Goal: Information Seeking & Learning: Learn about a topic

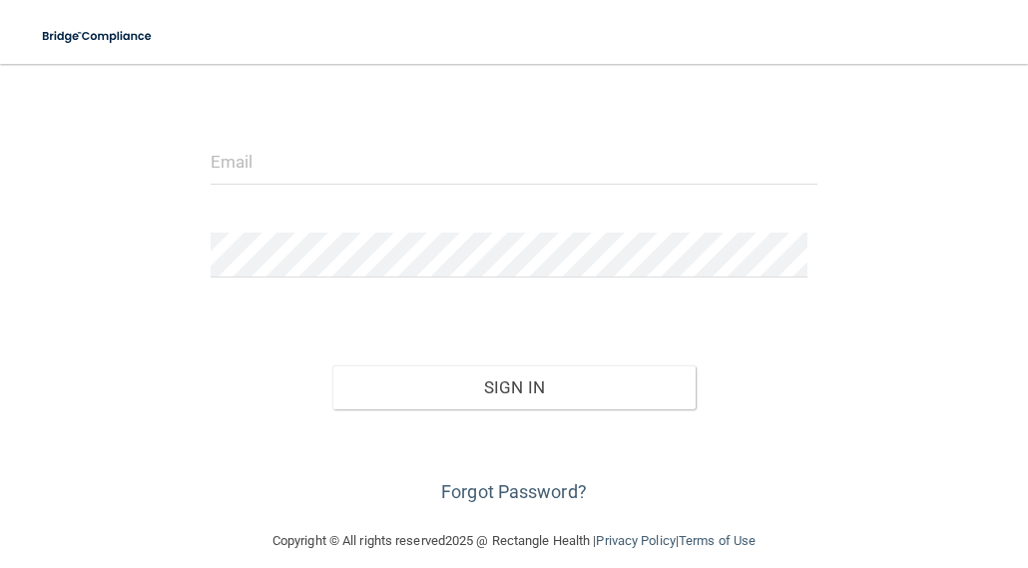
scroll to position [194, 0]
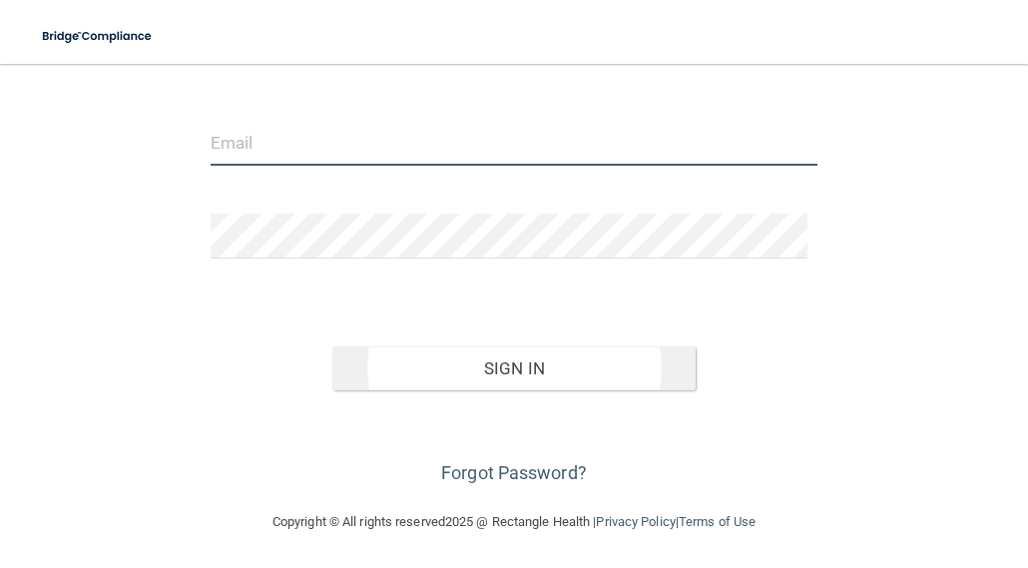
type input "[EMAIL_ADDRESS][DOMAIN_NAME]"
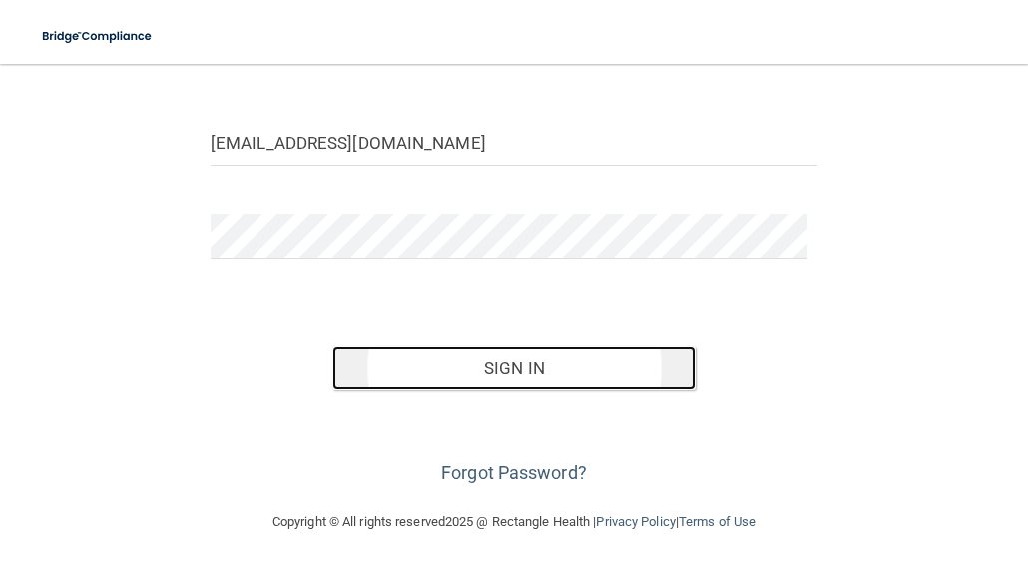
click at [551, 373] on button "Sign In" at bounding box center [514, 368] width 364 height 44
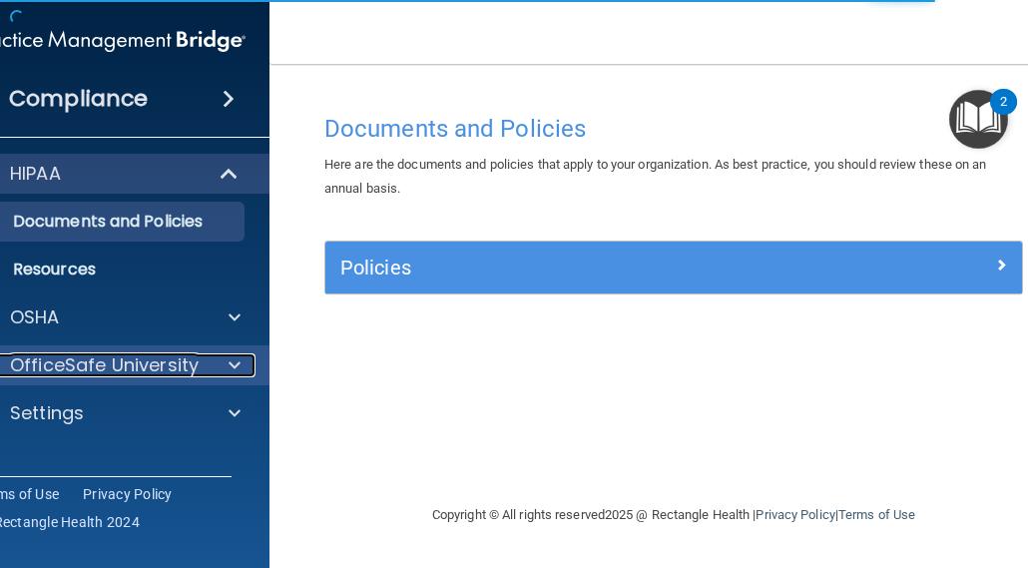
click at [230, 361] on span at bounding box center [235, 365] width 12 height 24
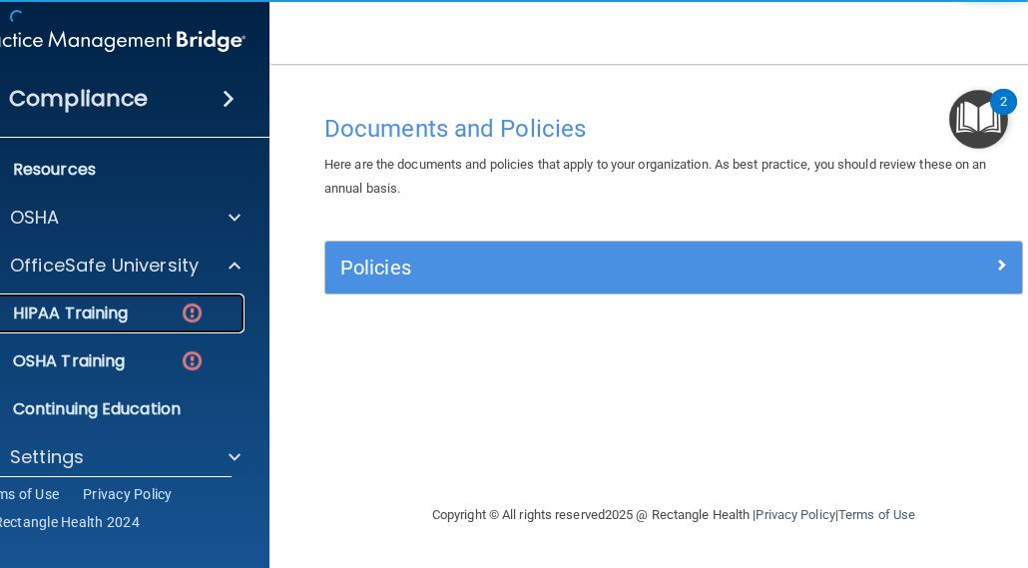
click at [130, 321] on div "HIPAA Training" at bounding box center [99, 313] width 272 height 20
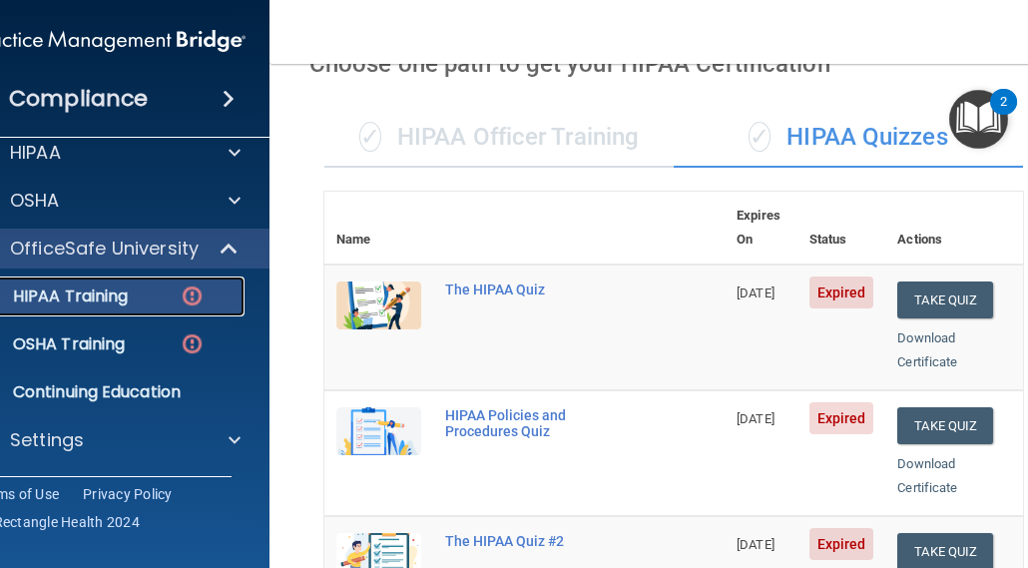
scroll to position [100, 0]
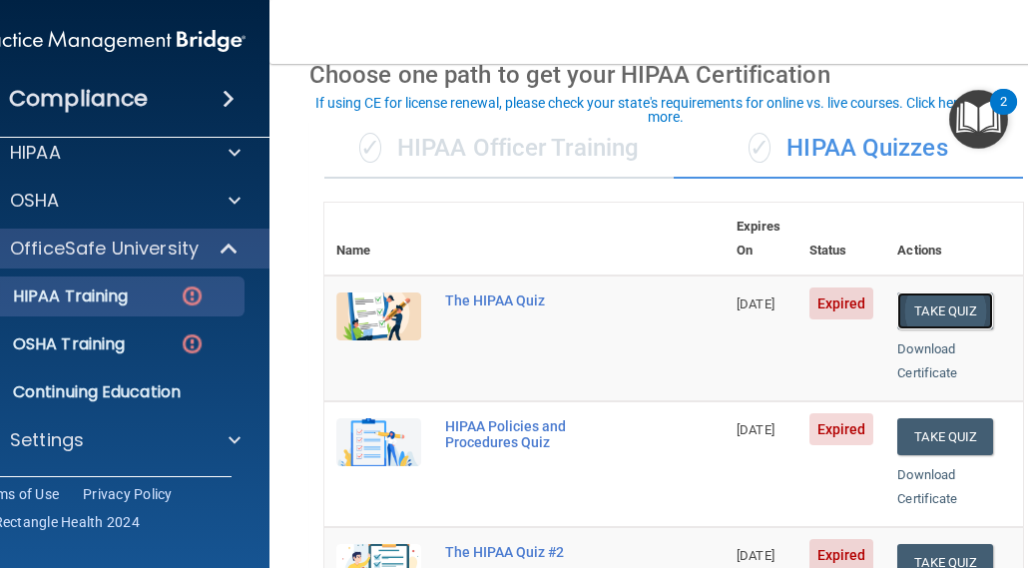
click at [950, 292] on button "Take Quiz" at bounding box center [945, 310] width 96 height 37
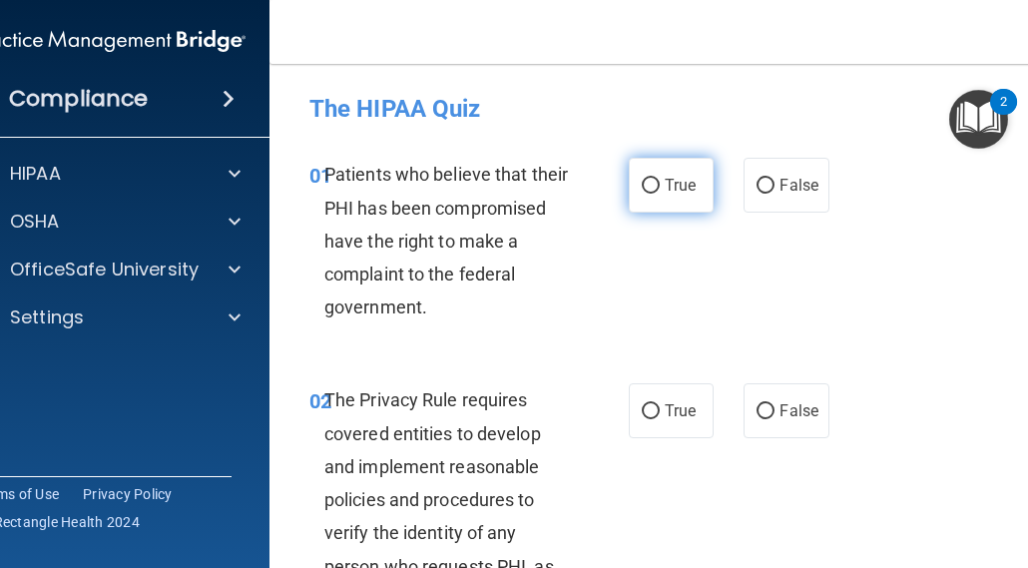
click at [672, 185] on span "True" at bounding box center [680, 185] width 31 height 19
click at [660, 185] on input "True" at bounding box center [651, 186] width 18 height 15
radio input "true"
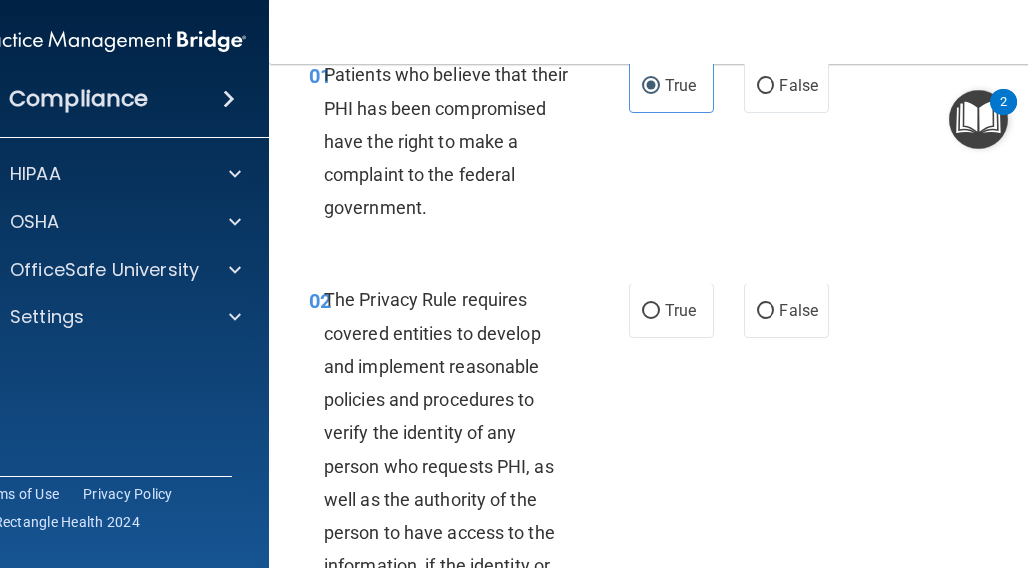
scroll to position [200, 0]
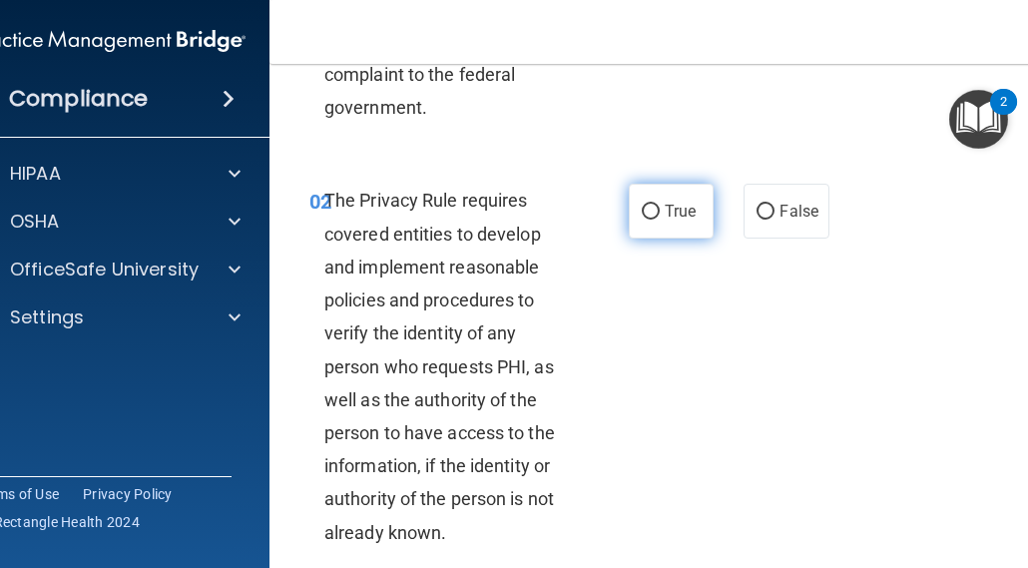
click at [648, 211] on input "True" at bounding box center [651, 212] width 18 height 15
radio input "true"
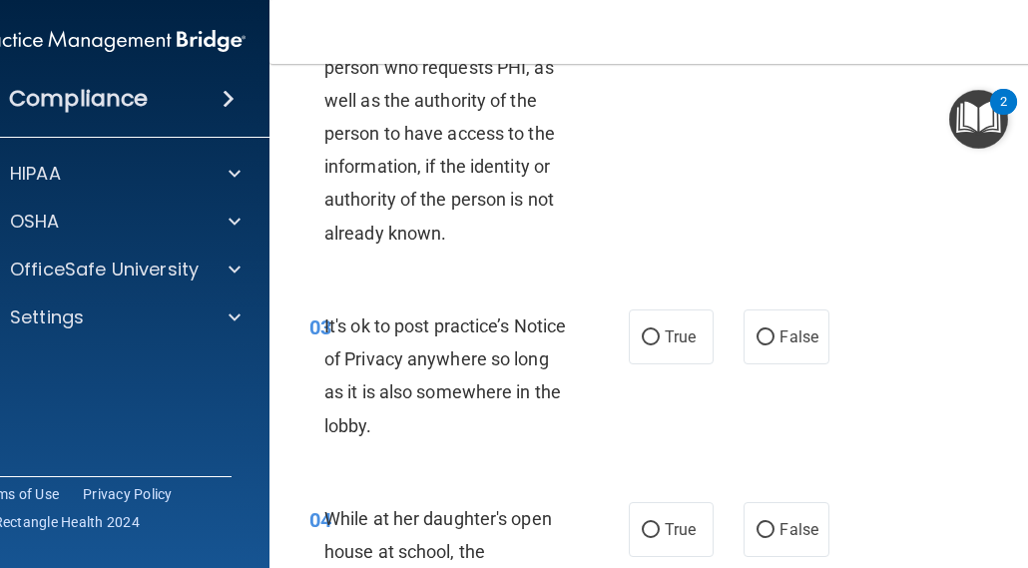
scroll to position [599, 0]
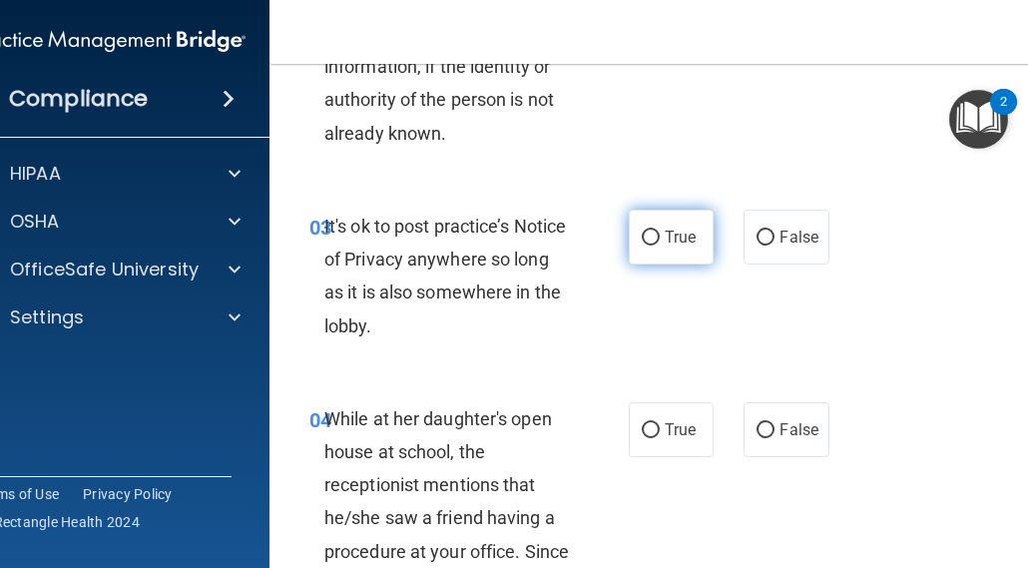
click at [665, 239] on span "True" at bounding box center [680, 237] width 31 height 19
click at [660, 239] on input "True" at bounding box center [651, 238] width 18 height 15
radio input "true"
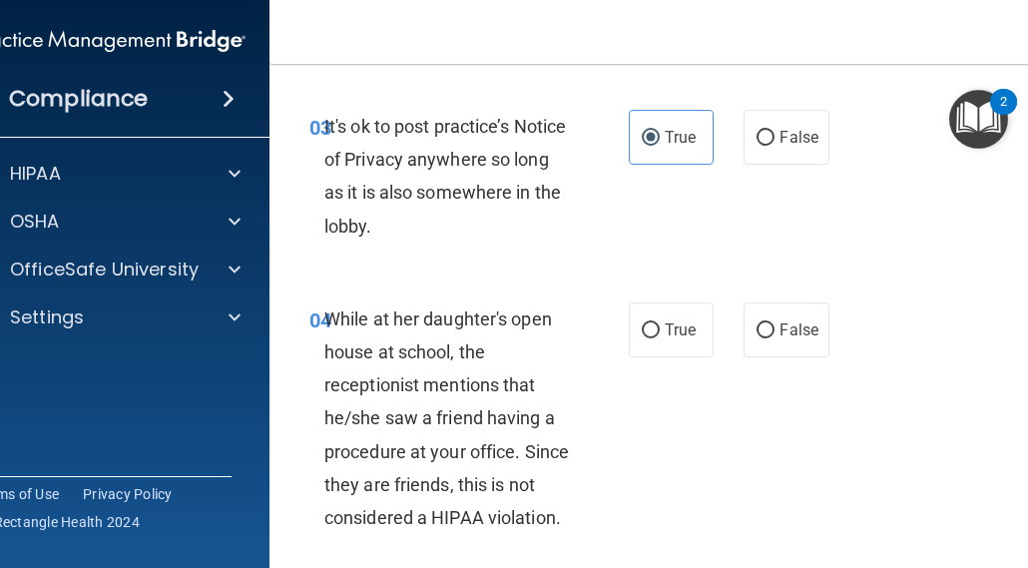
scroll to position [799, 0]
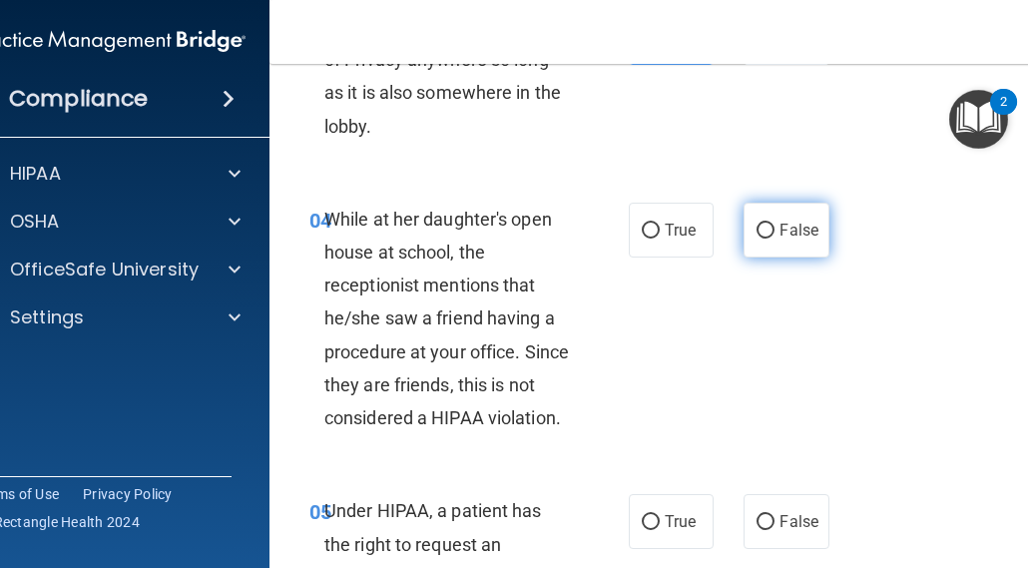
click at [759, 227] on input "False" at bounding box center [766, 231] width 18 height 15
radio input "true"
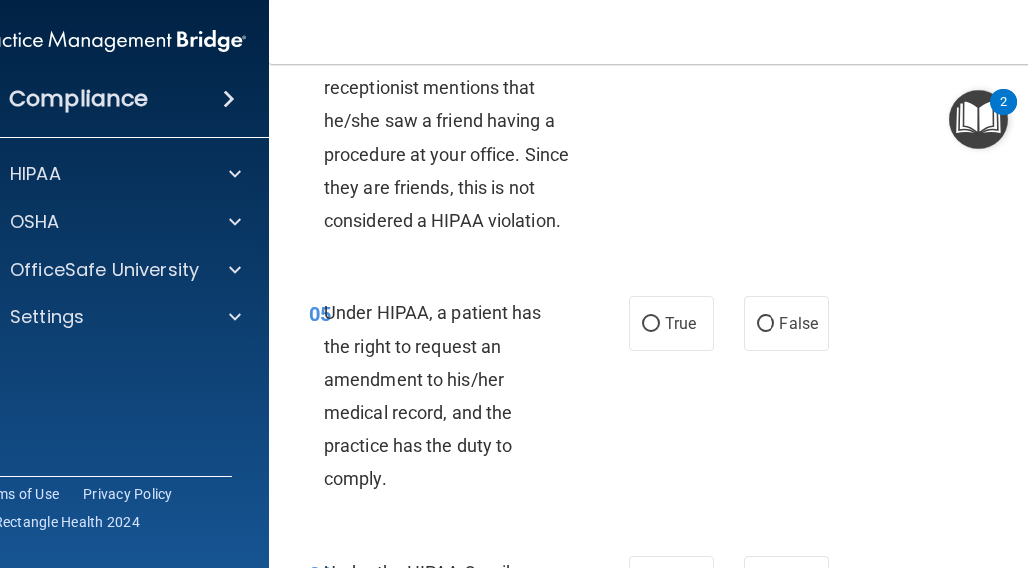
scroll to position [998, 0]
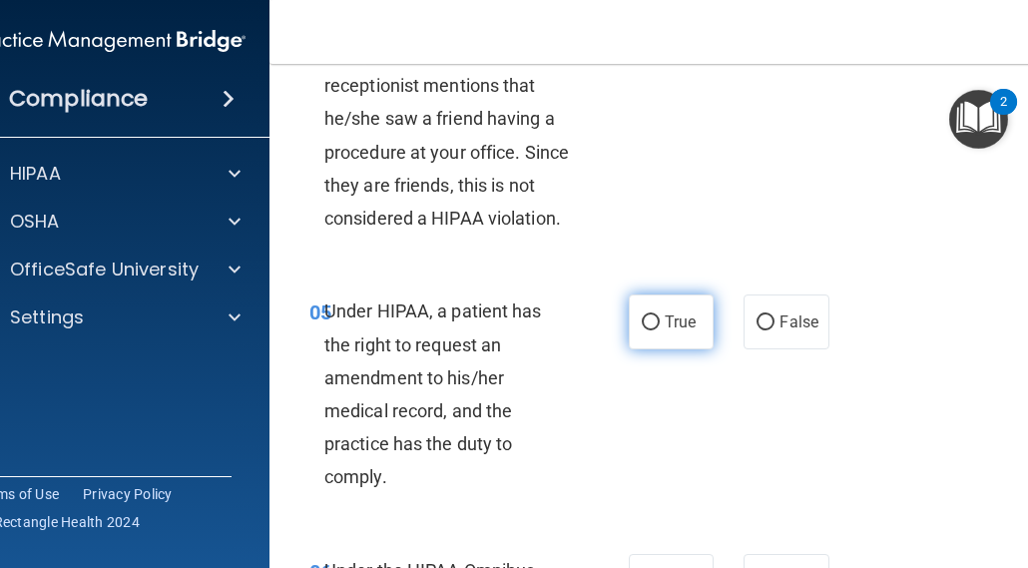
click at [642, 318] on input "True" at bounding box center [651, 322] width 18 height 15
radio input "true"
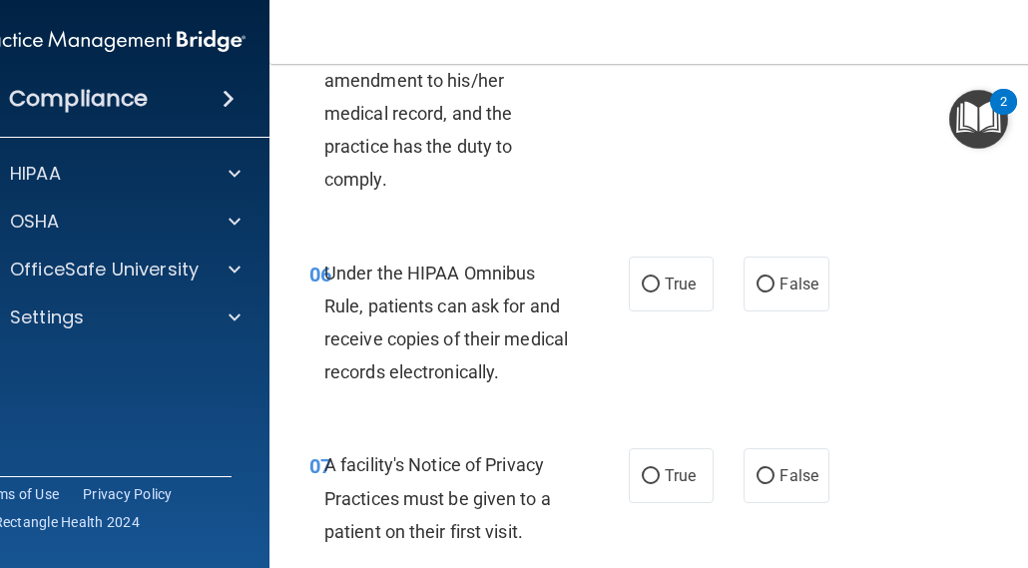
scroll to position [1298, 0]
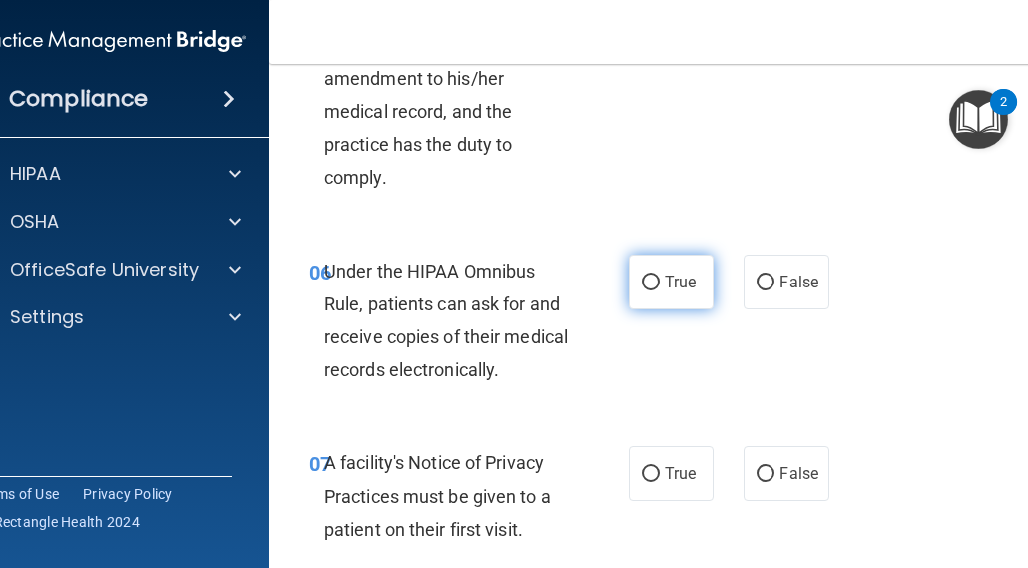
click at [657, 290] on label "True" at bounding box center [671, 282] width 85 height 55
click at [657, 290] on input "True" at bounding box center [651, 282] width 18 height 15
radio input "true"
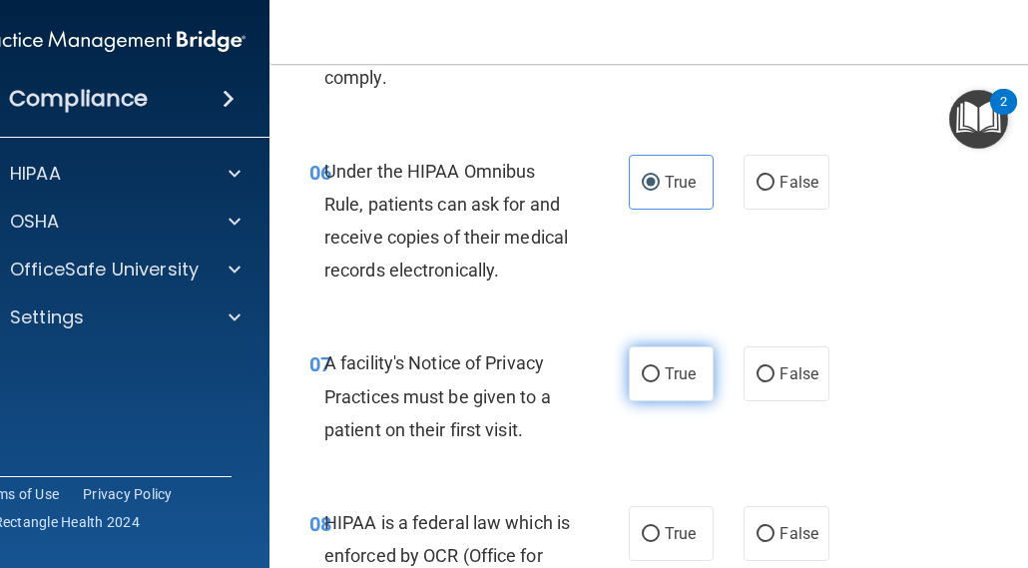
click at [642, 375] on input "True" at bounding box center [651, 374] width 18 height 15
radio input "true"
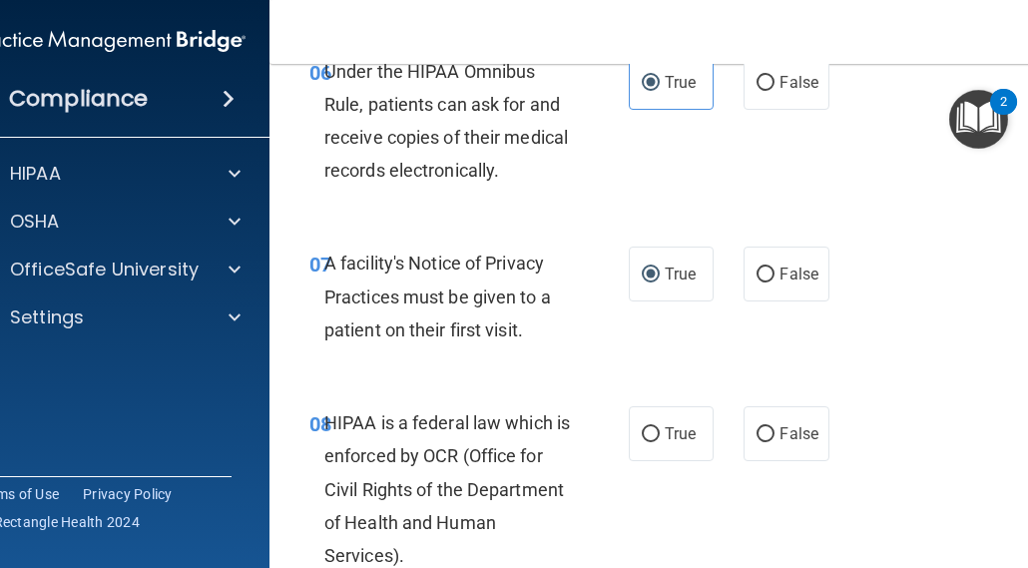
scroll to position [1597, 0]
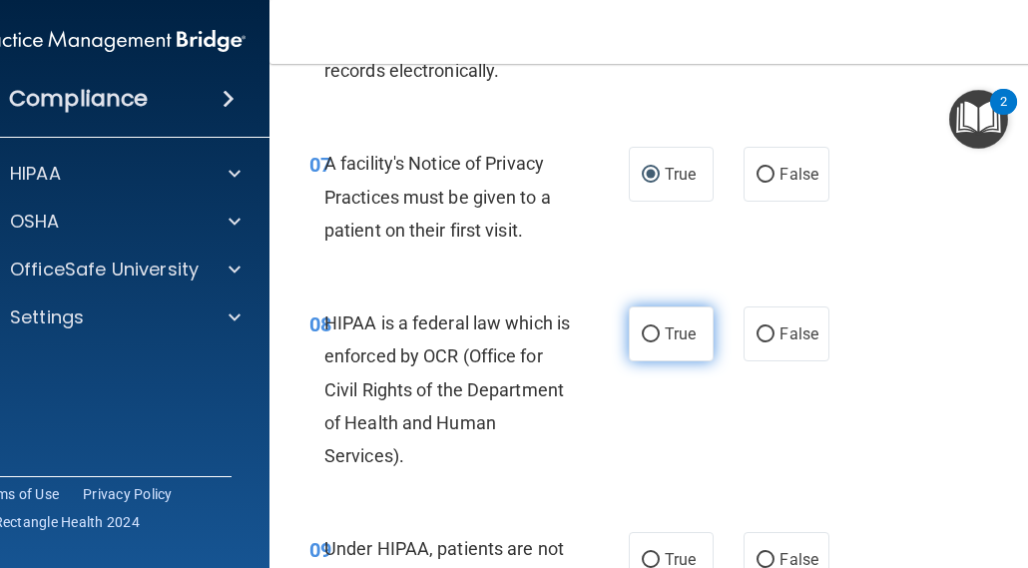
click at [643, 342] on input "True" at bounding box center [651, 334] width 18 height 15
radio input "true"
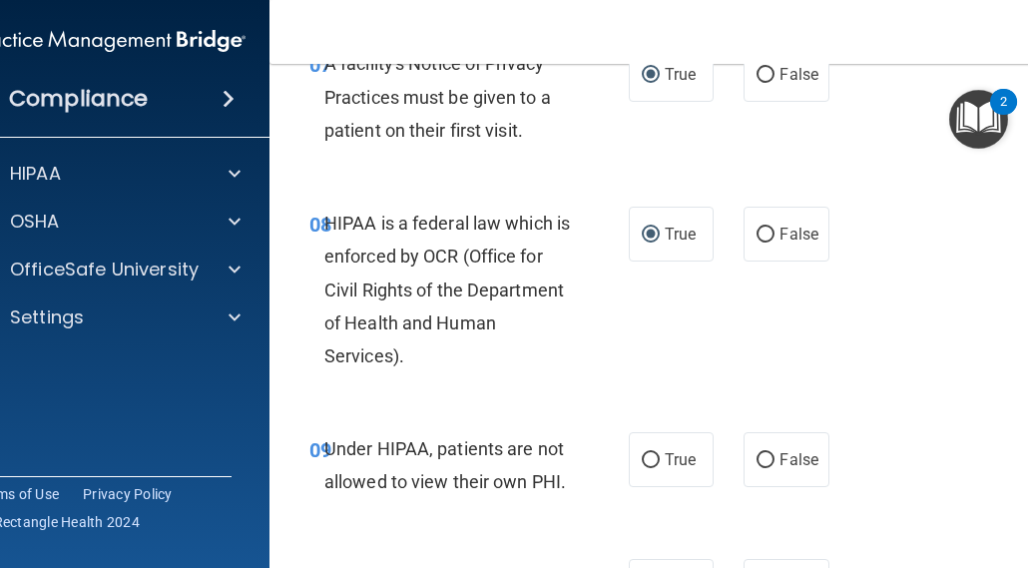
scroll to position [1797, 0]
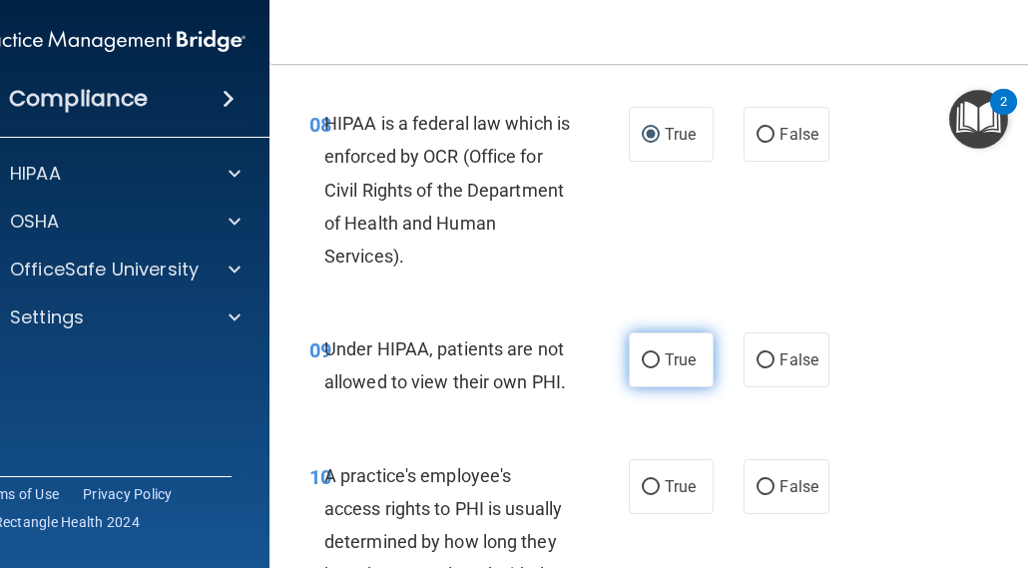
click at [653, 367] on label "True" at bounding box center [671, 359] width 85 height 55
click at [653, 367] on input "True" at bounding box center [651, 360] width 18 height 15
radio input "true"
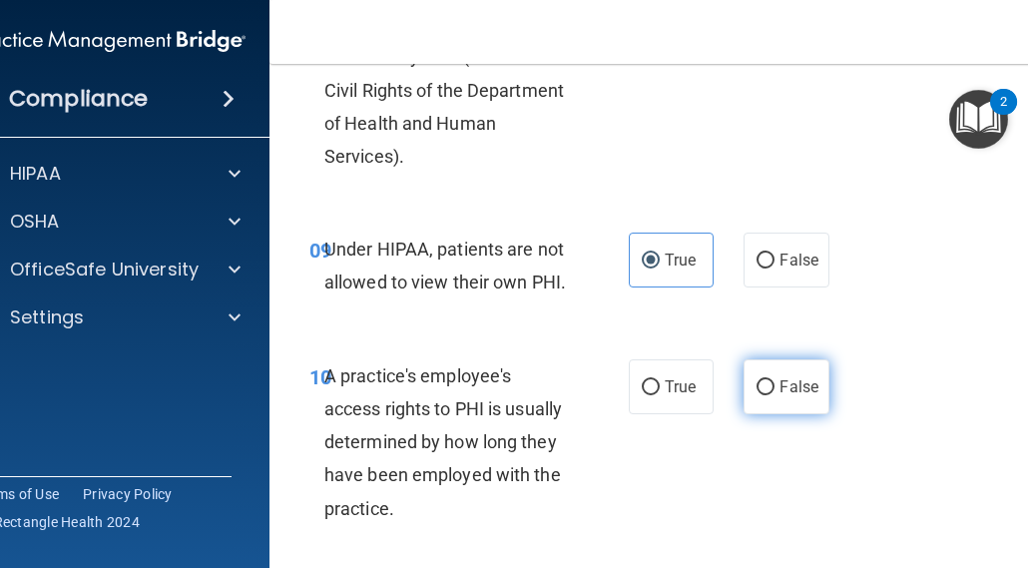
click at [772, 387] on label "False" at bounding box center [786, 386] width 85 height 55
click at [772, 387] on input "False" at bounding box center [766, 387] width 18 height 15
radio input "true"
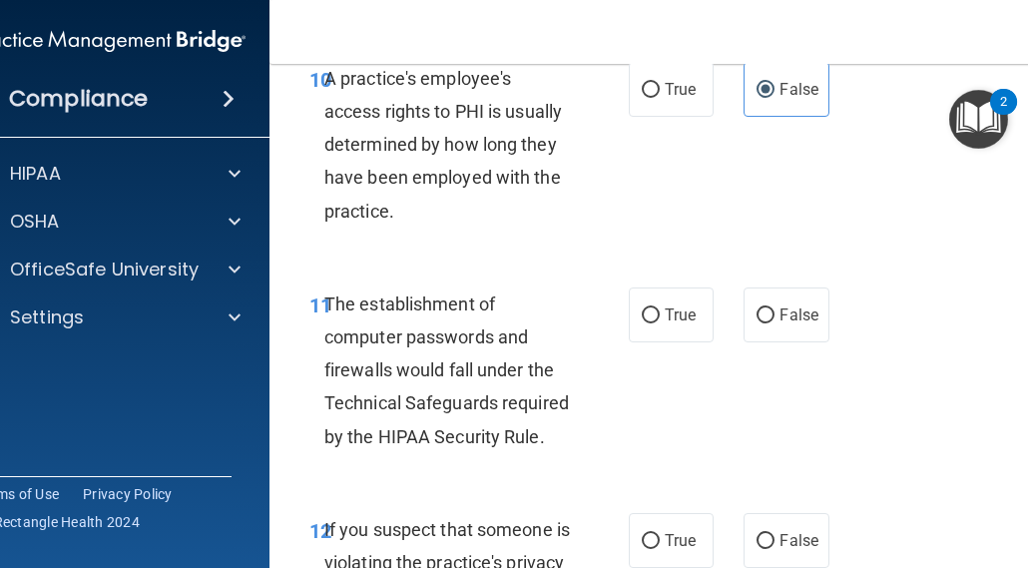
scroll to position [2196, 0]
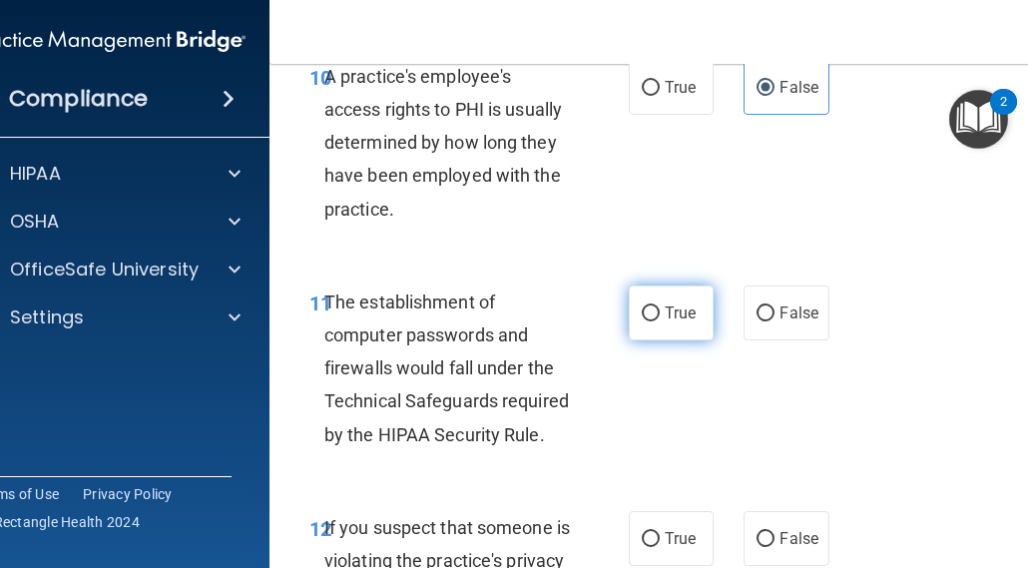
click at [678, 303] on span "True" at bounding box center [680, 312] width 31 height 19
click at [660, 306] on input "True" at bounding box center [651, 313] width 18 height 15
radio input "true"
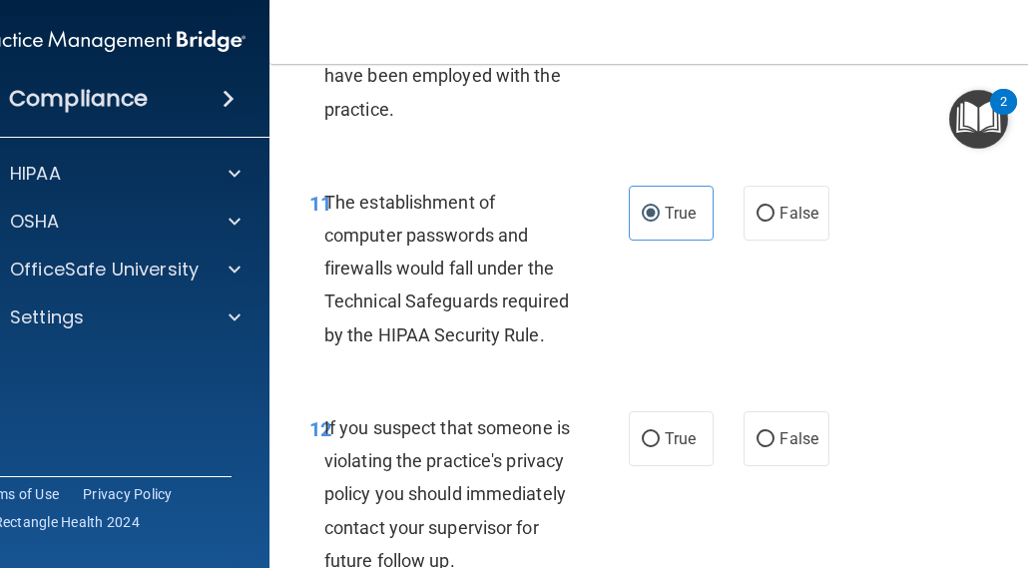
scroll to position [2396, 0]
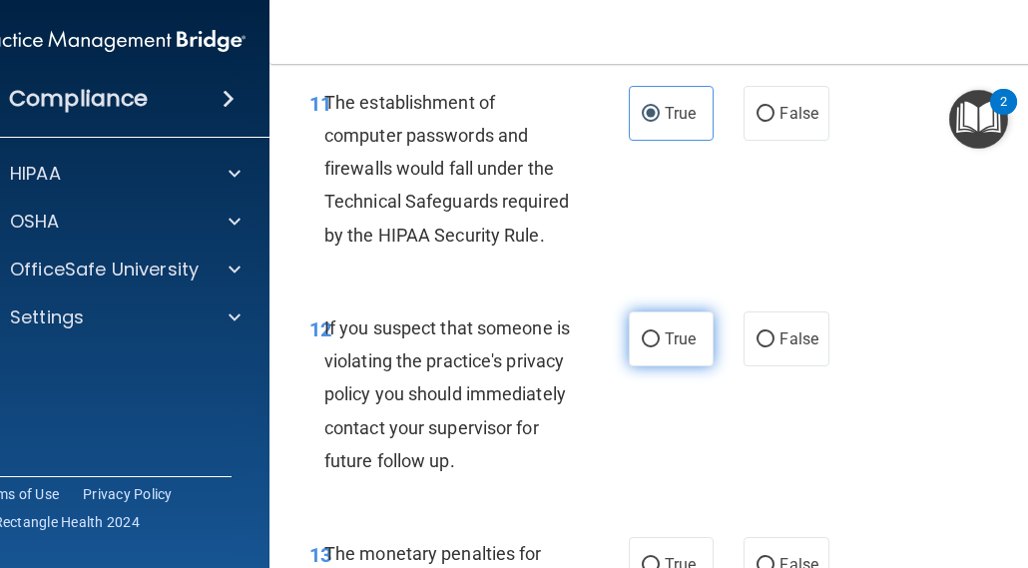
click at [647, 349] on label "True" at bounding box center [671, 338] width 85 height 55
click at [647, 347] on input "True" at bounding box center [651, 339] width 18 height 15
radio input "true"
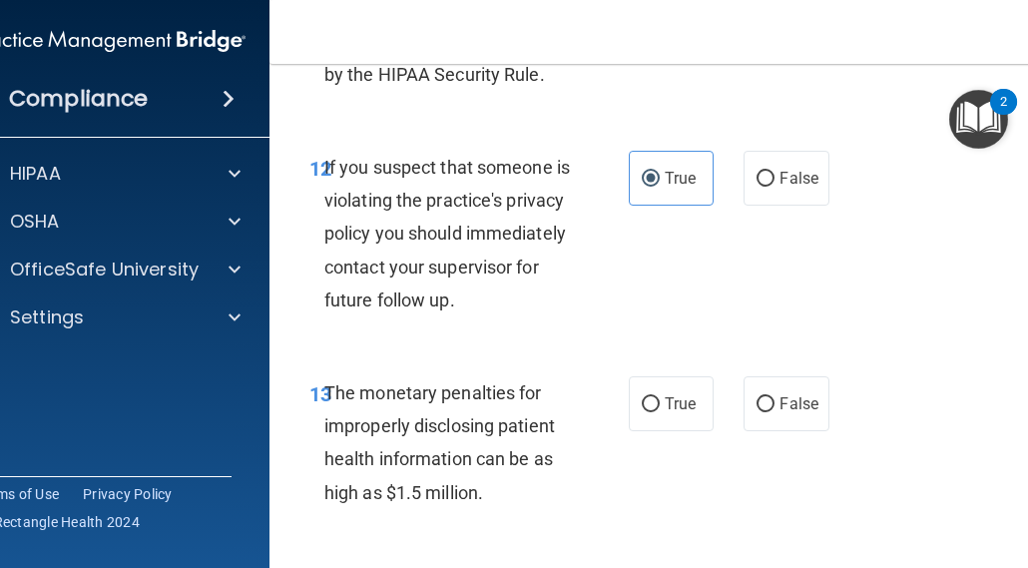
scroll to position [2595, 0]
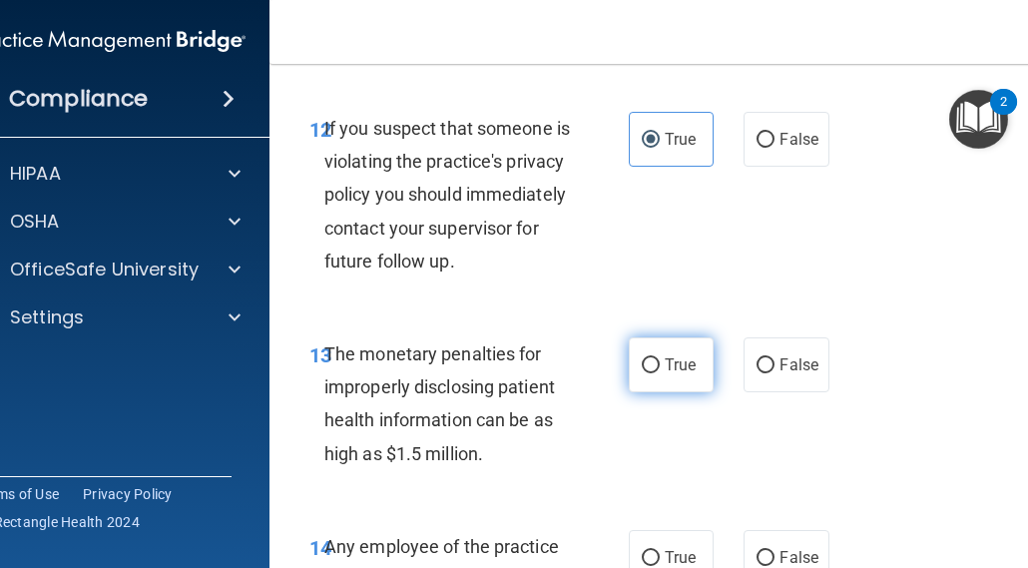
click at [673, 374] on span "True" at bounding box center [680, 364] width 31 height 19
click at [660, 373] on input "True" at bounding box center [651, 365] width 18 height 15
radio input "true"
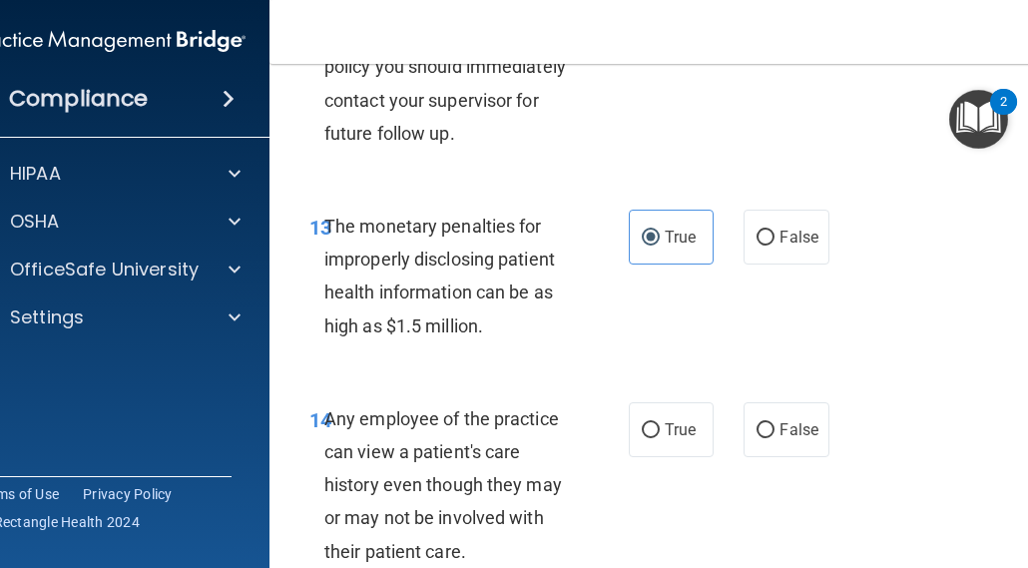
scroll to position [2795, 0]
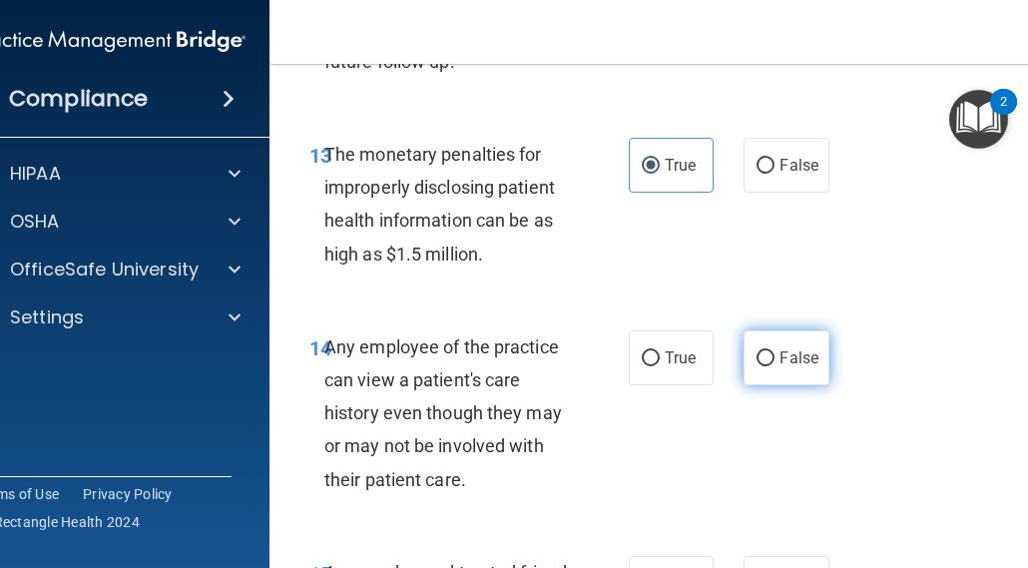
click at [757, 366] on input "False" at bounding box center [766, 358] width 18 height 15
radio input "true"
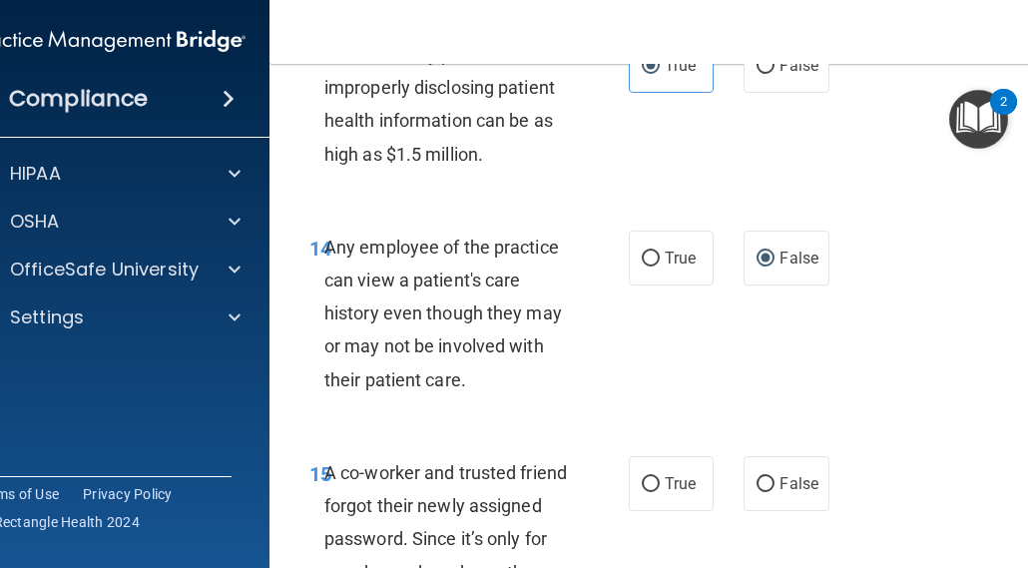
scroll to position [2994, 0]
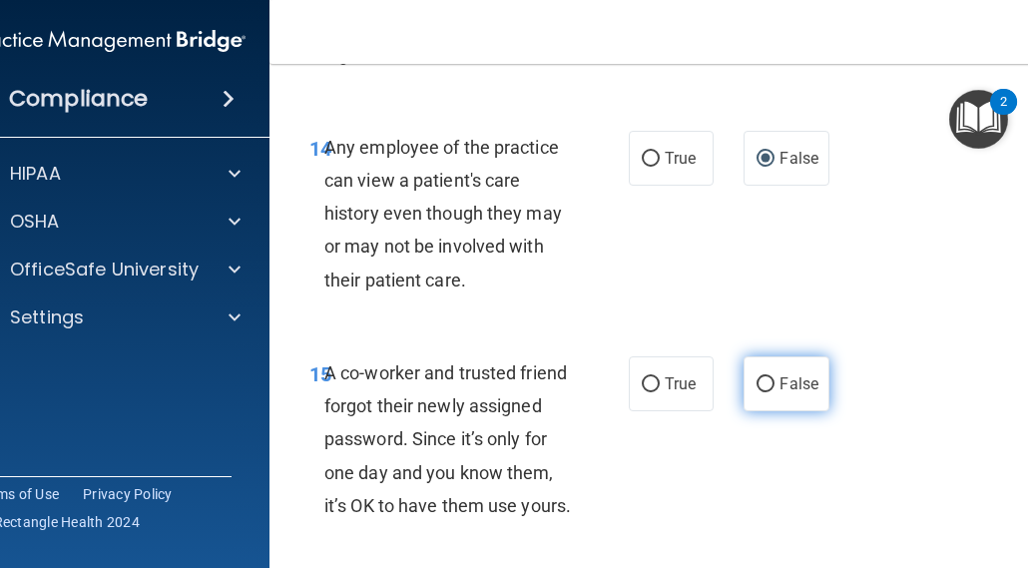
click at [760, 392] on input "False" at bounding box center [766, 384] width 18 height 15
radio input "true"
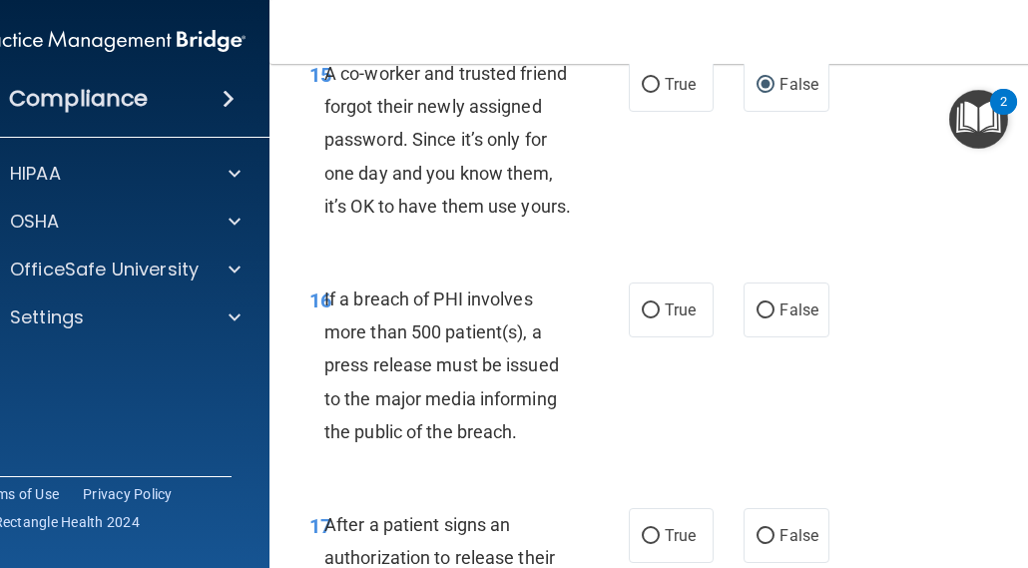
scroll to position [3394, 0]
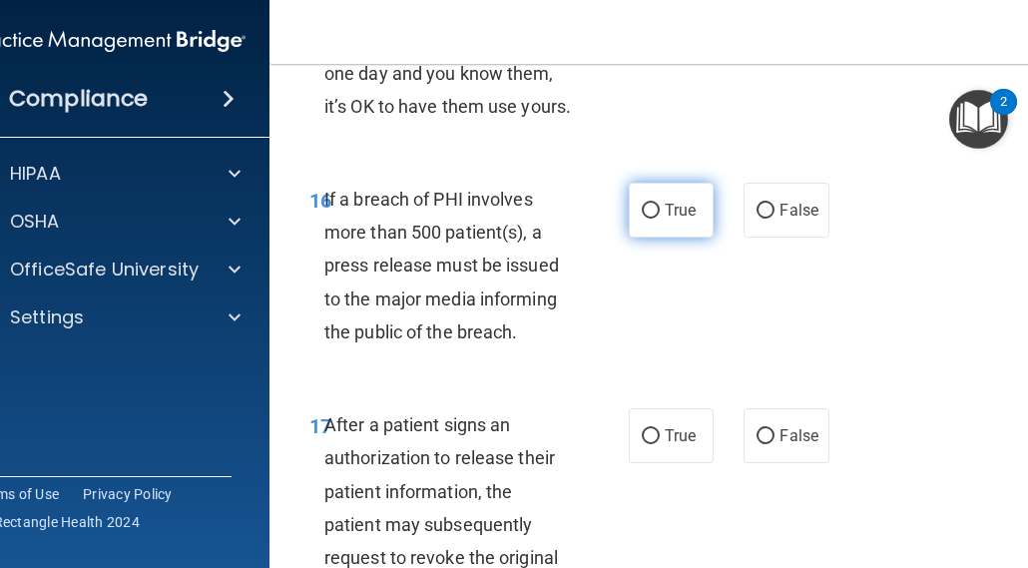
click at [648, 219] on input "True" at bounding box center [651, 211] width 18 height 15
radio input "true"
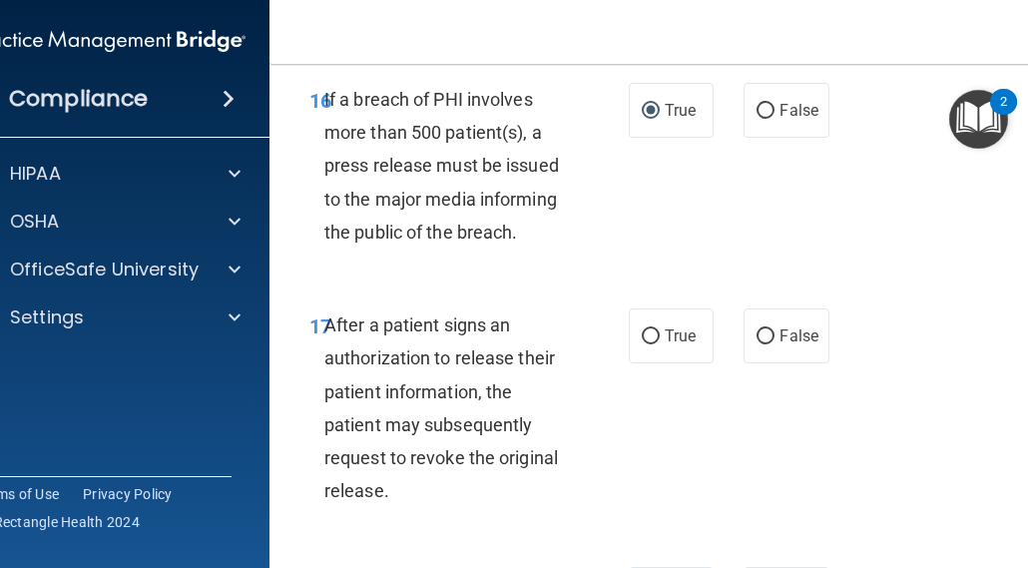
scroll to position [3593, 0]
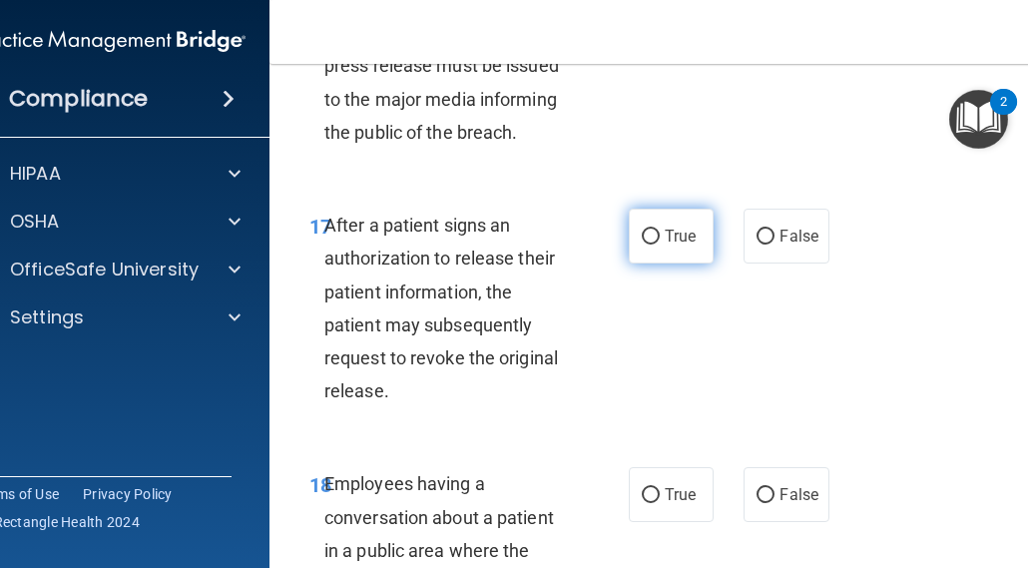
click at [642, 245] on input "True" at bounding box center [651, 237] width 18 height 15
radio input "true"
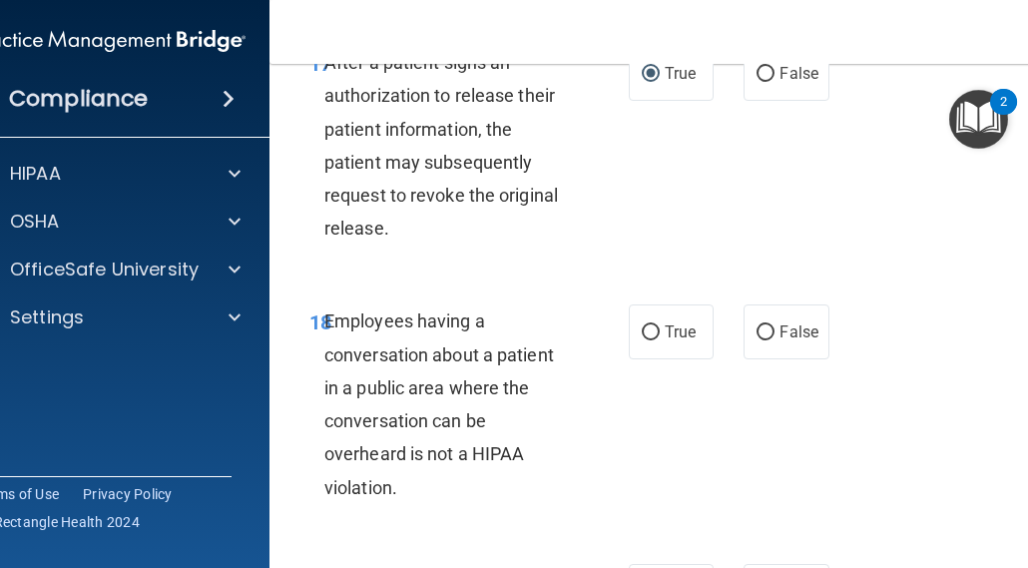
scroll to position [3793, 0]
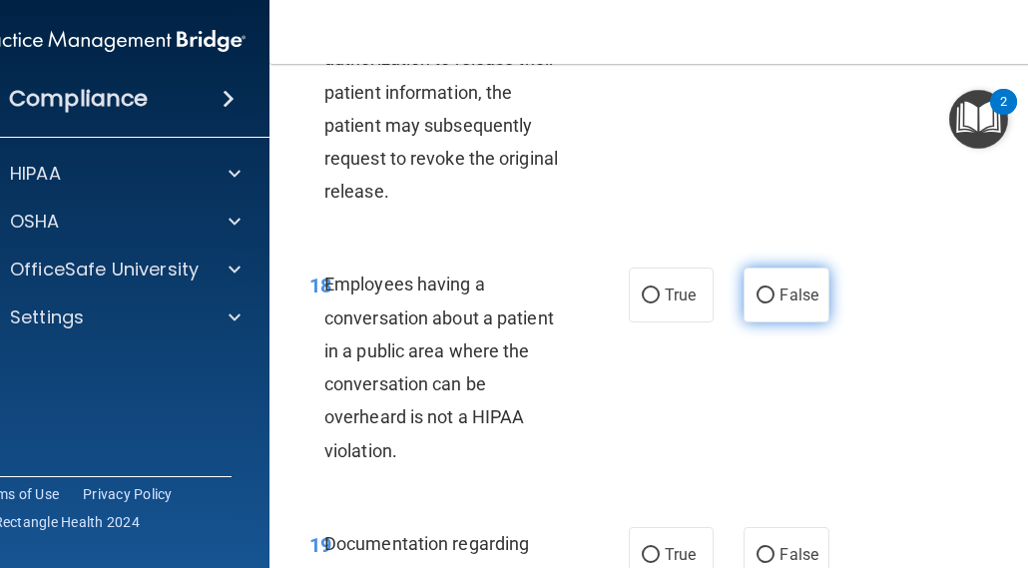
click at [764, 303] on input "False" at bounding box center [766, 295] width 18 height 15
radio input "true"
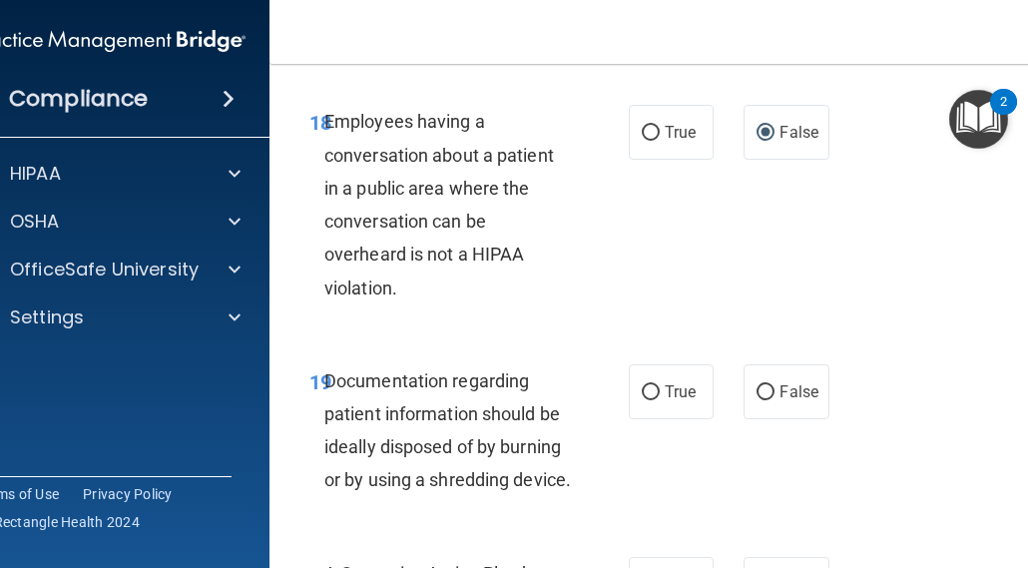
scroll to position [4092, 0]
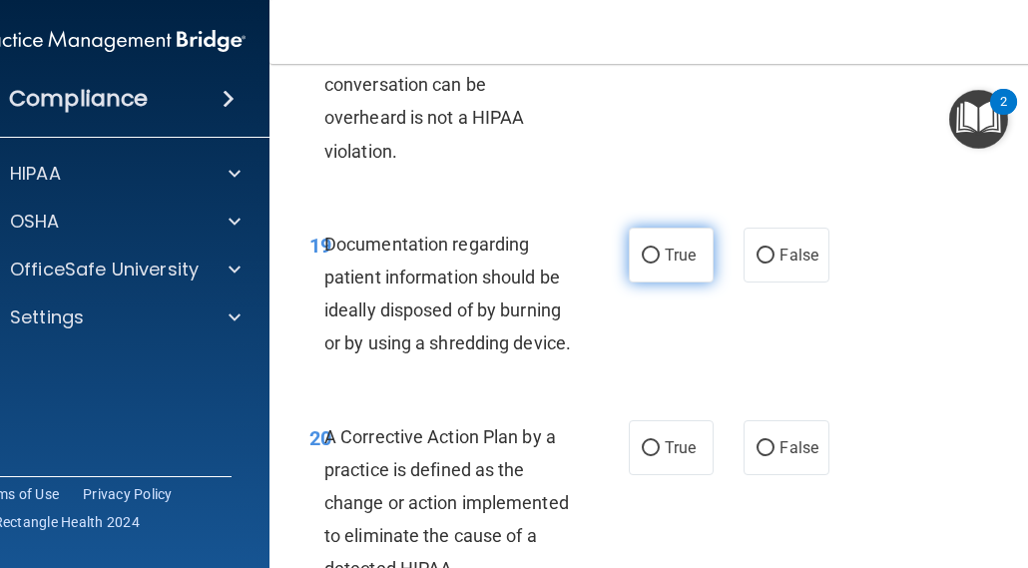
click at [647, 264] on input "True" at bounding box center [651, 256] width 18 height 15
radio input "true"
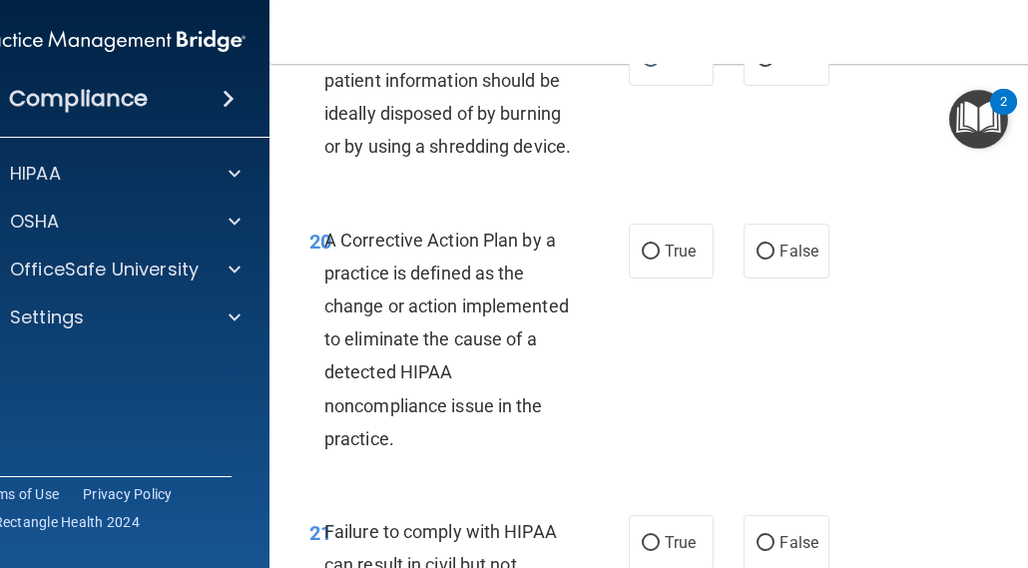
scroll to position [4292, 0]
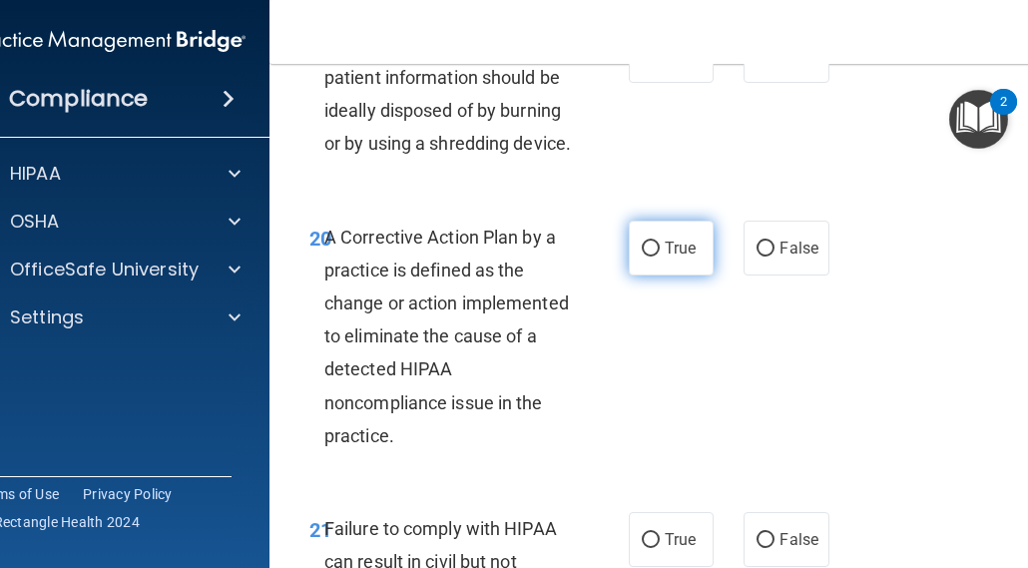
click at [642, 257] on input "True" at bounding box center [651, 249] width 18 height 15
radio input "true"
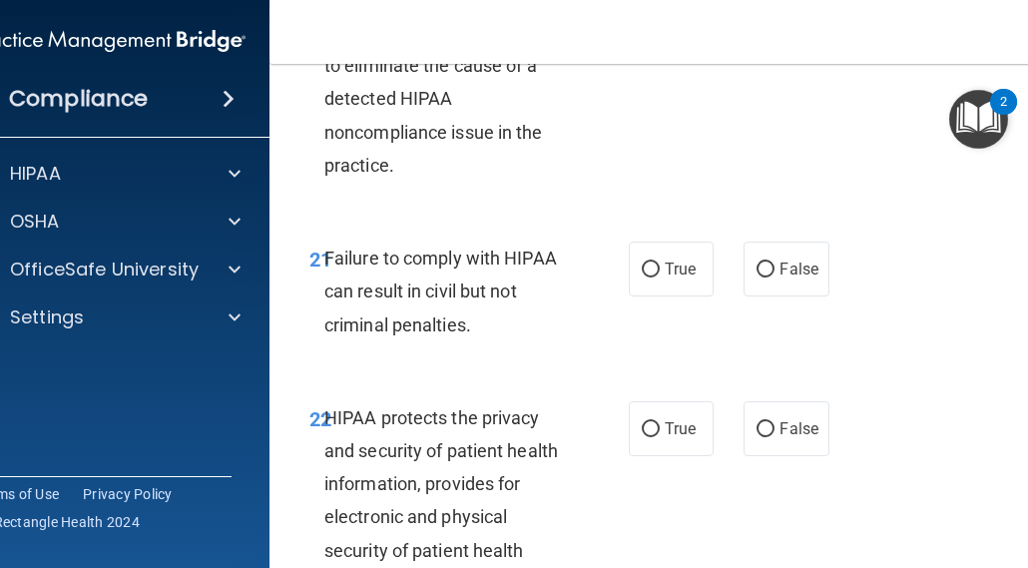
scroll to position [4591, 0]
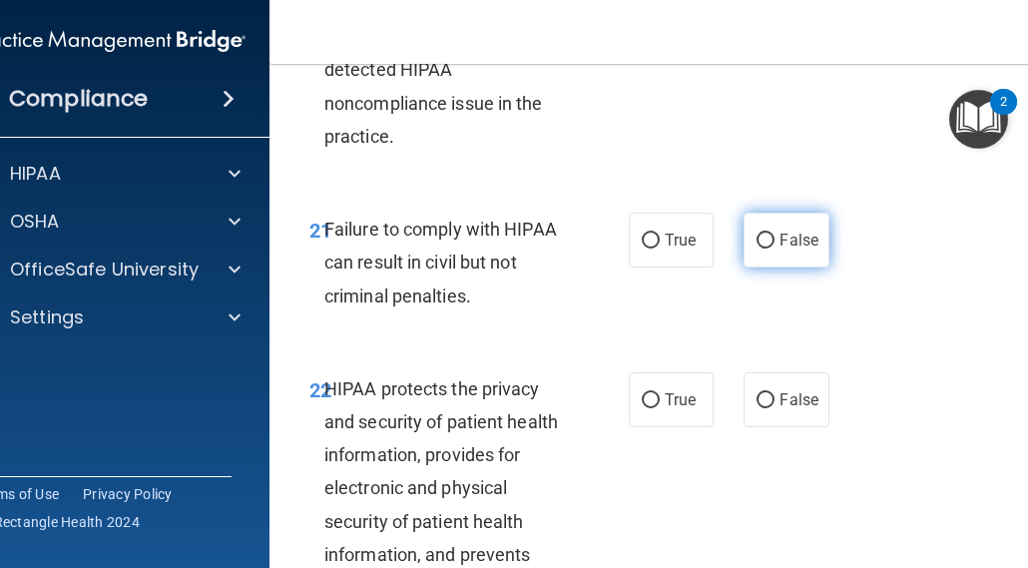
click at [757, 249] on input "False" at bounding box center [766, 241] width 18 height 15
radio input "true"
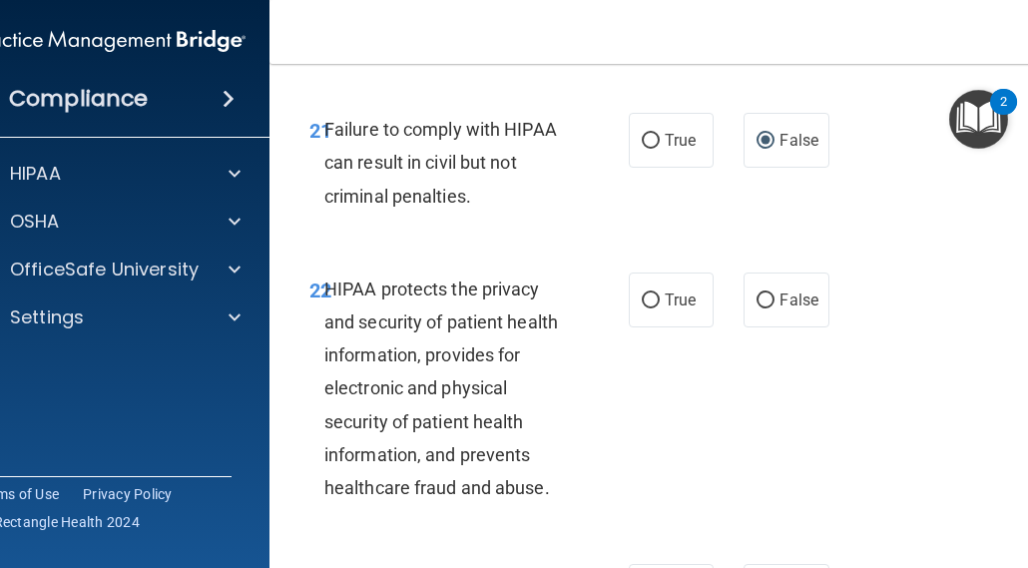
scroll to position [4791, 0]
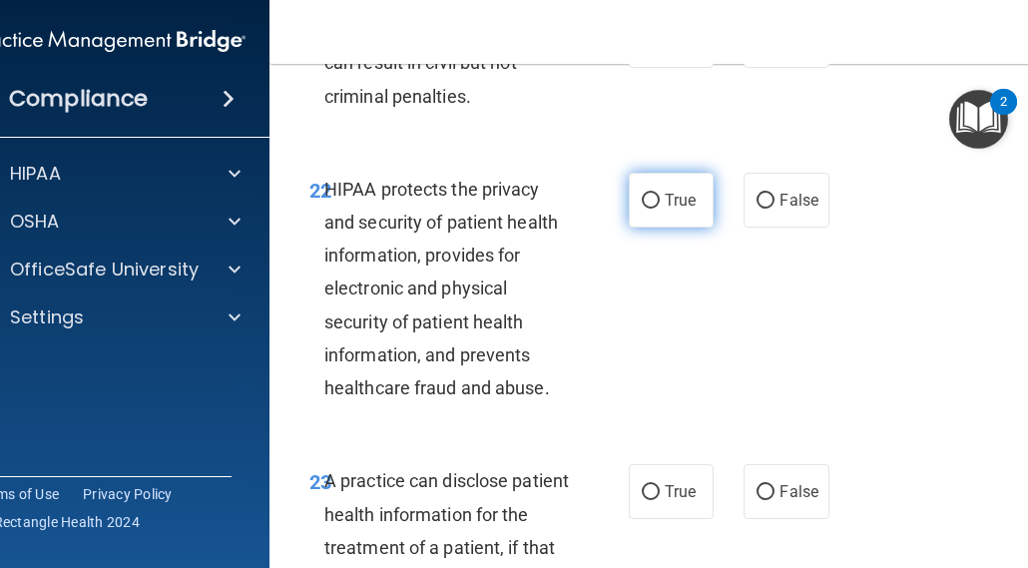
click at [644, 209] on input "True" at bounding box center [651, 201] width 18 height 15
radio input "true"
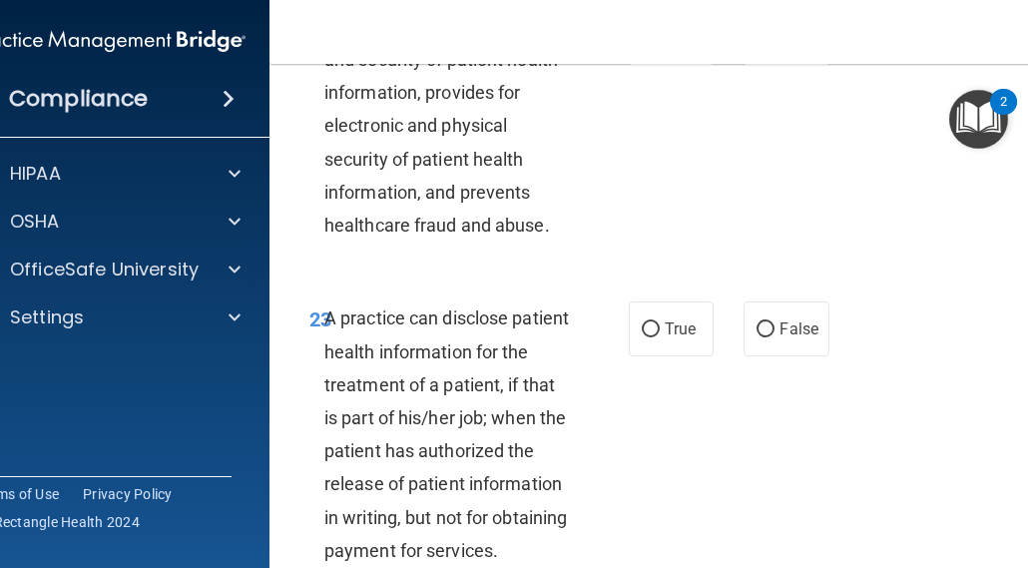
scroll to position [5090, 0]
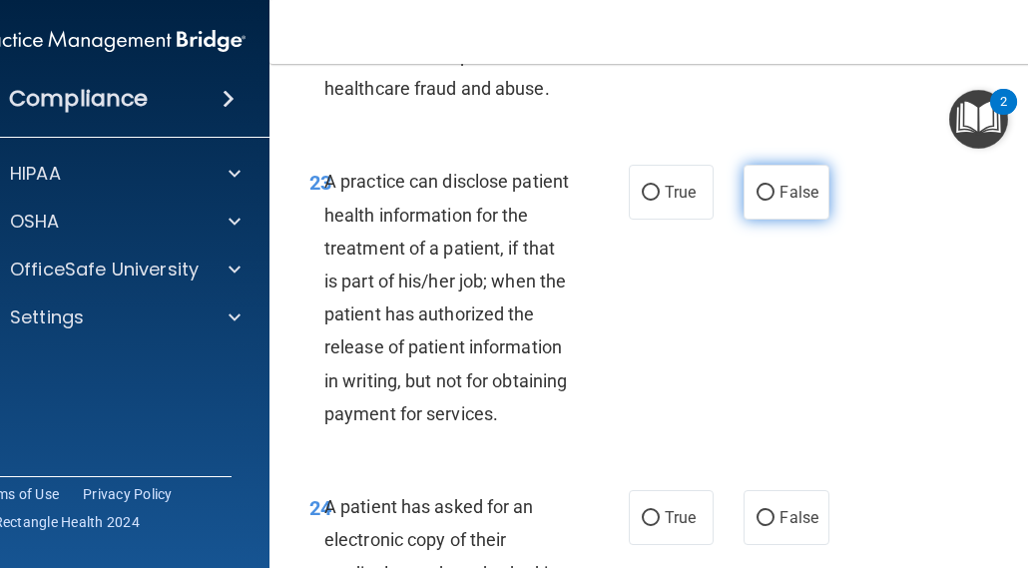
click at [764, 201] on input "False" at bounding box center [766, 193] width 18 height 15
radio input "true"
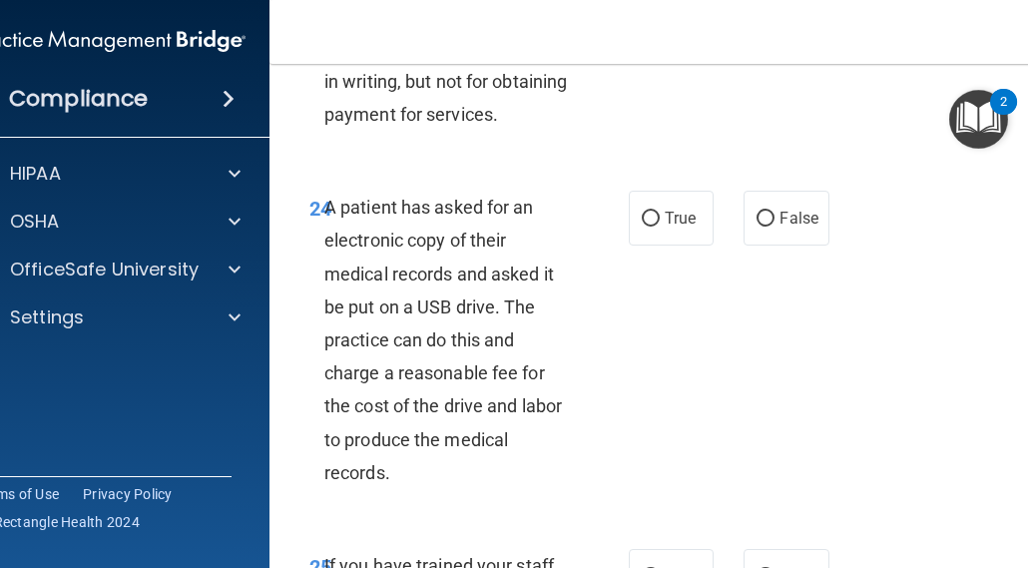
scroll to position [5490, 0]
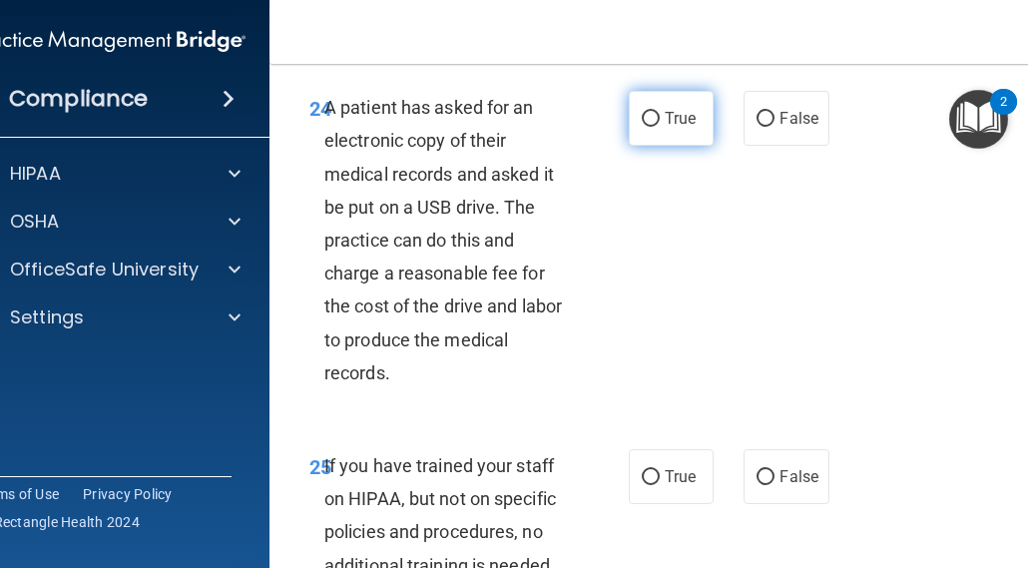
click at [642, 127] on input "True" at bounding box center [651, 119] width 18 height 15
radio input "true"
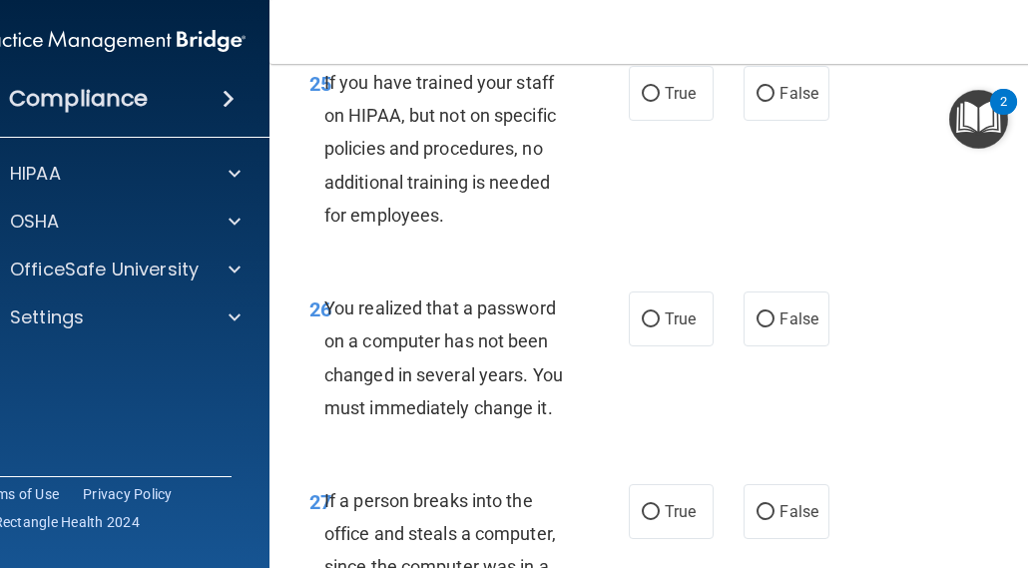
scroll to position [5889, 0]
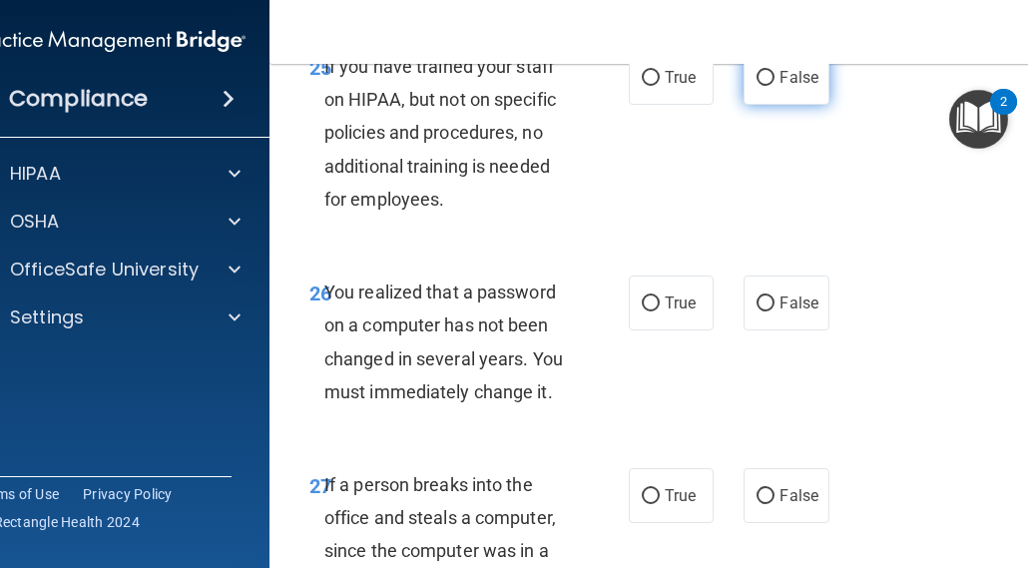
click at [757, 86] on input "False" at bounding box center [766, 78] width 18 height 15
radio input "true"
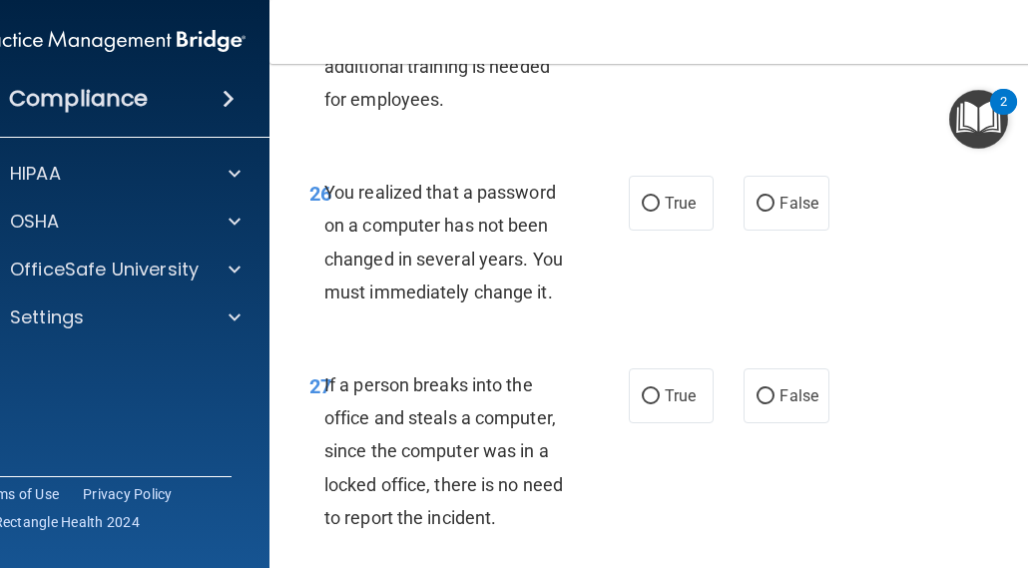
scroll to position [6089, 0]
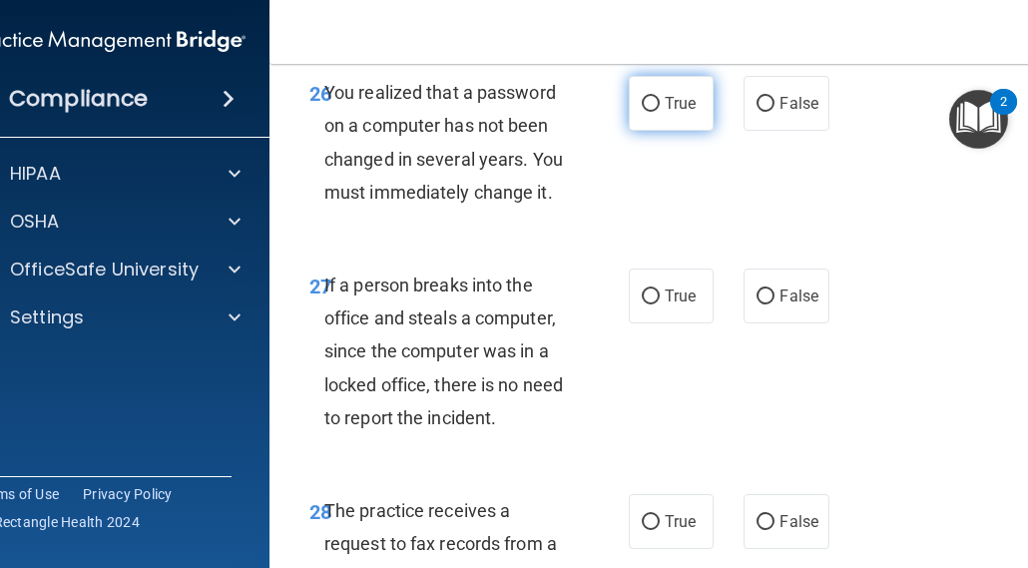
click at [645, 112] on input "True" at bounding box center [651, 104] width 18 height 15
radio input "true"
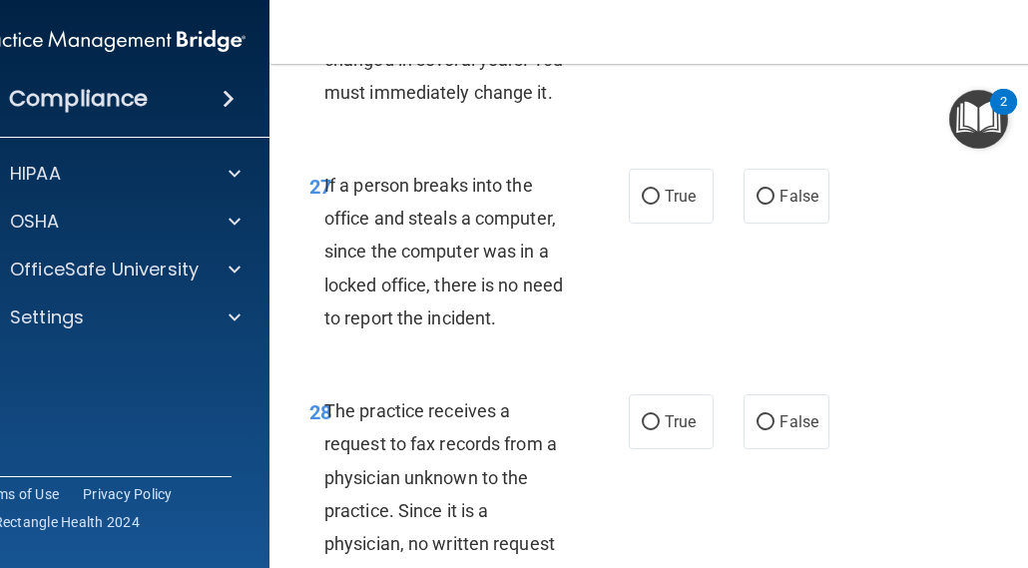
scroll to position [6288, 0]
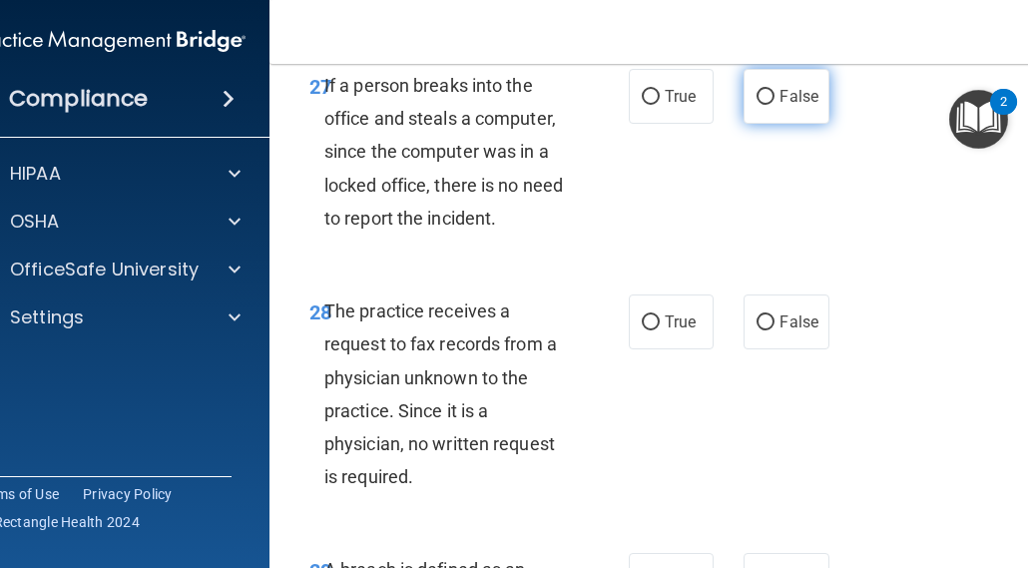
click at [769, 124] on label "False" at bounding box center [786, 96] width 85 height 55
click at [769, 105] on input "False" at bounding box center [766, 97] width 18 height 15
radio input "true"
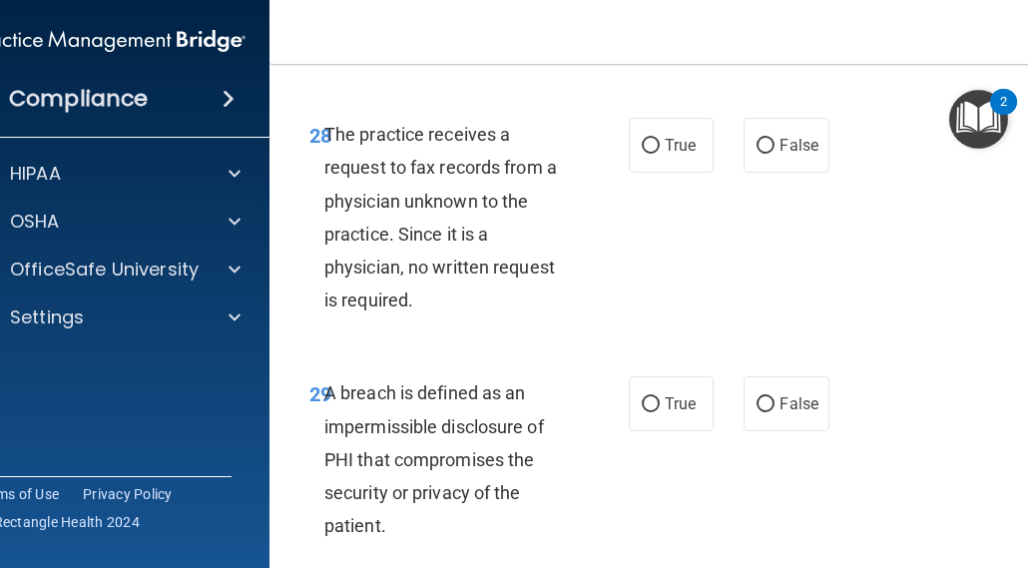
scroll to position [6488, 0]
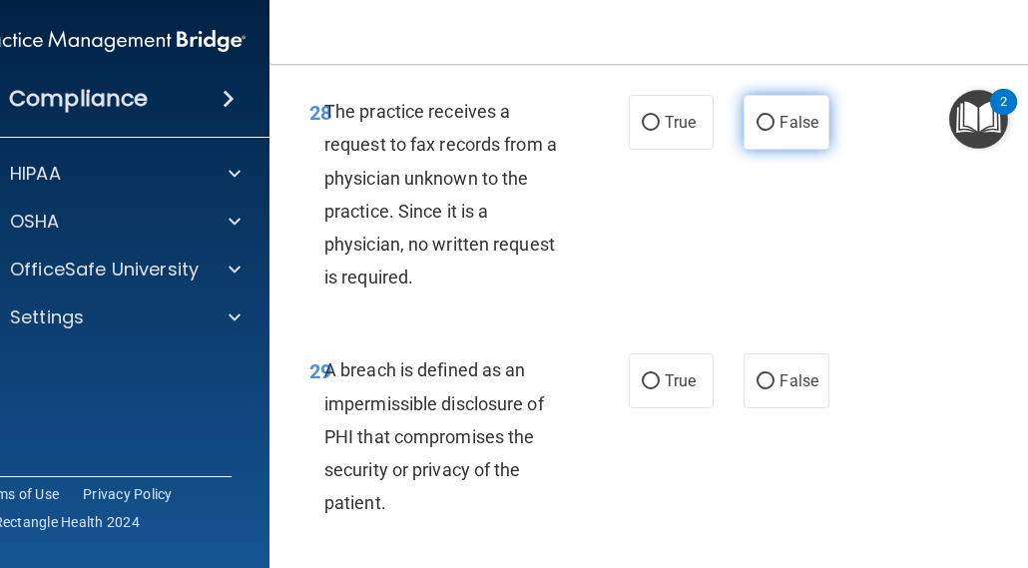
click at [771, 150] on label "False" at bounding box center [786, 122] width 85 height 55
click at [771, 131] on input "False" at bounding box center [766, 123] width 18 height 15
radio input "true"
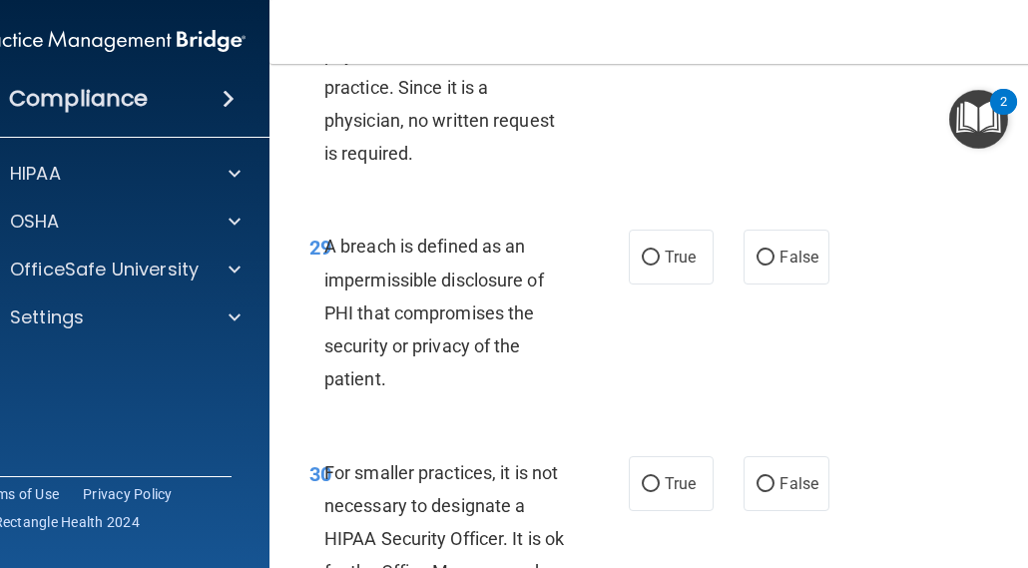
scroll to position [6687, 0]
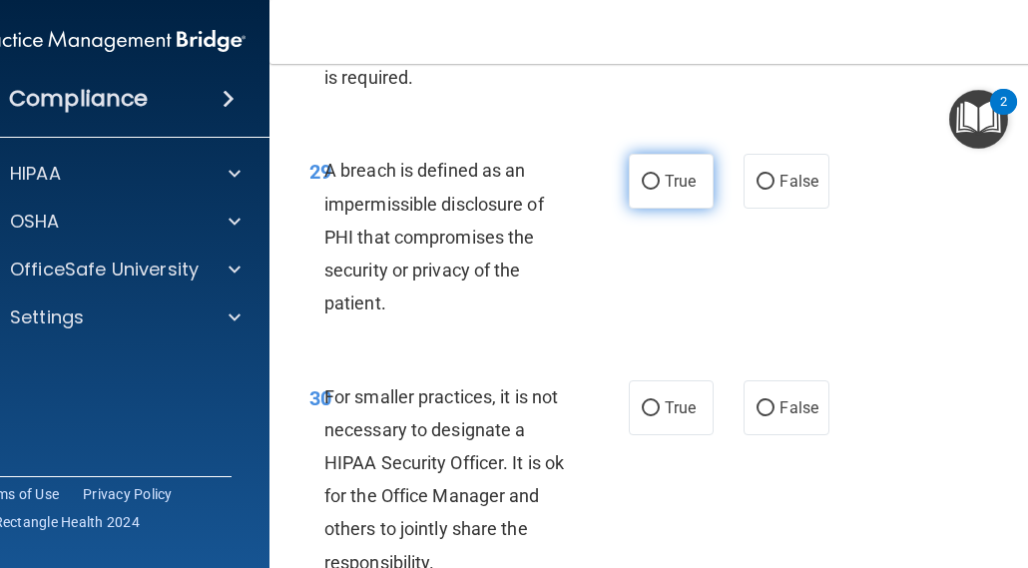
click at [645, 190] on input "True" at bounding box center [651, 182] width 18 height 15
radio input "true"
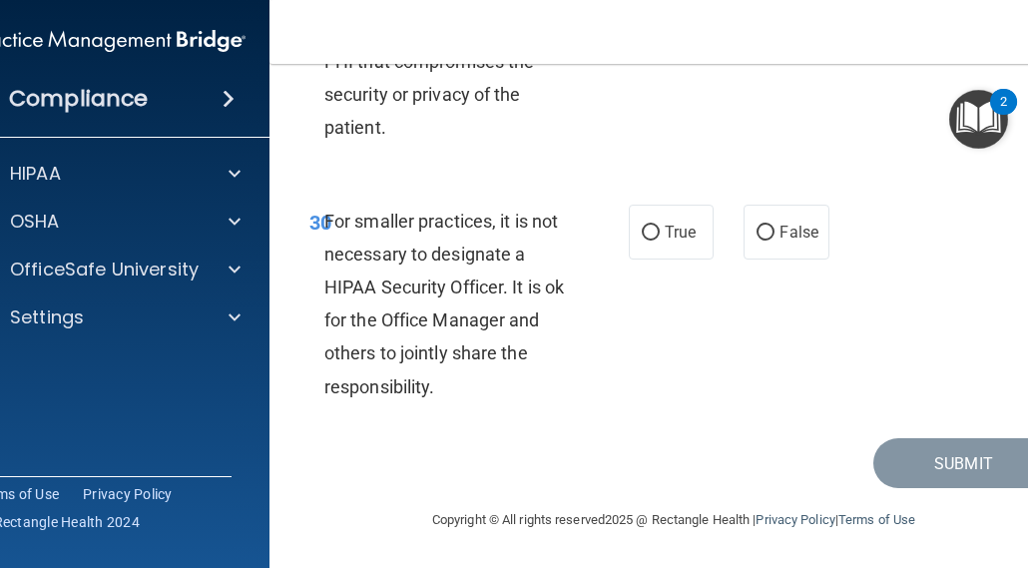
scroll to position [6987, 0]
click at [760, 239] on input "False" at bounding box center [766, 233] width 18 height 15
radio input "true"
click at [909, 461] on button "Submit" at bounding box center [963, 463] width 180 height 51
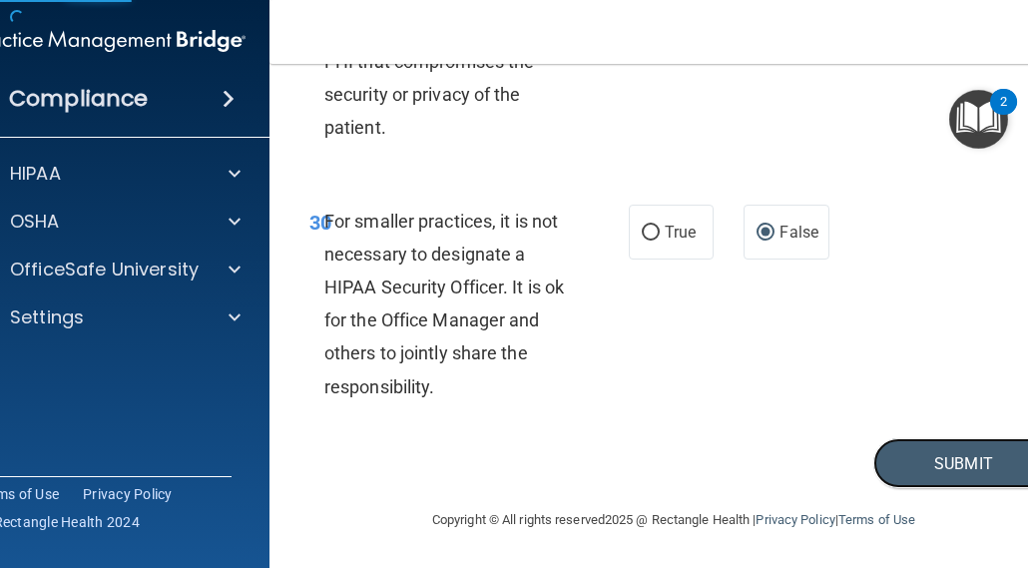
scroll to position [6887, 0]
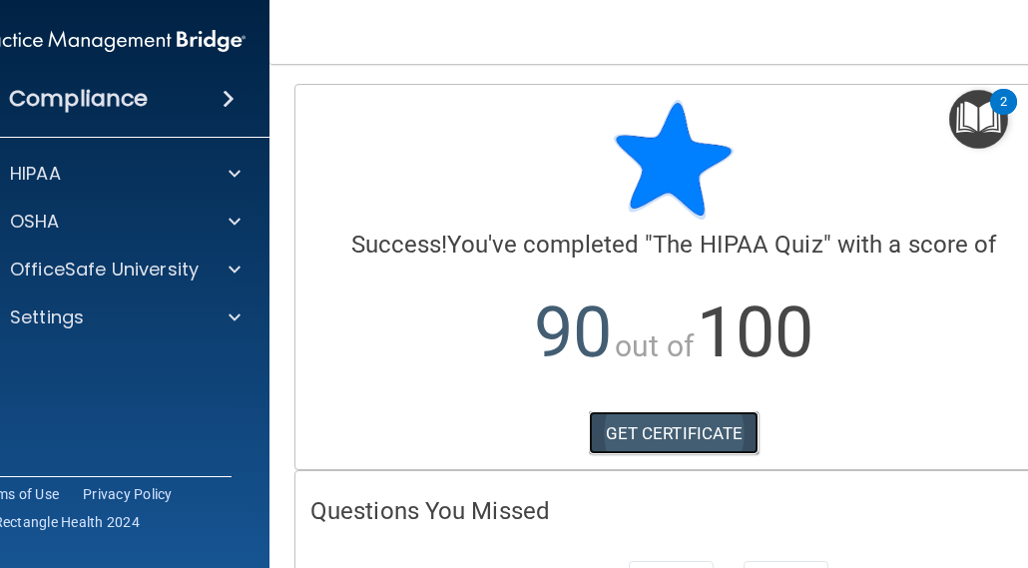
click at [654, 437] on link "GET CERTIFICATE" at bounding box center [674, 433] width 171 height 44
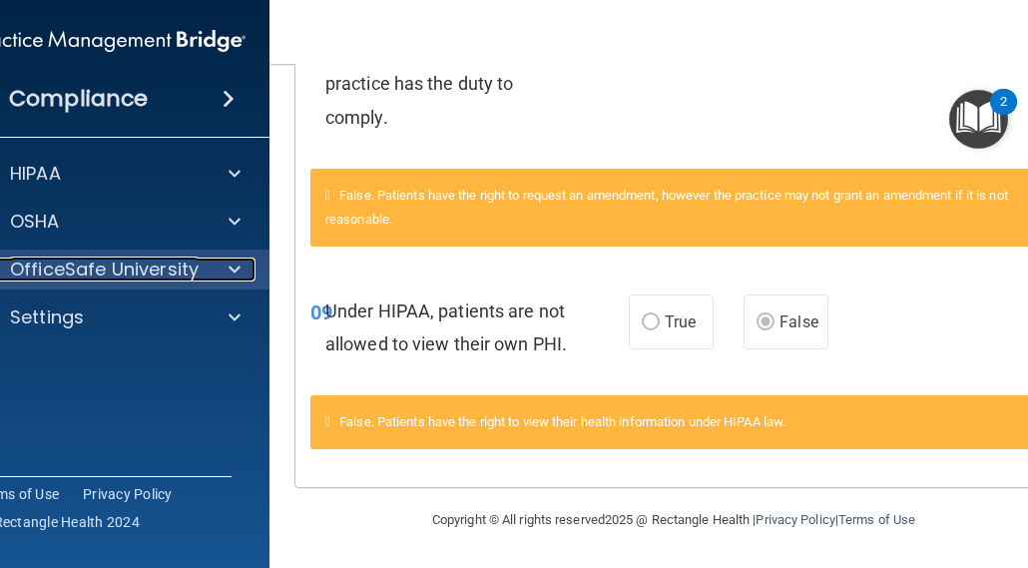
click at [218, 265] on div at bounding box center [232, 270] width 50 height 24
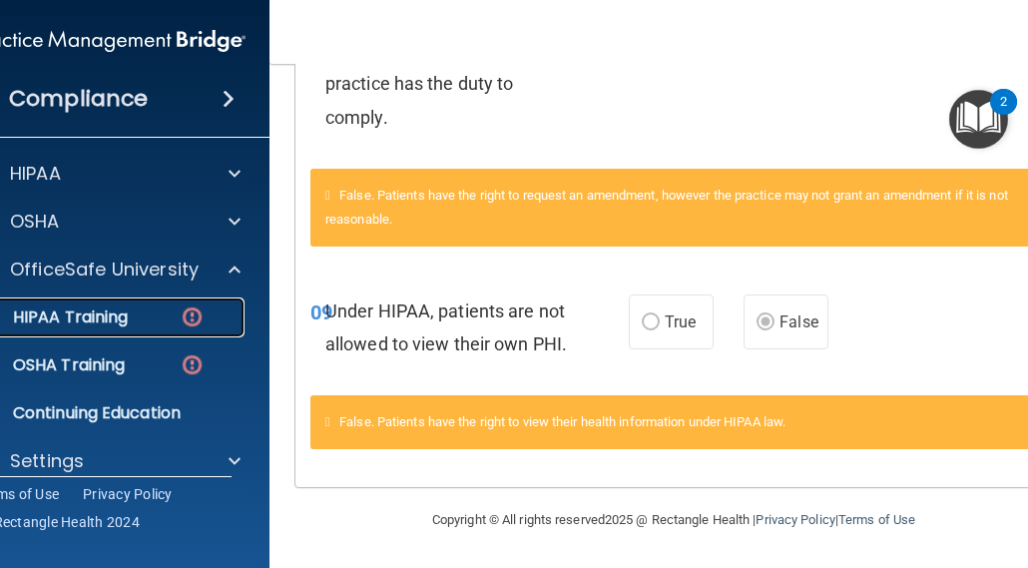
click at [201, 314] on div "HIPAA Training" at bounding box center [99, 317] width 272 height 20
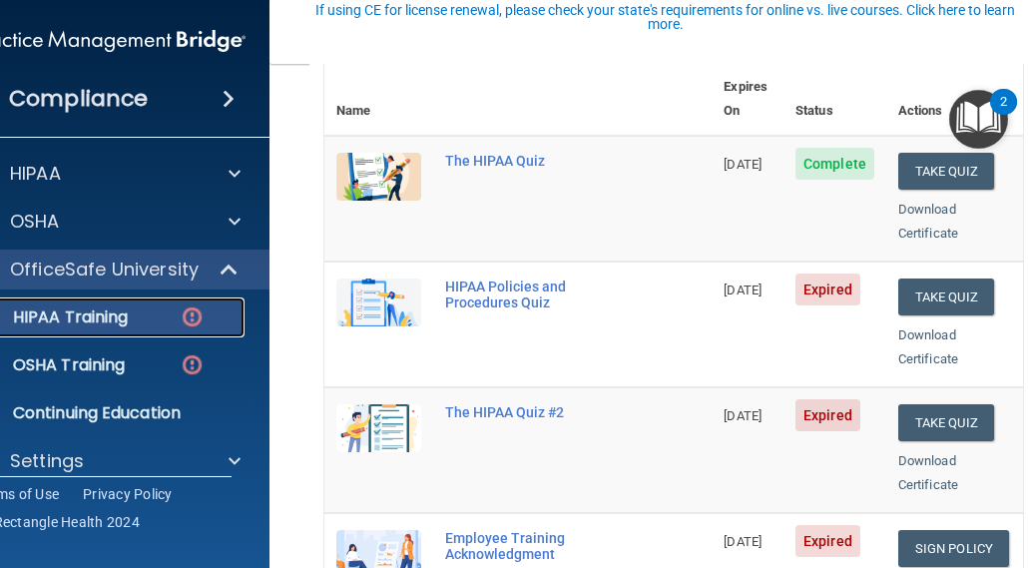
scroll to position [254, 0]
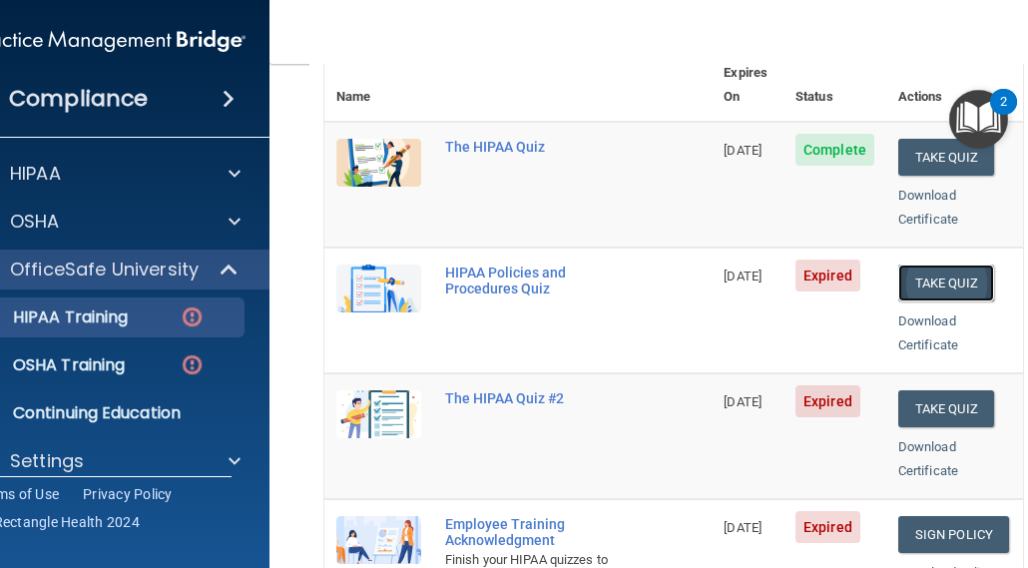
drag, startPoint x: 934, startPoint y: 255, endPoint x: 922, endPoint y: 255, distance: 12.0
click at [933, 265] on button "Take Quiz" at bounding box center [946, 283] width 96 height 37
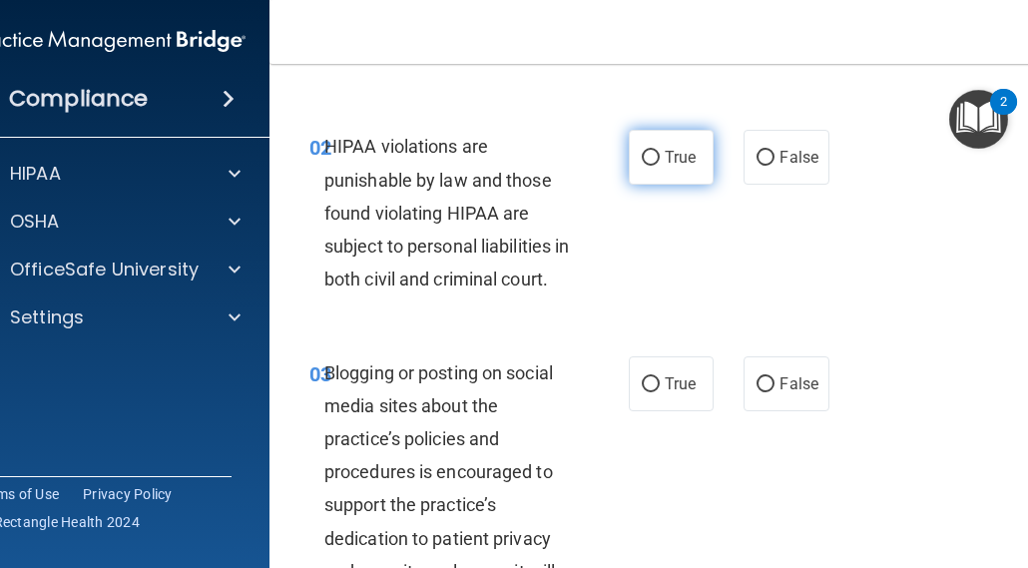
click at [666, 163] on span "True" at bounding box center [680, 157] width 31 height 19
click at [660, 163] on input "True" at bounding box center [651, 158] width 18 height 15
radio input "true"
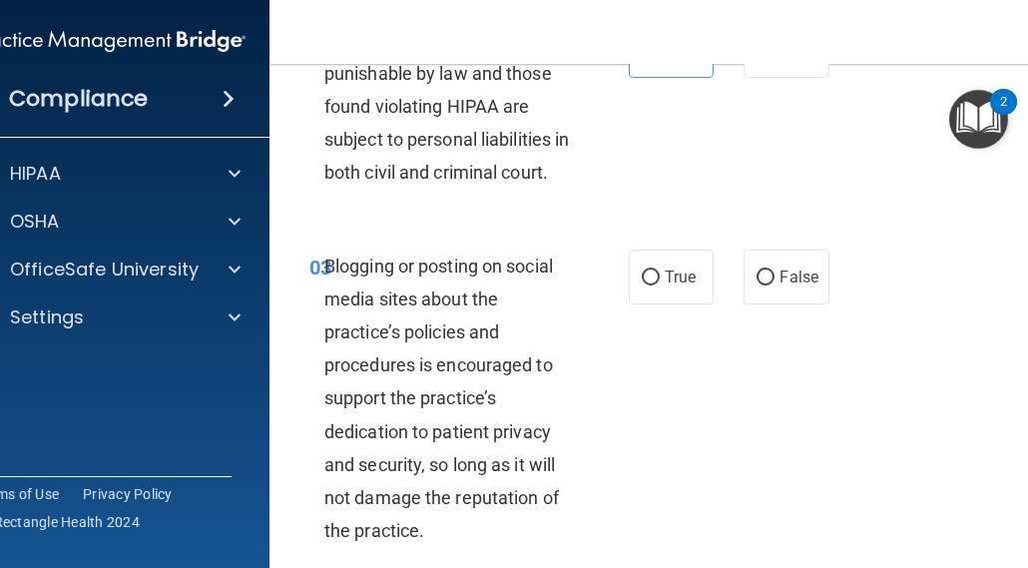
scroll to position [453, 0]
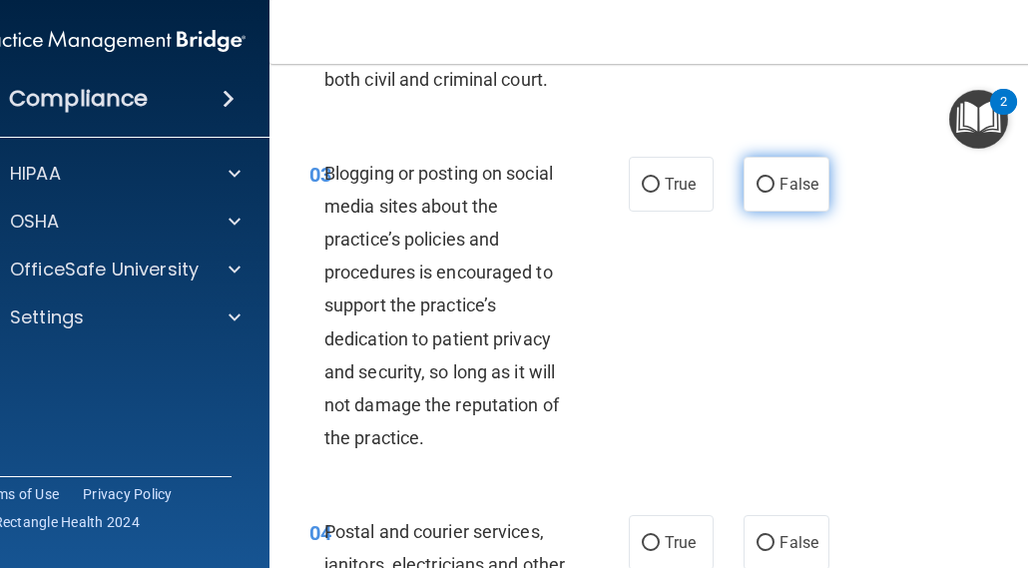
click at [758, 193] on input "False" at bounding box center [766, 185] width 18 height 15
radio input "true"
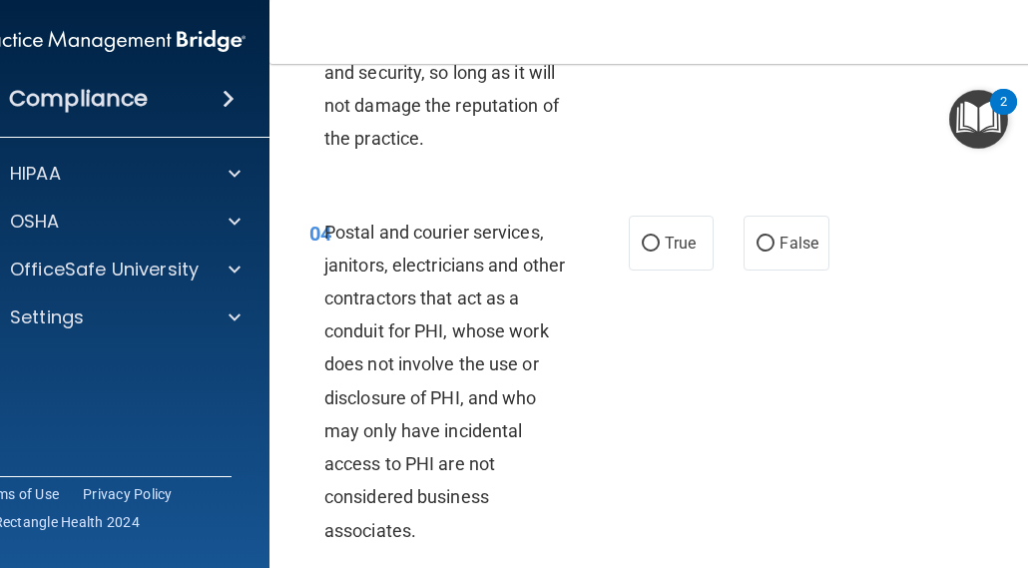
scroll to position [852, 0]
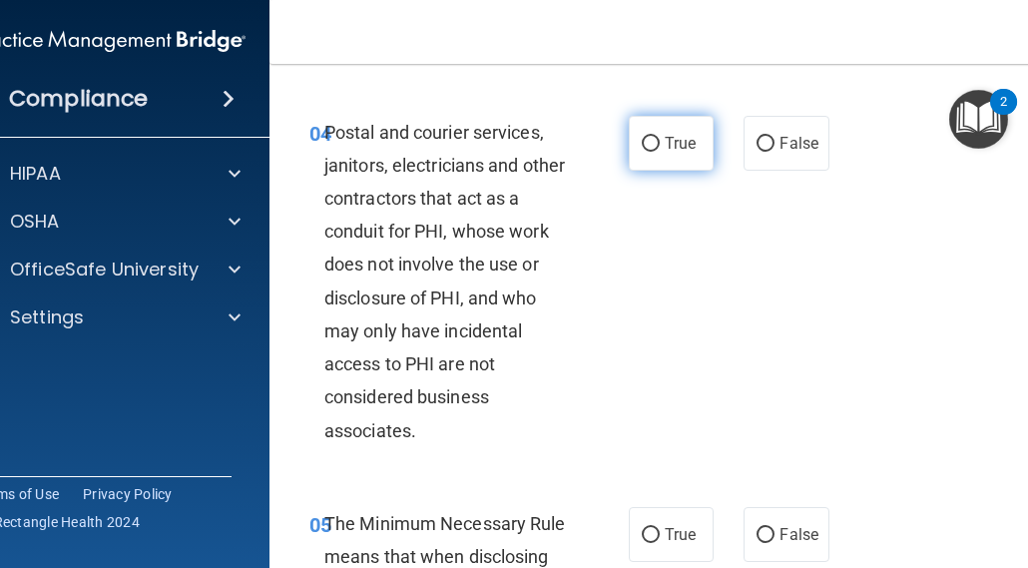
click at [672, 153] on span "True" at bounding box center [680, 143] width 31 height 19
click at [660, 152] on input "True" at bounding box center [651, 144] width 18 height 15
radio input "true"
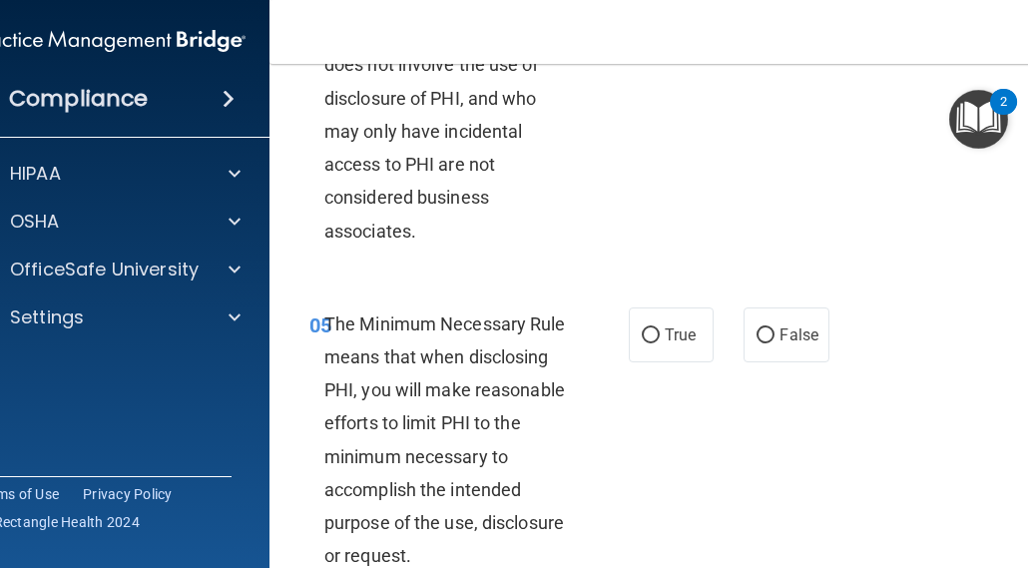
scroll to position [1152, 0]
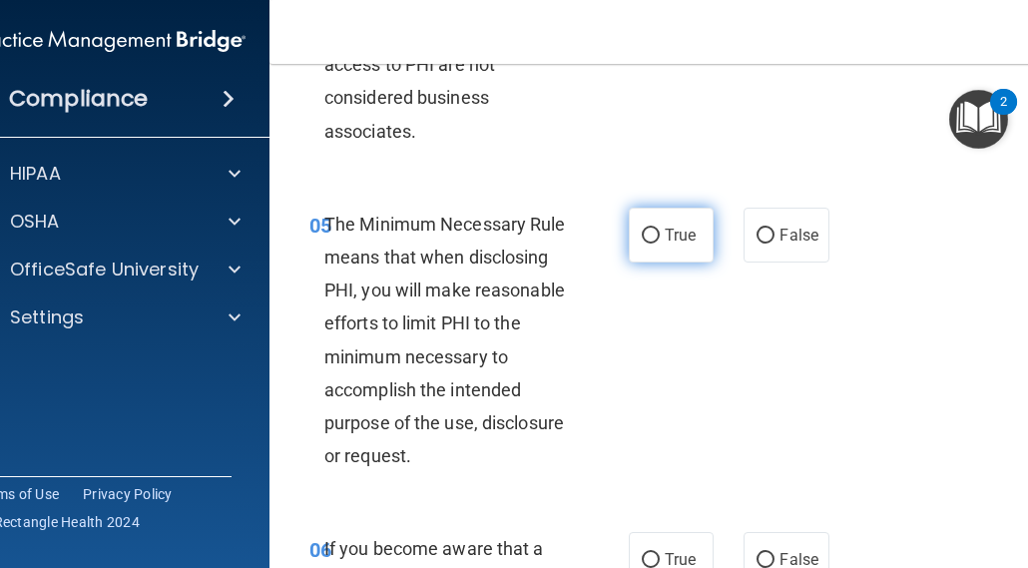
click at [647, 244] on input "True" at bounding box center [651, 236] width 18 height 15
radio input "true"
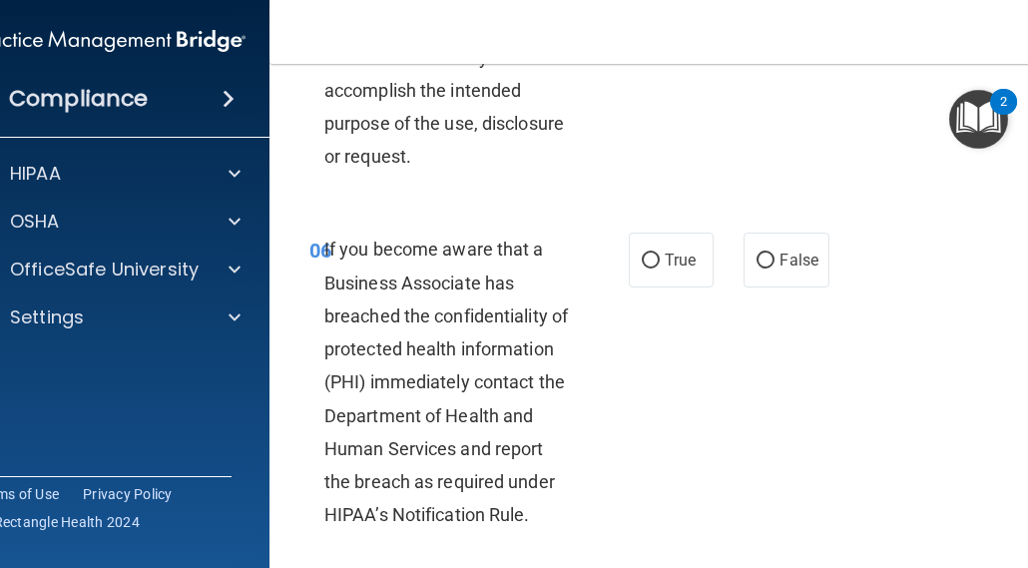
scroll to position [1551, 0]
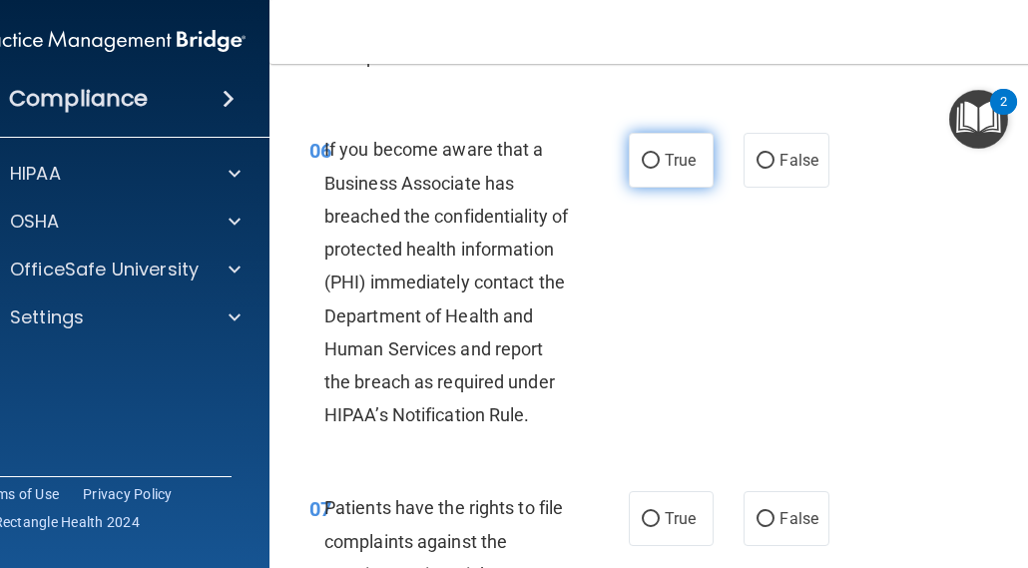
click at [677, 170] on span "True" at bounding box center [680, 160] width 31 height 19
click at [660, 169] on input "True" at bounding box center [651, 161] width 18 height 15
radio input "true"
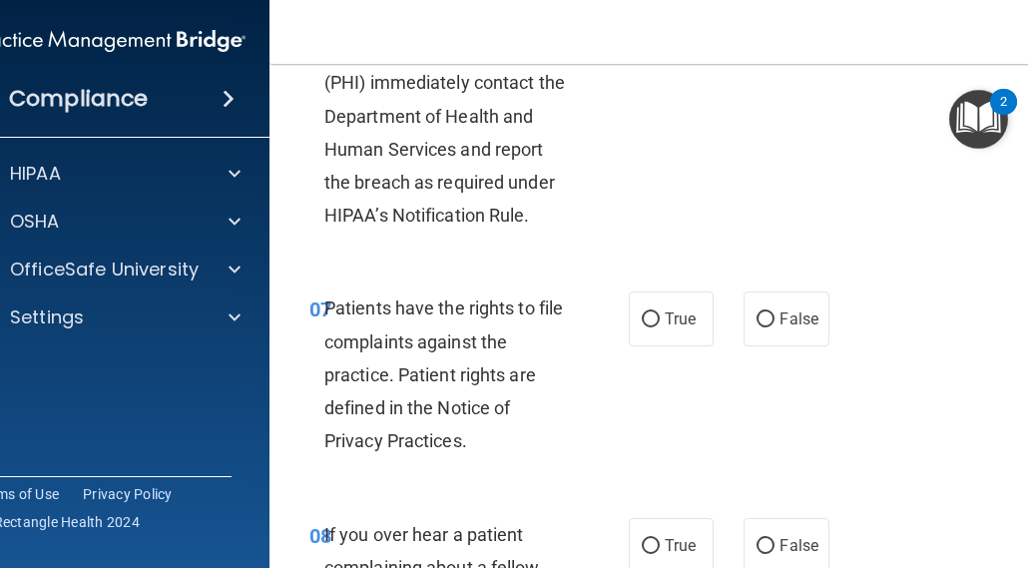
scroll to position [1851, 0]
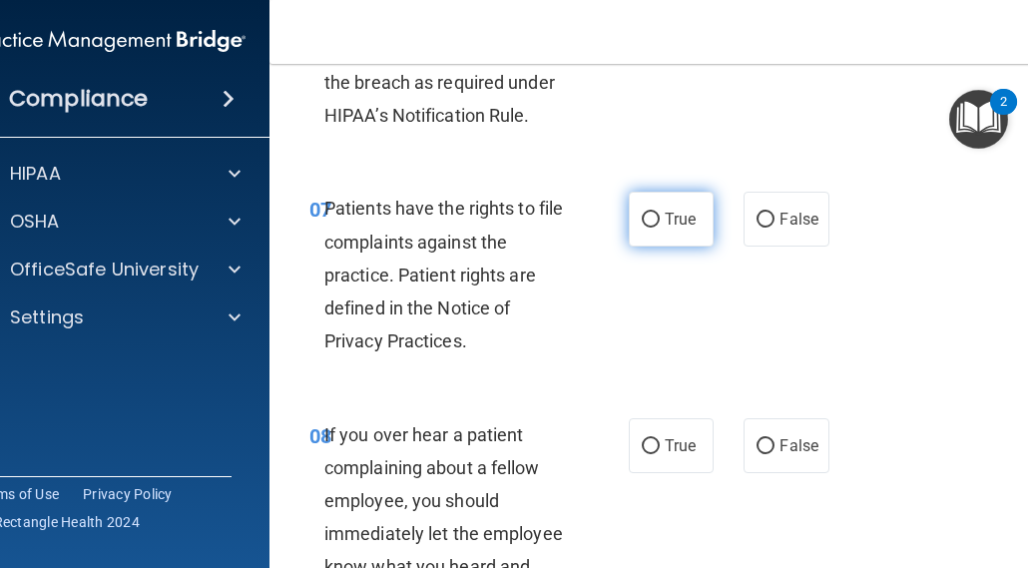
click at [643, 228] on input "True" at bounding box center [651, 220] width 18 height 15
radio input "true"
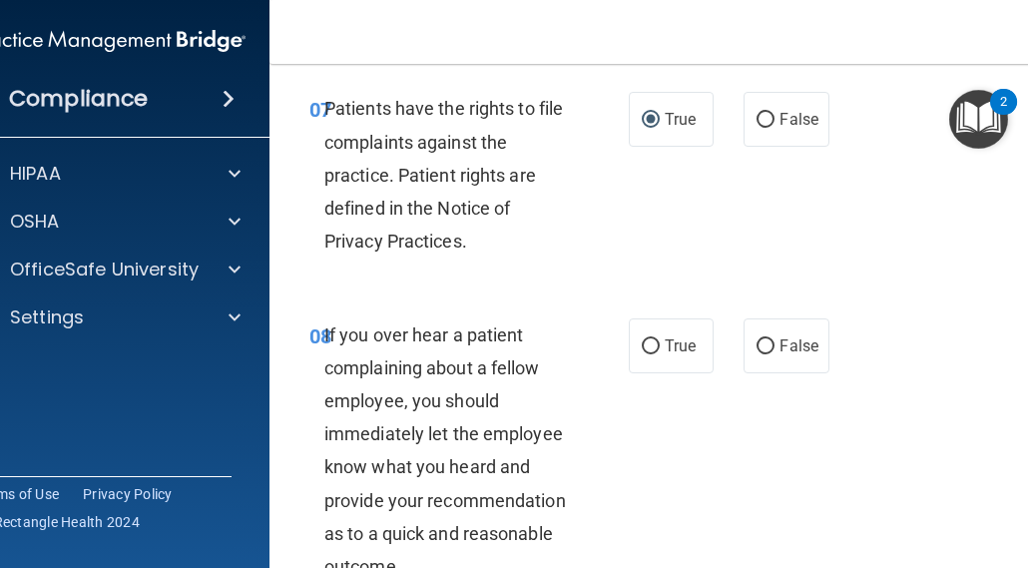
scroll to position [2050, 0]
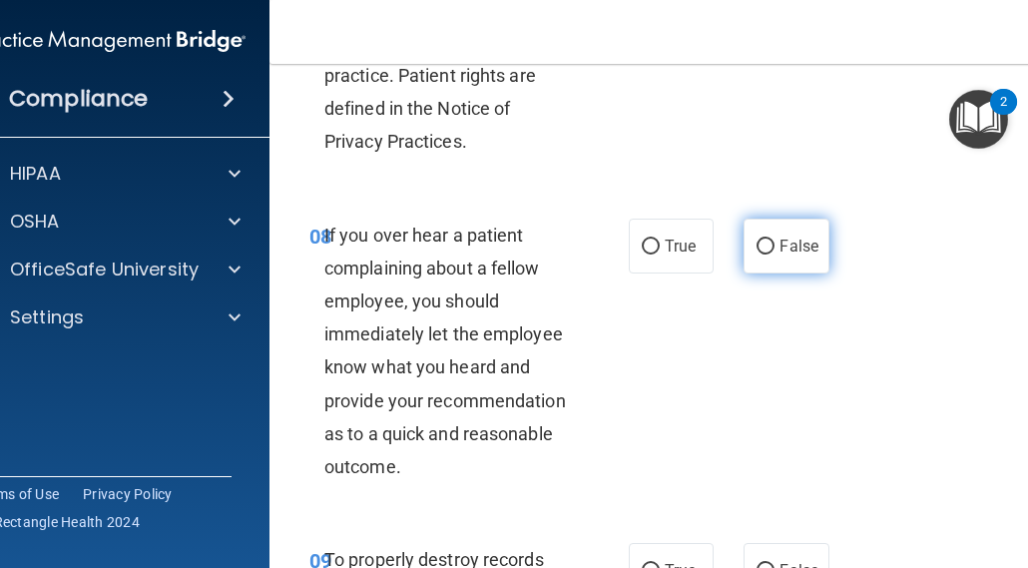
click at [766, 255] on input "False" at bounding box center [766, 247] width 18 height 15
radio input "true"
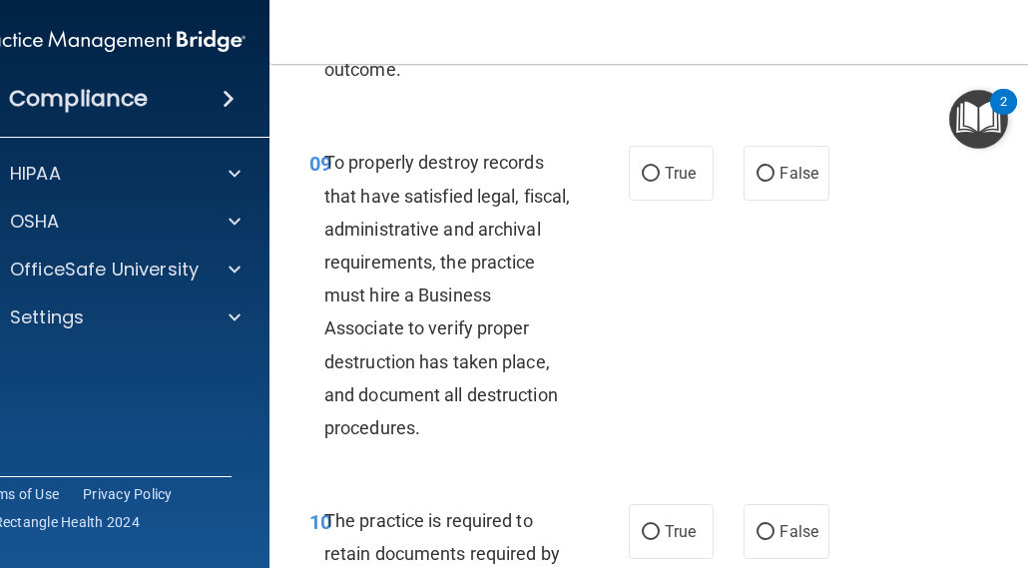
scroll to position [2449, 0]
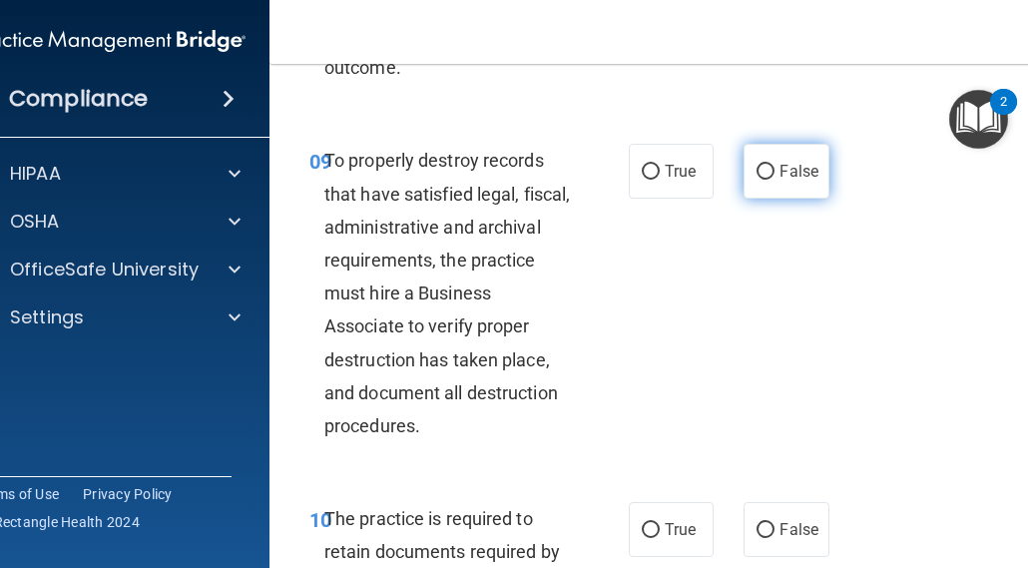
click at [757, 180] on input "False" at bounding box center [766, 172] width 18 height 15
radio input "true"
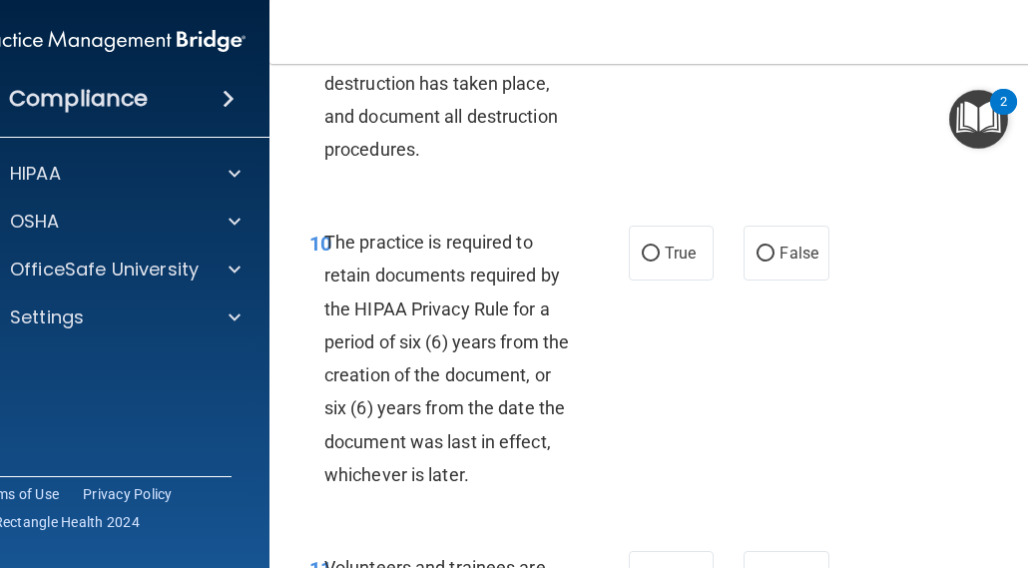
scroll to position [2749, 0]
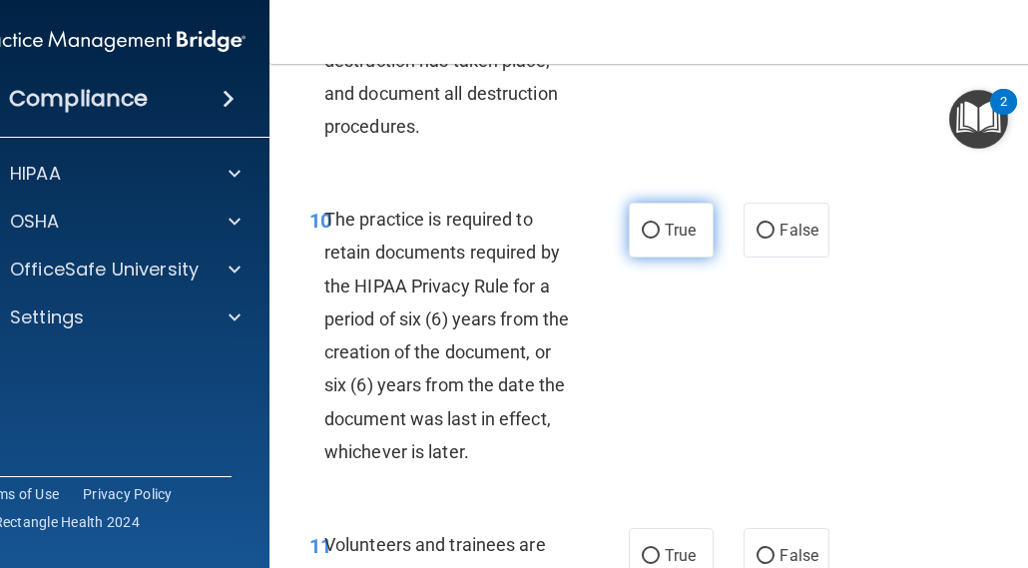
click at [652, 239] on input "True" at bounding box center [651, 231] width 18 height 15
radio input "true"
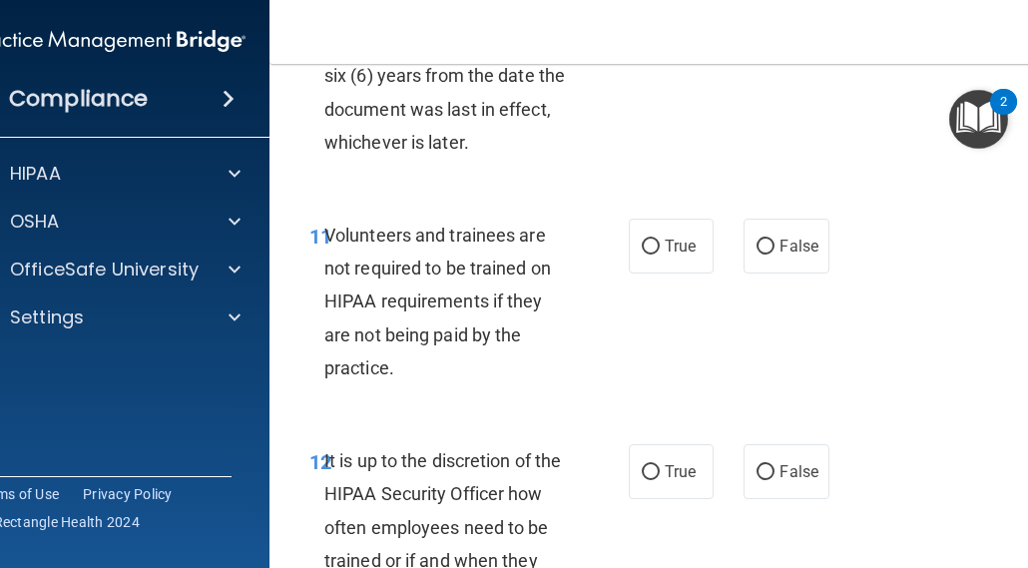
scroll to position [3148, 0]
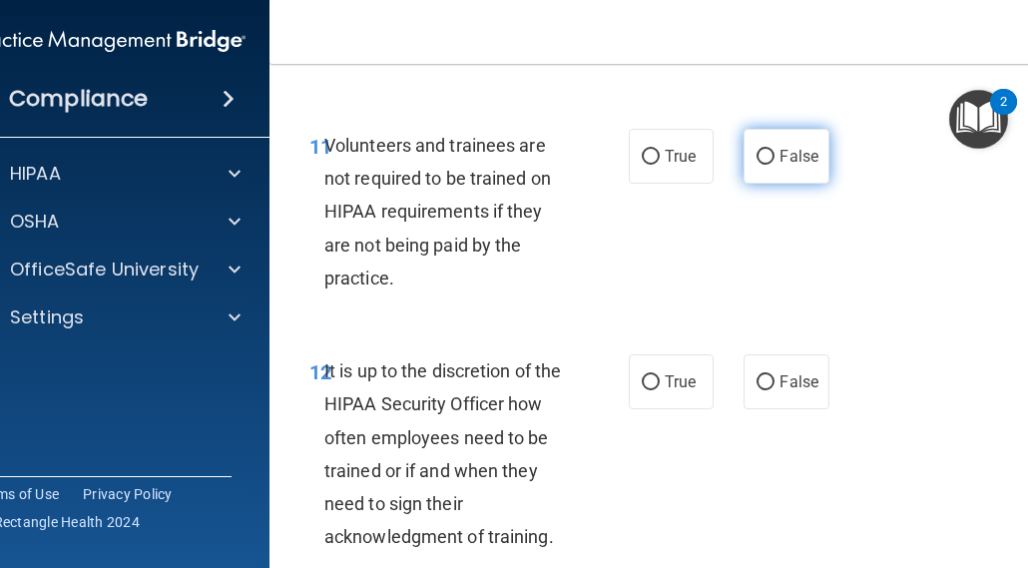
click at [762, 165] on input "False" at bounding box center [766, 157] width 18 height 15
radio input "true"
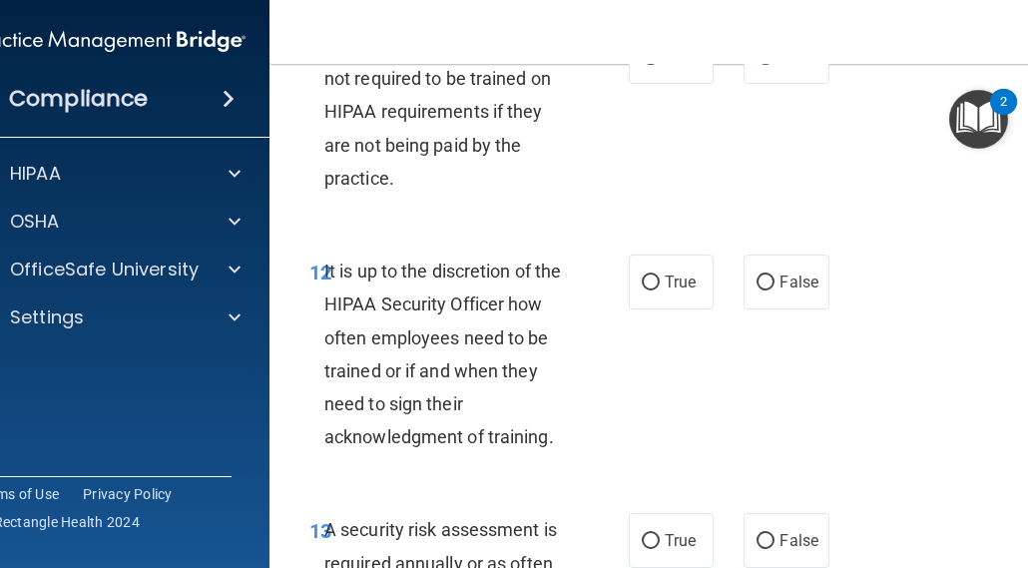
scroll to position [3348, 0]
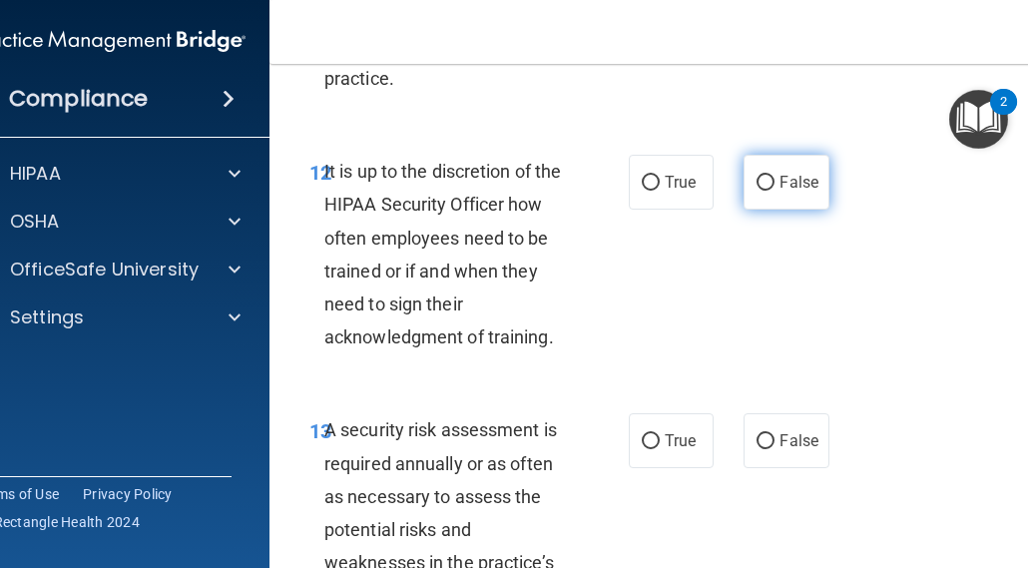
click at [758, 191] on input "False" at bounding box center [766, 183] width 18 height 15
radio input "true"
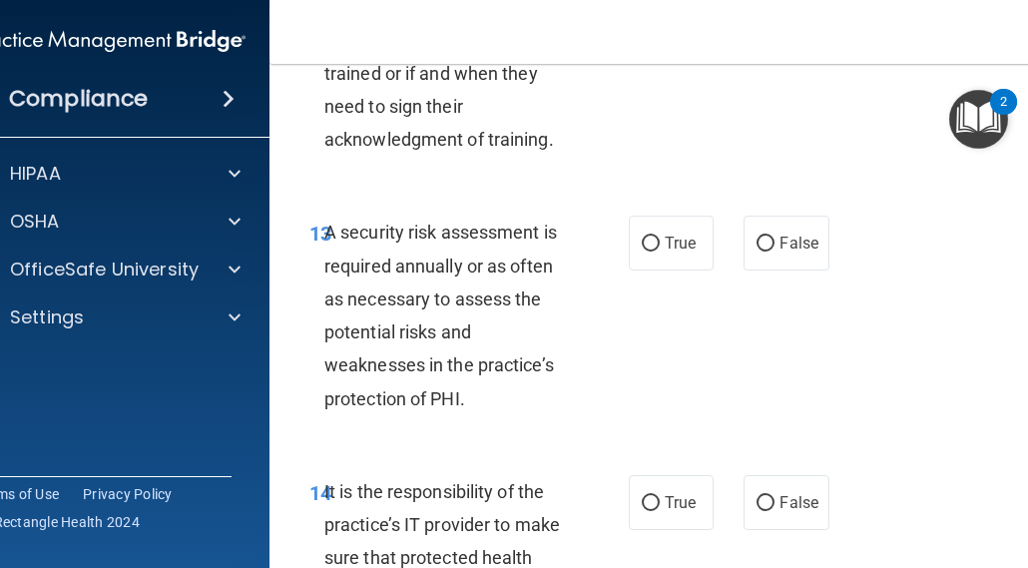
scroll to position [3547, 0]
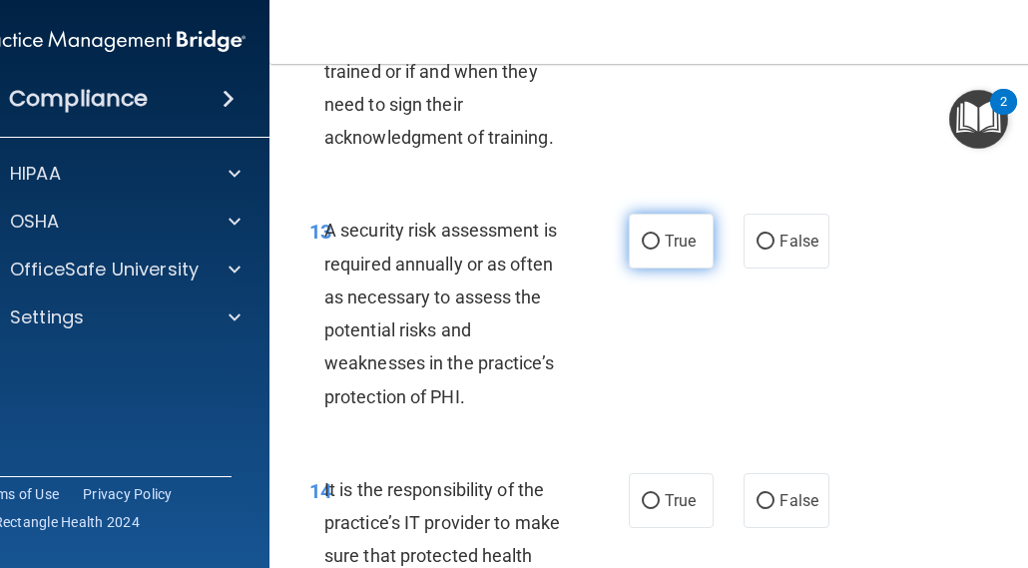
click at [642, 250] on input "True" at bounding box center [651, 242] width 18 height 15
radio input "true"
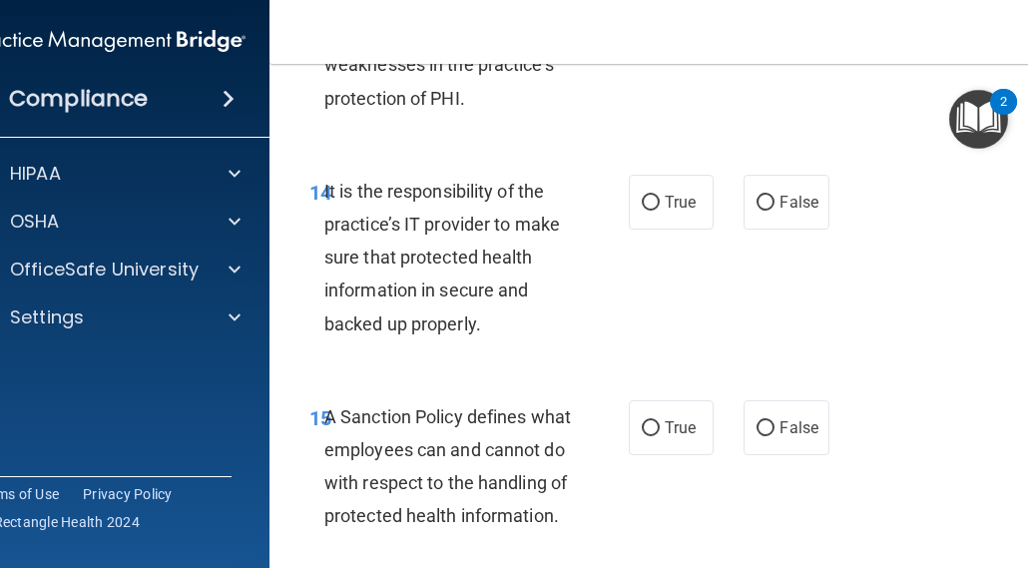
scroll to position [3847, 0]
click at [757, 210] on input "False" at bounding box center [766, 202] width 18 height 15
radio input "true"
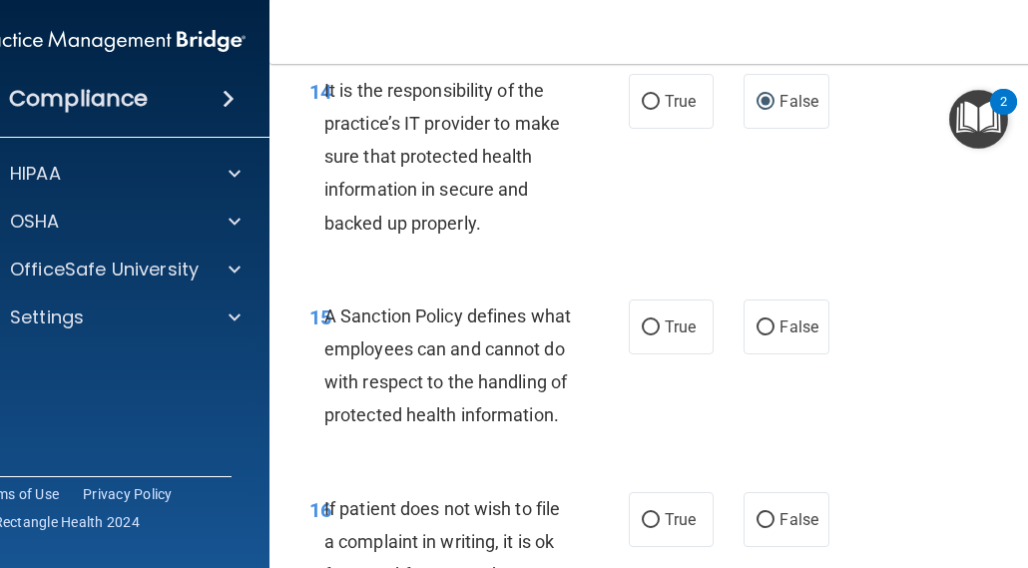
scroll to position [4046, 0]
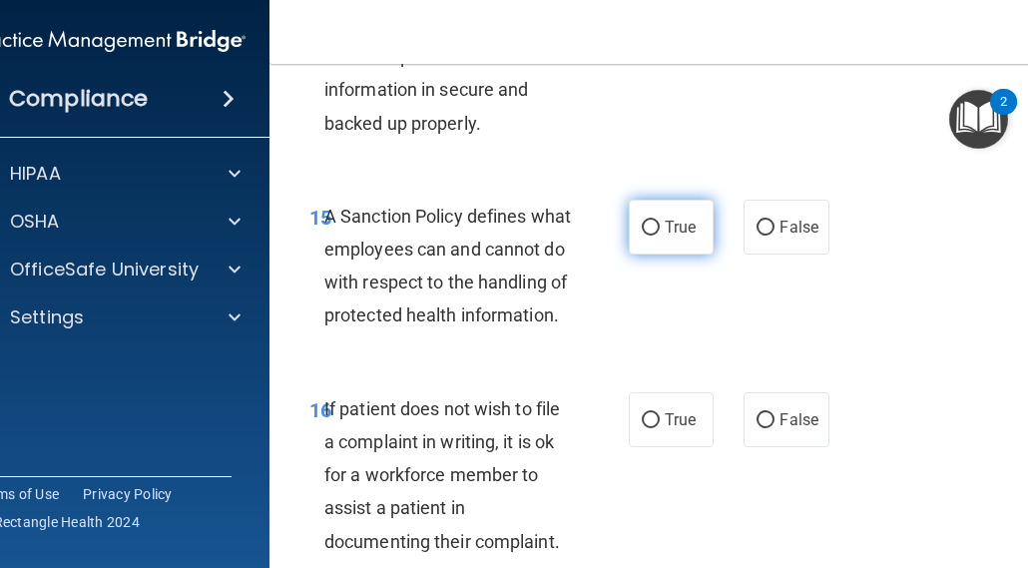
click at [644, 236] on input "True" at bounding box center [651, 228] width 18 height 15
radio input "true"
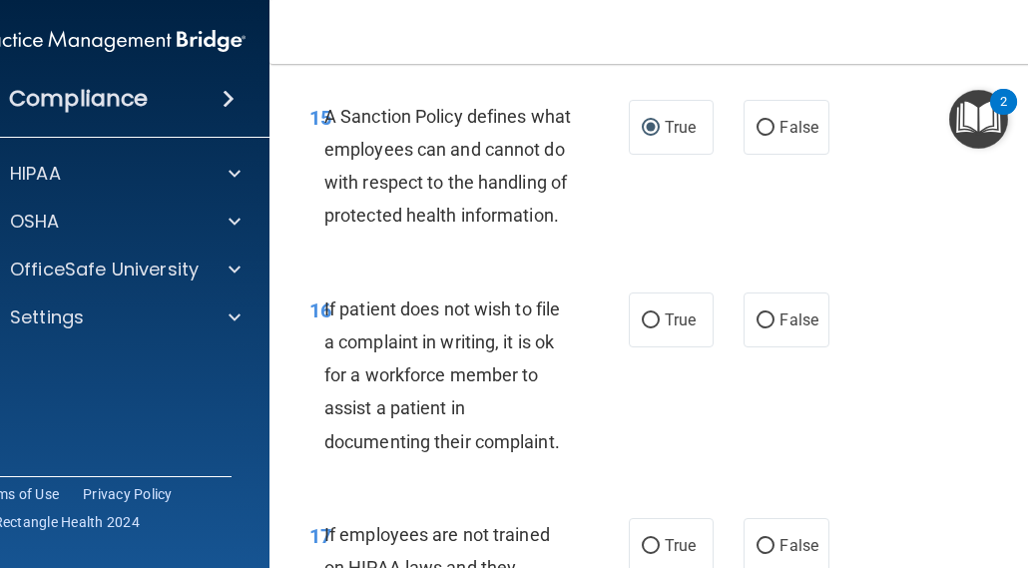
scroll to position [4246, 0]
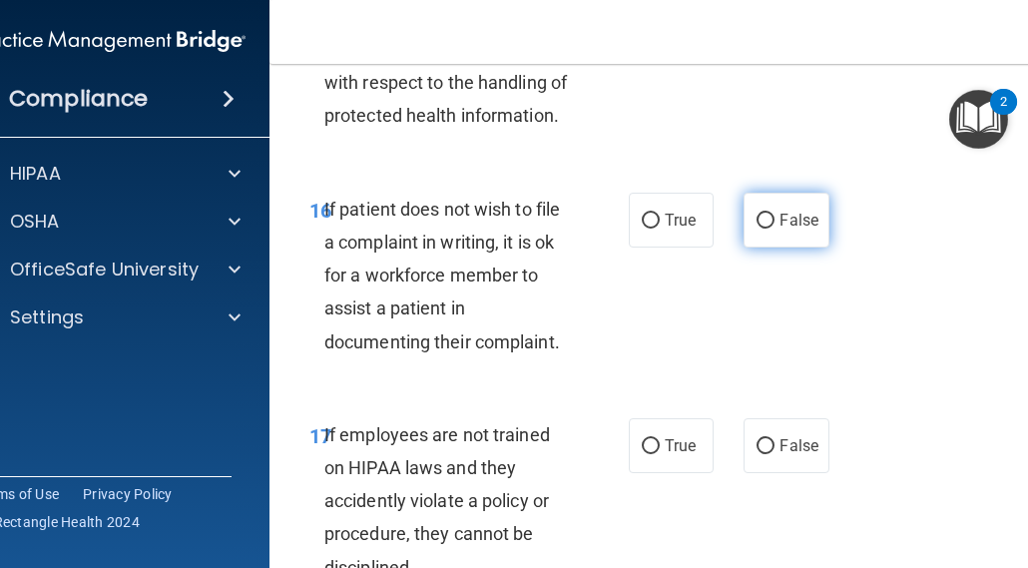
click at [761, 229] on input "False" at bounding box center [766, 221] width 18 height 15
radio input "true"
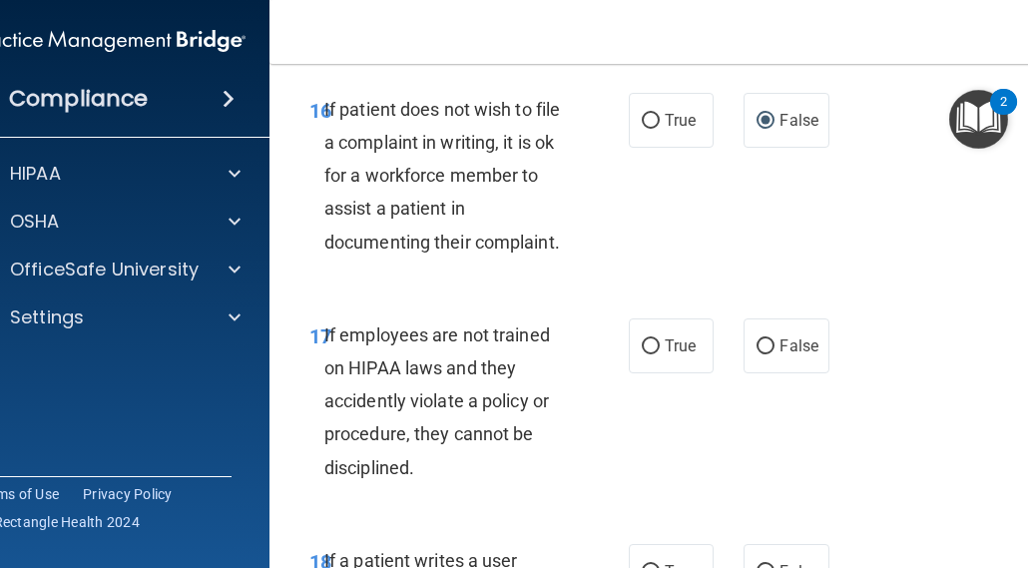
scroll to position [4446, 0]
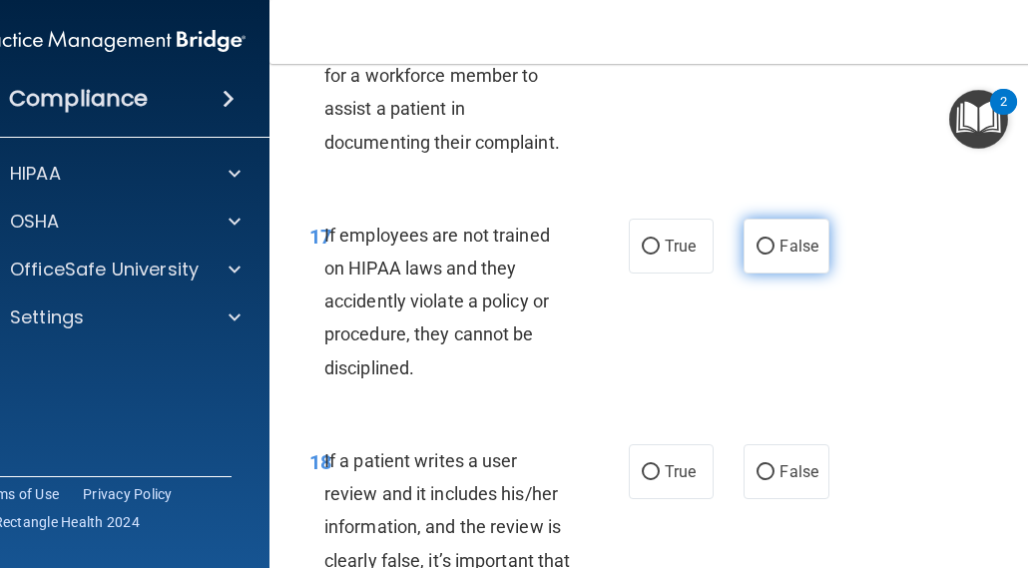
click at [765, 255] on input "False" at bounding box center [766, 247] width 18 height 15
radio input "true"
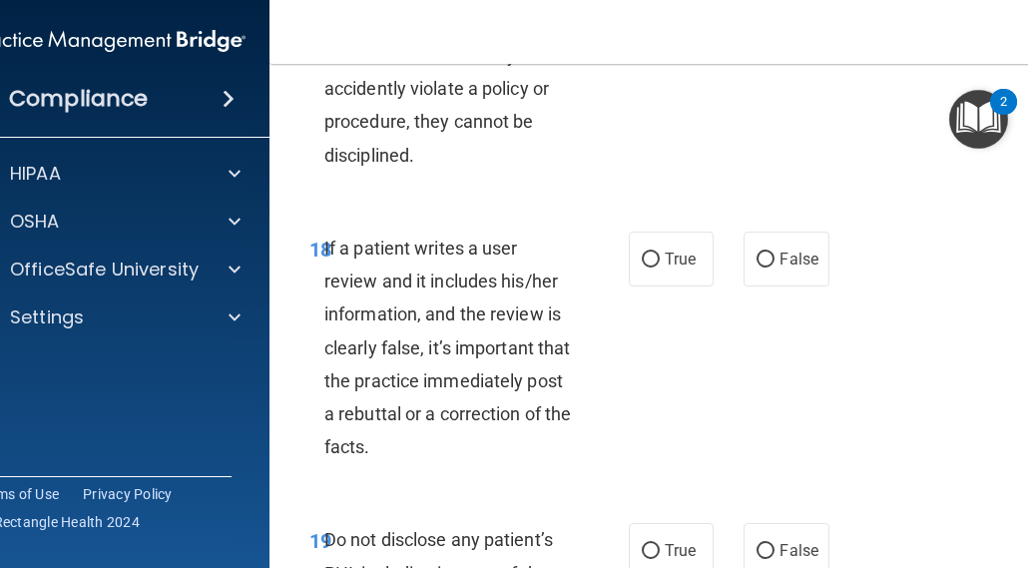
scroll to position [4745, 0]
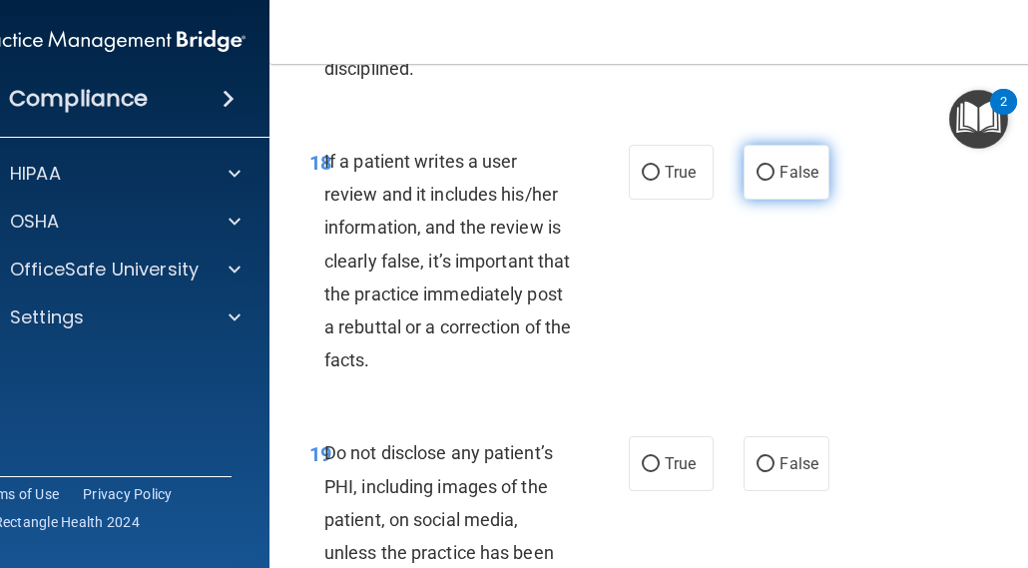
click at [771, 200] on label "False" at bounding box center [786, 172] width 85 height 55
click at [771, 181] on input "False" at bounding box center [766, 173] width 18 height 15
radio input "true"
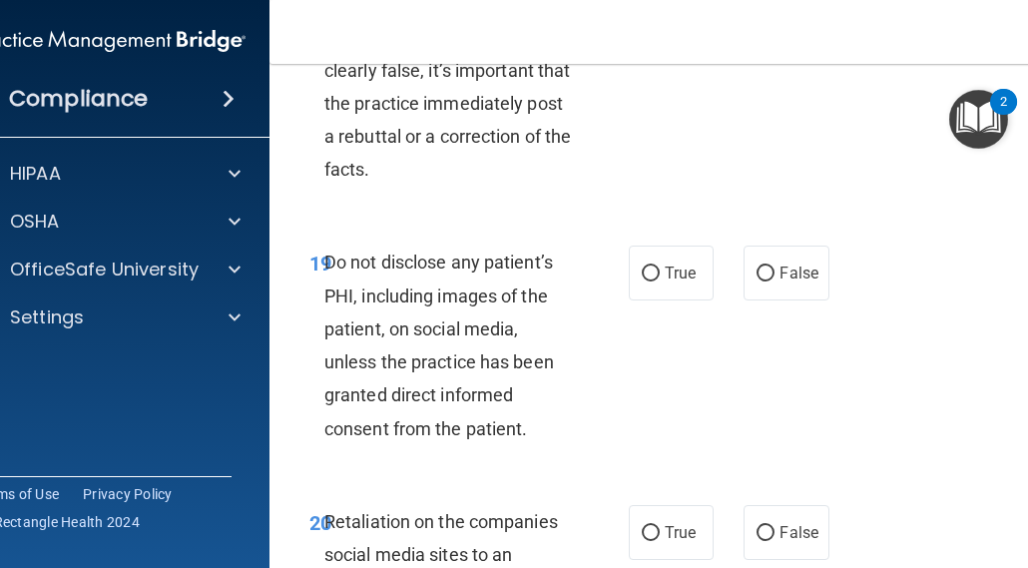
scroll to position [4945, 0]
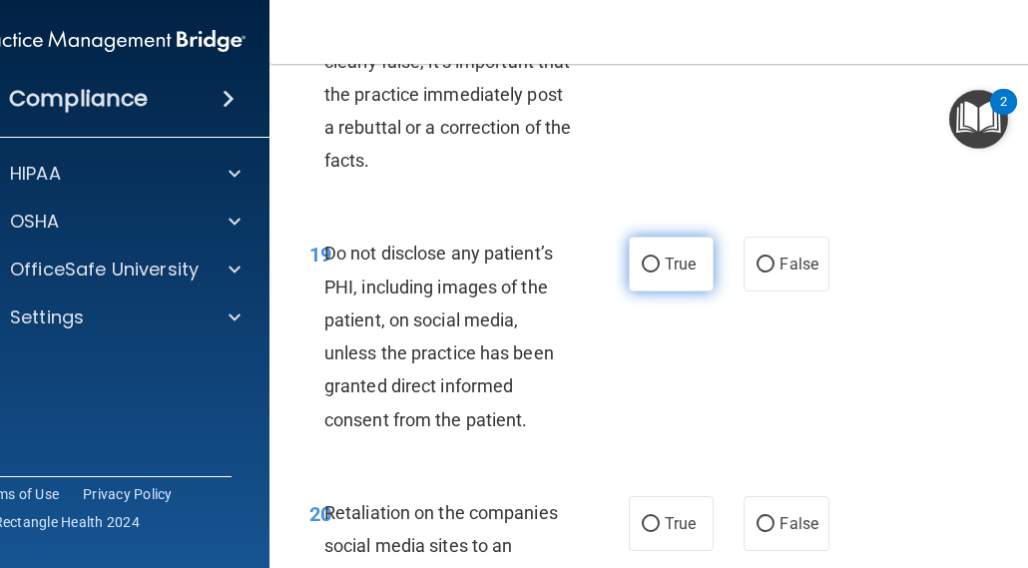
click at [673, 273] on span "True" at bounding box center [680, 264] width 31 height 19
click at [660, 272] on input "True" at bounding box center [651, 265] width 18 height 15
radio input "true"
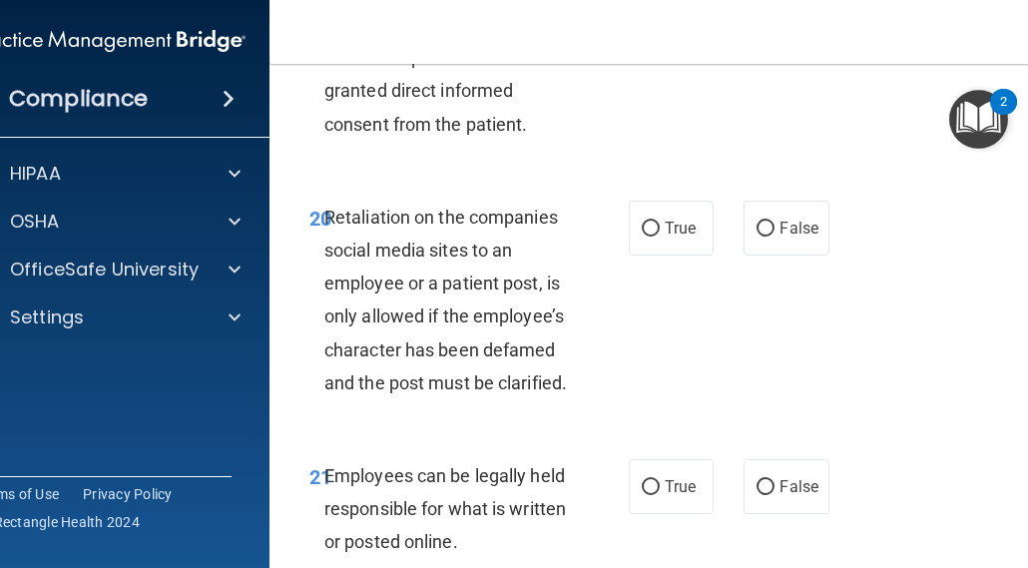
scroll to position [5244, 0]
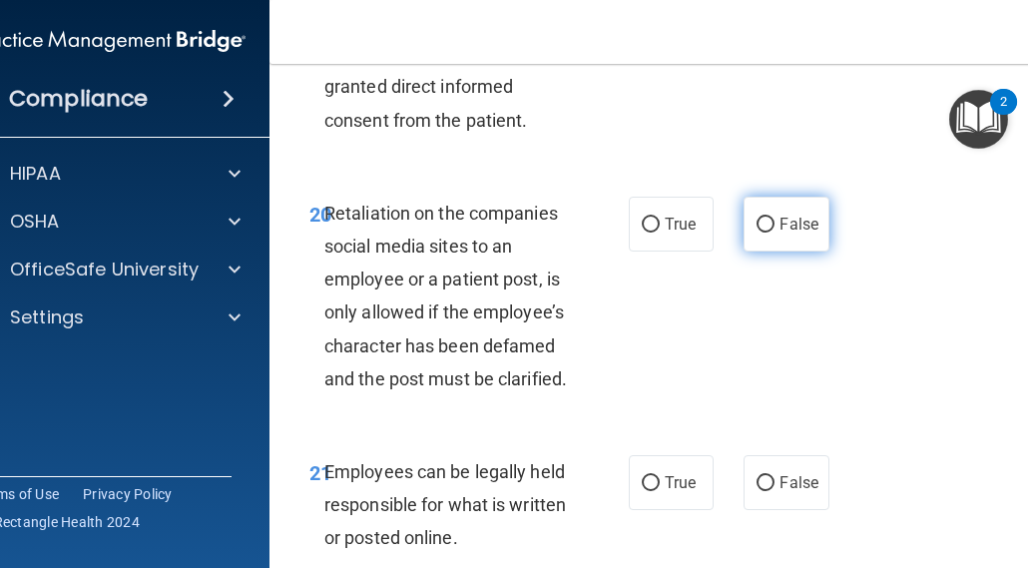
click at [780, 234] on span "False" at bounding box center [799, 224] width 39 height 19
click at [775, 233] on input "False" at bounding box center [766, 225] width 18 height 15
radio input "true"
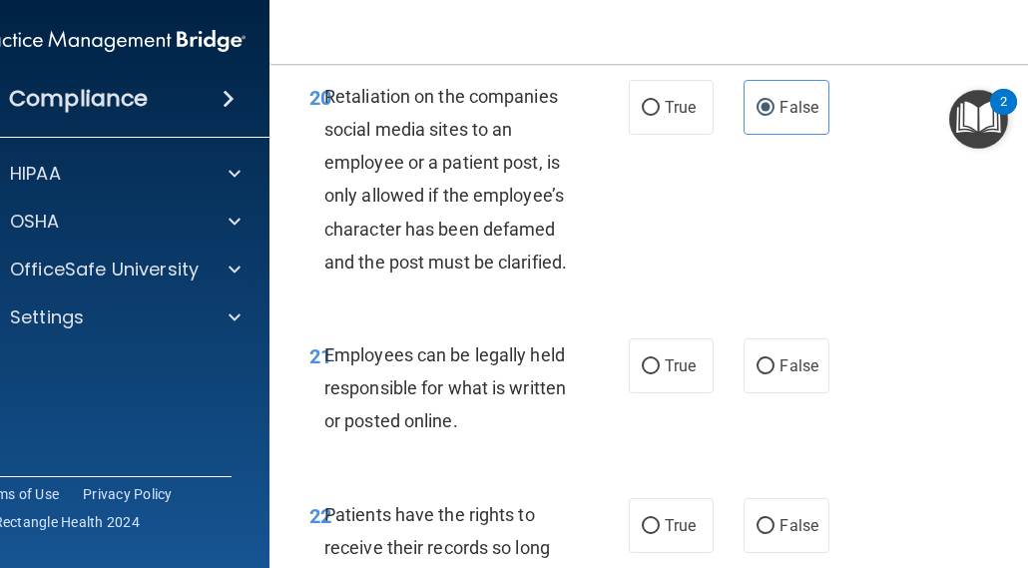
scroll to position [5444, 0]
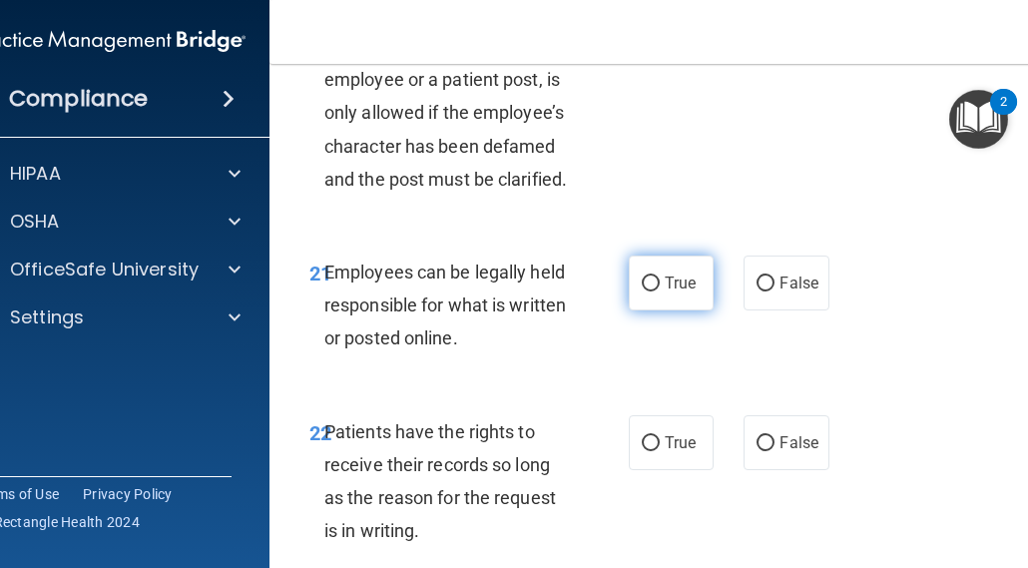
click at [666, 292] on span "True" at bounding box center [680, 282] width 31 height 19
click at [660, 291] on input "True" at bounding box center [651, 283] width 18 height 15
radio input "true"
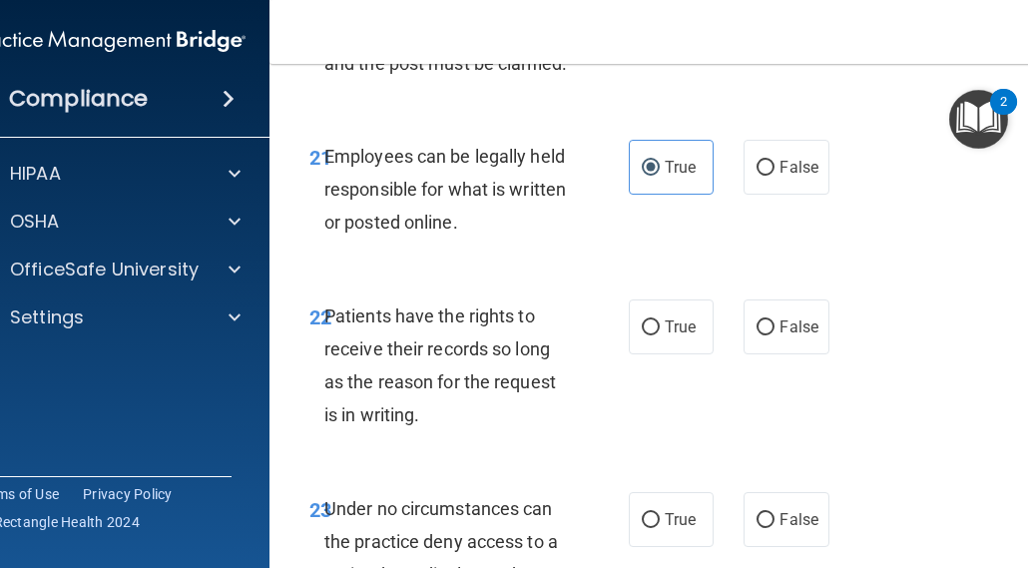
scroll to position [5643, 0]
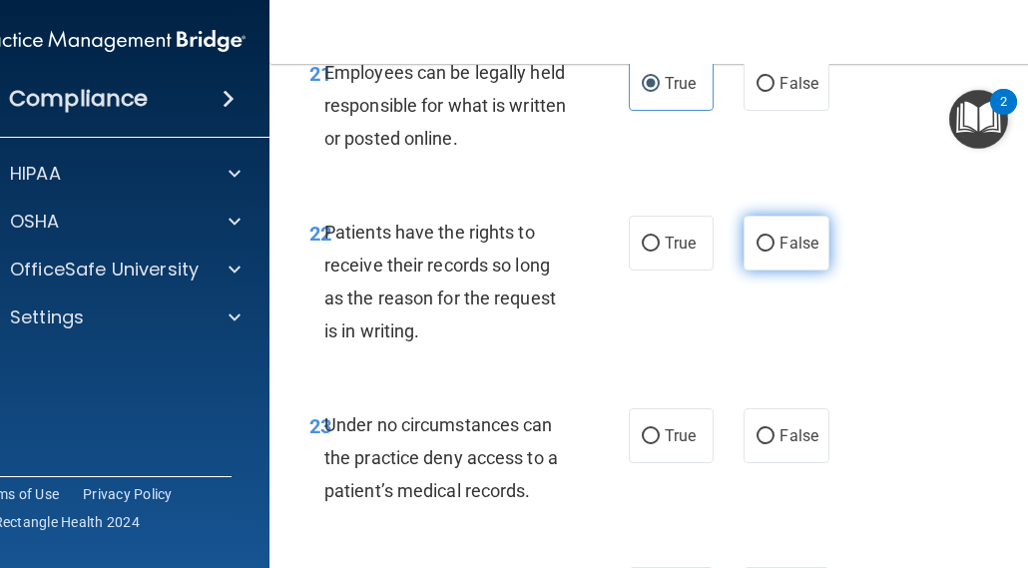
click at [758, 252] on input "False" at bounding box center [766, 244] width 18 height 15
radio input "true"
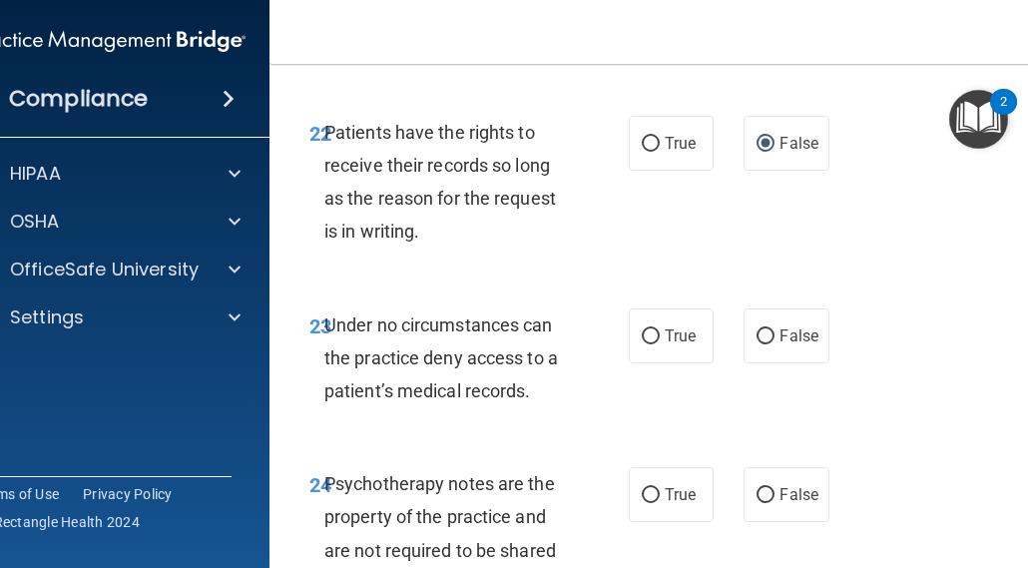
scroll to position [5843, 0]
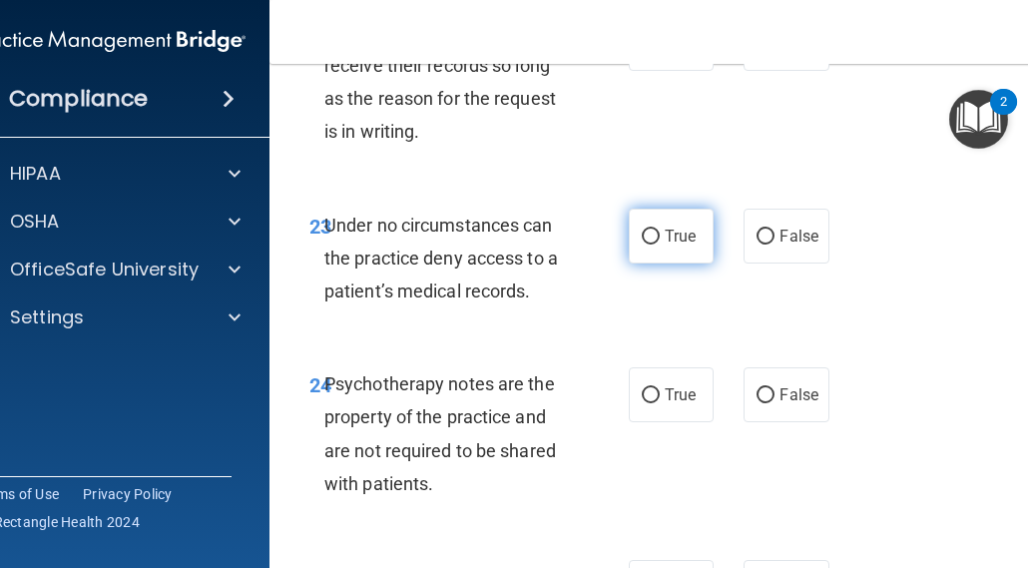
click at [656, 264] on label "True" at bounding box center [671, 236] width 85 height 55
click at [656, 245] on input "True" at bounding box center [651, 237] width 18 height 15
radio input "true"
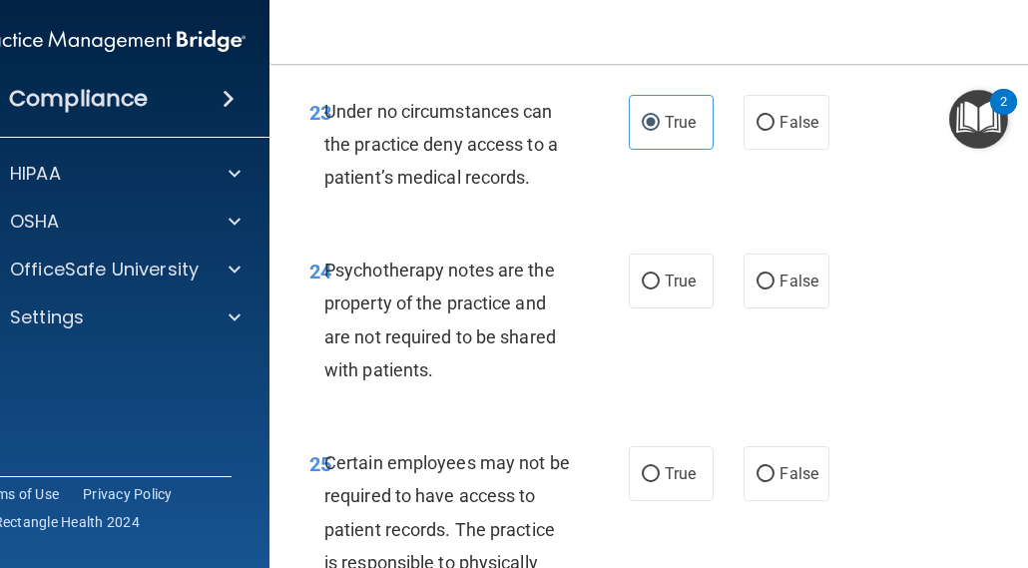
scroll to position [6043, 0]
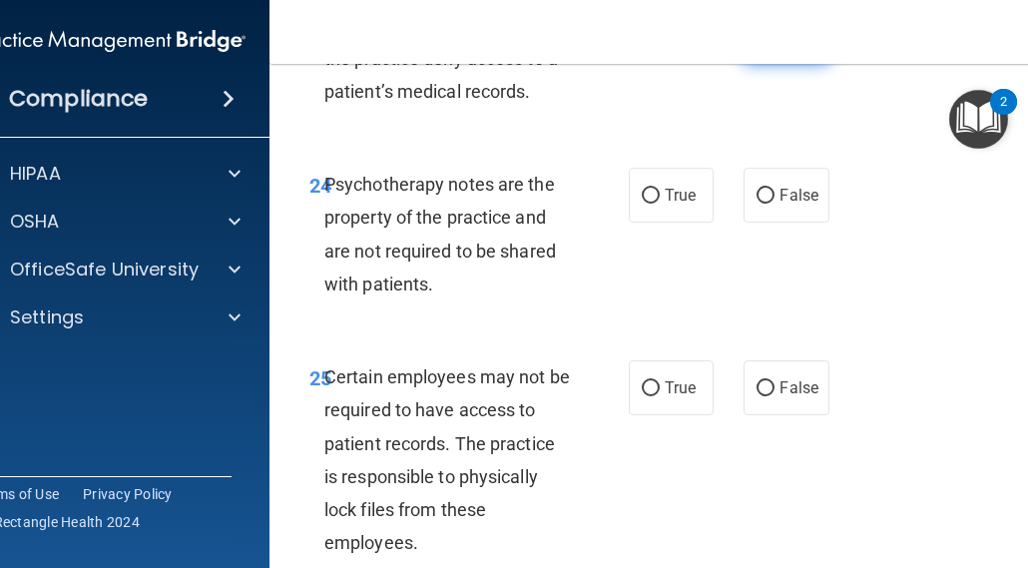
drag, startPoint x: 754, startPoint y: 101, endPoint x: 747, endPoint y: 113, distance: 13.9
click at [757, 45] on input "False" at bounding box center [766, 37] width 18 height 15
radio input "true"
radio input "false"
click at [768, 223] on label "False" at bounding box center [786, 195] width 85 height 55
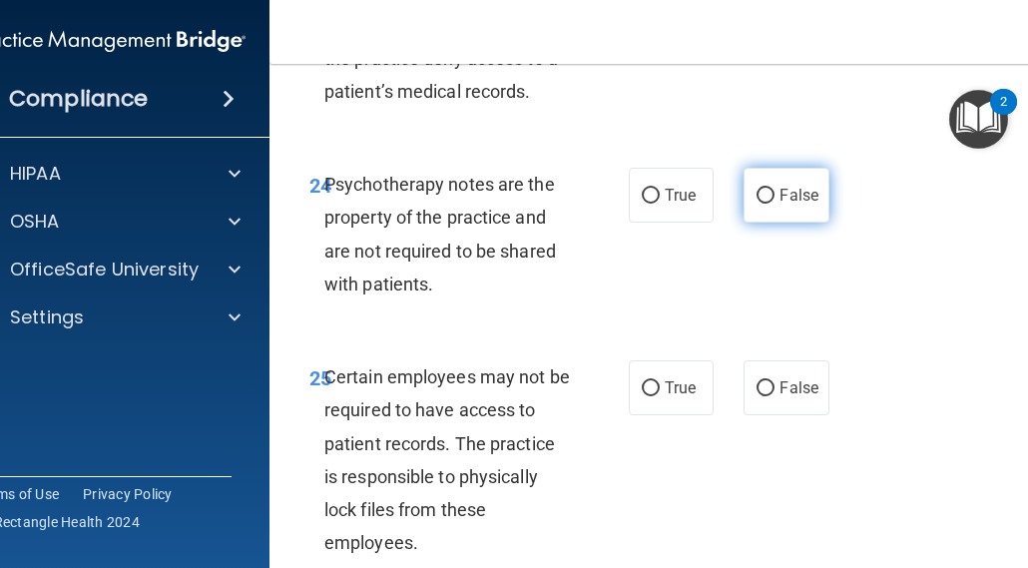
click at [768, 204] on input "False" at bounding box center [766, 196] width 18 height 15
radio input "true"
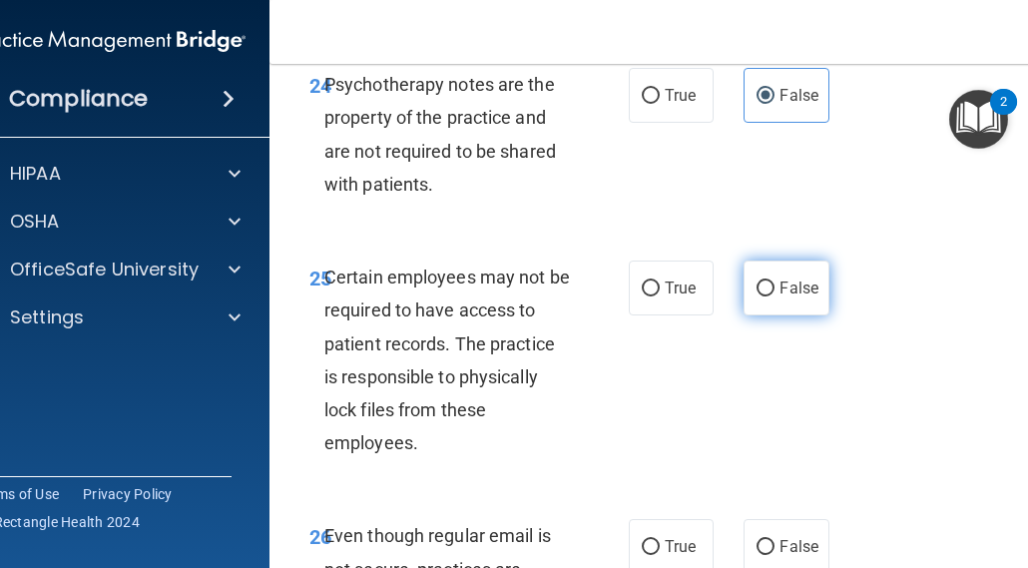
click at [759, 296] on input "False" at bounding box center [766, 288] width 18 height 15
radio input "true"
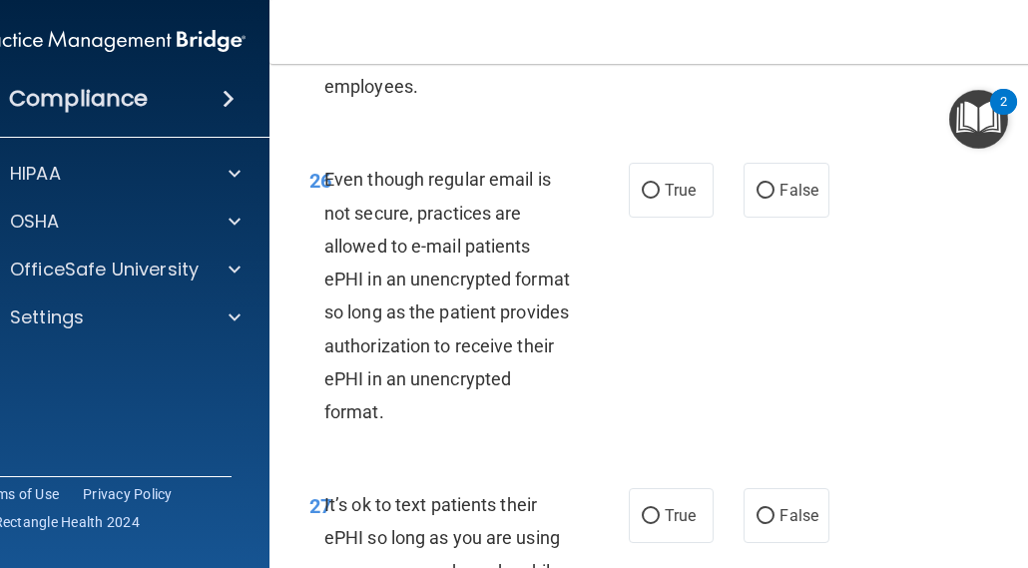
scroll to position [6542, 0]
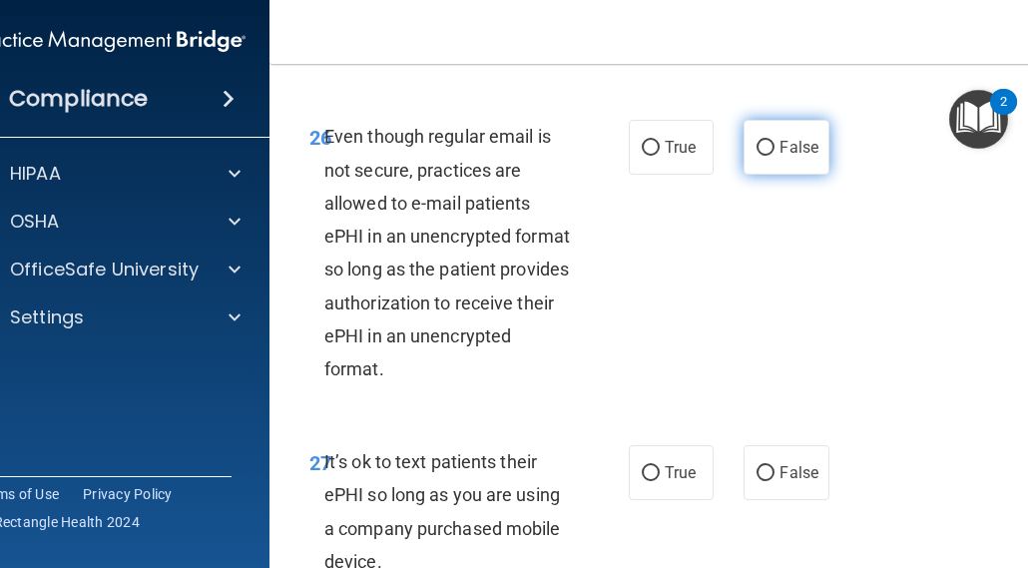
click at [763, 156] on input "False" at bounding box center [766, 148] width 18 height 15
radio input "true"
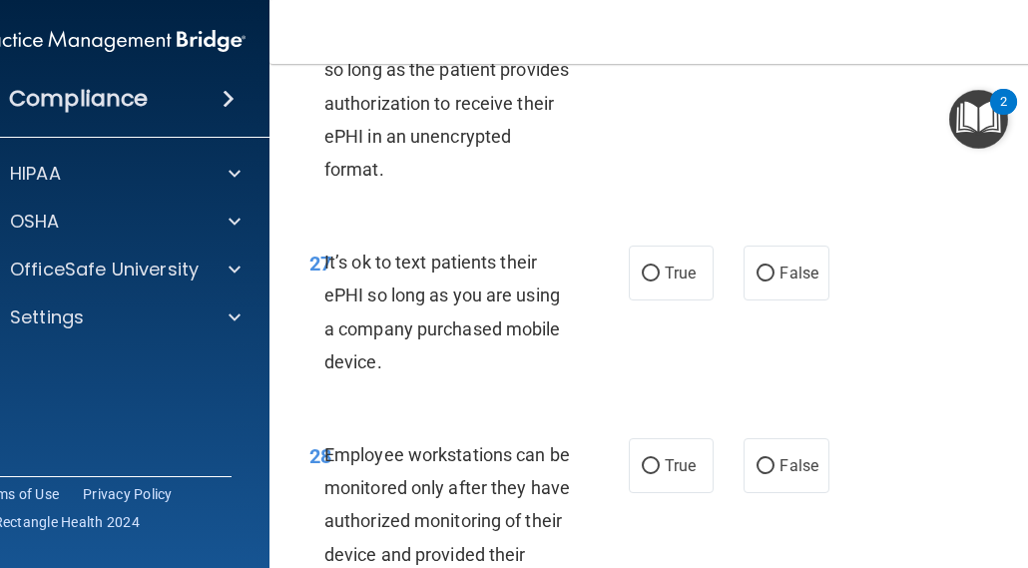
scroll to position [6841, 0]
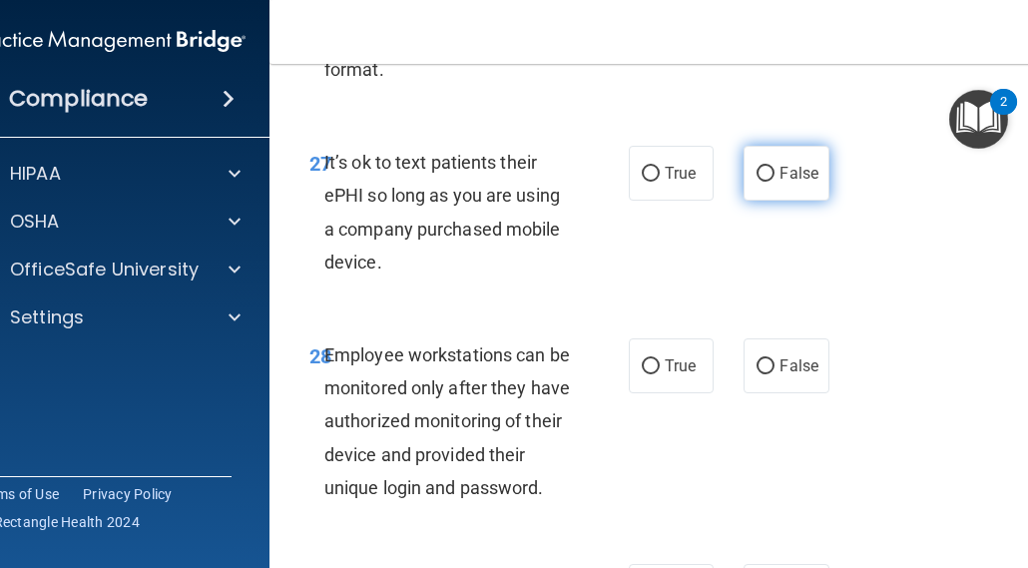
drag, startPoint x: 760, startPoint y: 238, endPoint x: 751, endPoint y: 243, distance: 10.3
click at [760, 182] on input "False" at bounding box center [766, 174] width 18 height 15
radio input "true"
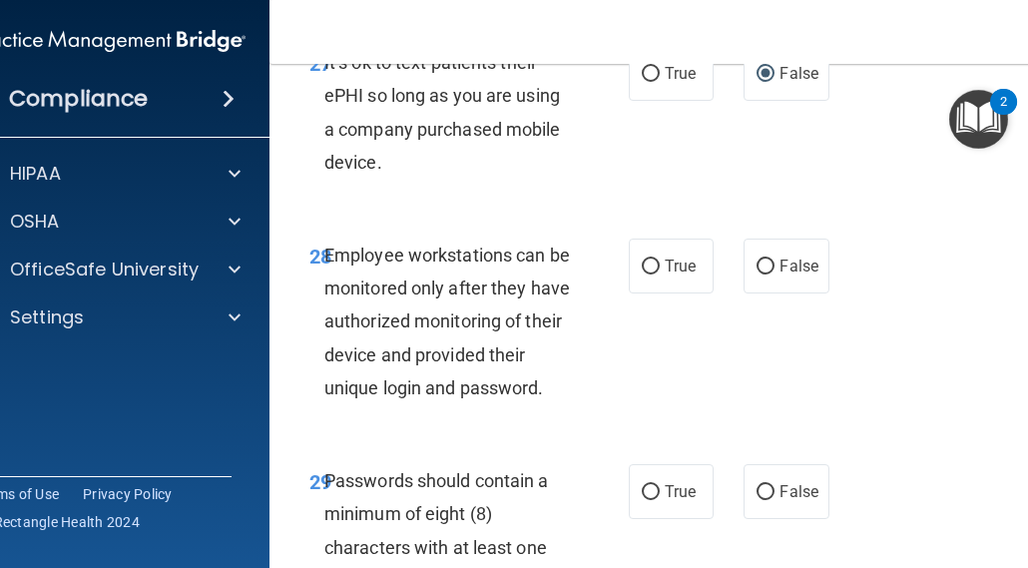
scroll to position [7041, 0]
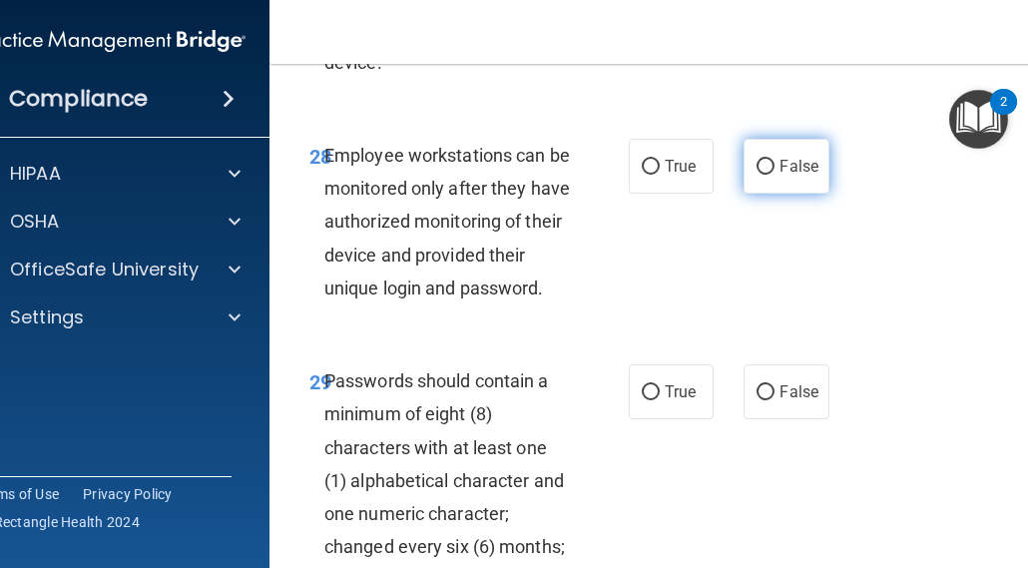
click at [780, 176] on span "False" at bounding box center [799, 166] width 39 height 19
drag, startPoint x: 776, startPoint y: 238, endPoint x: 761, endPoint y: 231, distance: 16.5
click at [761, 175] on input "False" at bounding box center [766, 167] width 18 height 15
radio input "true"
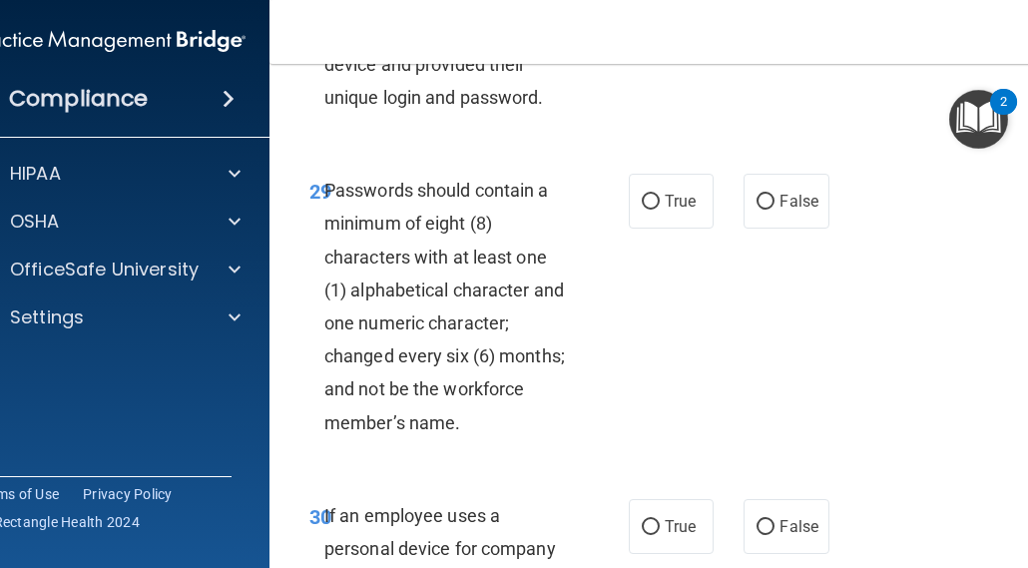
scroll to position [7240, 0]
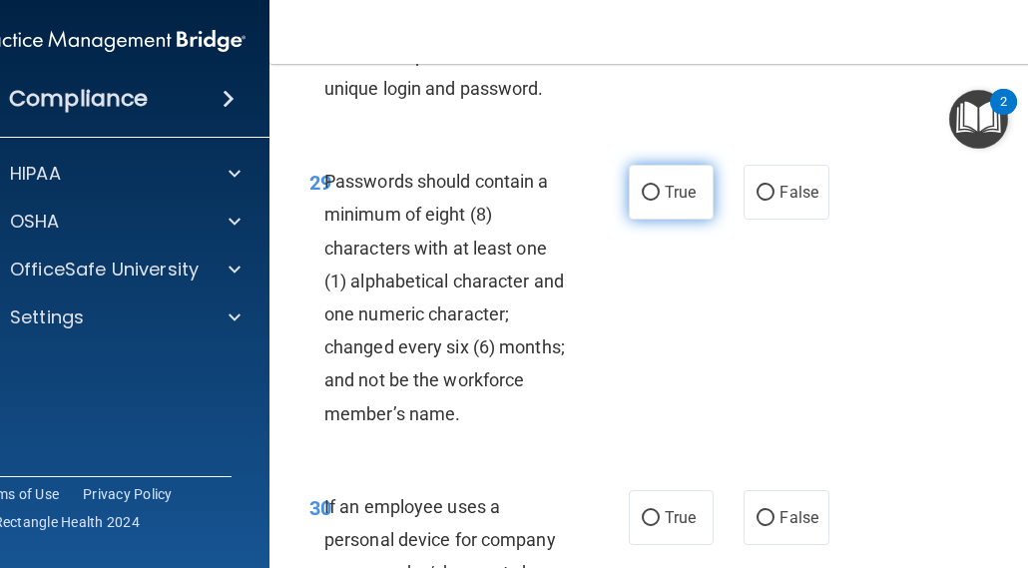
click at [665, 202] on span "True" at bounding box center [680, 192] width 31 height 19
click at [660, 201] on input "True" at bounding box center [651, 193] width 18 height 15
radio input "true"
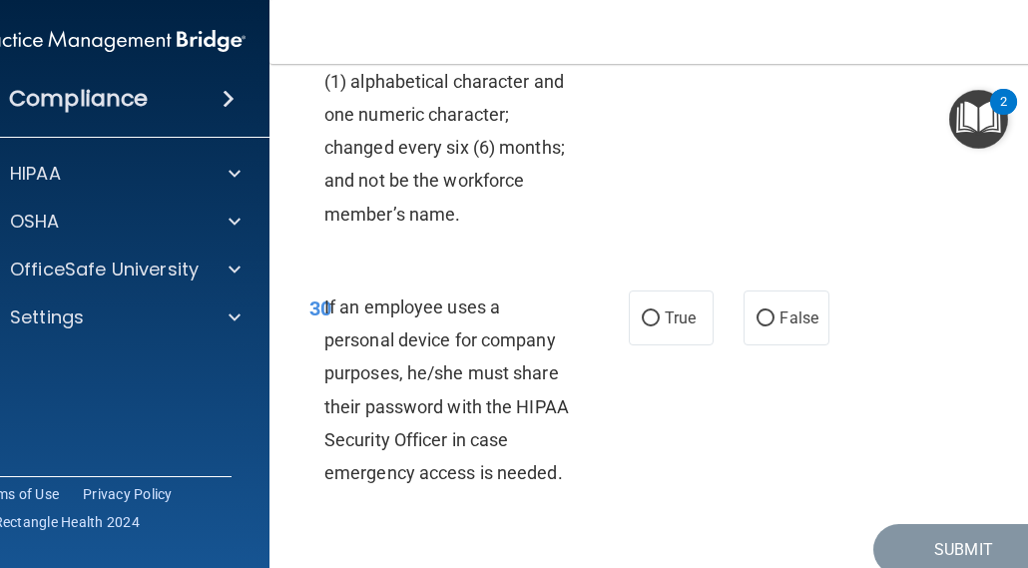
scroll to position [7540, 0]
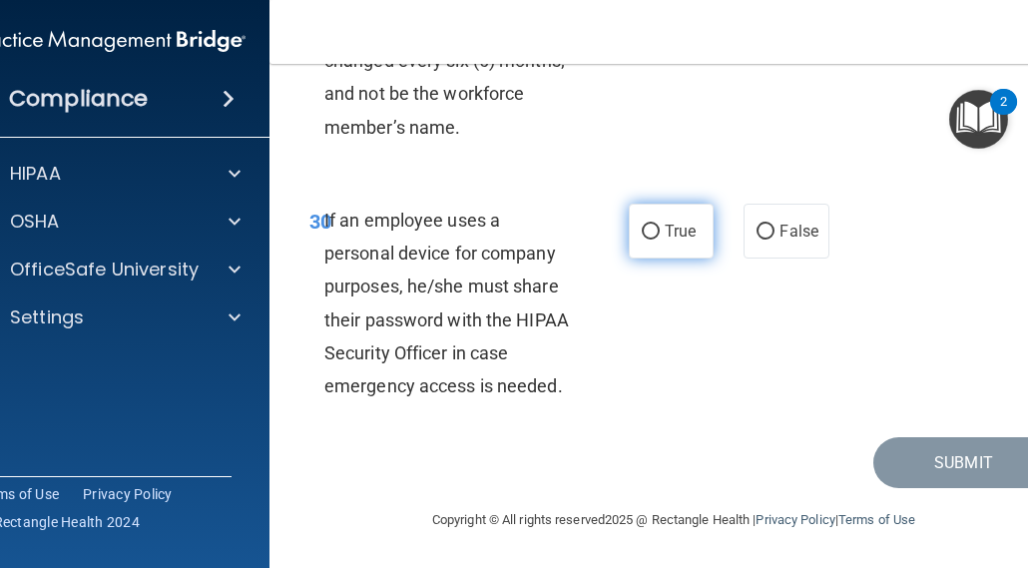
click at [685, 241] on span "True" at bounding box center [680, 231] width 31 height 19
click at [660, 240] on input "True" at bounding box center [651, 232] width 18 height 15
radio input "true"
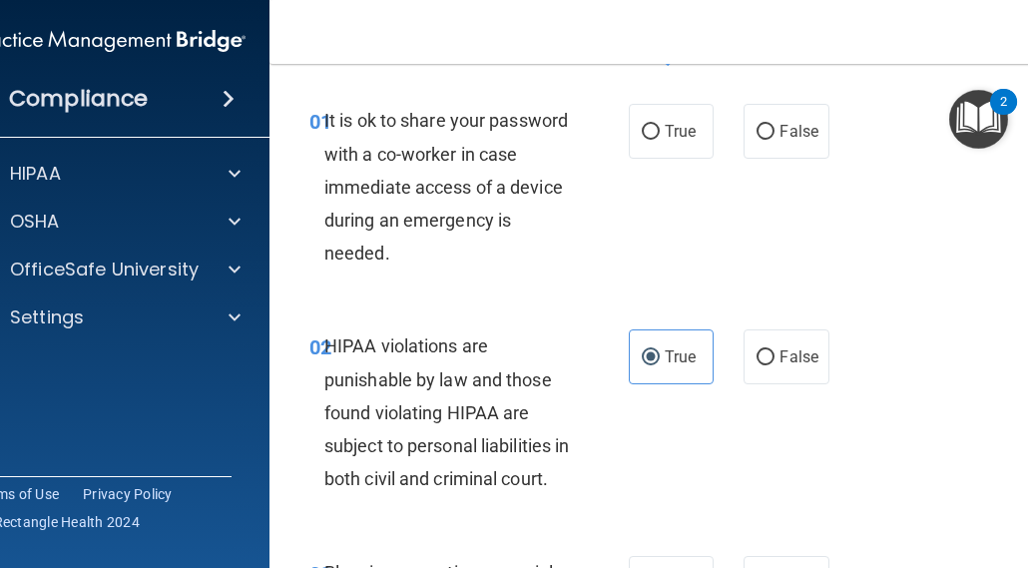
scroll to position [0, 0]
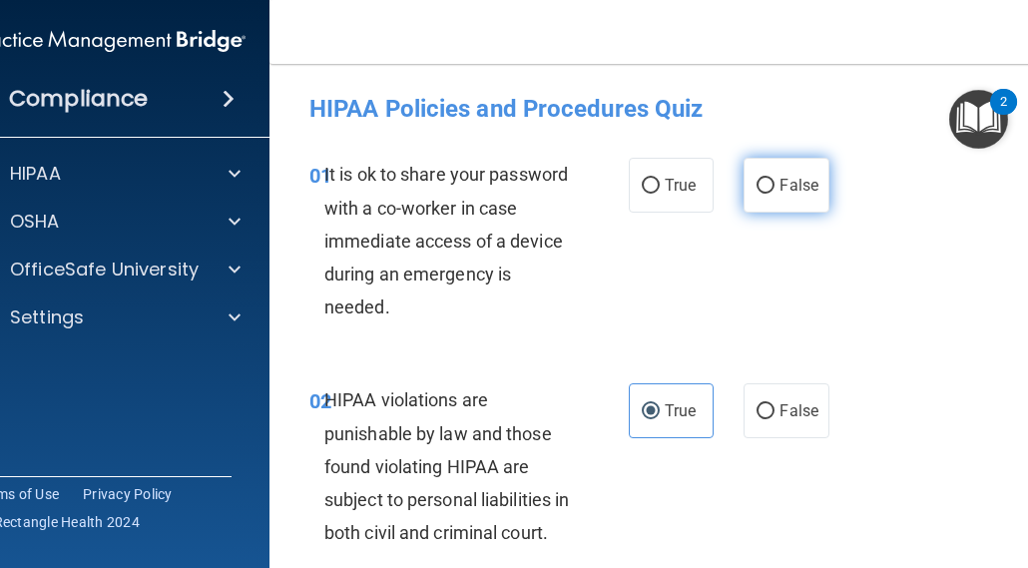
click at [757, 181] on input "False" at bounding box center [766, 186] width 18 height 15
radio input "true"
click at [833, 274] on div "01 It is ok to share your password with a co-worker in case immediate access of…" at bounding box center [673, 246] width 759 height 226
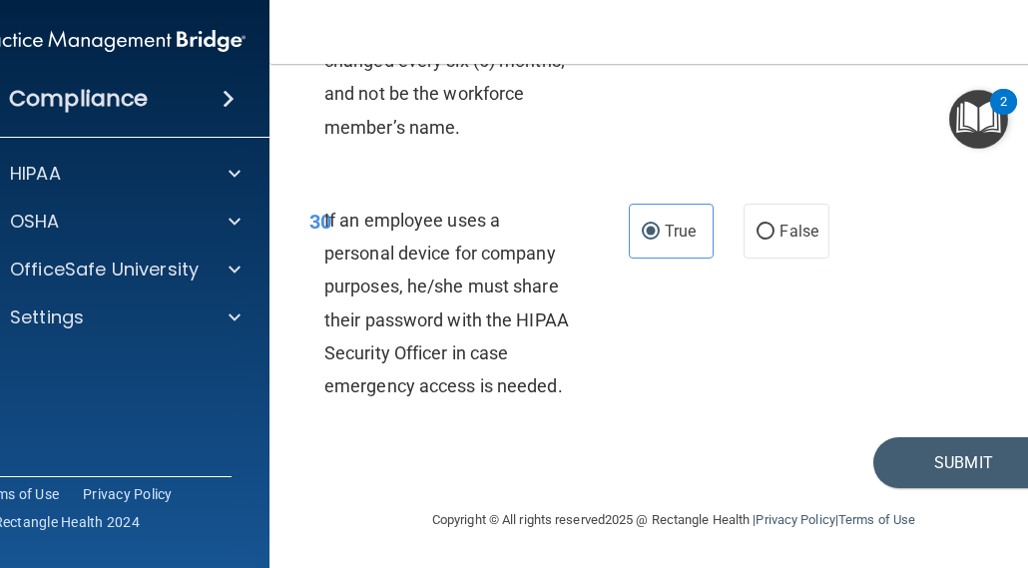
scroll to position [7594, 0]
click at [960, 464] on button "Submit" at bounding box center [963, 462] width 180 height 51
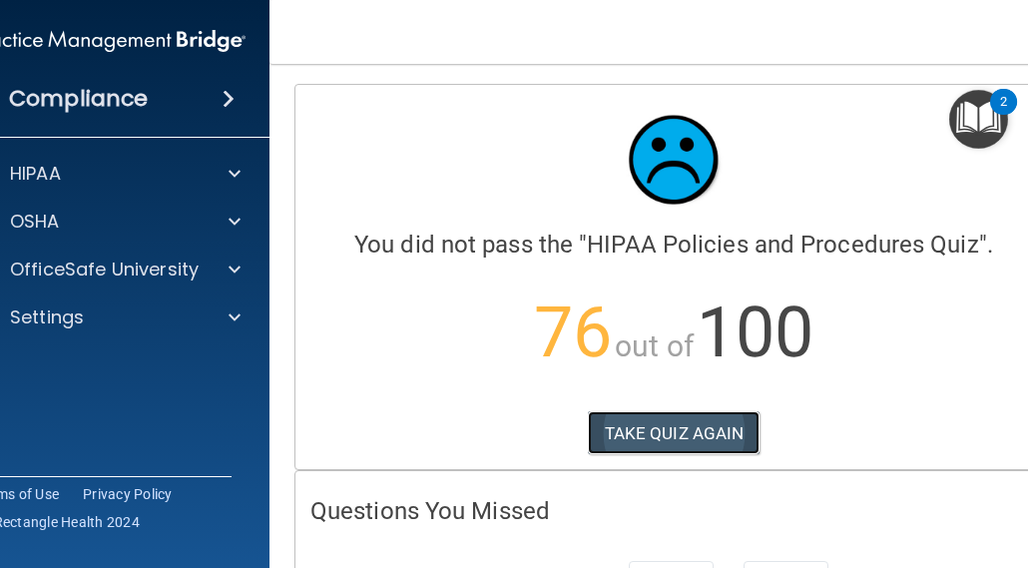
click at [655, 423] on button "TAKE QUIZ AGAIN" at bounding box center [674, 433] width 173 height 44
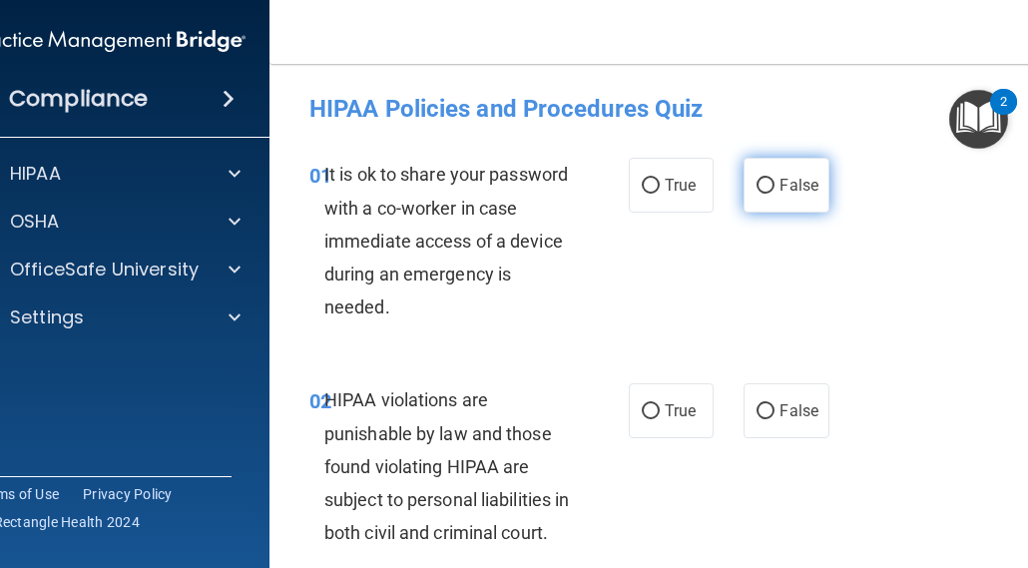
click at [771, 185] on label "False" at bounding box center [786, 185] width 85 height 55
click at [771, 185] on input "False" at bounding box center [766, 186] width 18 height 15
radio input "true"
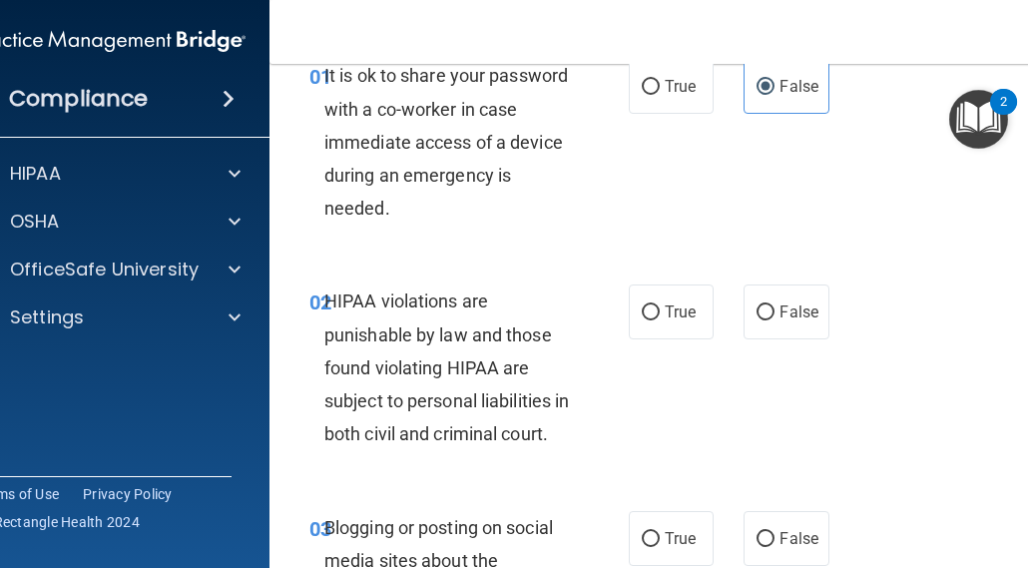
scroll to position [200, 0]
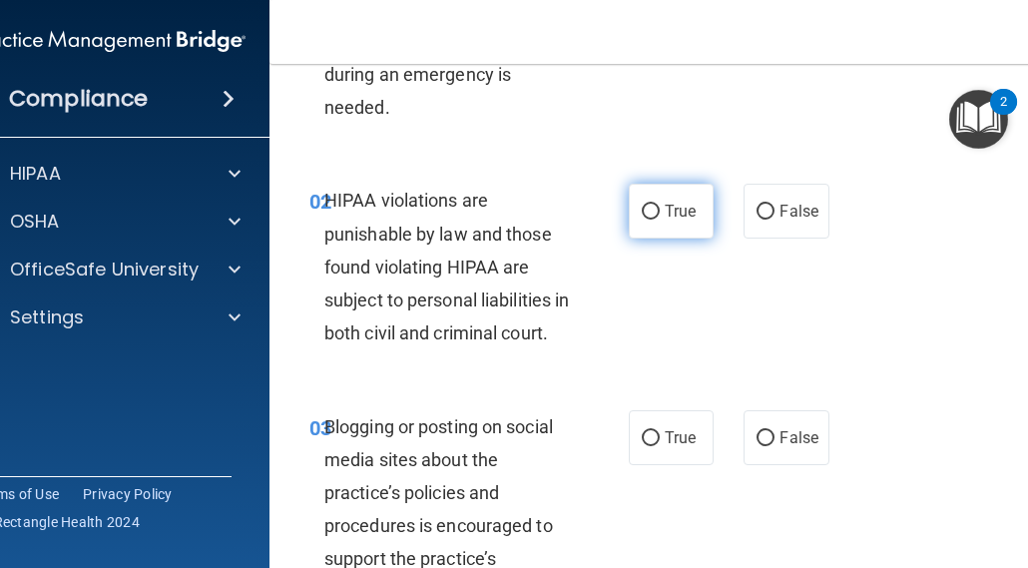
click at [665, 215] on span "True" at bounding box center [680, 211] width 31 height 19
click at [660, 215] on input "True" at bounding box center [651, 212] width 18 height 15
radio input "true"
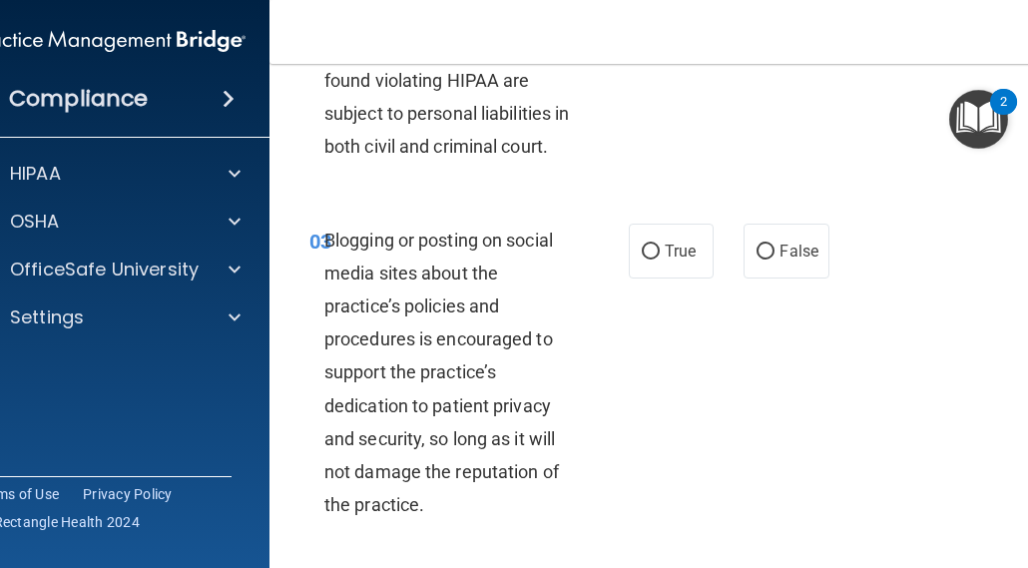
scroll to position [399, 0]
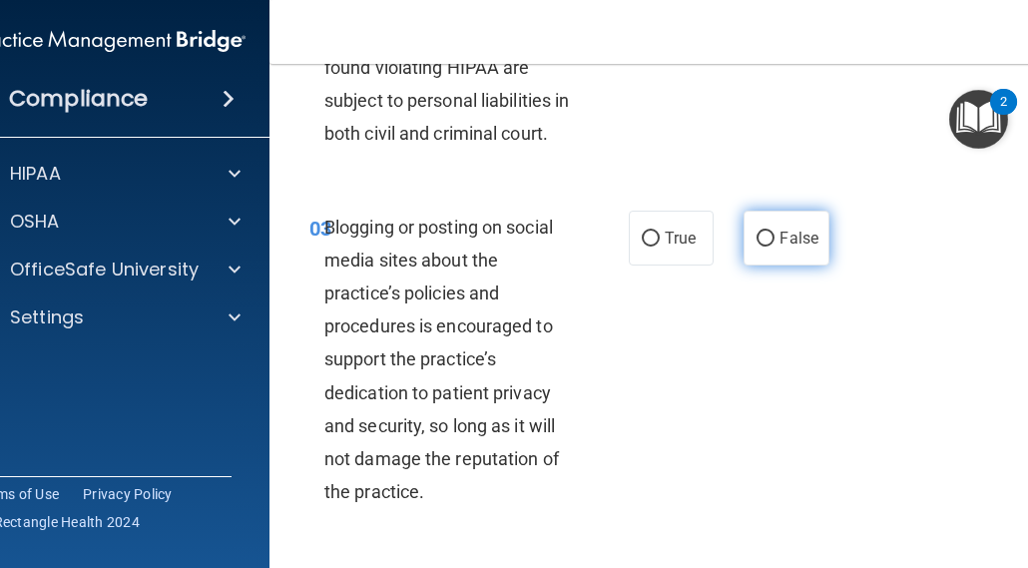
click at [759, 247] on input "False" at bounding box center [766, 239] width 18 height 15
radio input "true"
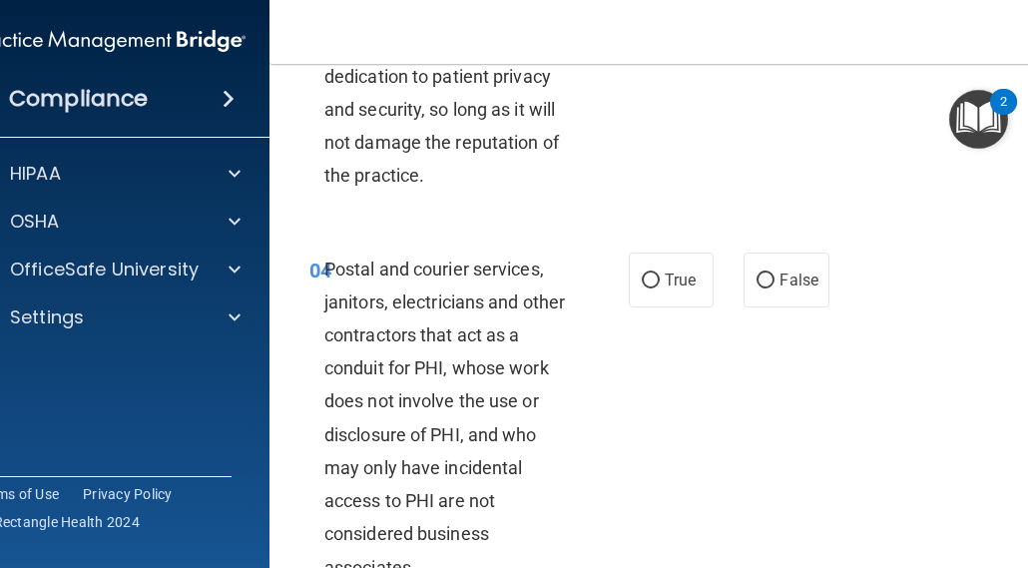
scroll to position [799, 0]
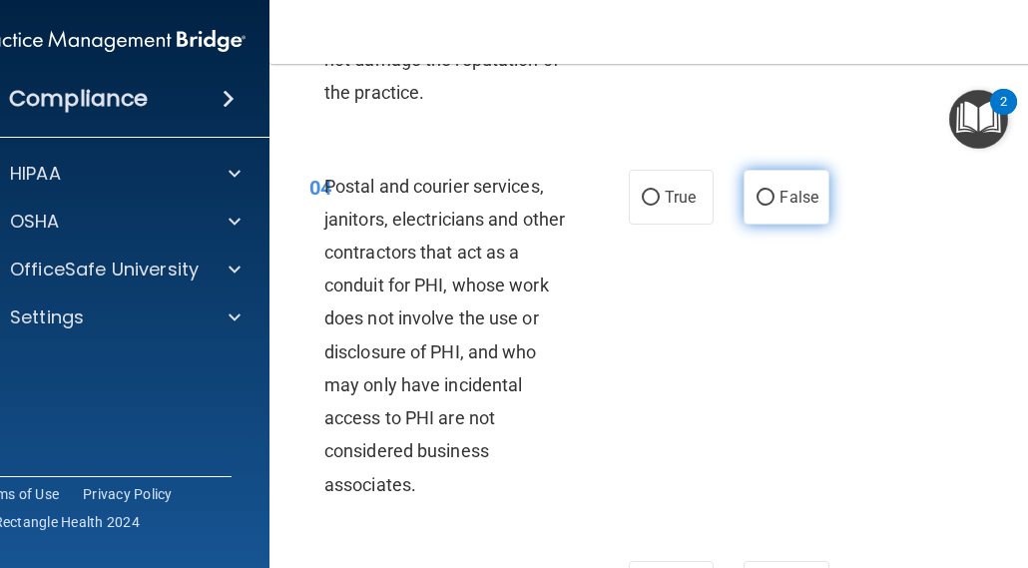
drag, startPoint x: 756, startPoint y: 230, endPoint x: 739, endPoint y: 244, distance: 22.0
click at [757, 206] on input "False" at bounding box center [766, 198] width 18 height 15
radio input "true"
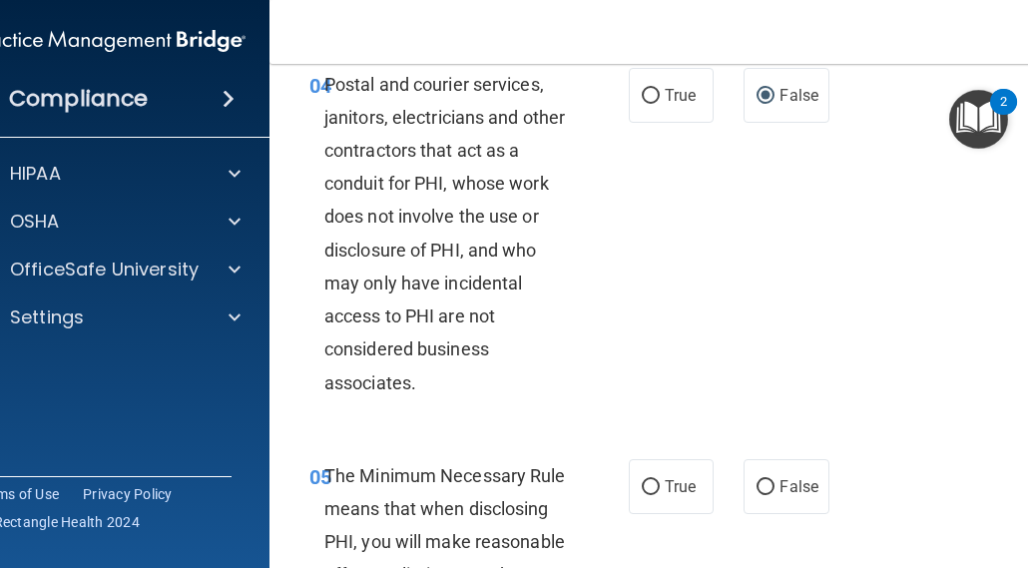
scroll to position [898, 0]
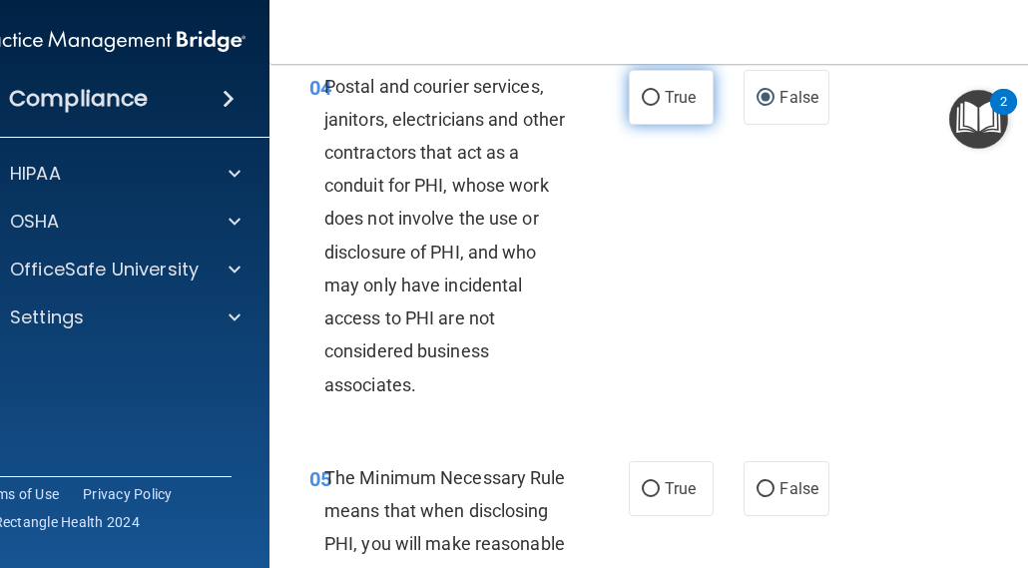
click at [642, 106] on input "True" at bounding box center [651, 98] width 18 height 15
radio input "true"
radio input "false"
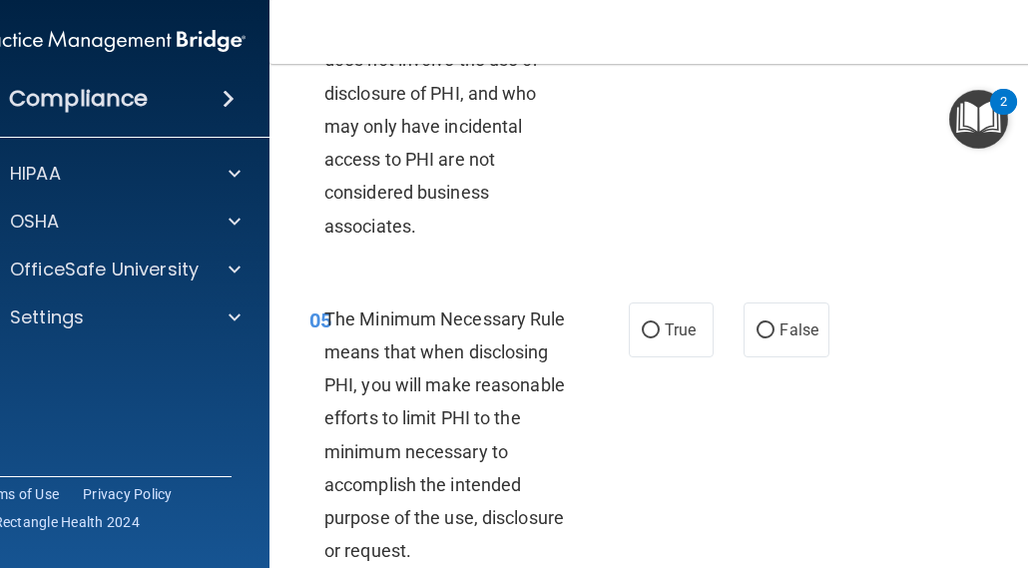
scroll to position [1098, 0]
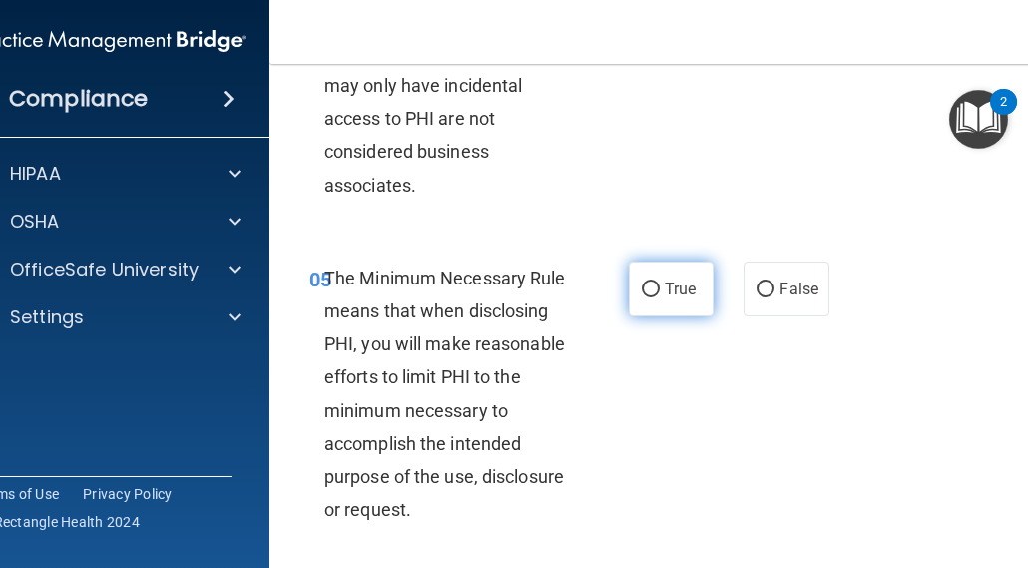
click at [642, 297] on input "True" at bounding box center [651, 289] width 18 height 15
radio input "true"
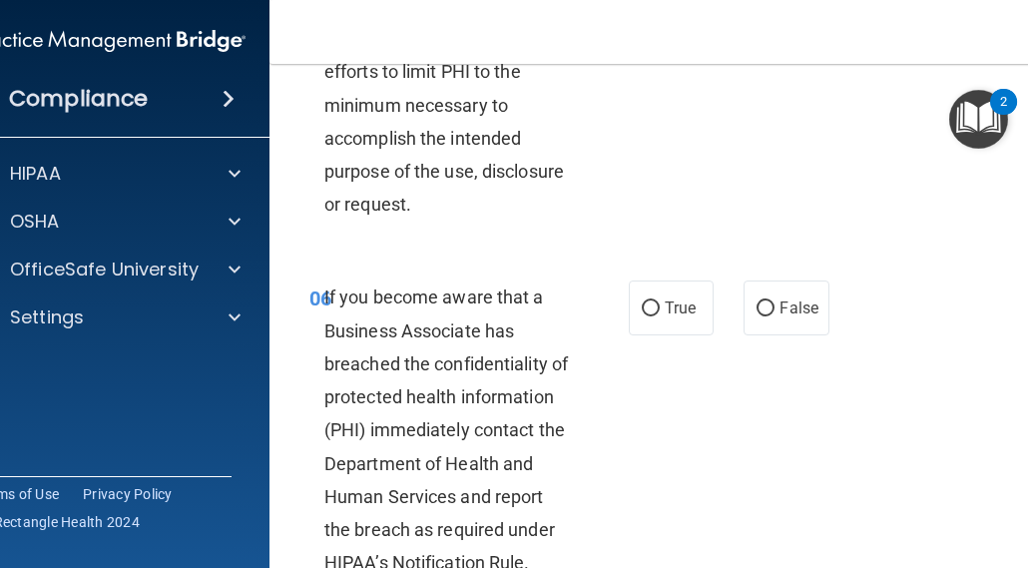
scroll to position [1497, 0]
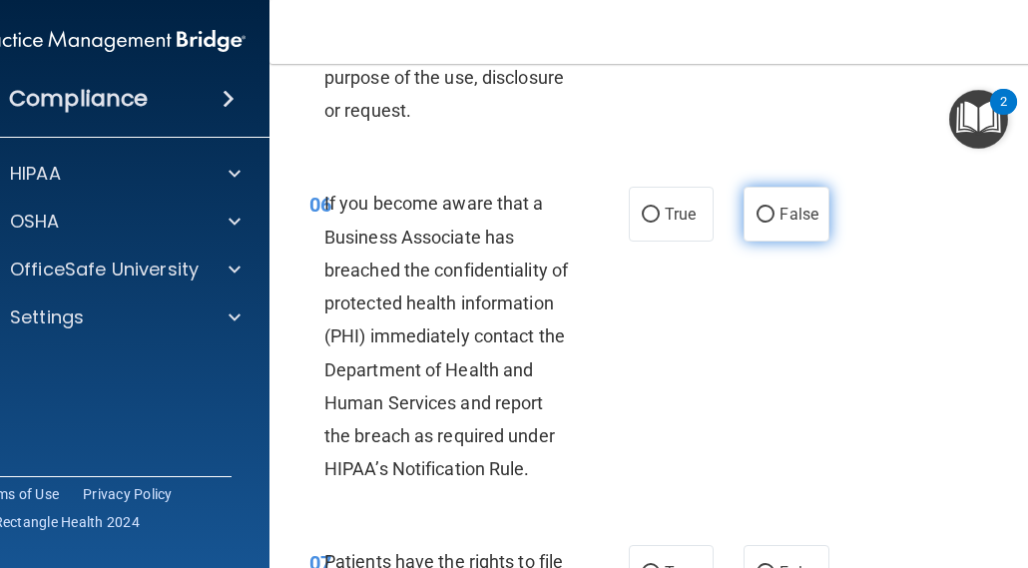
click at [758, 223] on input "False" at bounding box center [766, 215] width 18 height 15
radio input "true"
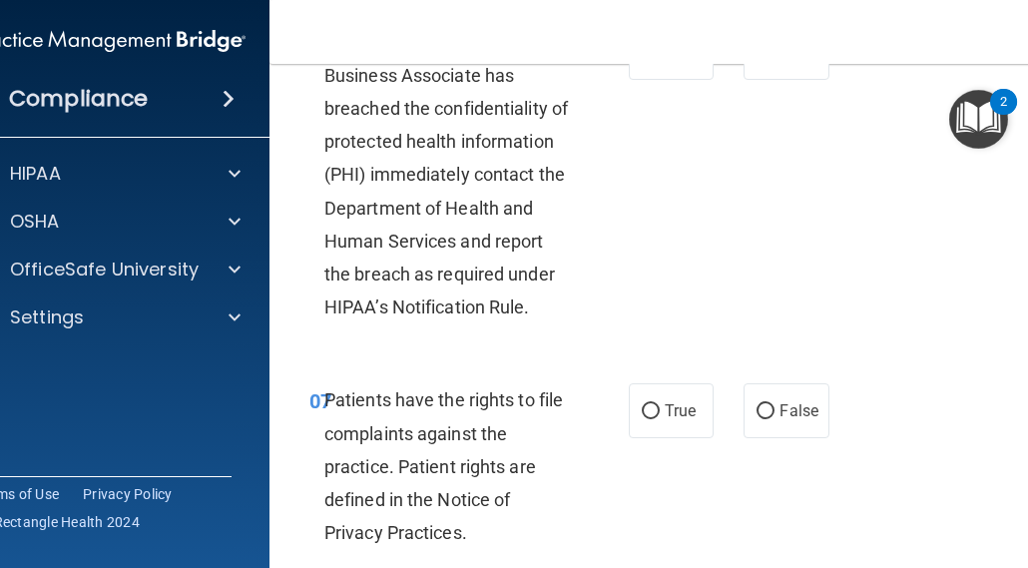
scroll to position [1797, 0]
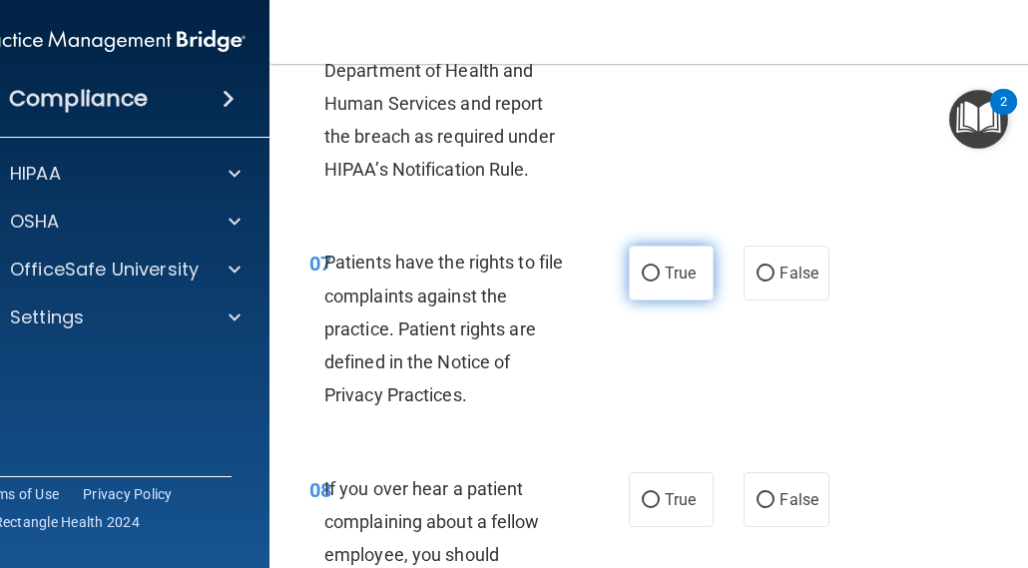
click at [655, 300] on label "True" at bounding box center [671, 273] width 85 height 55
click at [655, 281] on input "True" at bounding box center [651, 274] width 18 height 15
radio input "true"
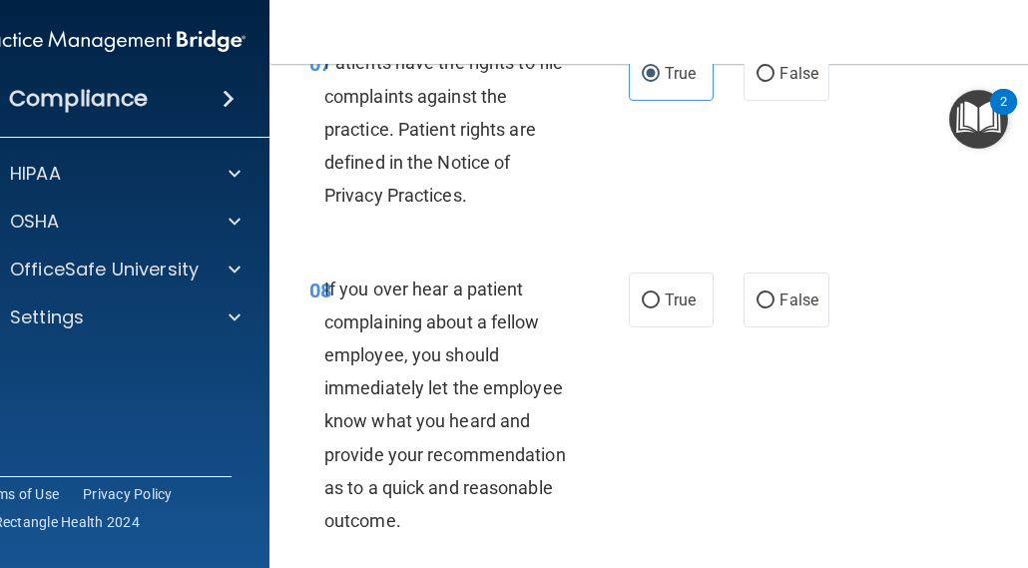
scroll to position [2096, 0]
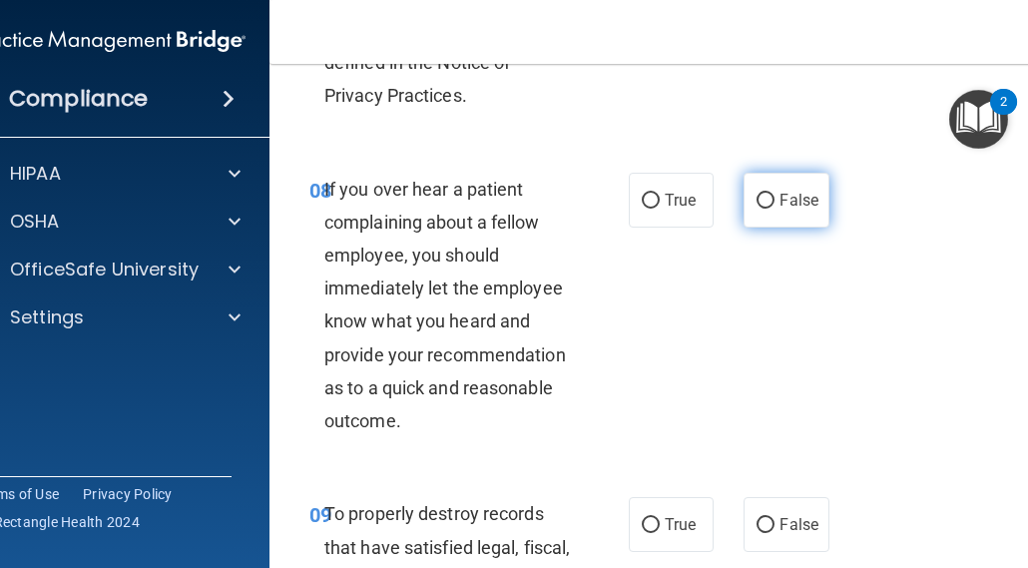
click at [759, 209] on input "False" at bounding box center [766, 201] width 18 height 15
radio input "true"
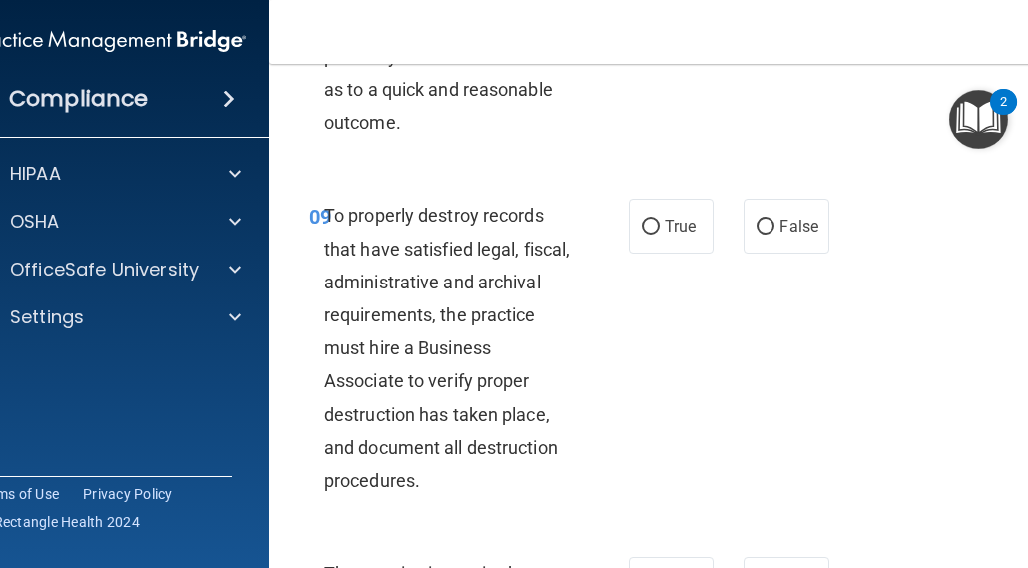
scroll to position [2396, 0]
click at [644, 234] on input "True" at bounding box center [651, 226] width 18 height 15
radio input "true"
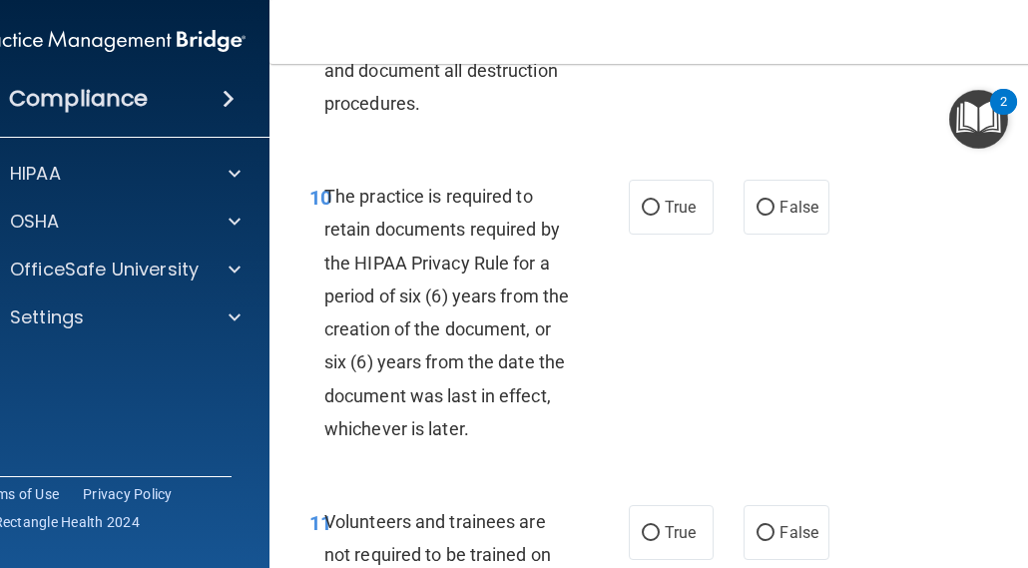
scroll to position [2795, 0]
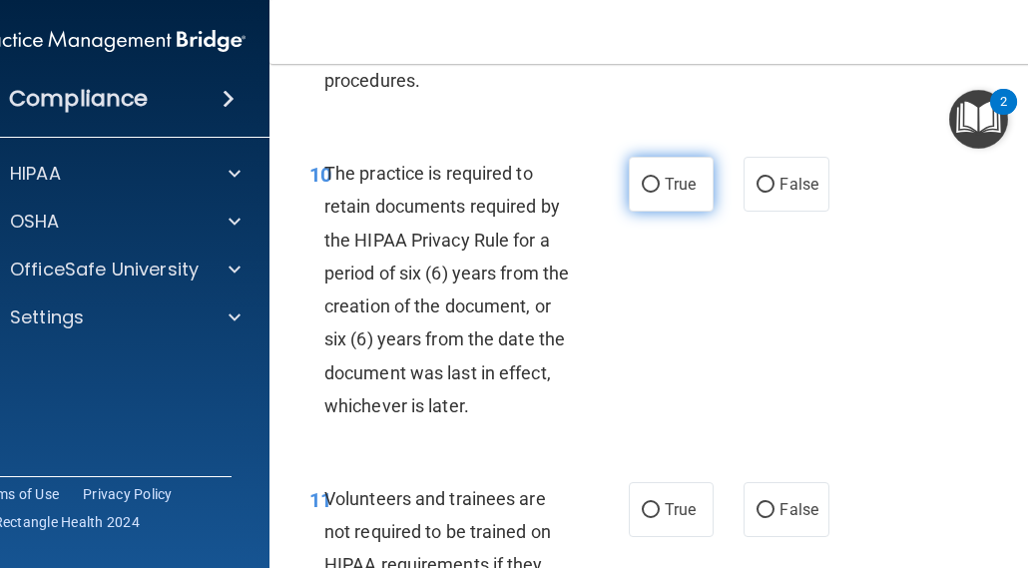
click at [643, 193] on input "True" at bounding box center [651, 185] width 18 height 15
radio input "true"
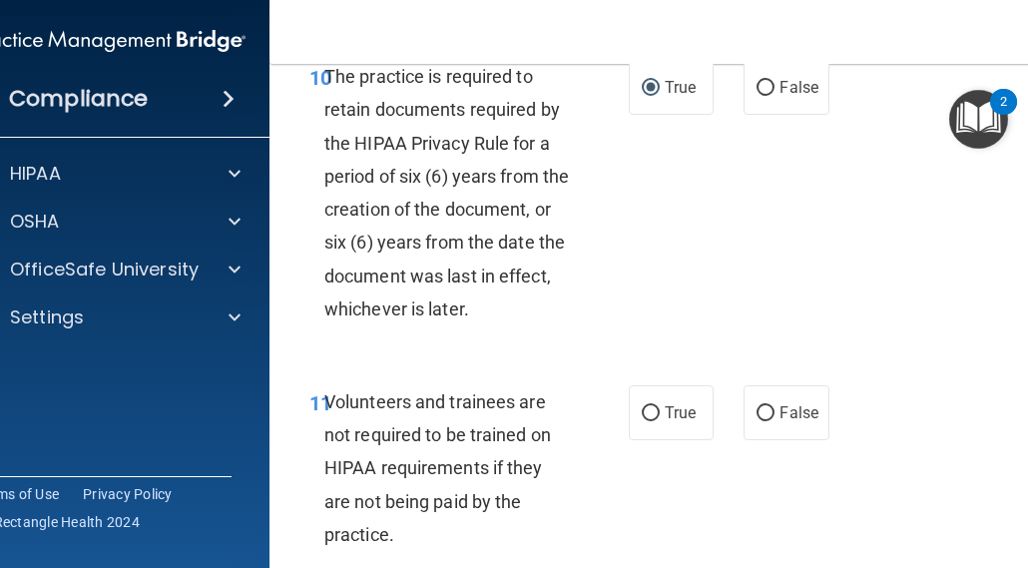
scroll to position [2994, 0]
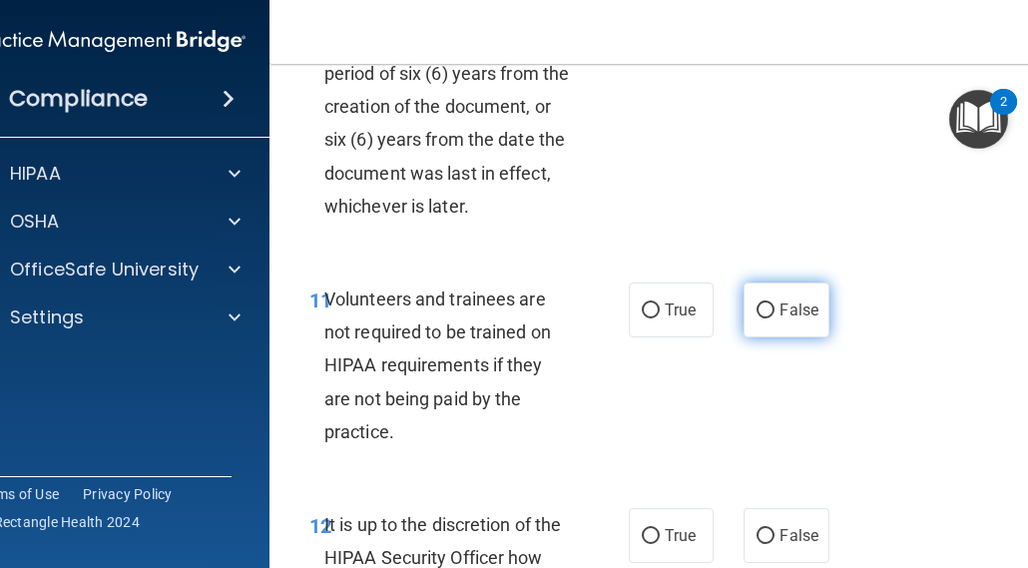
click at [760, 318] on input "False" at bounding box center [766, 310] width 18 height 15
radio input "true"
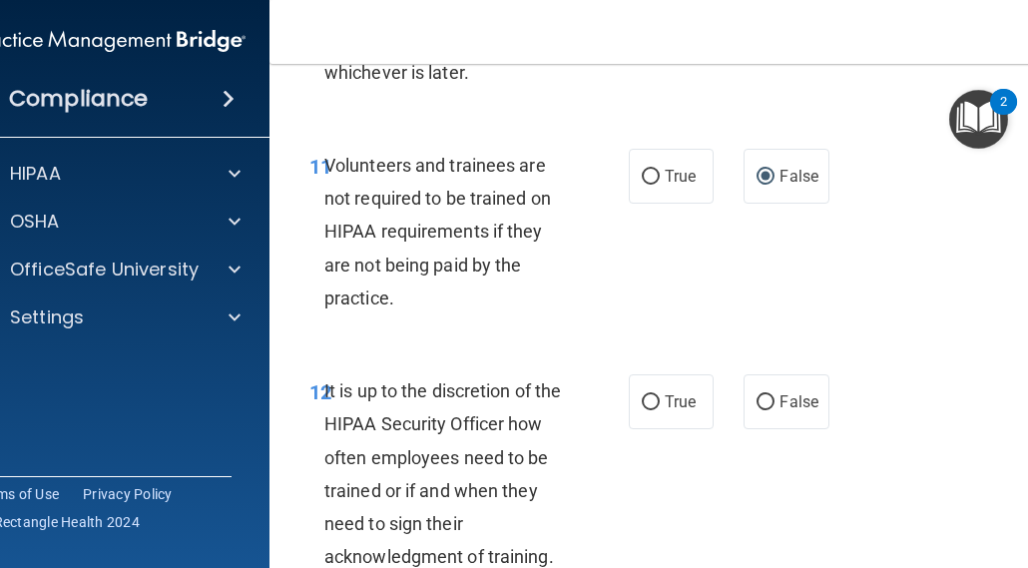
scroll to position [3194, 0]
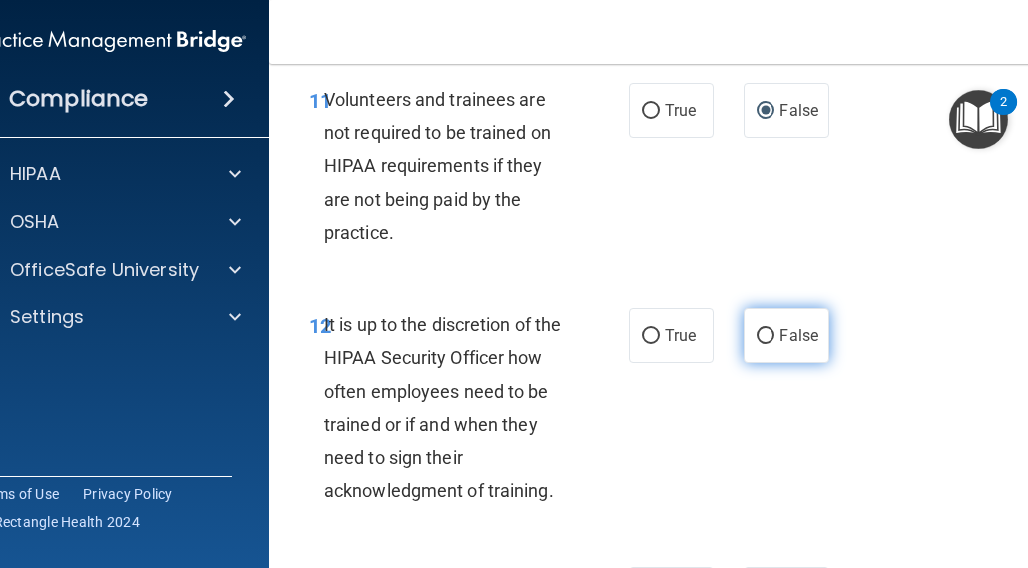
click at [761, 344] on input "False" at bounding box center [766, 336] width 18 height 15
radio input "true"
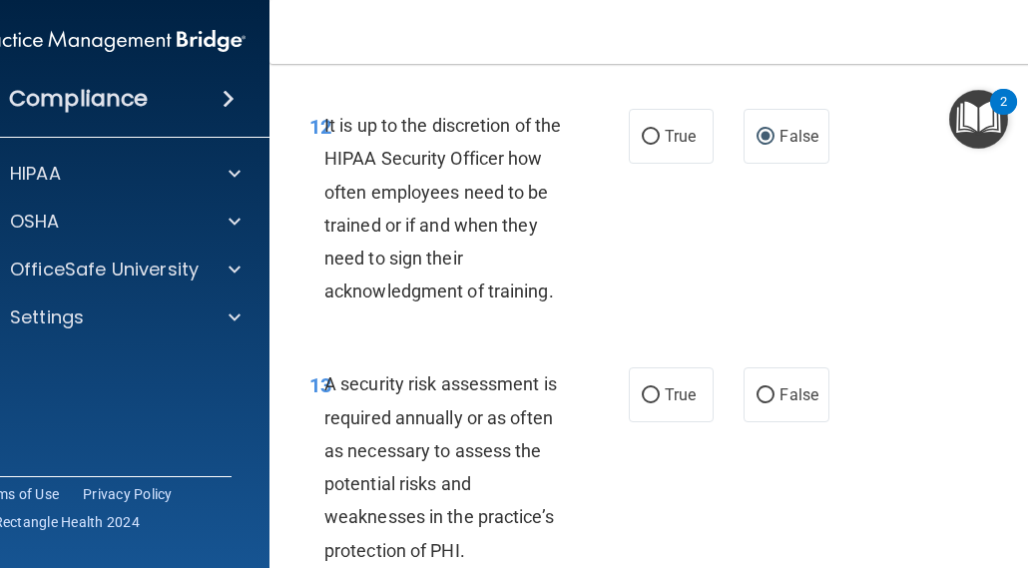
scroll to position [3493, 0]
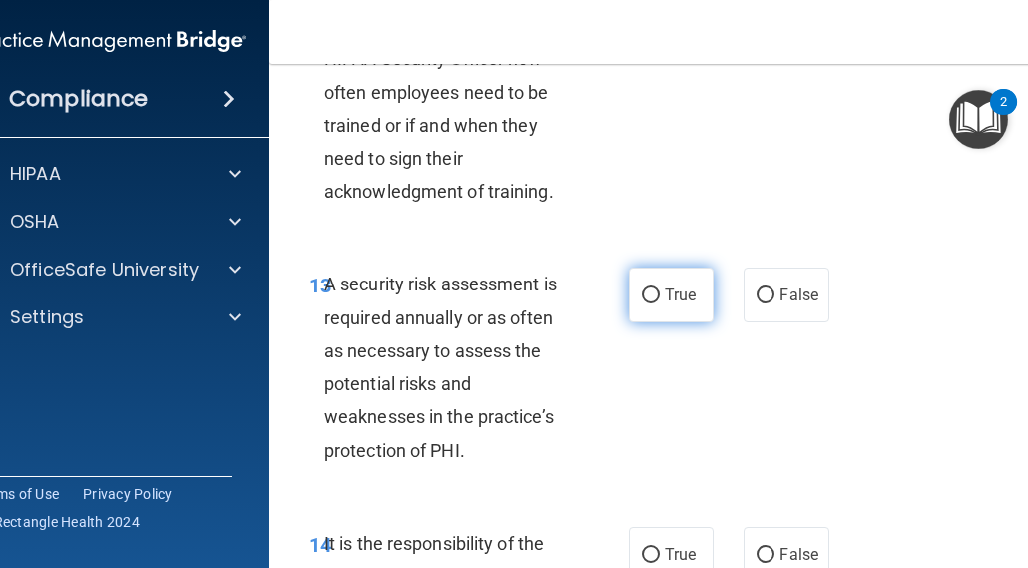
click at [644, 303] on input "True" at bounding box center [651, 295] width 18 height 15
radio input "true"
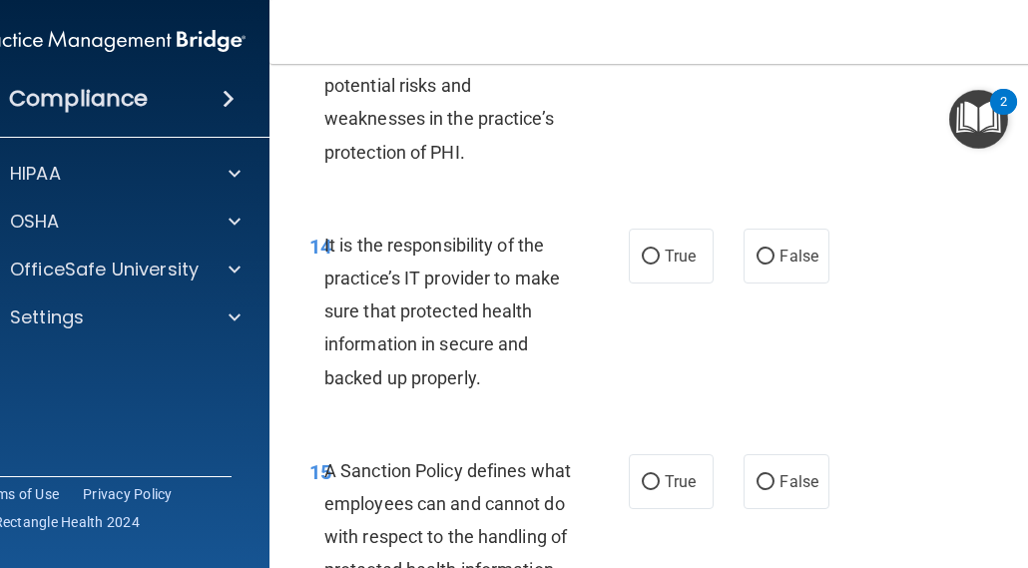
scroll to position [3793, 0]
click at [766, 264] on input "False" at bounding box center [766, 256] width 18 height 15
radio input "true"
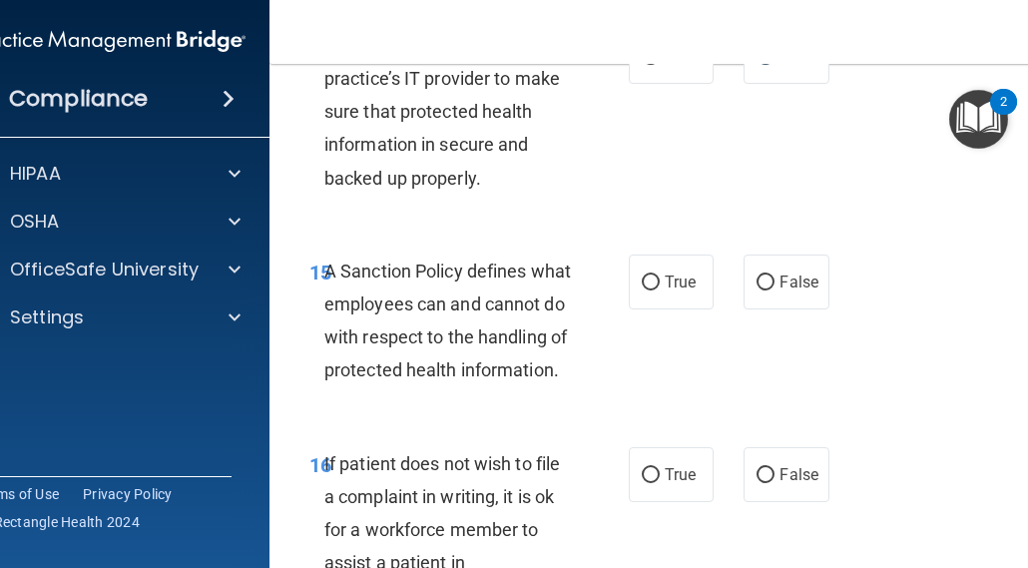
scroll to position [3993, 0]
click at [763, 289] on input "False" at bounding box center [766, 281] width 18 height 15
radio input "true"
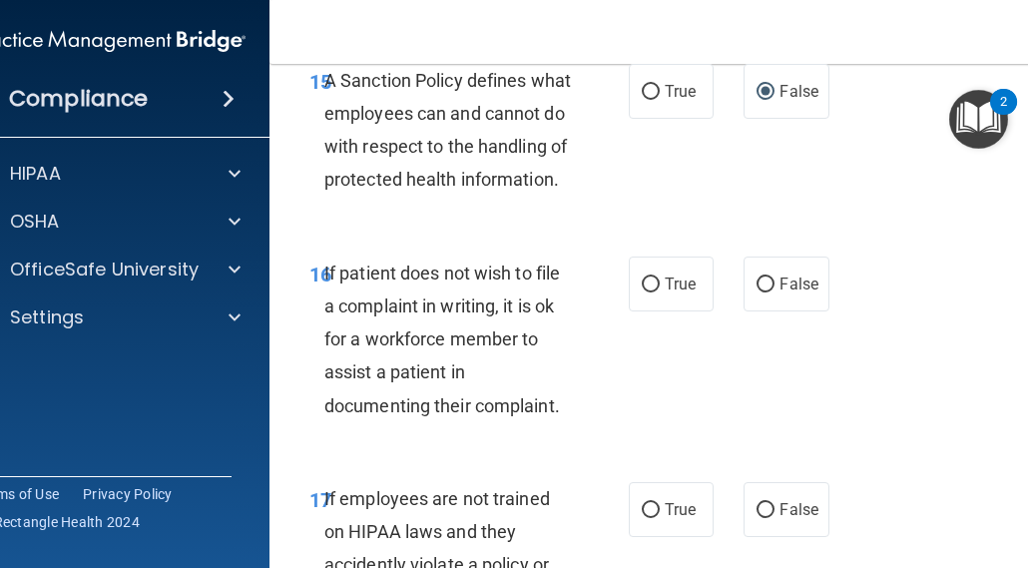
scroll to position [4192, 0]
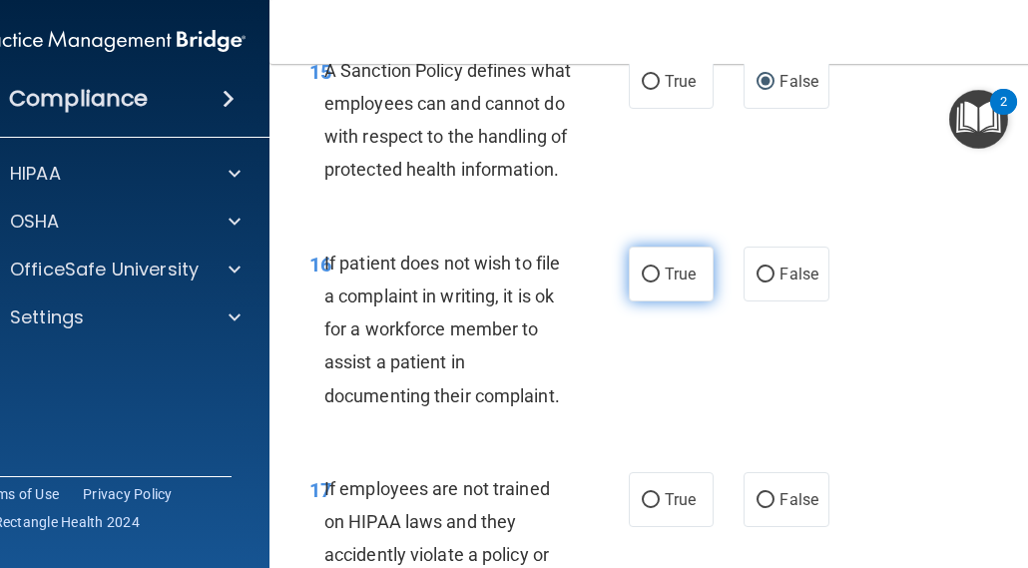
click at [648, 282] on input "True" at bounding box center [651, 274] width 18 height 15
radio input "true"
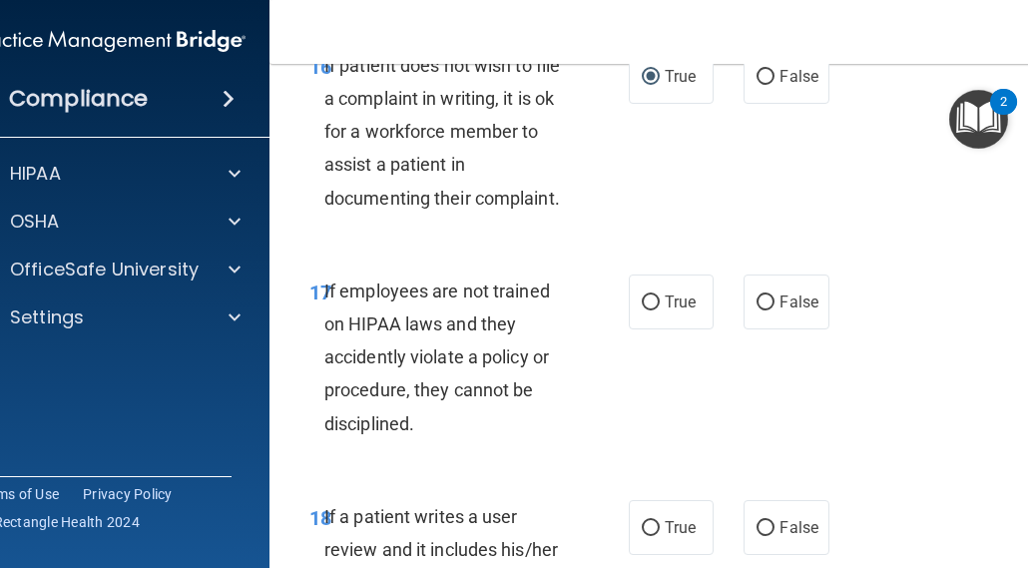
scroll to position [4392, 0]
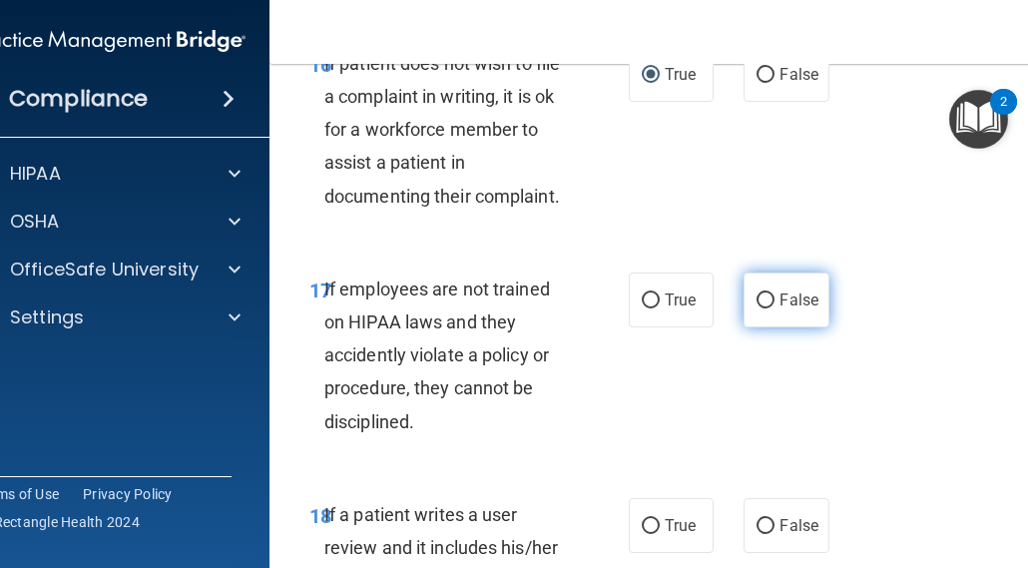
click at [768, 327] on label "False" at bounding box center [786, 299] width 85 height 55
click at [768, 308] on input "False" at bounding box center [766, 300] width 18 height 15
radio input "true"
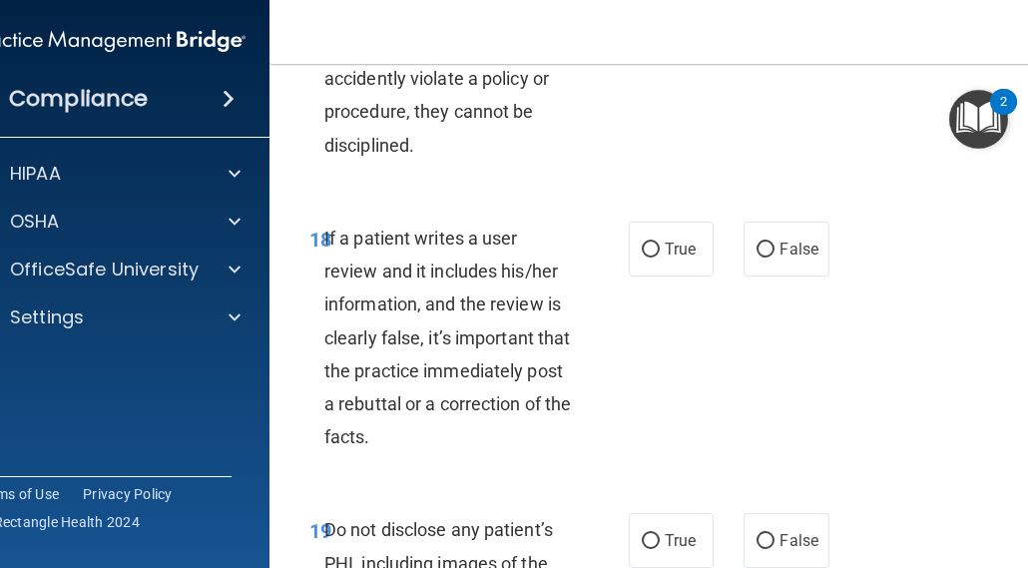
scroll to position [4691, 0]
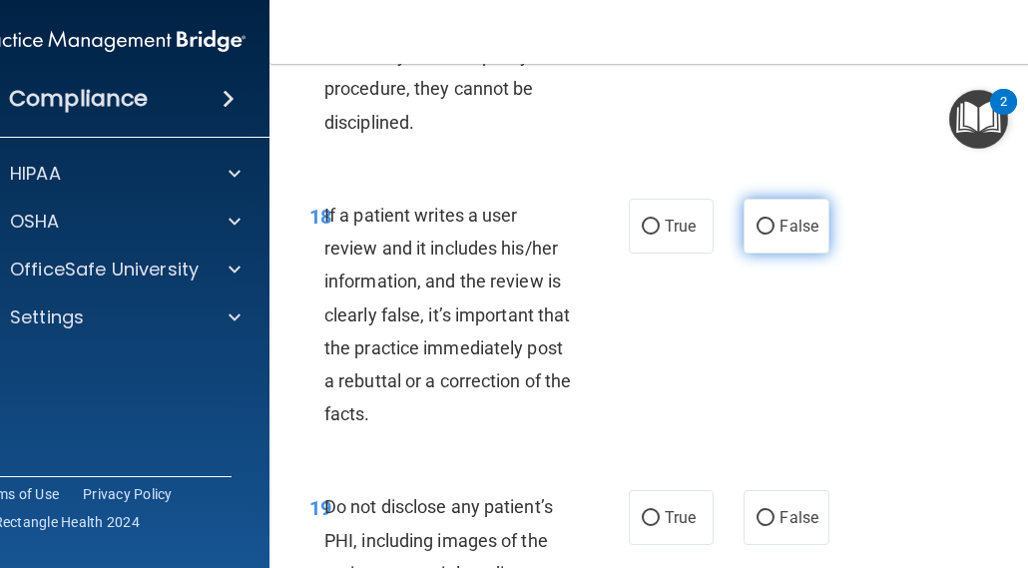
click at [762, 235] on input "False" at bounding box center [766, 227] width 18 height 15
radio input "true"
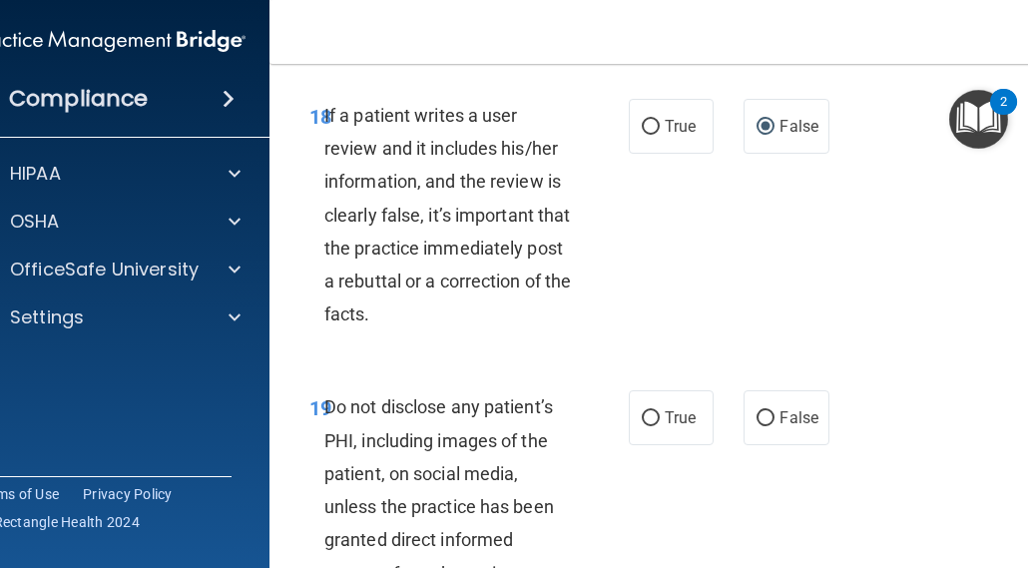
scroll to position [4991, 0]
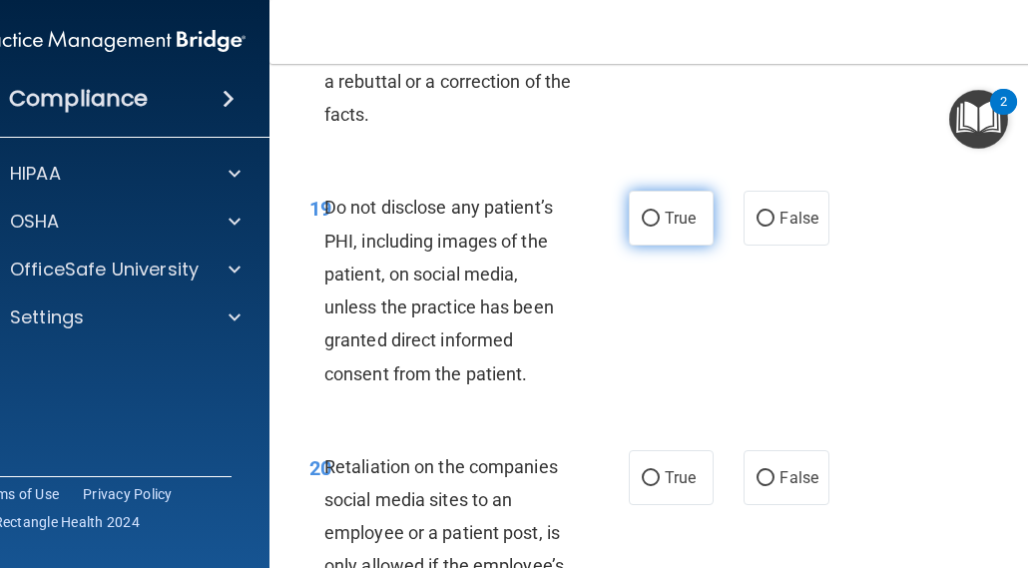
click at [642, 227] on input "True" at bounding box center [651, 219] width 18 height 15
radio input "true"
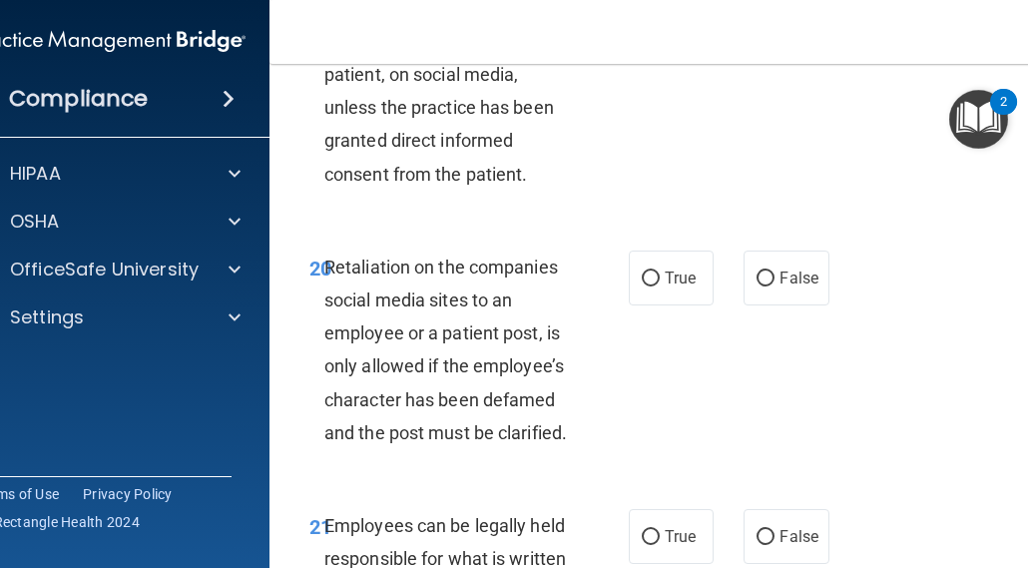
scroll to position [5290, 0]
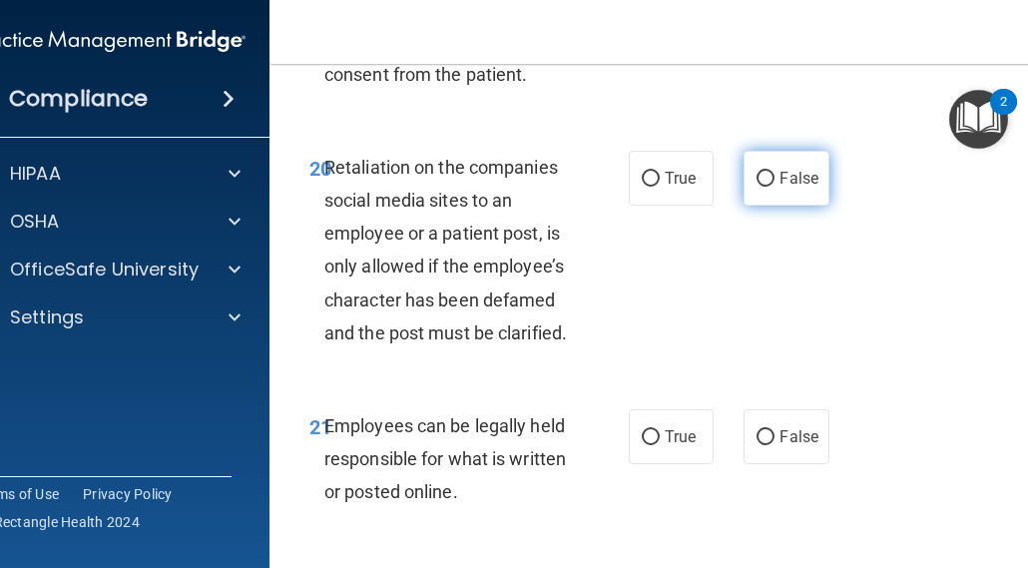
click at [764, 187] on input "False" at bounding box center [766, 179] width 18 height 15
radio input "true"
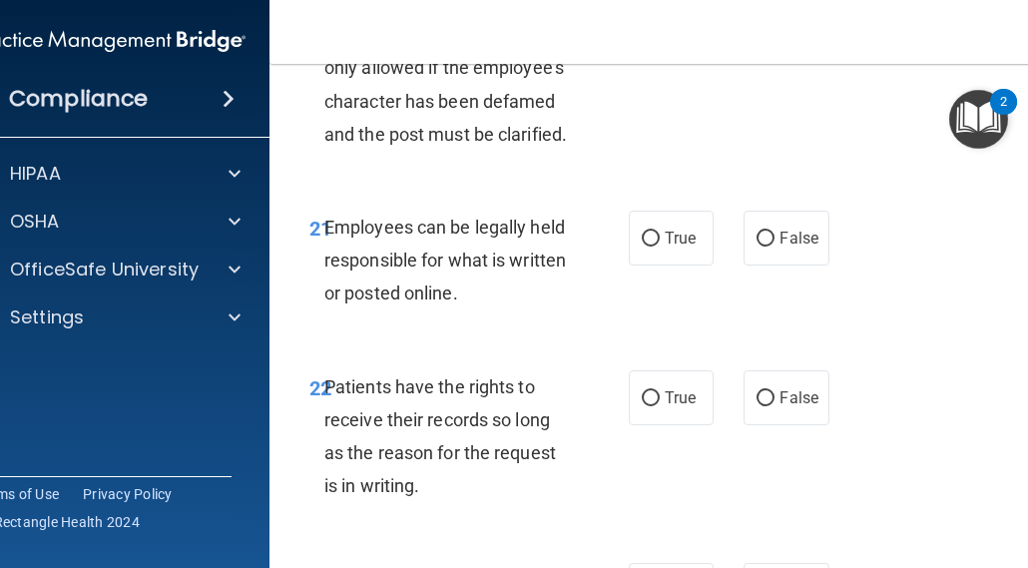
scroll to position [5490, 0]
click at [670, 247] on span "True" at bounding box center [680, 237] width 31 height 19
click at [660, 246] on input "True" at bounding box center [651, 238] width 18 height 15
radio input "true"
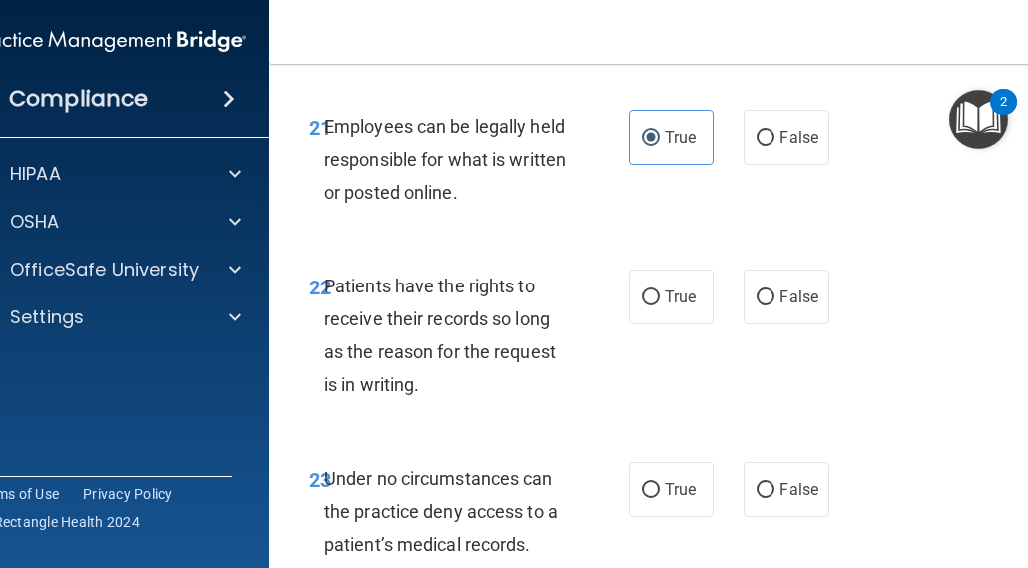
scroll to position [5689, 0]
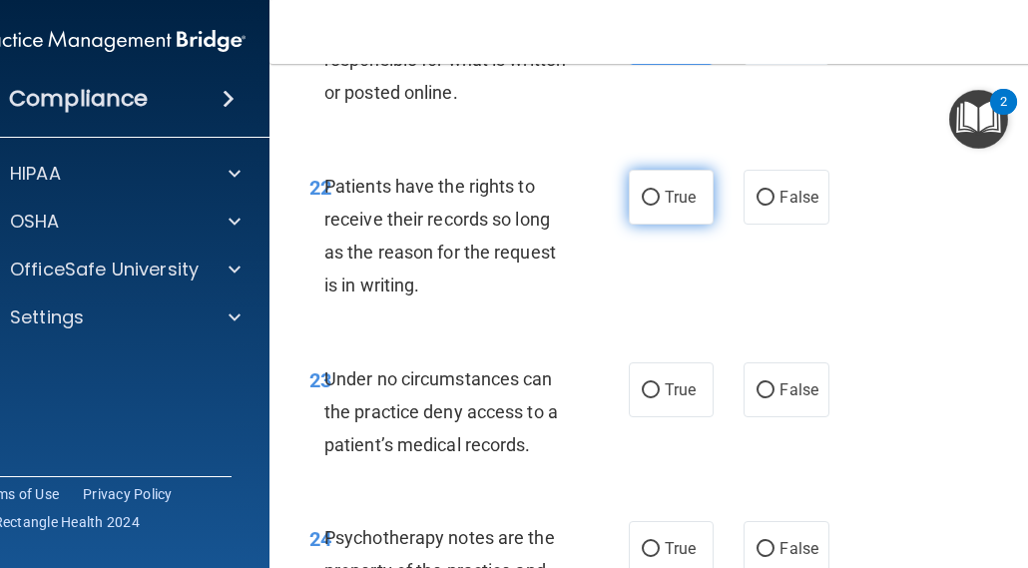
click at [665, 207] on span "True" at bounding box center [680, 197] width 31 height 19
click at [660, 206] on input "True" at bounding box center [651, 198] width 18 height 15
radio input "true"
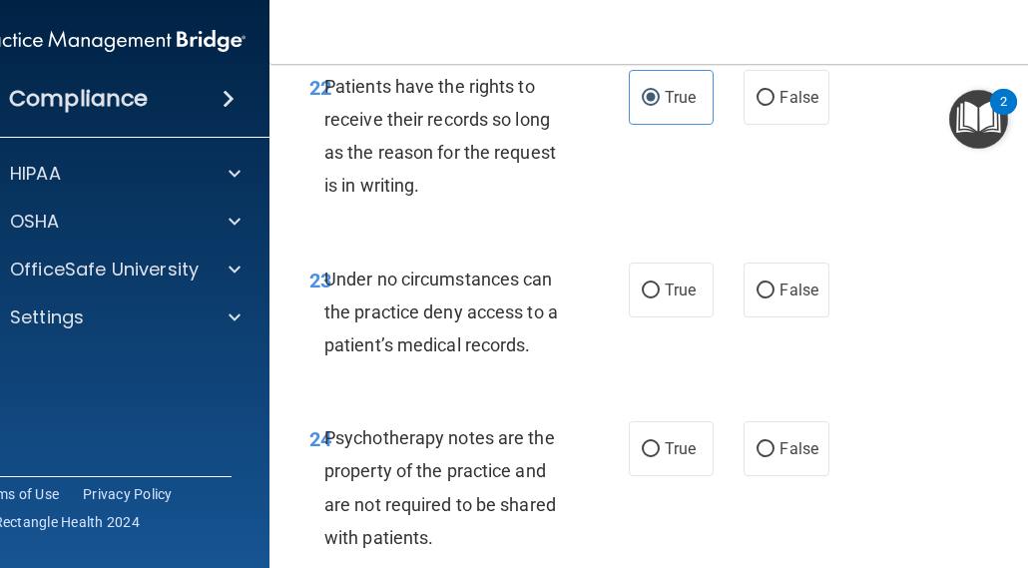
scroll to position [5889, 0]
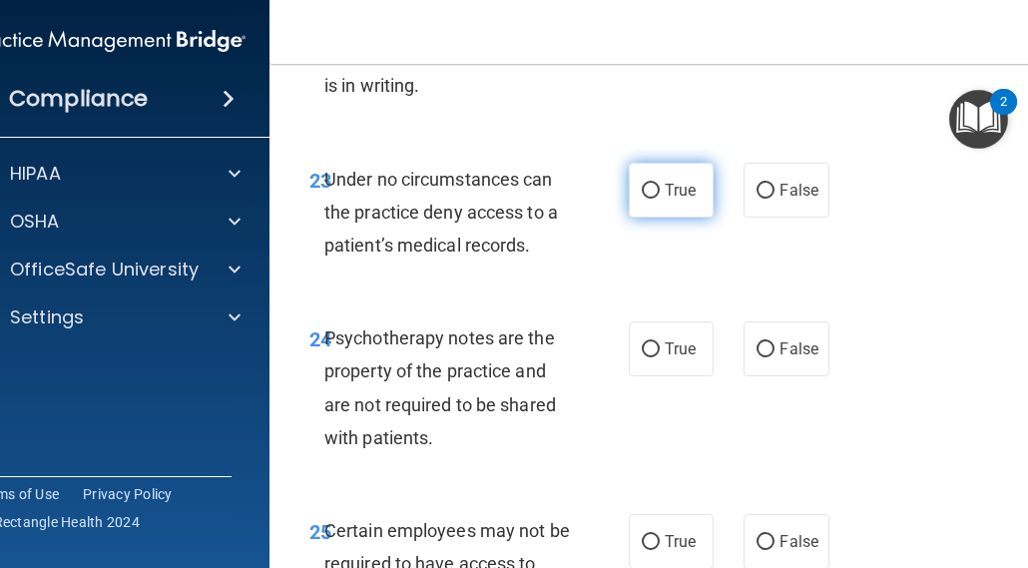
click at [665, 200] on span "True" at bounding box center [680, 190] width 31 height 19
click at [660, 199] on input "True" at bounding box center [651, 191] width 18 height 15
radio input "true"
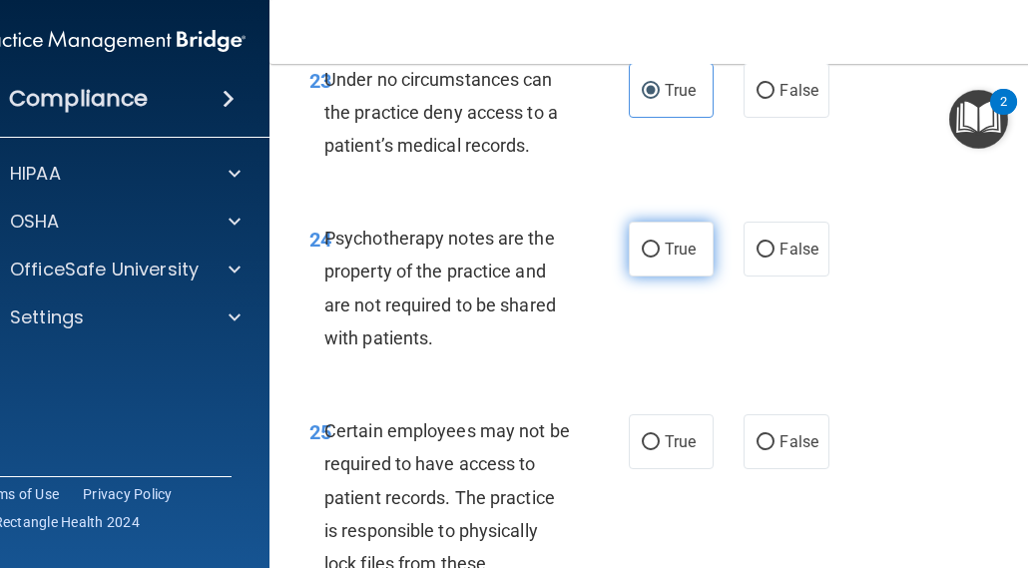
click at [646, 258] on input "True" at bounding box center [651, 250] width 18 height 15
radio input "true"
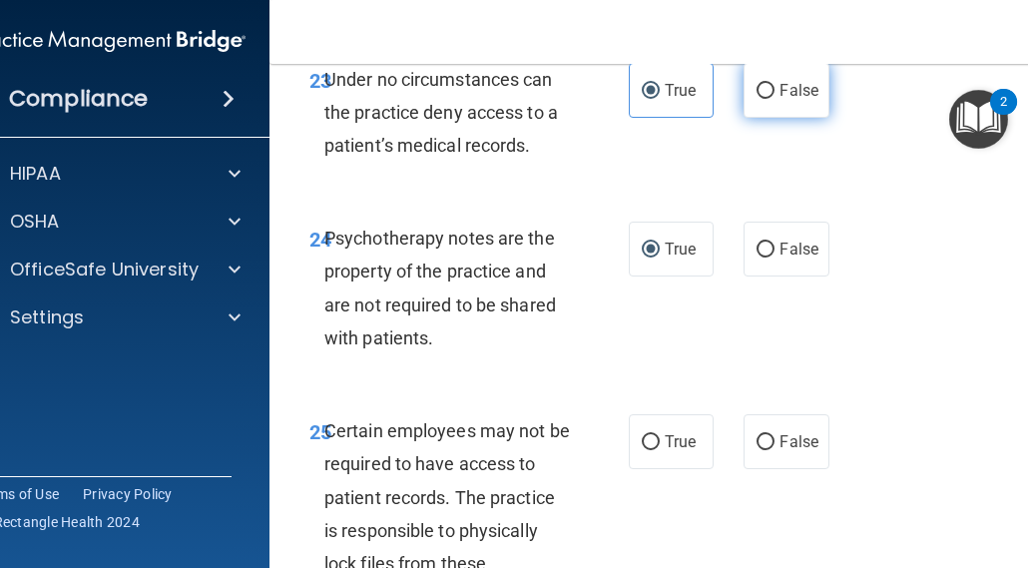
click at [759, 99] on input "False" at bounding box center [766, 91] width 18 height 15
radio input "true"
radio input "false"
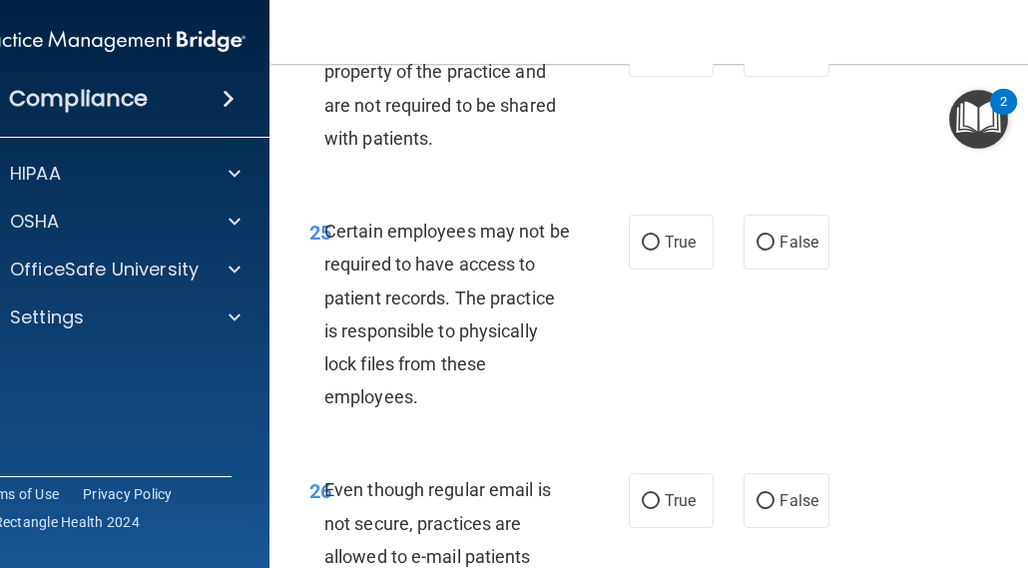
scroll to position [6288, 0]
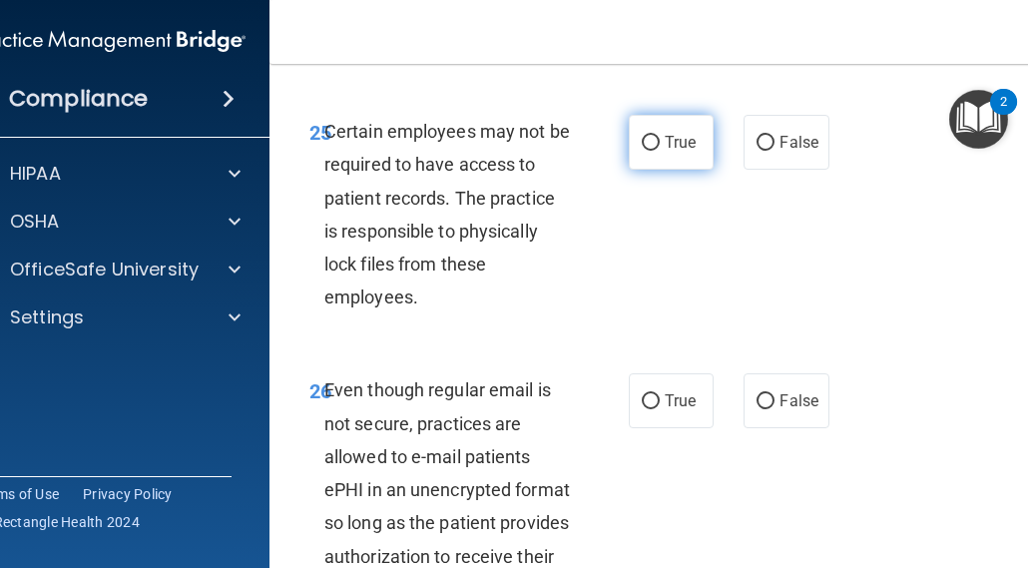
click at [642, 151] on input "True" at bounding box center [651, 143] width 18 height 15
radio input "true"
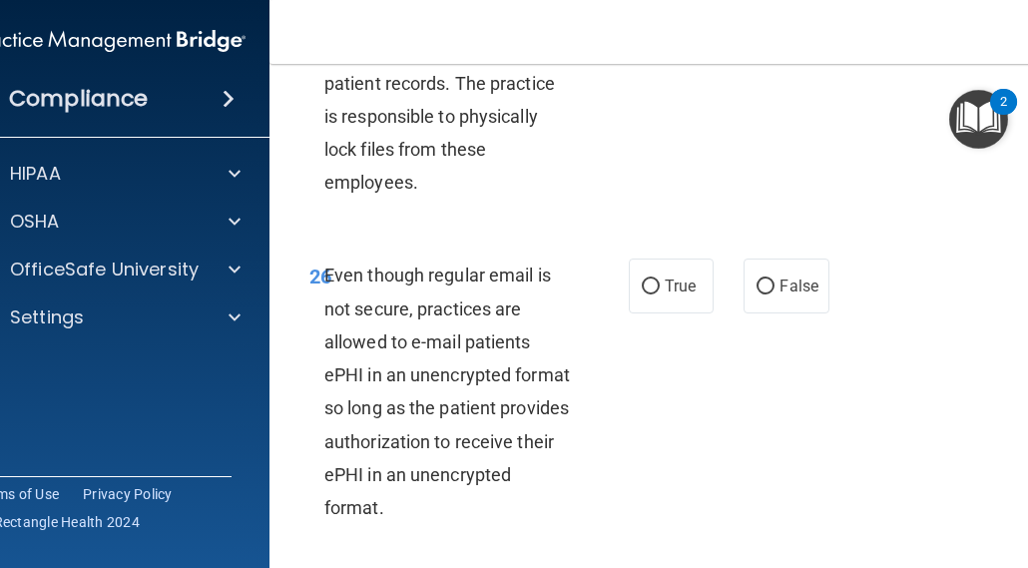
scroll to position [6488, 0]
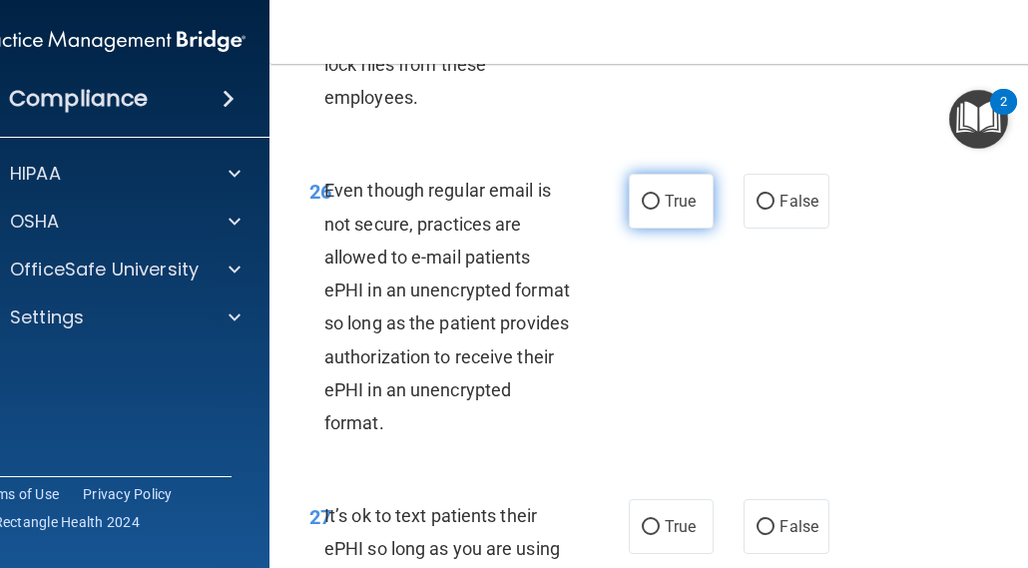
click at [644, 210] on input "True" at bounding box center [651, 202] width 18 height 15
radio input "true"
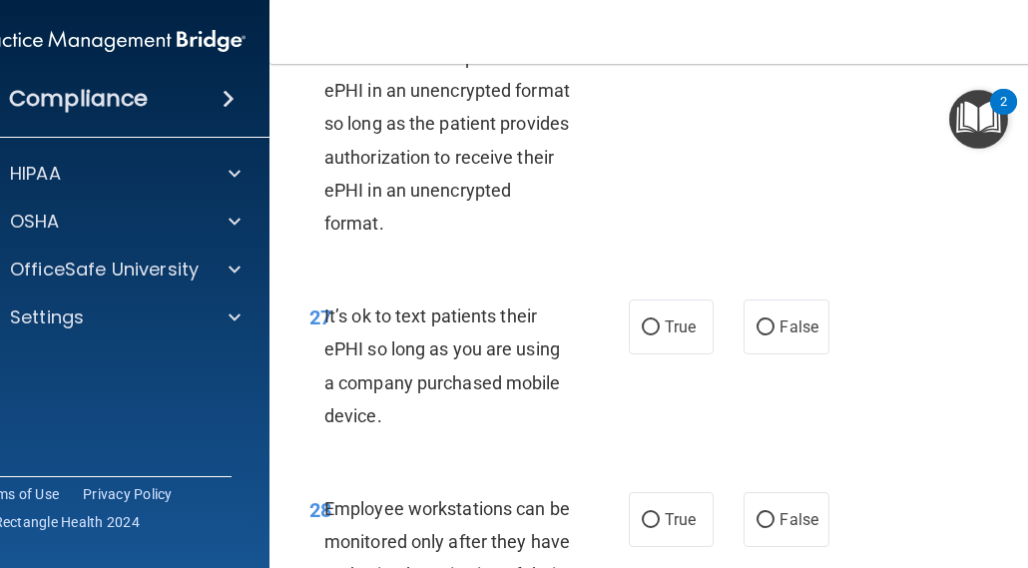
scroll to position [6787, 0]
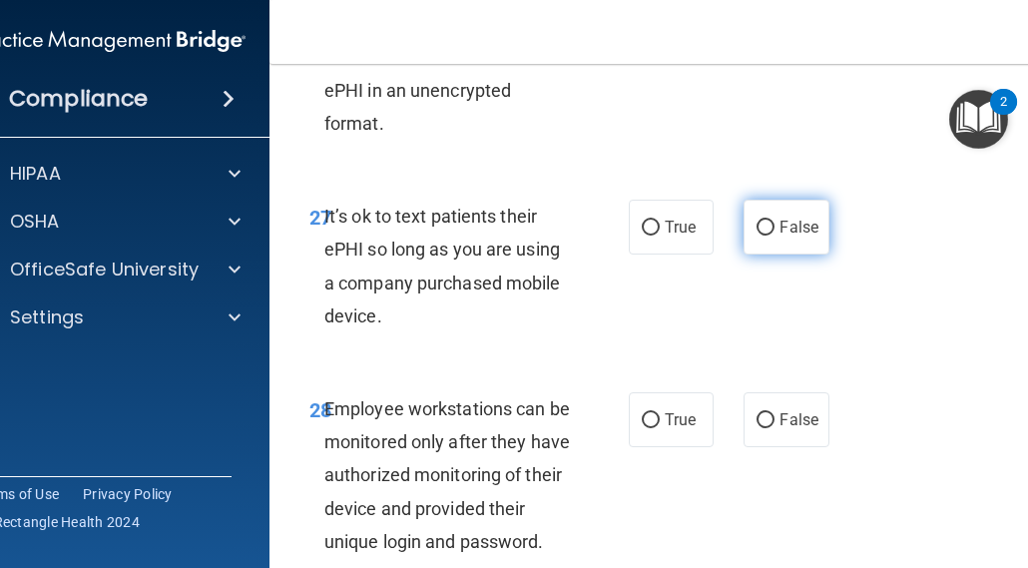
click at [757, 236] on input "False" at bounding box center [766, 228] width 18 height 15
radio input "true"
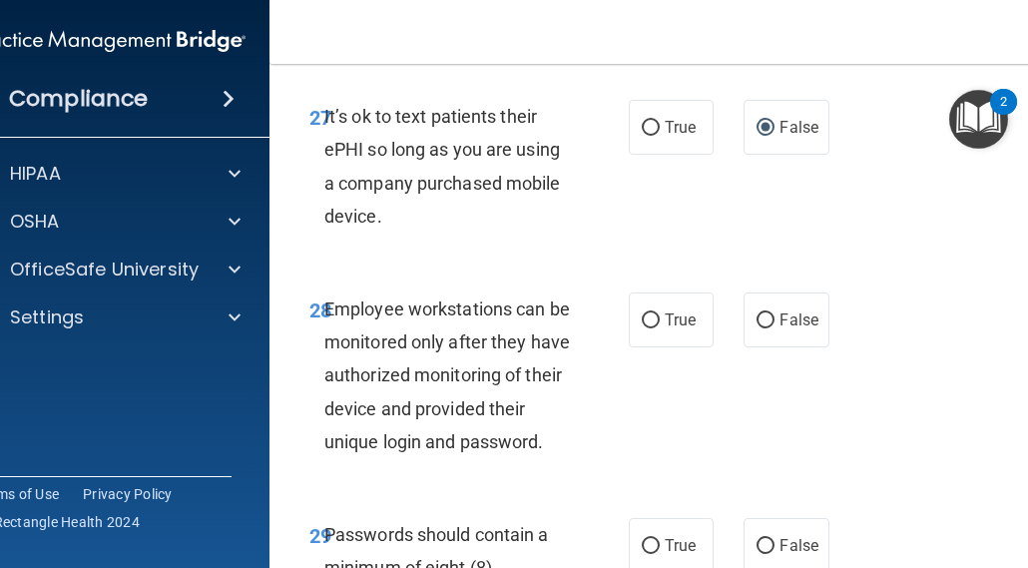
scroll to position [6987, 0]
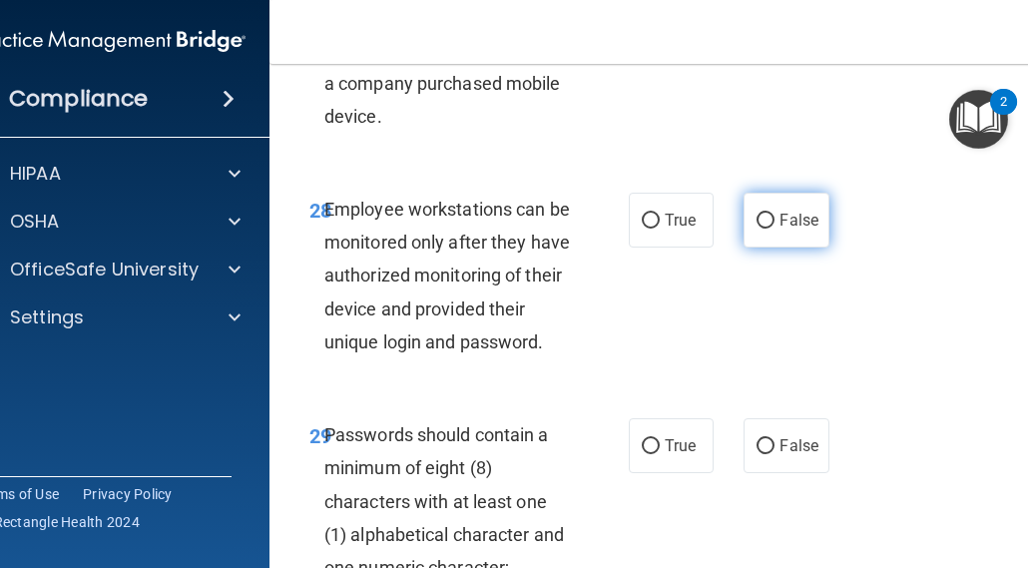
click at [758, 229] on input "False" at bounding box center [766, 221] width 18 height 15
radio input "true"
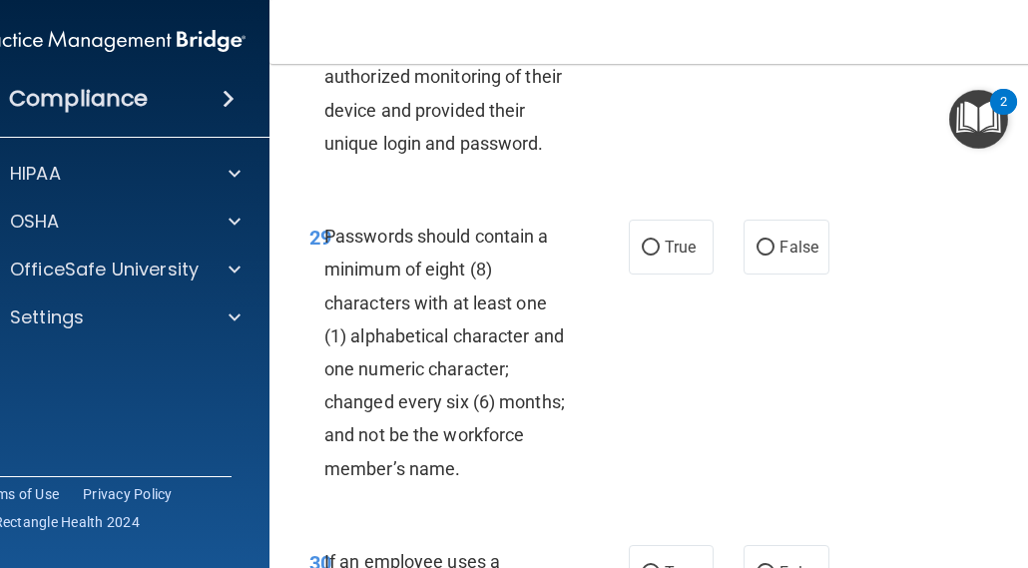
scroll to position [7187, 0]
click at [649, 255] on input "True" at bounding box center [651, 247] width 18 height 15
radio input "true"
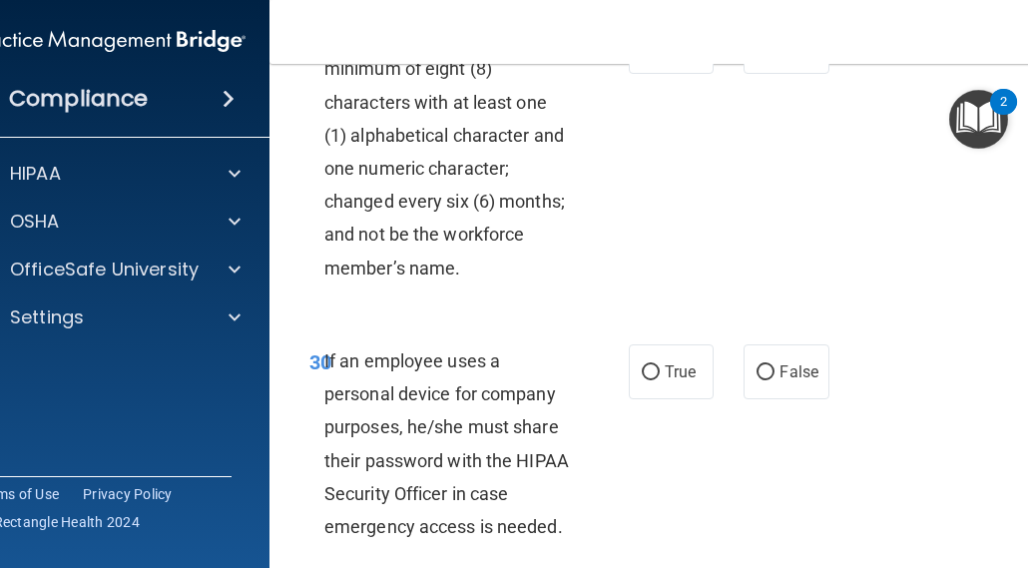
scroll to position [7486, 0]
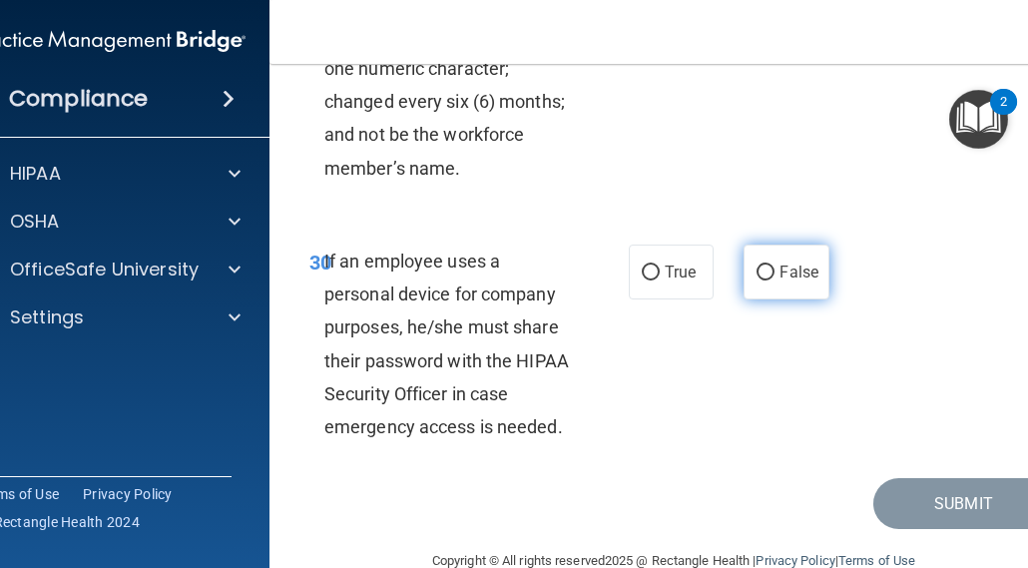
click at [757, 280] on input "False" at bounding box center [766, 273] width 18 height 15
radio input "true"
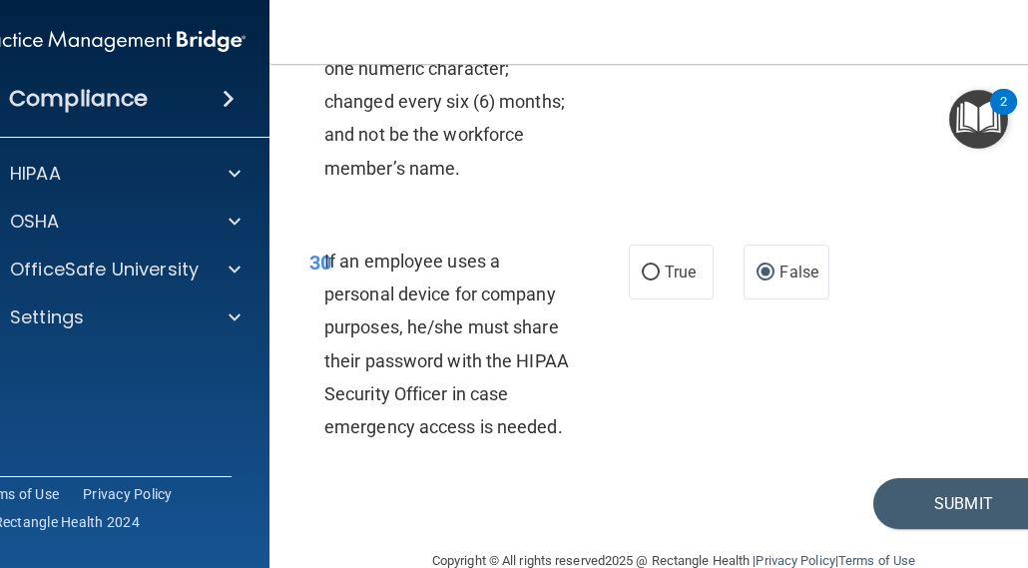
scroll to position [7594, 0]
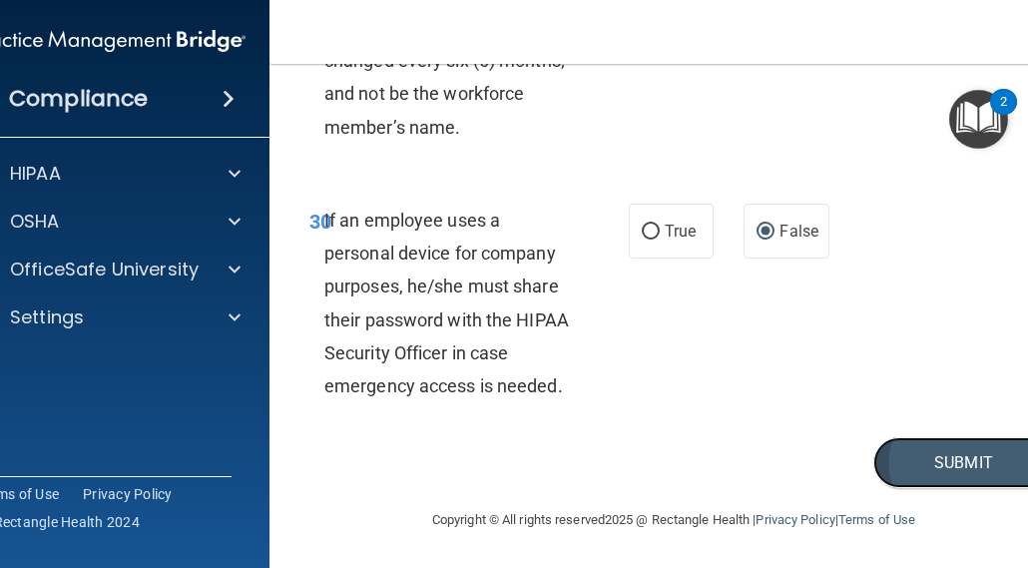
click at [920, 466] on button "Submit" at bounding box center [963, 462] width 180 height 51
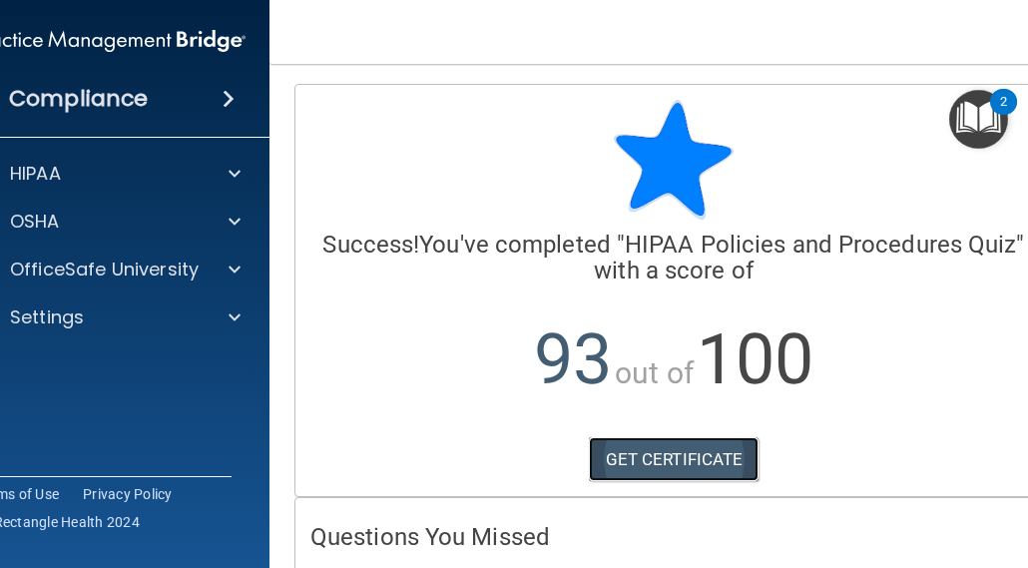
click at [638, 458] on link "GET CERTIFICATE" at bounding box center [674, 459] width 171 height 44
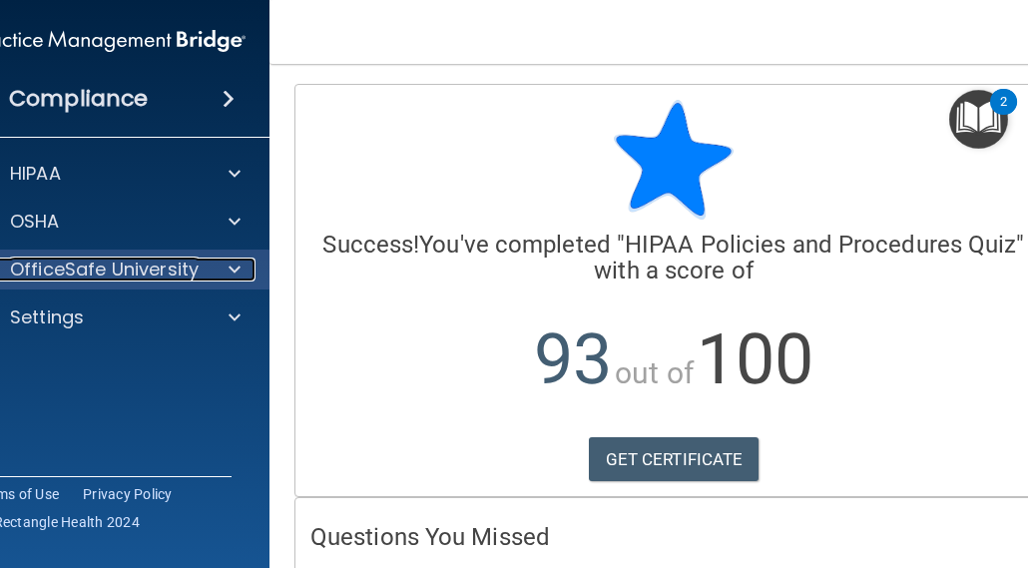
click at [229, 267] on span at bounding box center [235, 270] width 12 height 24
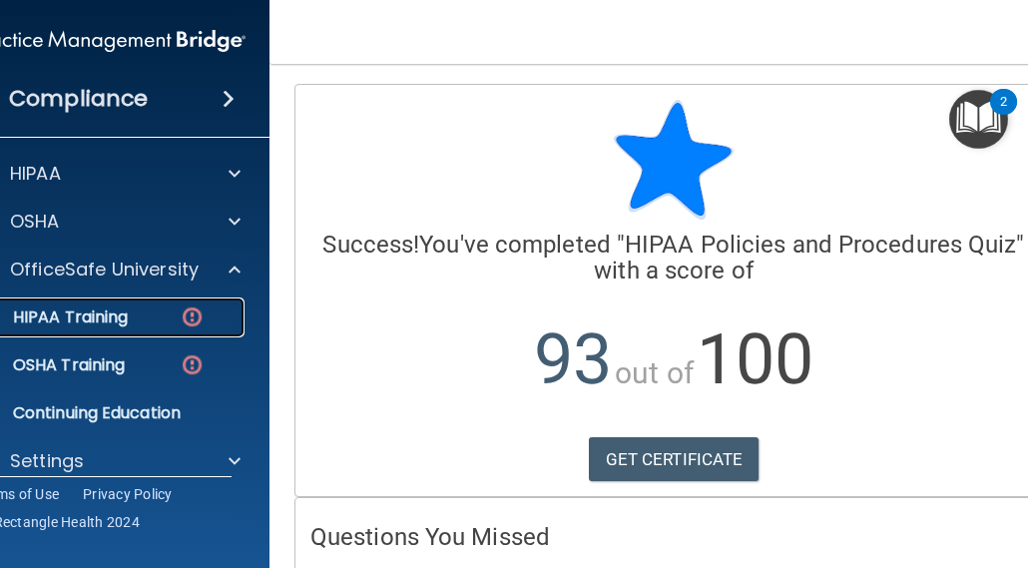
click at [184, 323] on img at bounding box center [192, 316] width 25 height 25
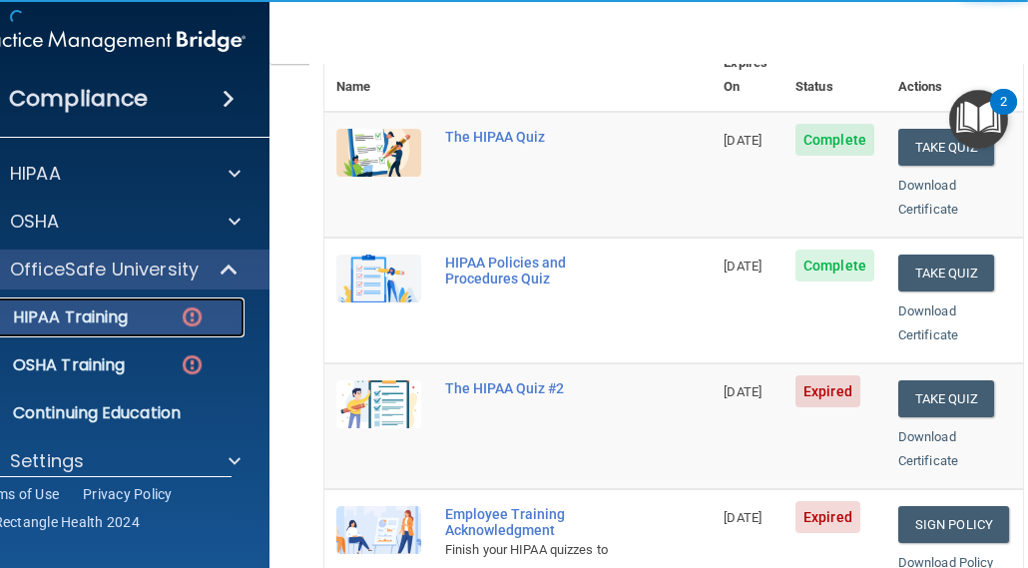
scroll to position [299, 0]
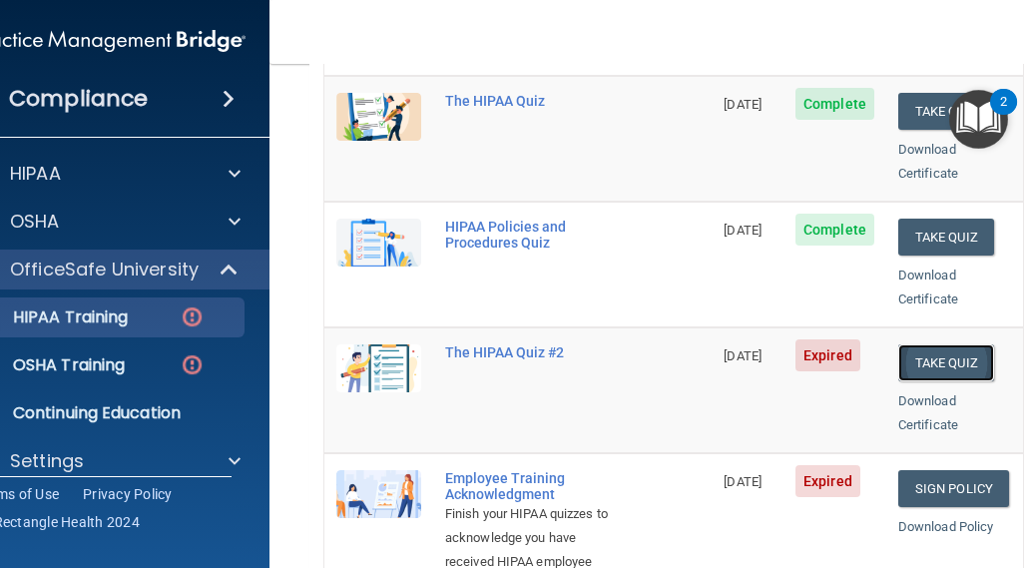
click at [906, 344] on button "Take Quiz" at bounding box center [946, 362] width 96 height 37
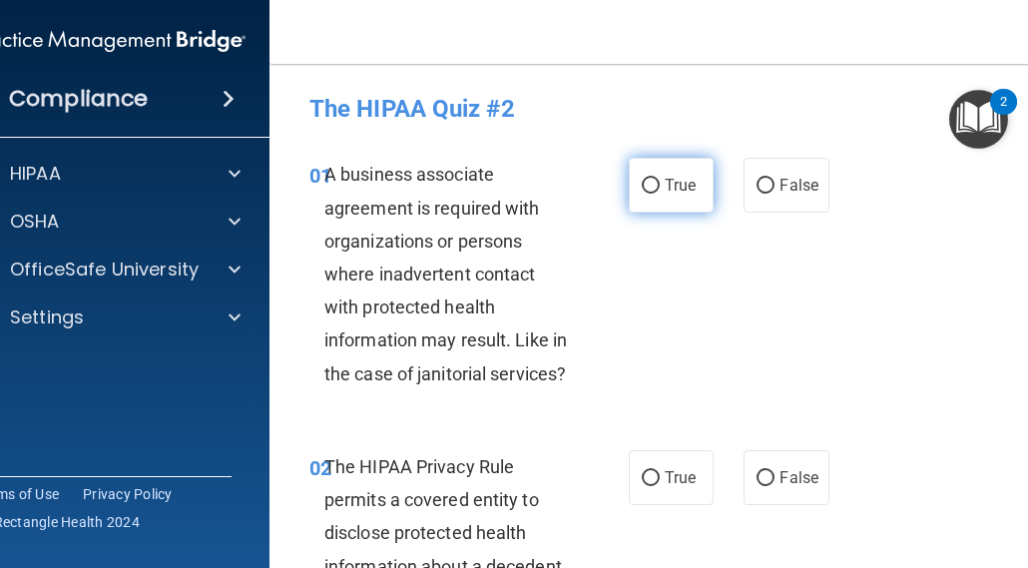
click at [665, 188] on span "True" at bounding box center [680, 185] width 31 height 19
click at [659, 188] on input "True" at bounding box center [651, 186] width 18 height 15
radio input "true"
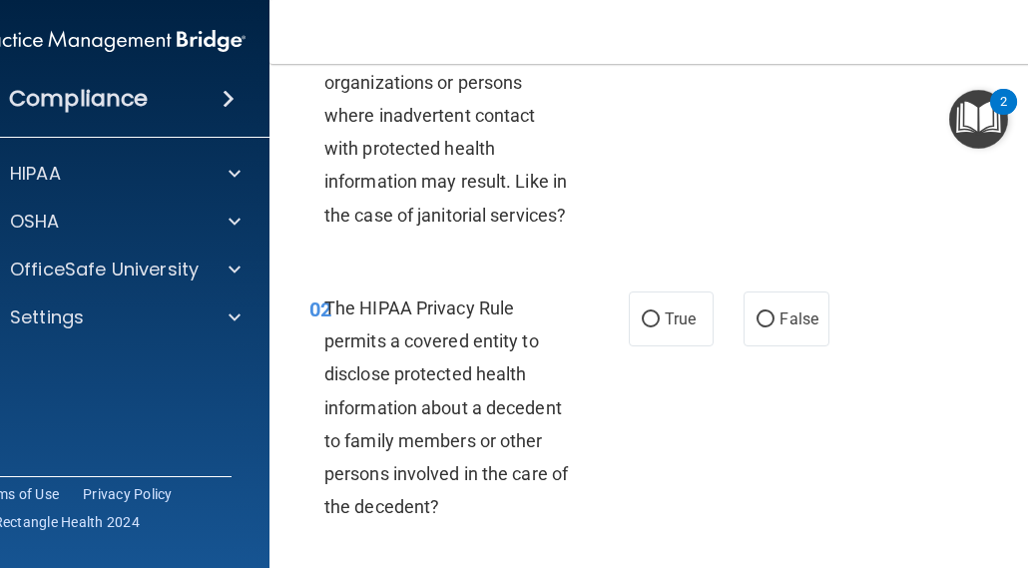
scroll to position [200, 0]
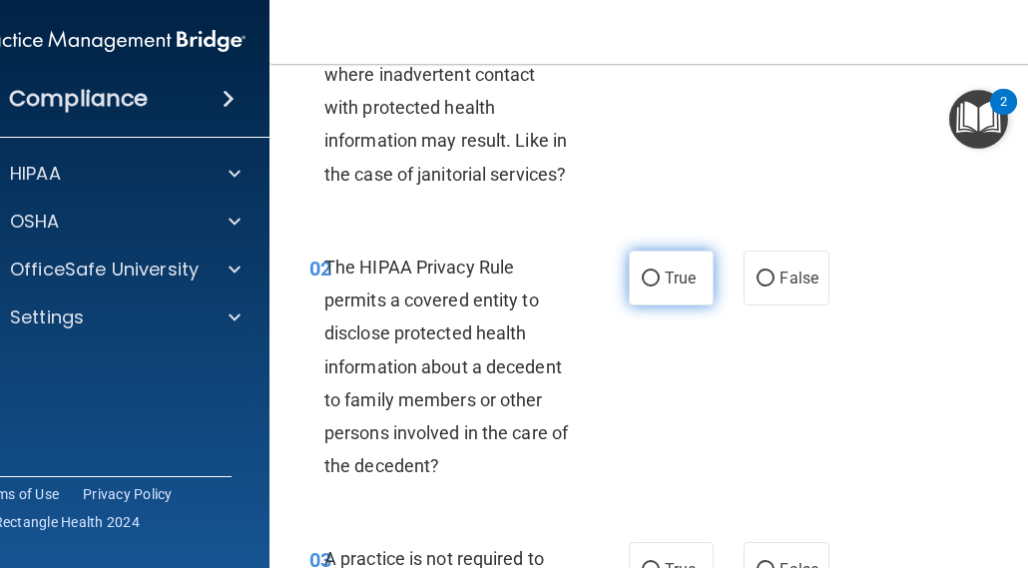
click at [642, 274] on input "True" at bounding box center [651, 278] width 18 height 15
radio input "true"
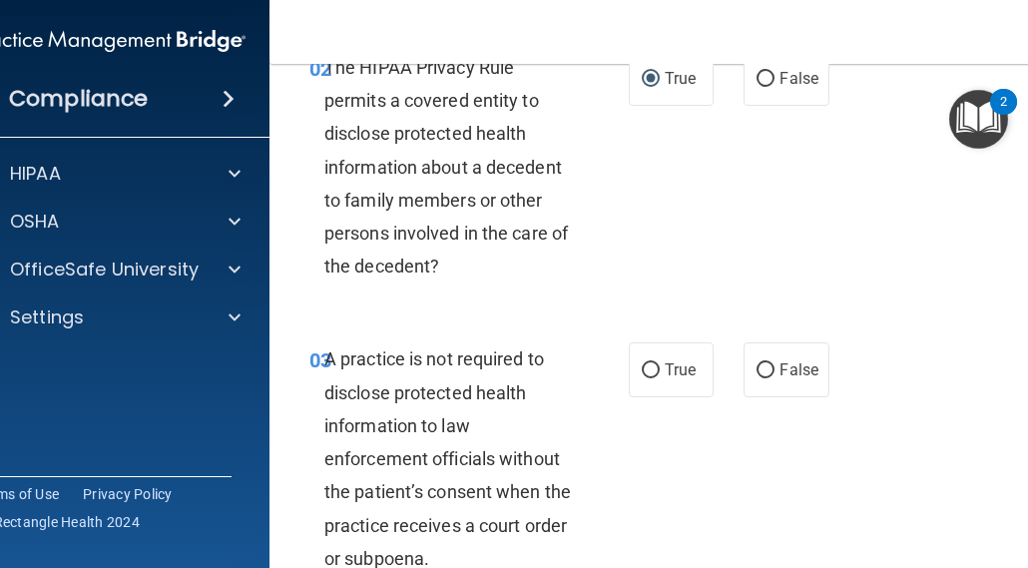
scroll to position [499, 0]
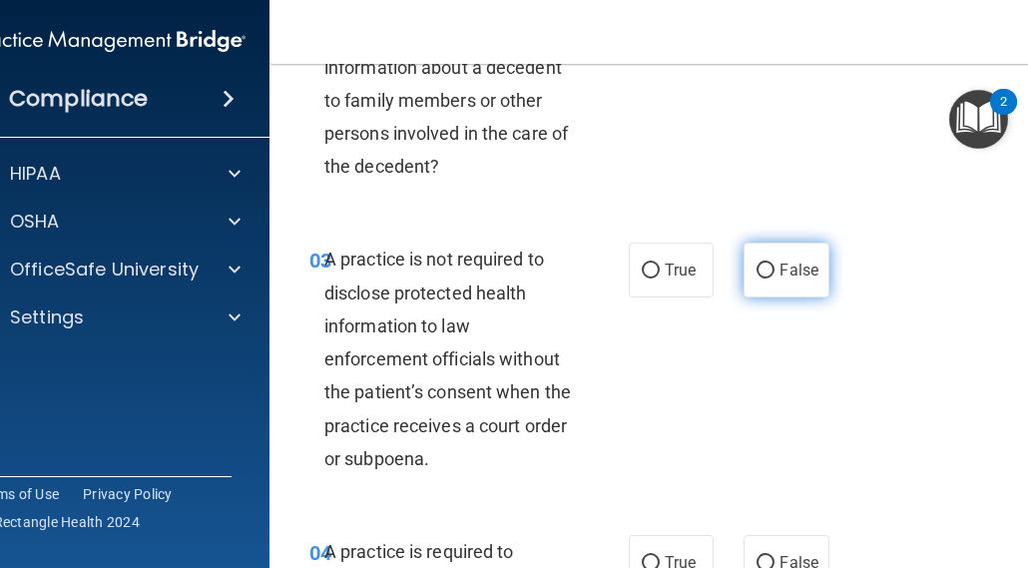
click at [763, 268] on input "False" at bounding box center [766, 271] width 18 height 15
radio input "true"
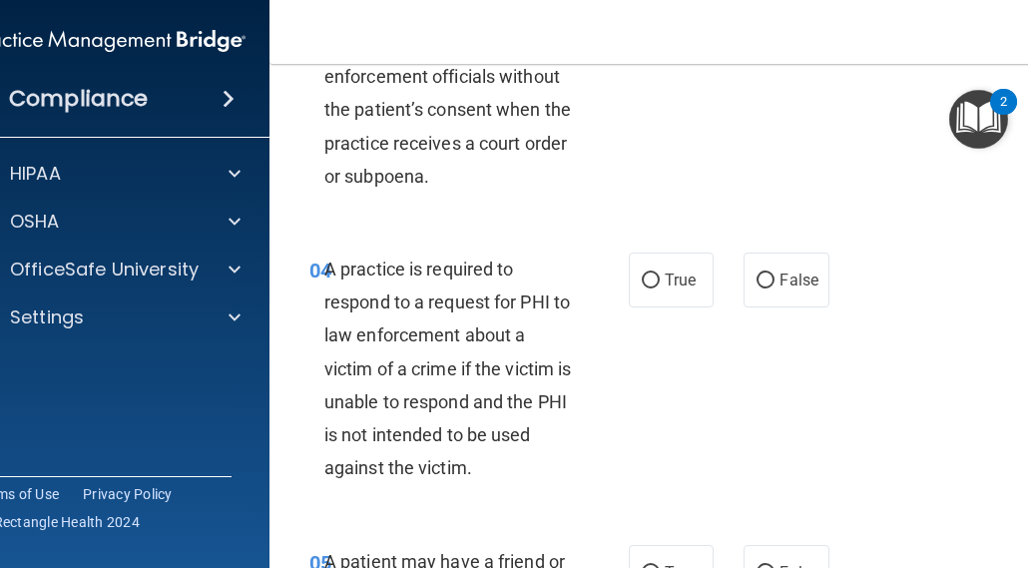
scroll to position [799, 0]
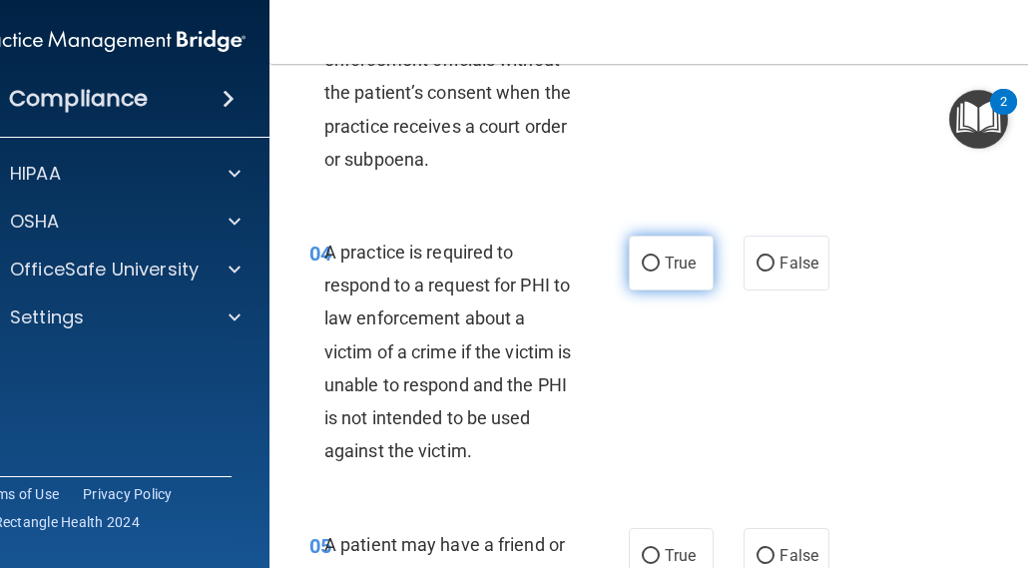
click at [648, 264] on input "True" at bounding box center [651, 264] width 18 height 15
radio input "true"
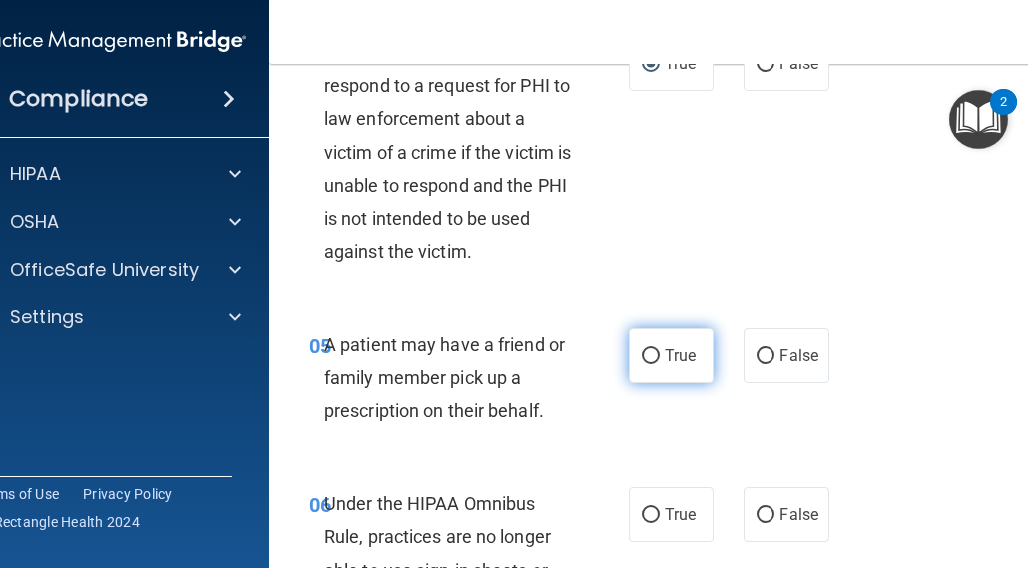
click at [649, 352] on input "True" at bounding box center [651, 356] width 18 height 15
radio input "true"
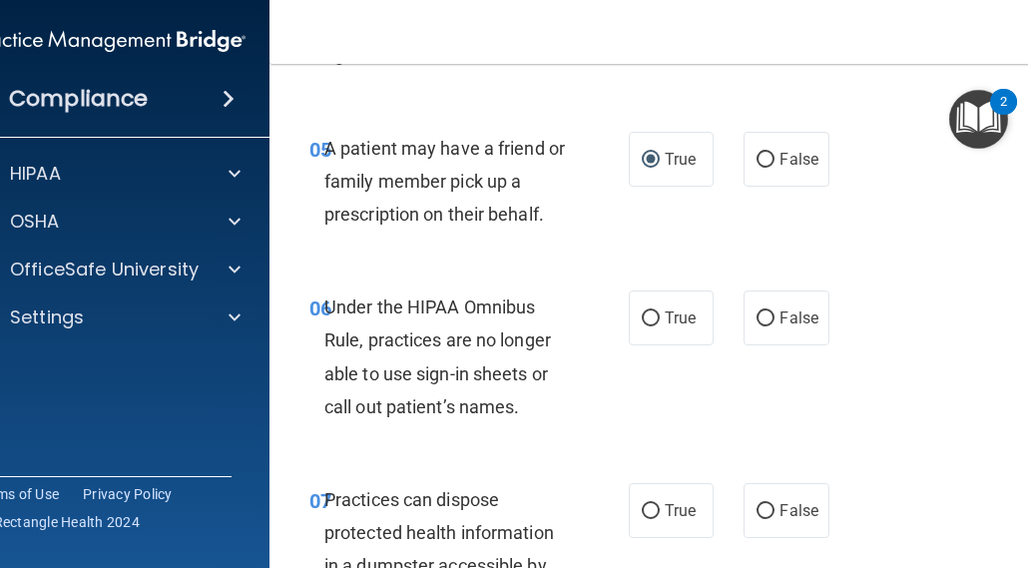
scroll to position [1198, 0]
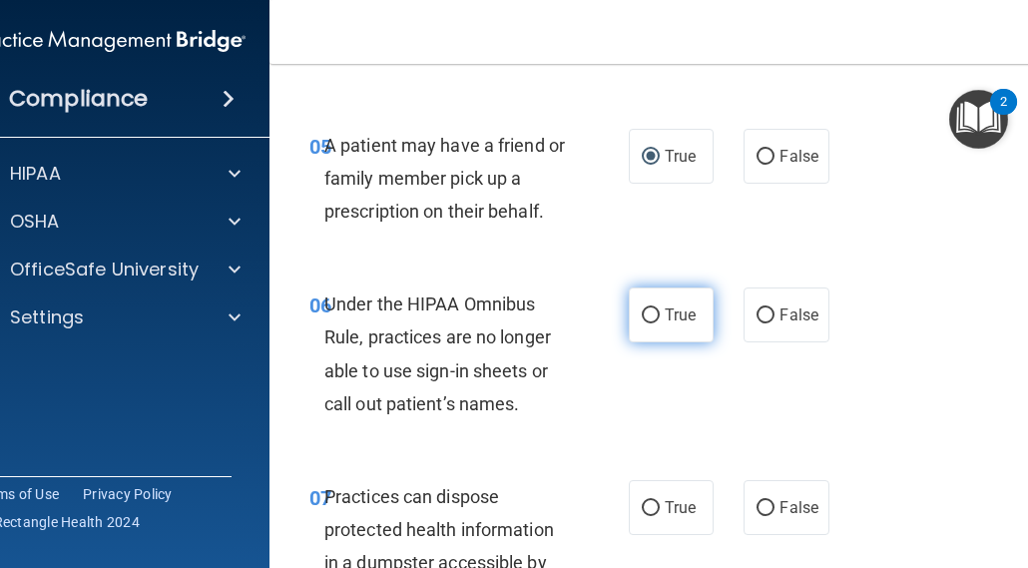
drag, startPoint x: 648, startPoint y: 313, endPoint x: 635, endPoint y: 321, distance: 15.2
click at [645, 315] on input "True" at bounding box center [651, 315] width 18 height 15
radio input "true"
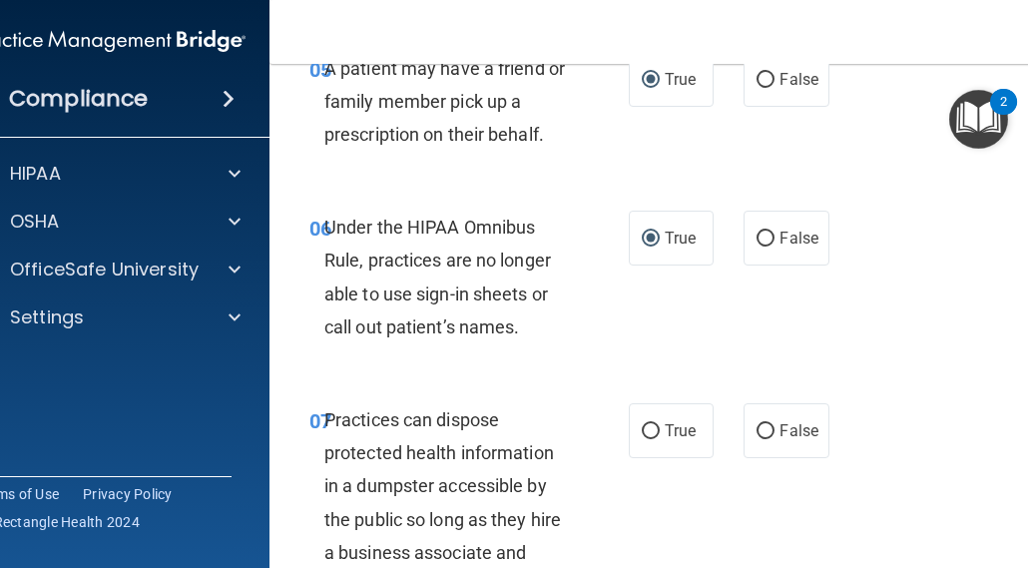
scroll to position [1298, 0]
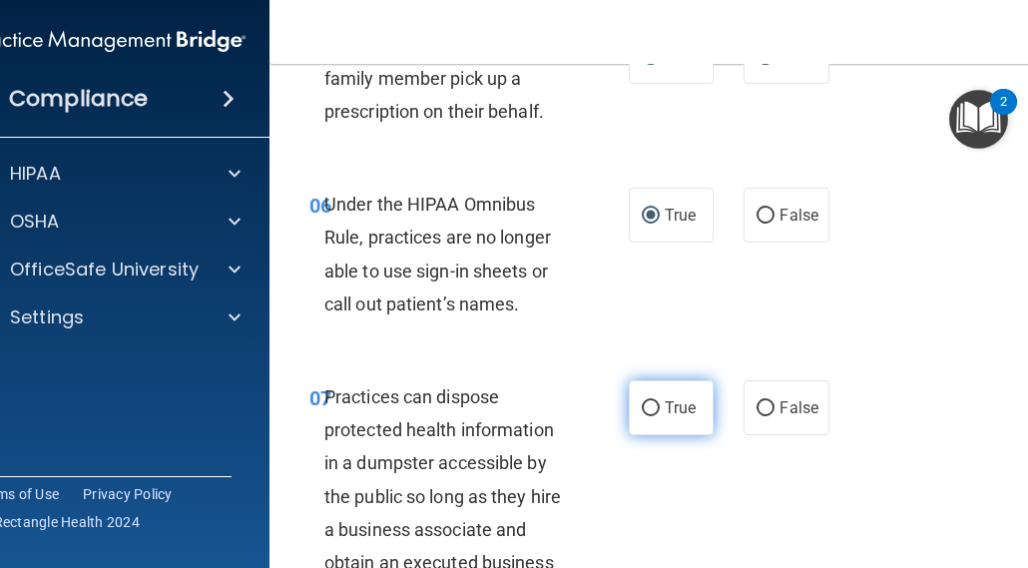
click at [645, 406] on input "True" at bounding box center [651, 408] width 18 height 15
radio input "true"
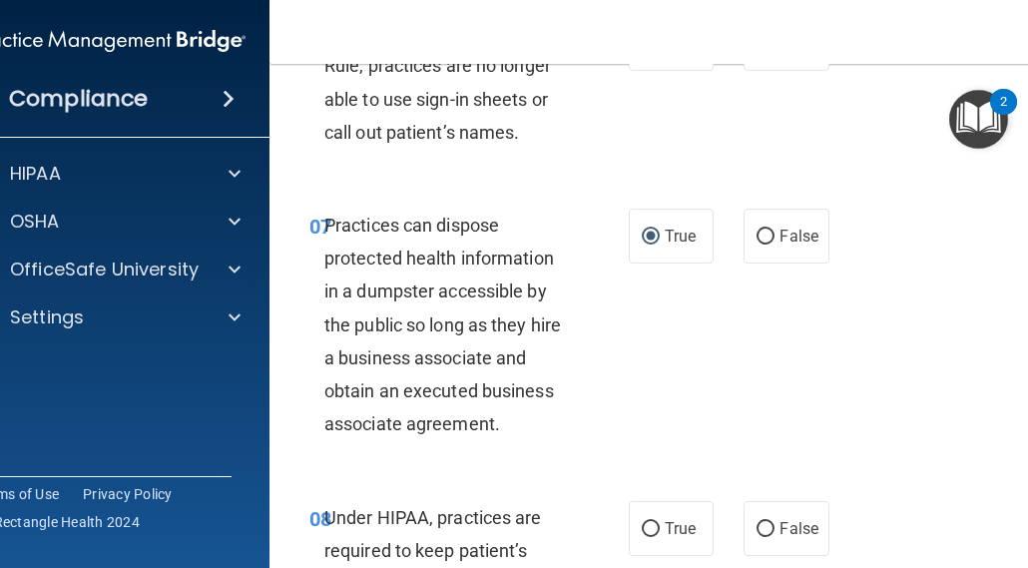
scroll to position [1497, 0]
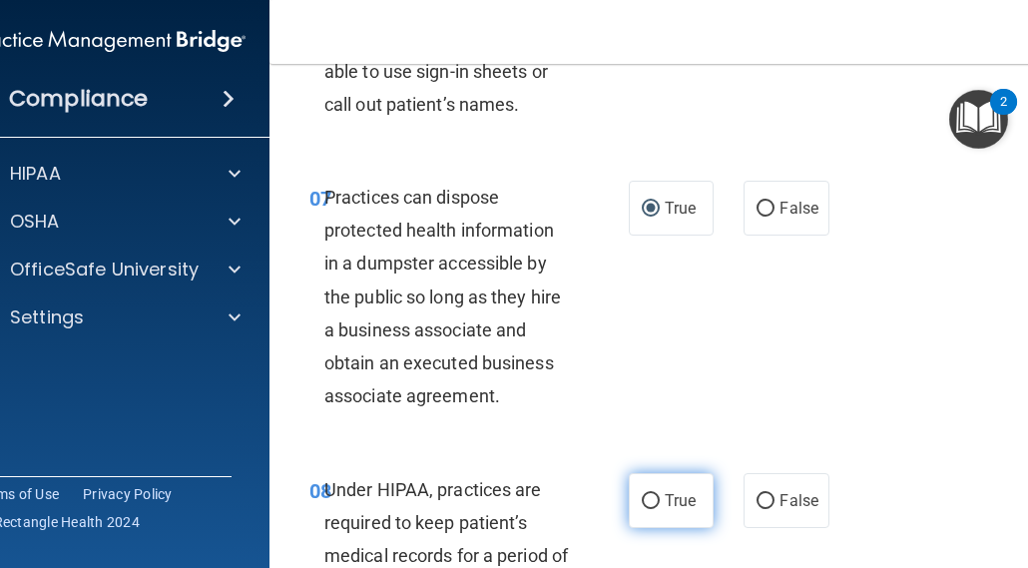
click at [642, 497] on input "True" at bounding box center [651, 501] width 18 height 15
radio input "true"
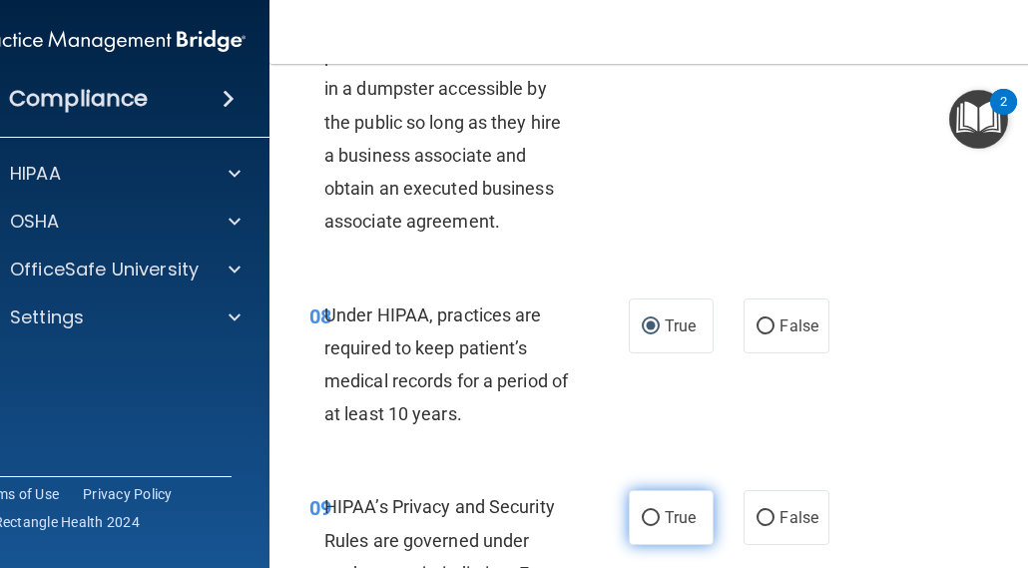
scroll to position [1797, 0]
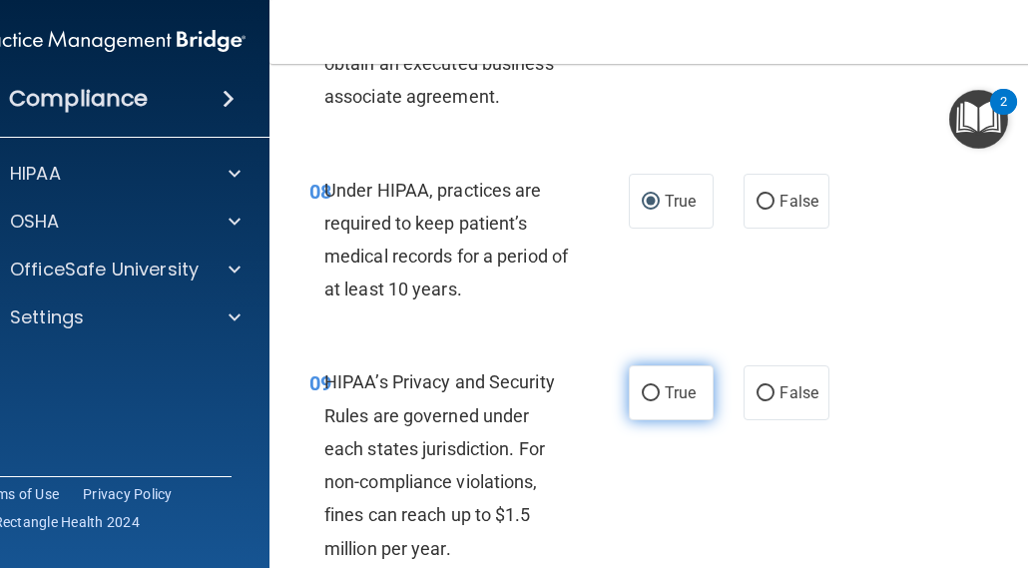
click at [643, 392] on input "True" at bounding box center [651, 393] width 18 height 15
radio input "true"
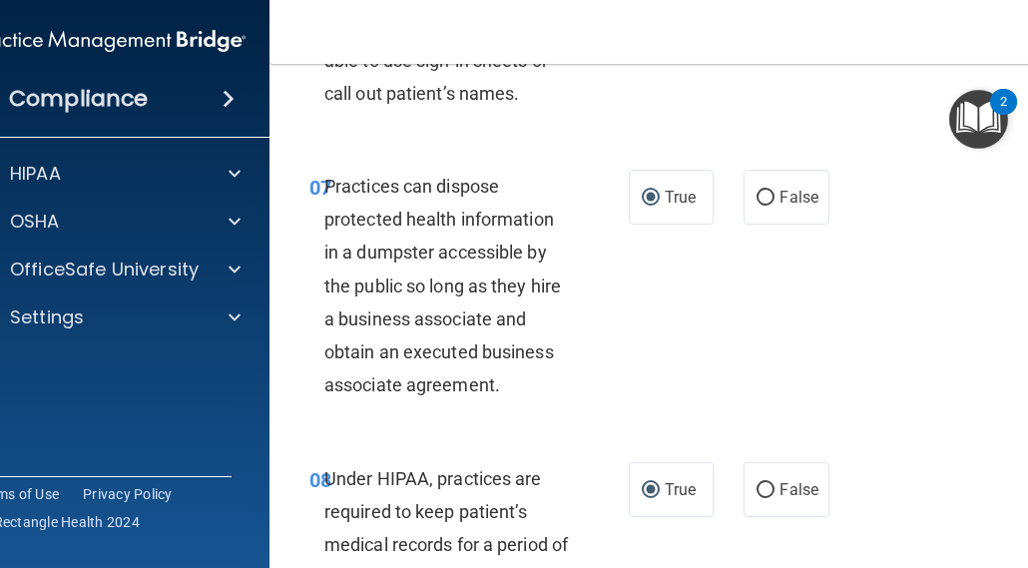
scroll to position [1497, 0]
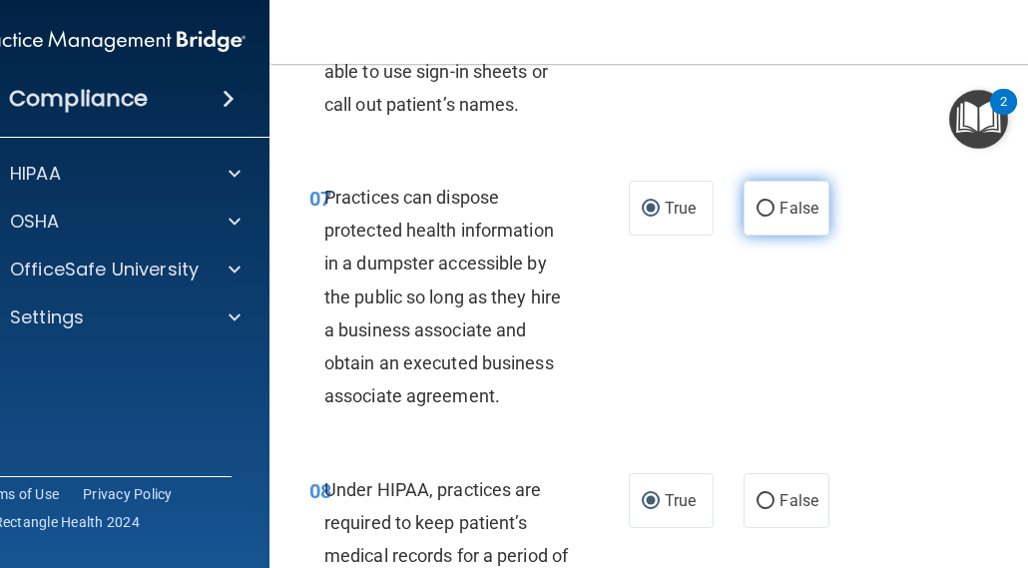
drag, startPoint x: 760, startPoint y: 201, endPoint x: 744, endPoint y: 218, distance: 23.3
click at [759, 202] on input "False" at bounding box center [766, 209] width 18 height 15
radio input "true"
radio input "false"
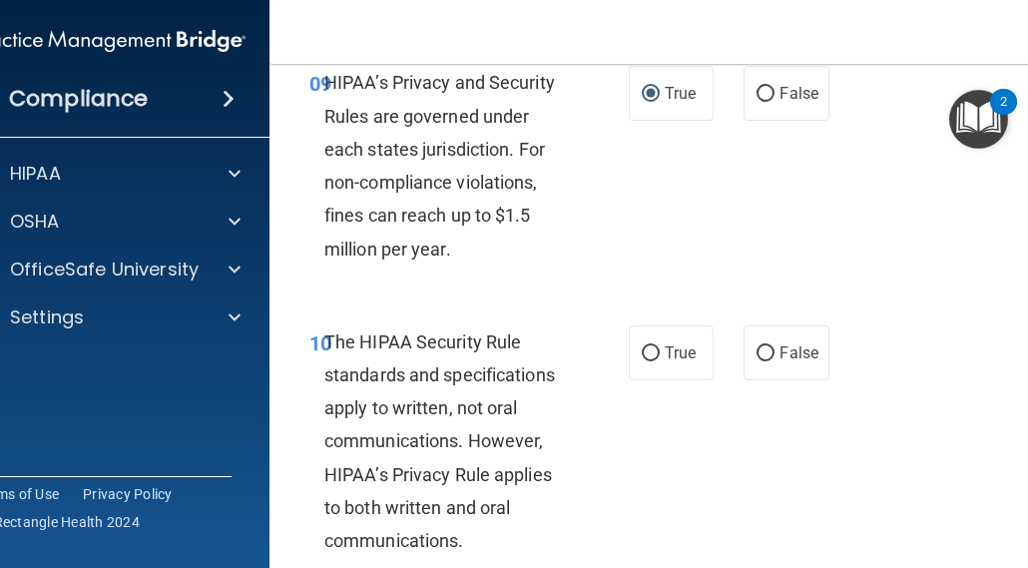
scroll to position [2196, 0]
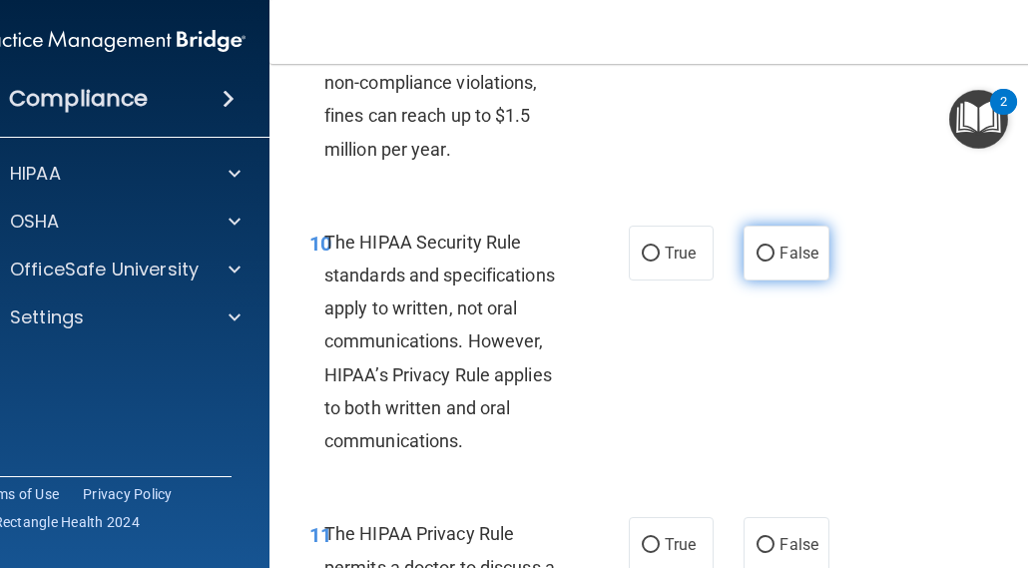
drag, startPoint x: 761, startPoint y: 248, endPoint x: 752, endPoint y: 258, distance: 13.4
click at [761, 248] on input "False" at bounding box center [766, 254] width 18 height 15
radio input "true"
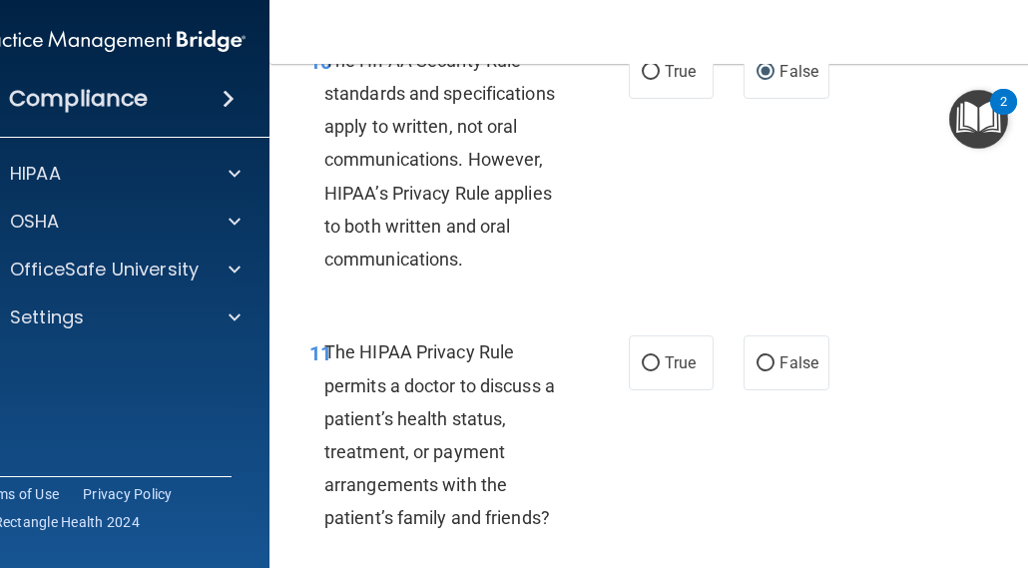
scroll to position [2396, 0]
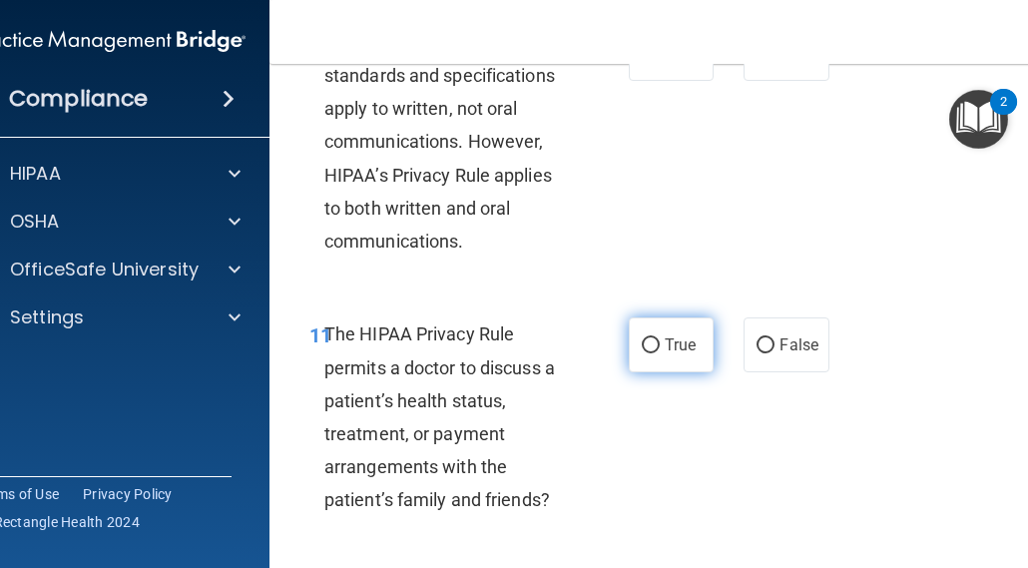
click at [647, 350] on input "True" at bounding box center [651, 345] width 18 height 15
radio input "true"
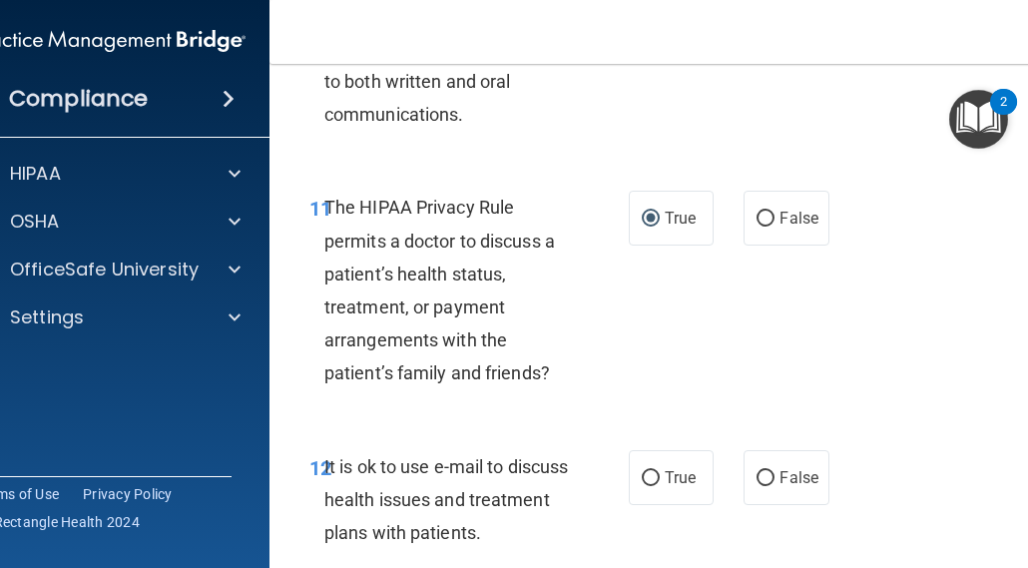
scroll to position [2695, 0]
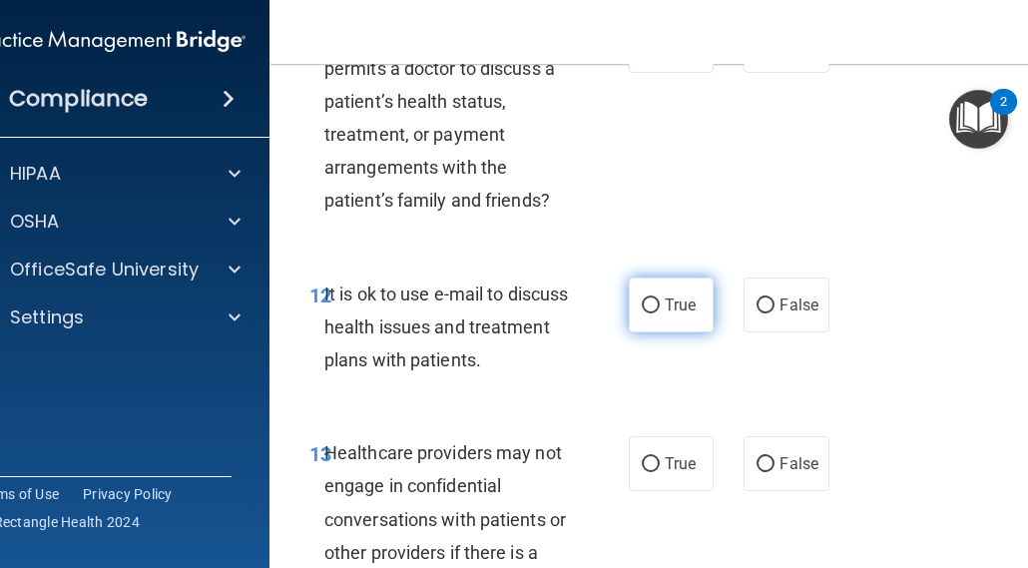
click at [642, 302] on input "True" at bounding box center [651, 305] width 18 height 15
radio input "true"
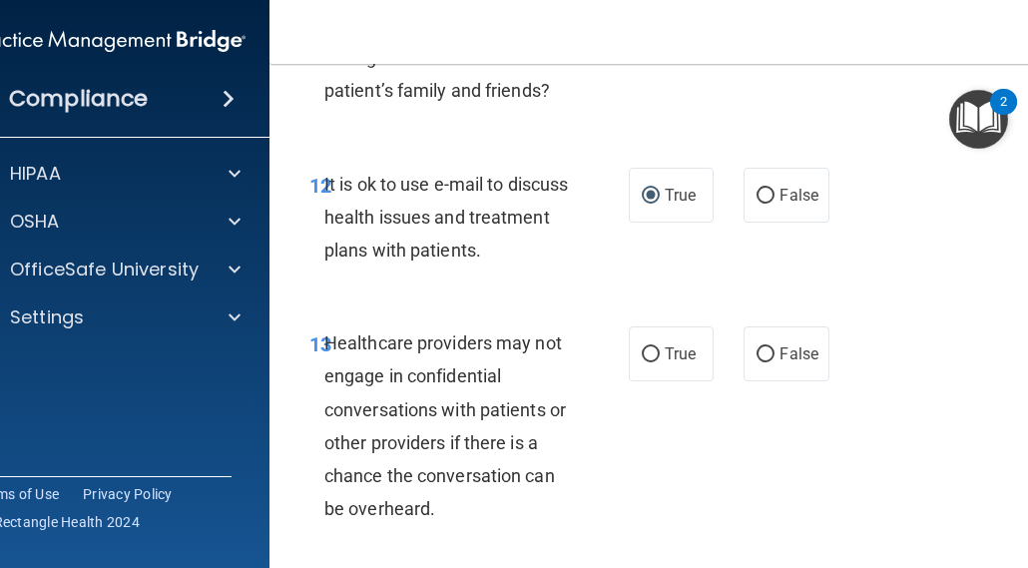
scroll to position [2895, 0]
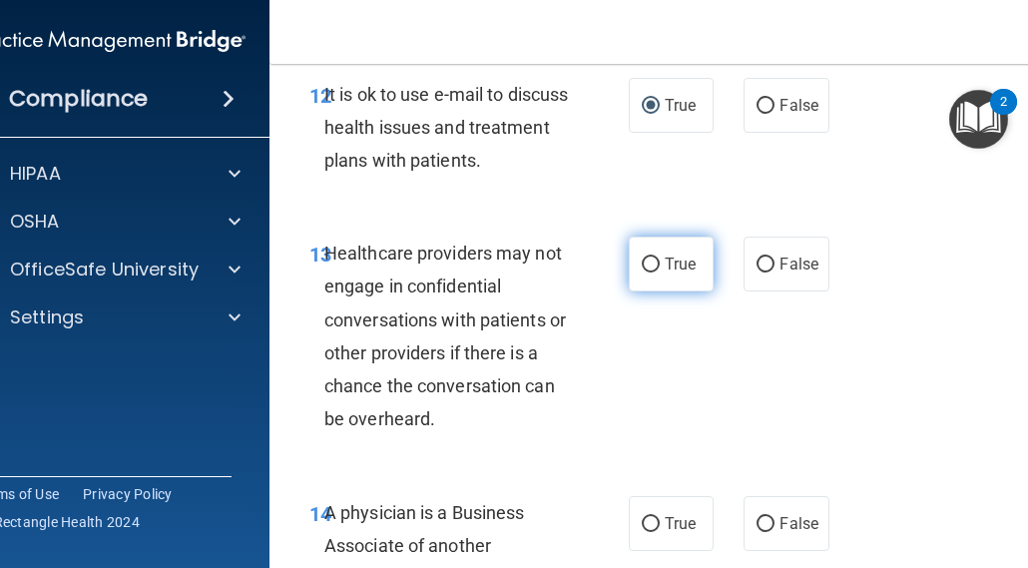
click at [665, 263] on span "True" at bounding box center [680, 264] width 31 height 19
click at [660, 263] on input "True" at bounding box center [651, 265] width 18 height 15
radio input "true"
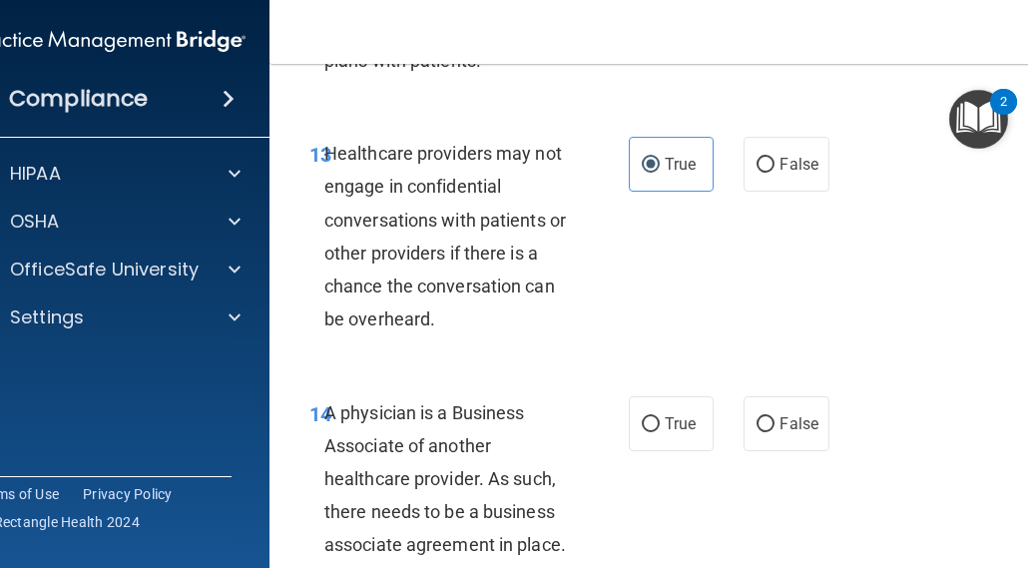
scroll to position [3094, 0]
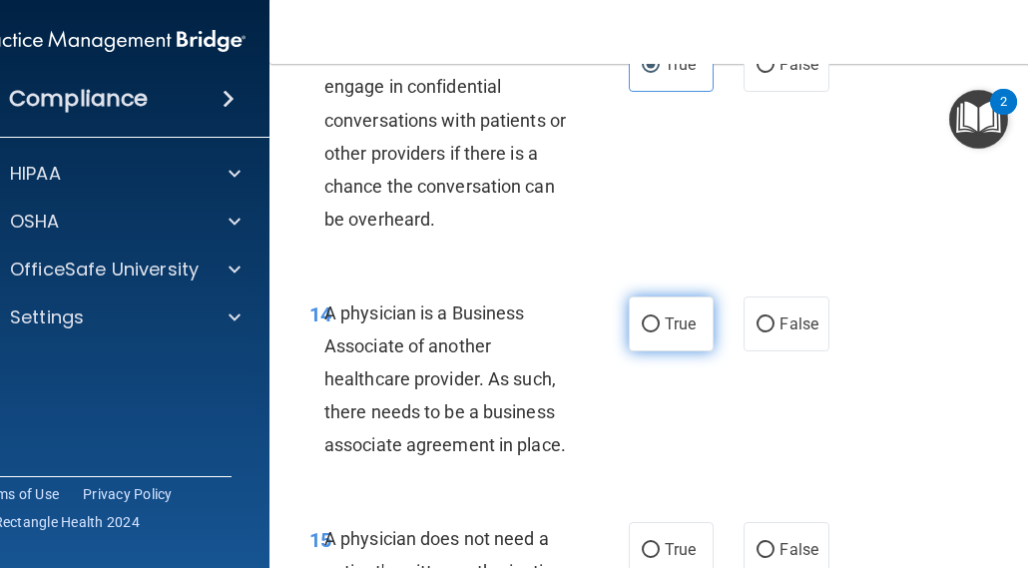
click at [665, 318] on span "True" at bounding box center [680, 323] width 31 height 19
click at [660, 318] on input "True" at bounding box center [651, 324] width 18 height 15
radio input "true"
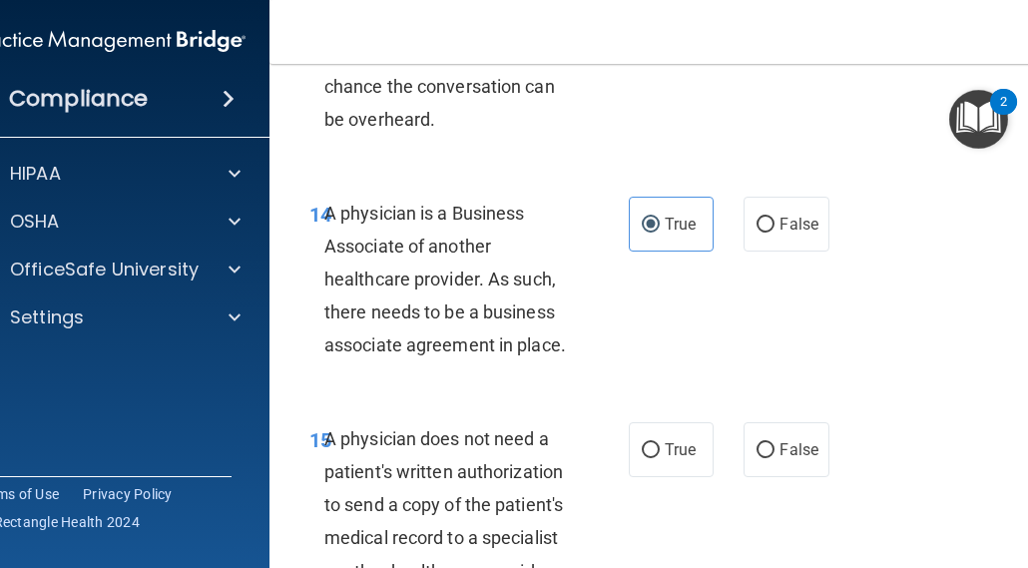
scroll to position [3294, 0]
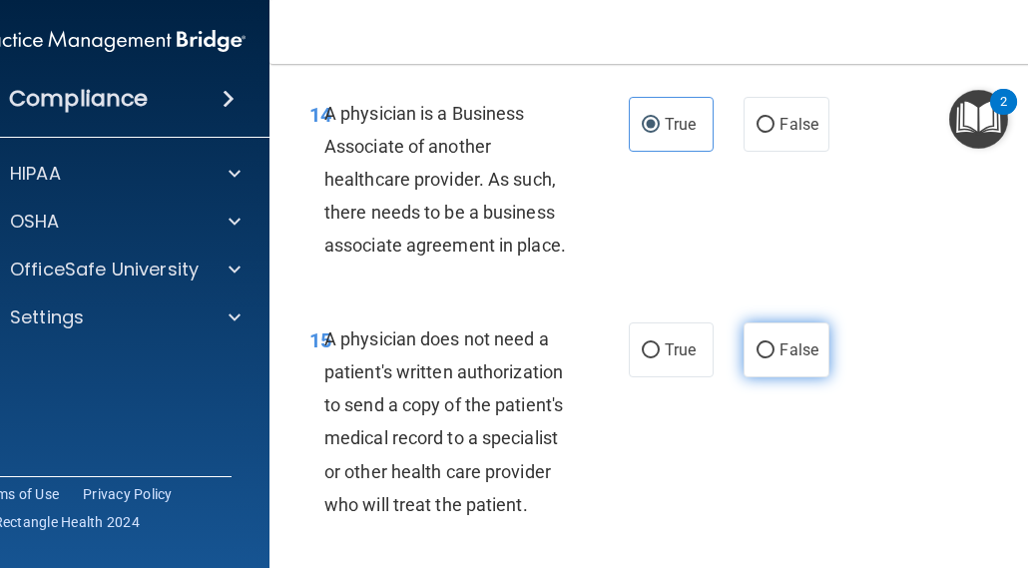
drag, startPoint x: 758, startPoint y: 347, endPoint x: 744, endPoint y: 353, distance: 15.2
click at [758, 347] on input "False" at bounding box center [766, 350] width 18 height 15
radio input "true"
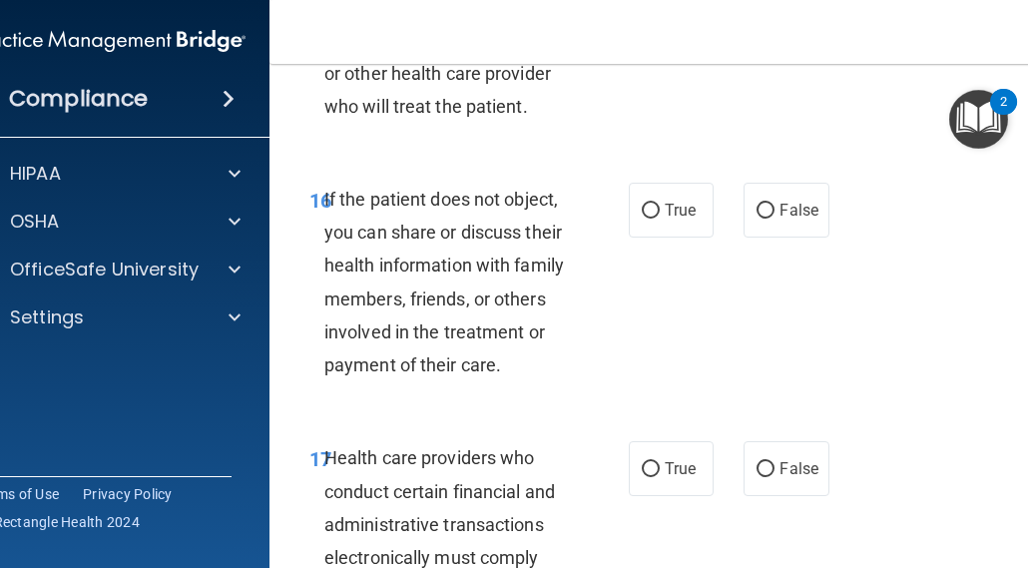
scroll to position [3693, 0]
click at [767, 212] on input "False" at bounding box center [766, 210] width 18 height 15
radio input "true"
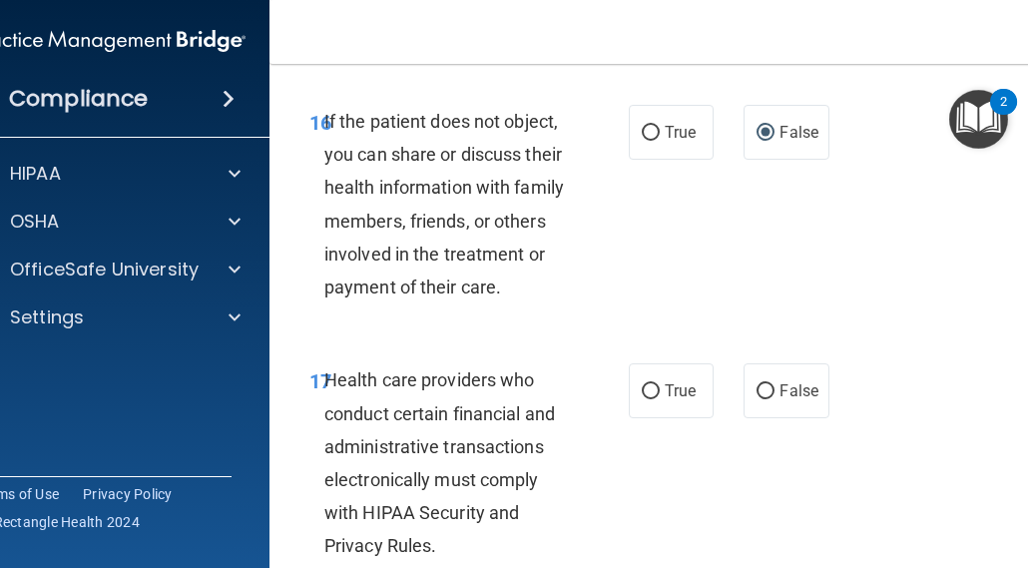
scroll to position [3893, 0]
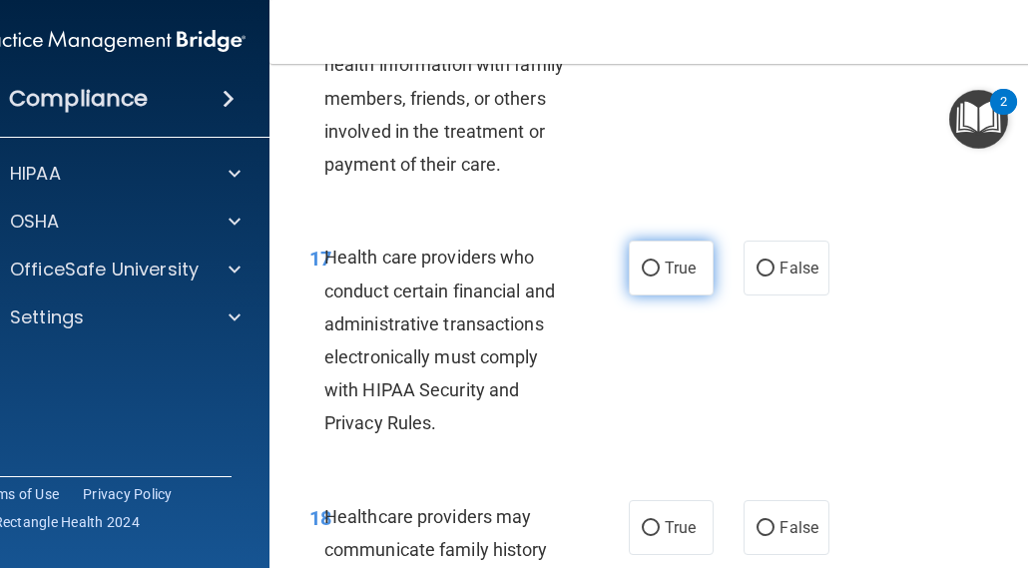
click at [651, 263] on input "True" at bounding box center [651, 269] width 18 height 15
radio input "true"
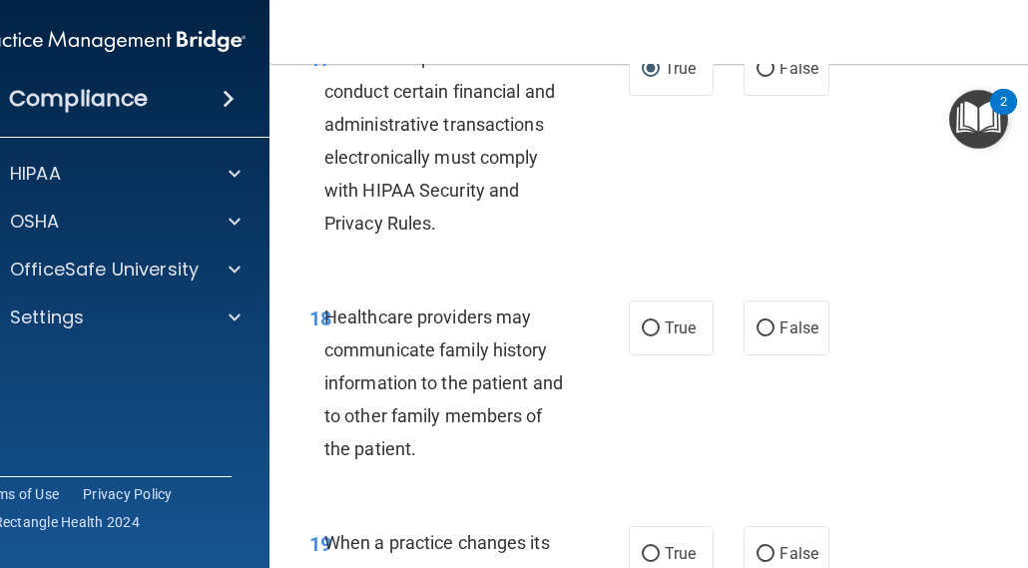
scroll to position [4192, 0]
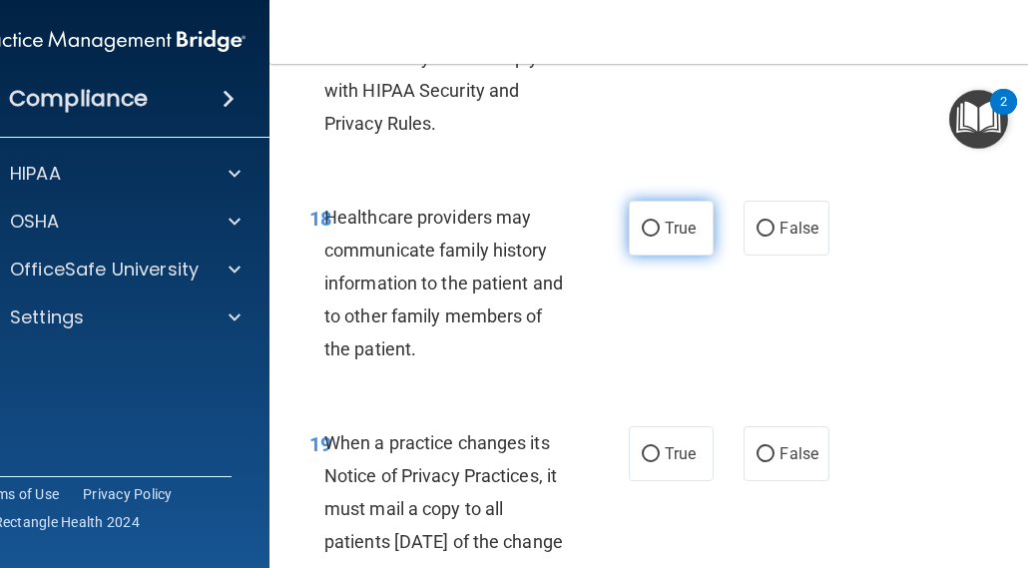
click at [672, 224] on span "True" at bounding box center [680, 228] width 31 height 19
click at [660, 224] on input "True" at bounding box center [651, 229] width 18 height 15
radio input "true"
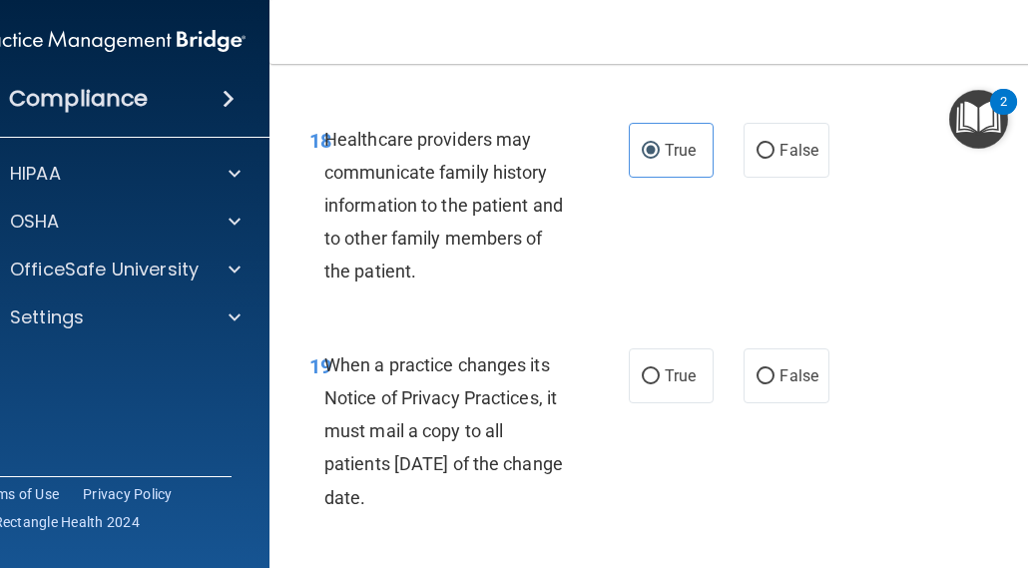
scroll to position [4392, 0]
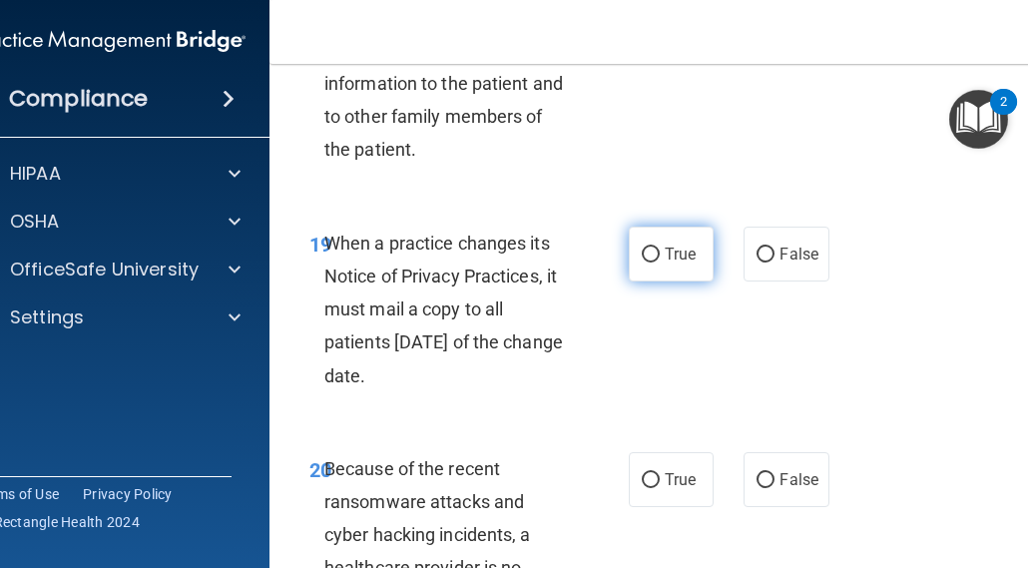
click at [644, 252] on input "True" at bounding box center [651, 255] width 18 height 15
radio input "true"
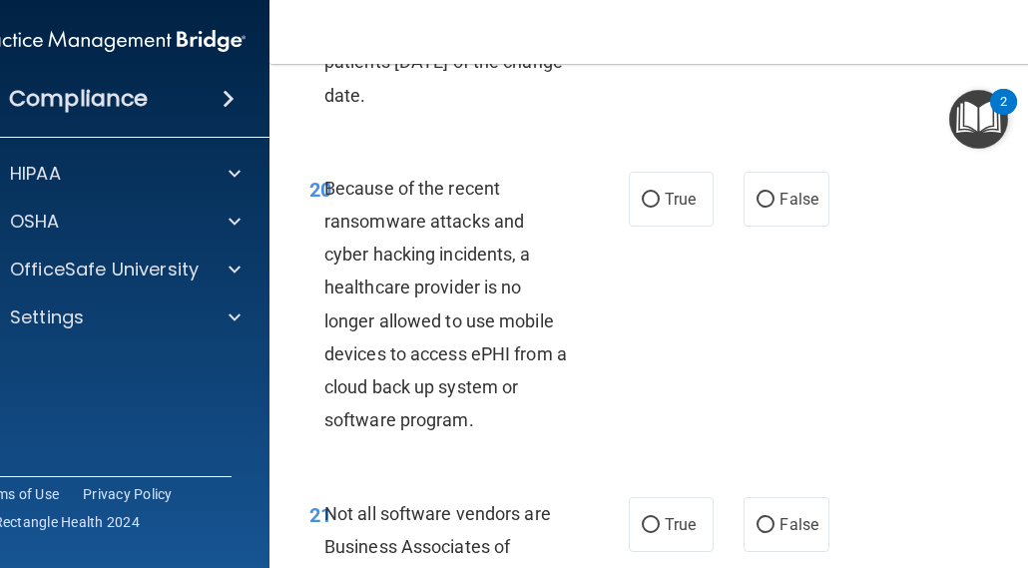
scroll to position [4691, 0]
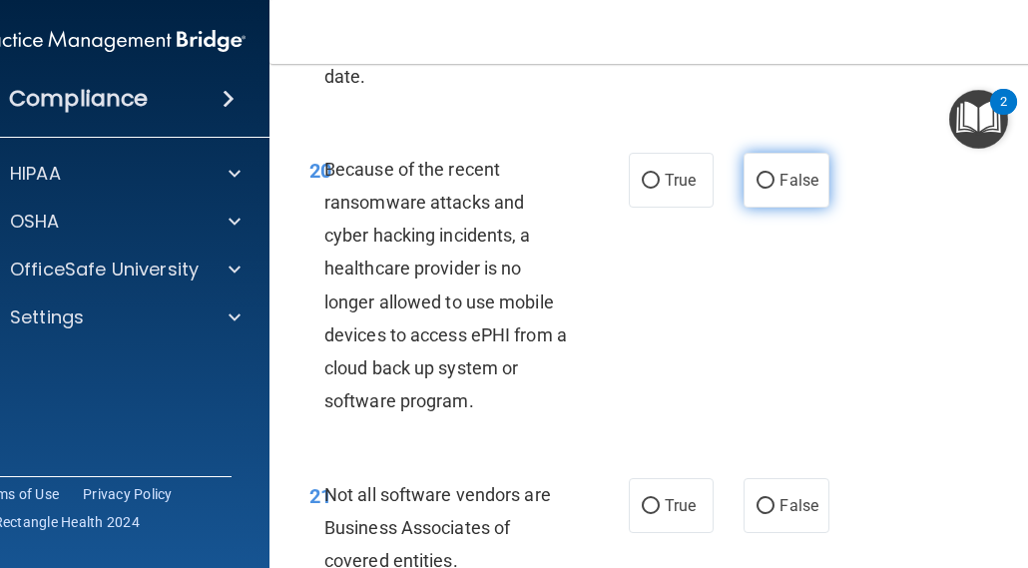
click at [765, 180] on input "False" at bounding box center [766, 181] width 18 height 15
radio input "true"
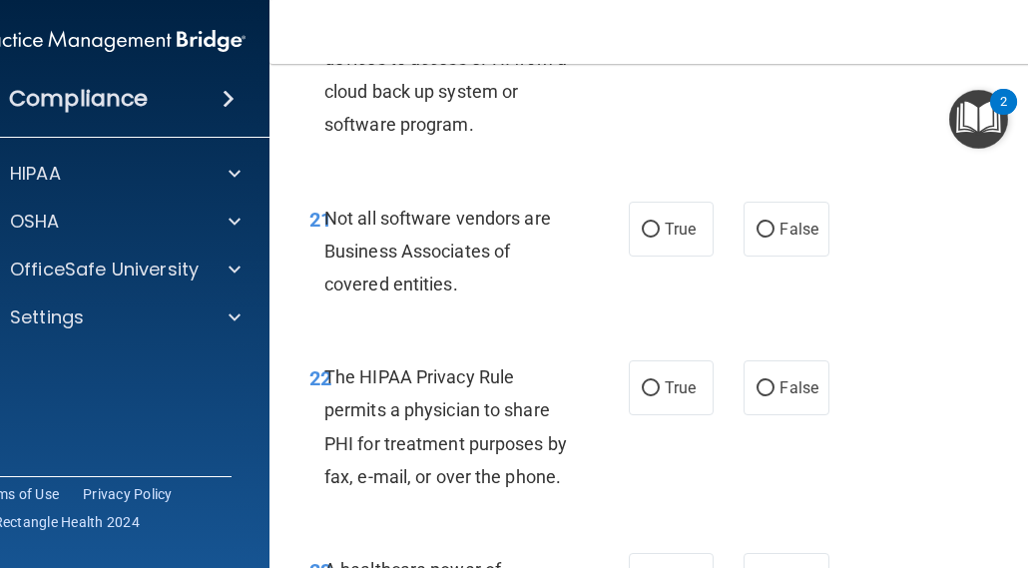
scroll to position [4991, 0]
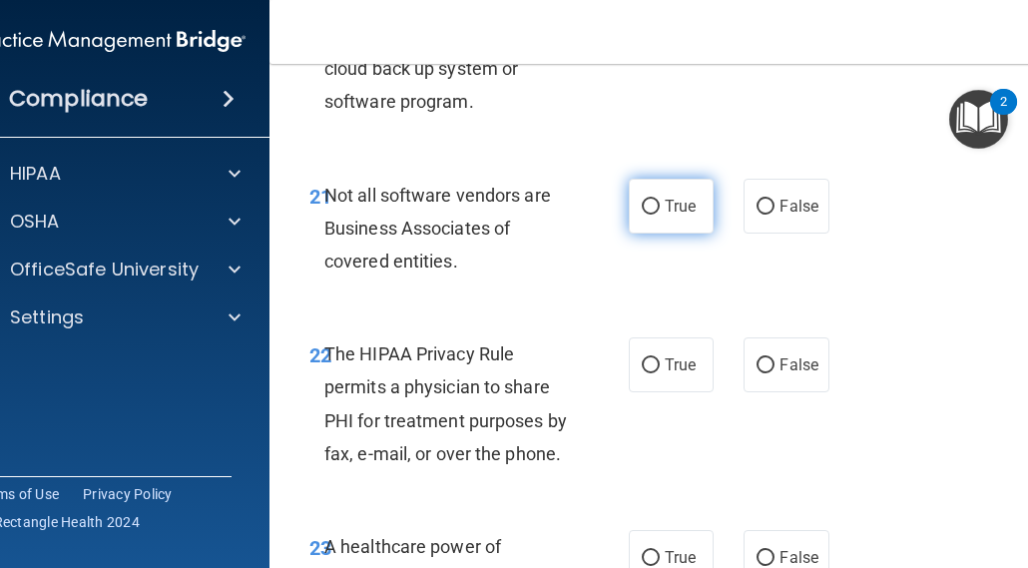
click at [668, 210] on span "True" at bounding box center [680, 206] width 31 height 19
click at [660, 210] on input "True" at bounding box center [651, 207] width 18 height 15
radio input "true"
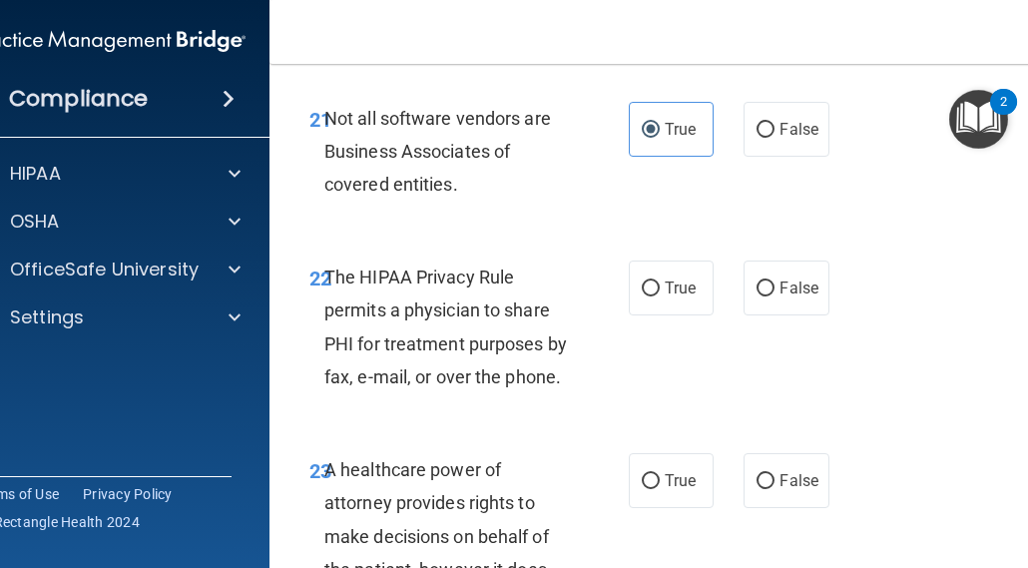
scroll to position [5090, 0]
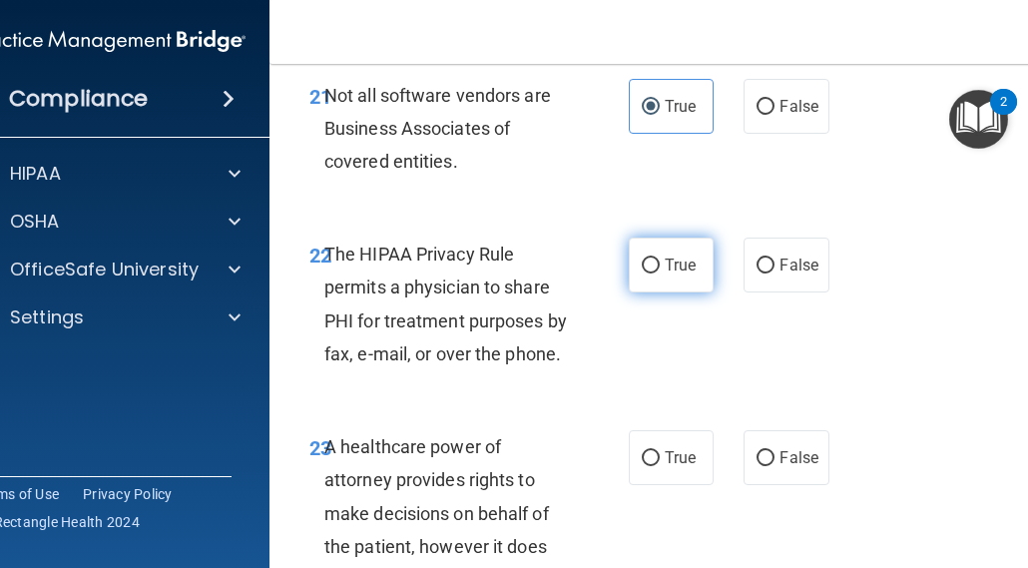
drag, startPoint x: 649, startPoint y: 266, endPoint x: 641, endPoint y: 276, distance: 13.6
click at [649, 266] on input "True" at bounding box center [651, 266] width 18 height 15
radio input "true"
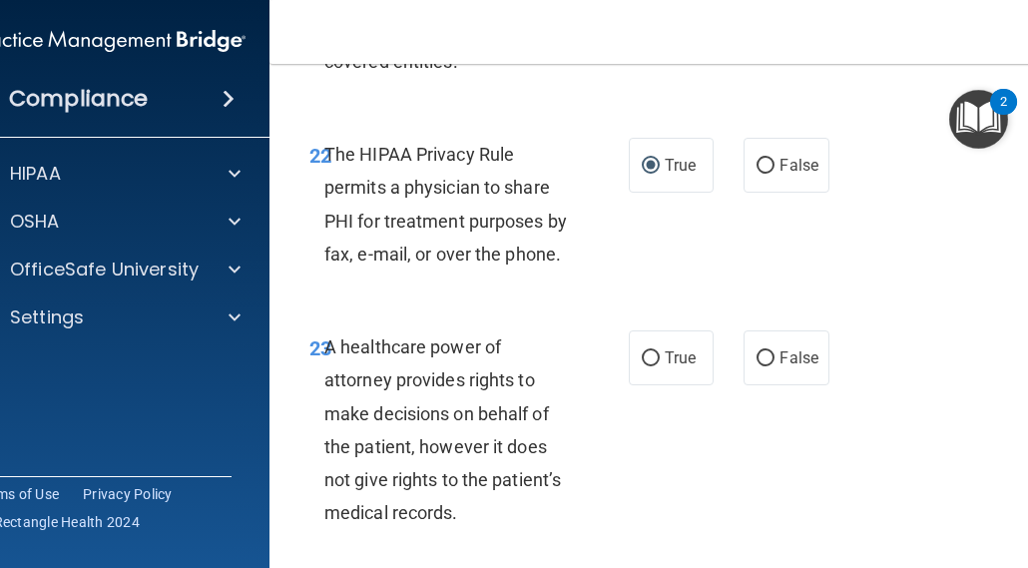
scroll to position [5290, 0]
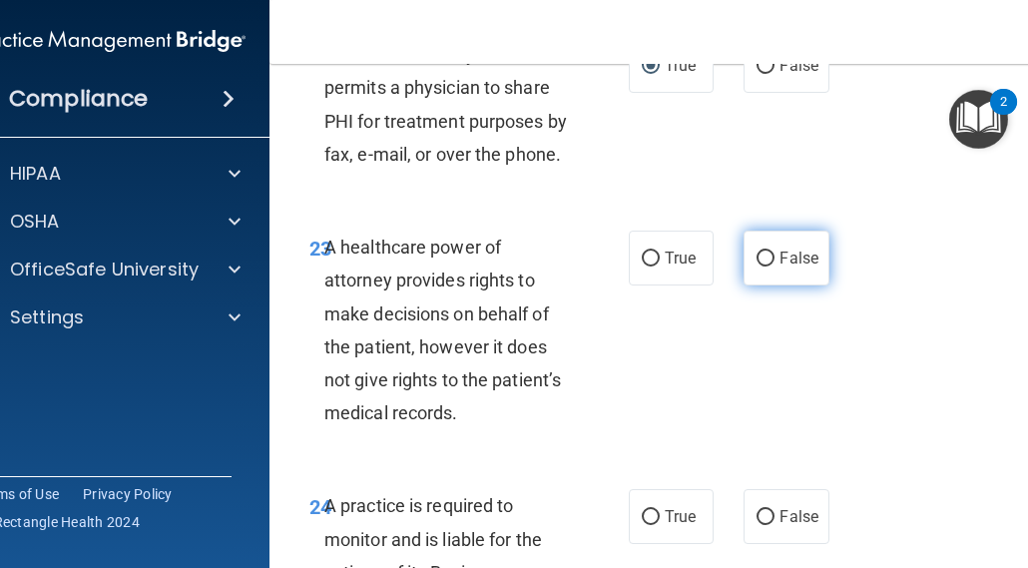
click at [757, 255] on input "False" at bounding box center [766, 259] width 18 height 15
radio input "true"
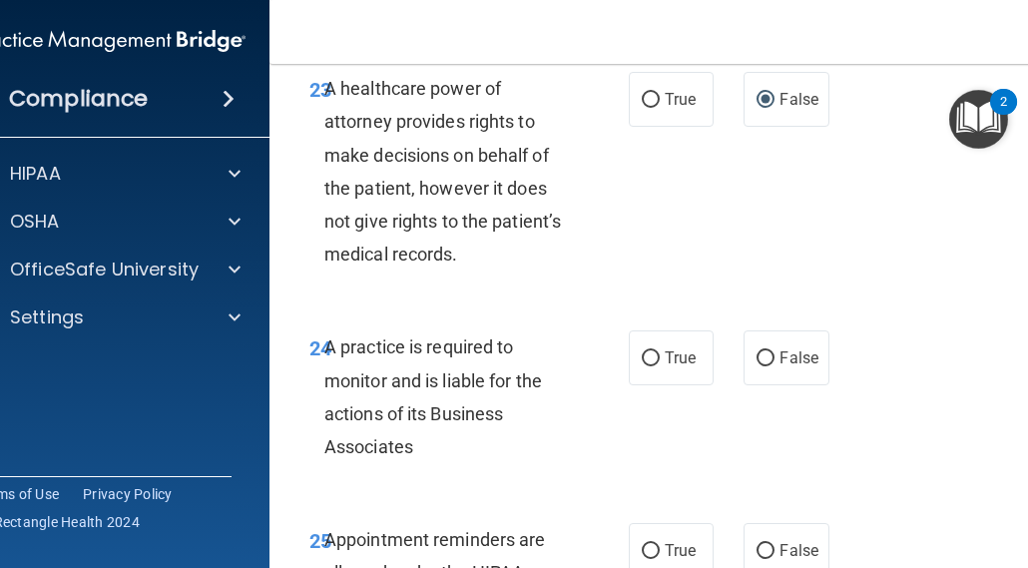
scroll to position [5490, 0]
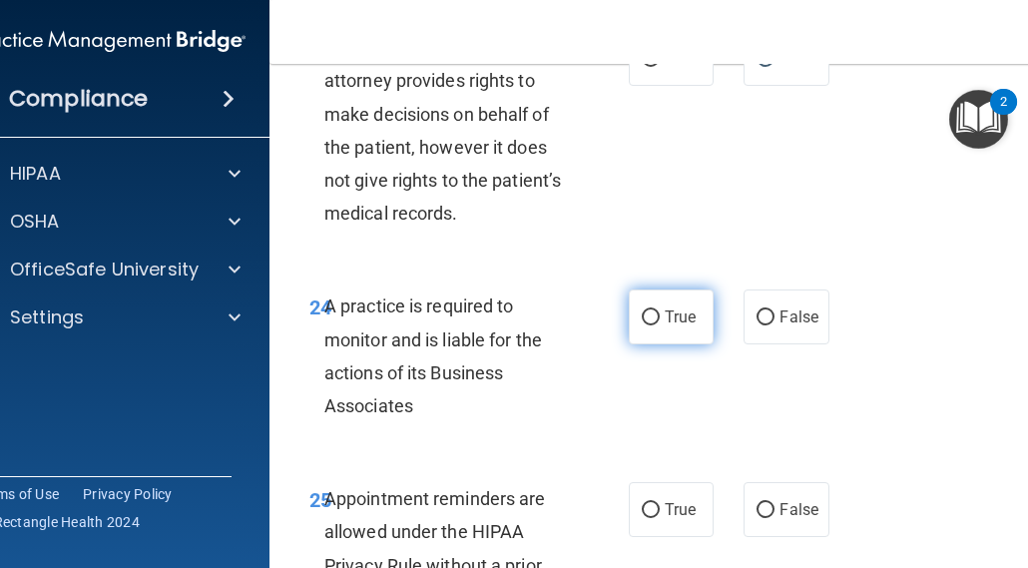
drag, startPoint x: 643, startPoint y: 316, endPoint x: 633, endPoint y: 328, distance: 15.6
click at [643, 316] on input "True" at bounding box center [651, 317] width 18 height 15
radio input "true"
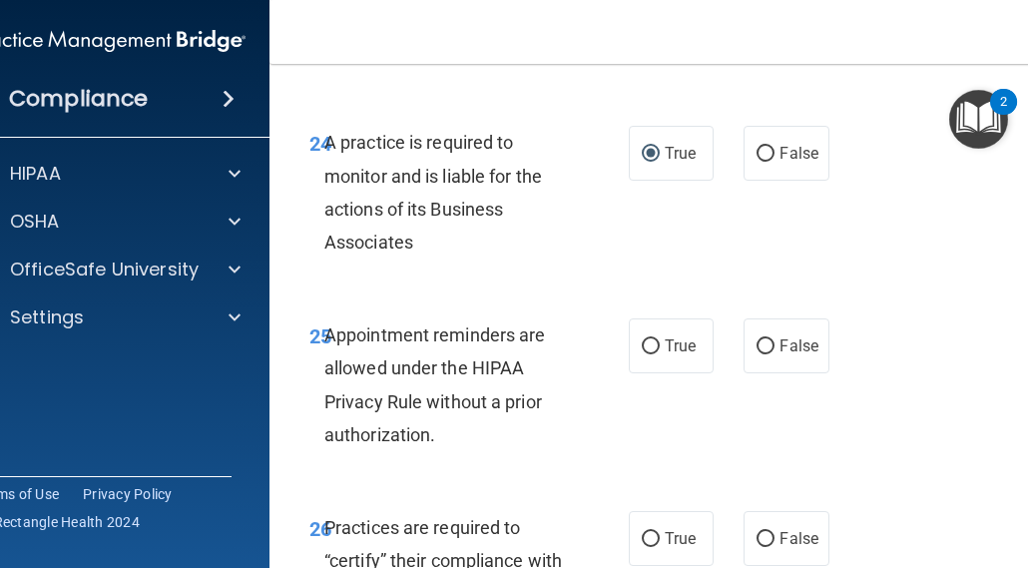
scroll to position [5689, 0]
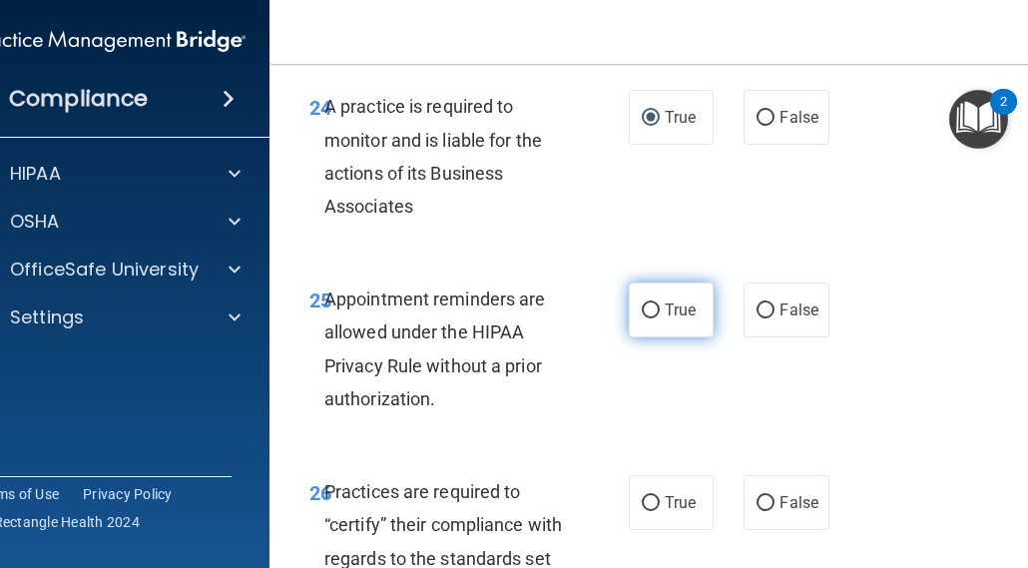
click at [655, 309] on label "True" at bounding box center [671, 309] width 85 height 55
click at [655, 309] on input "True" at bounding box center [651, 310] width 18 height 15
radio input "true"
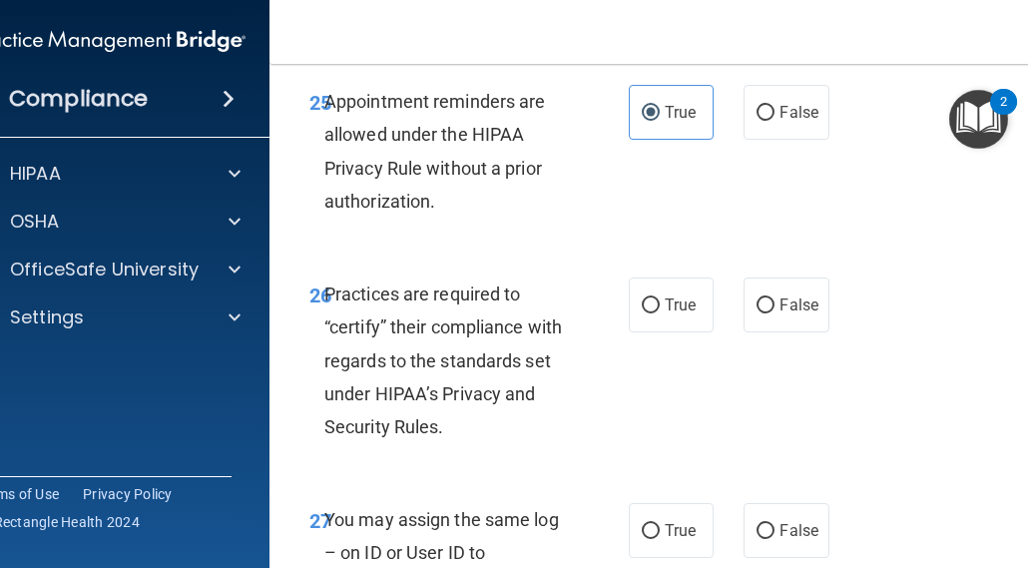
scroll to position [5889, 0]
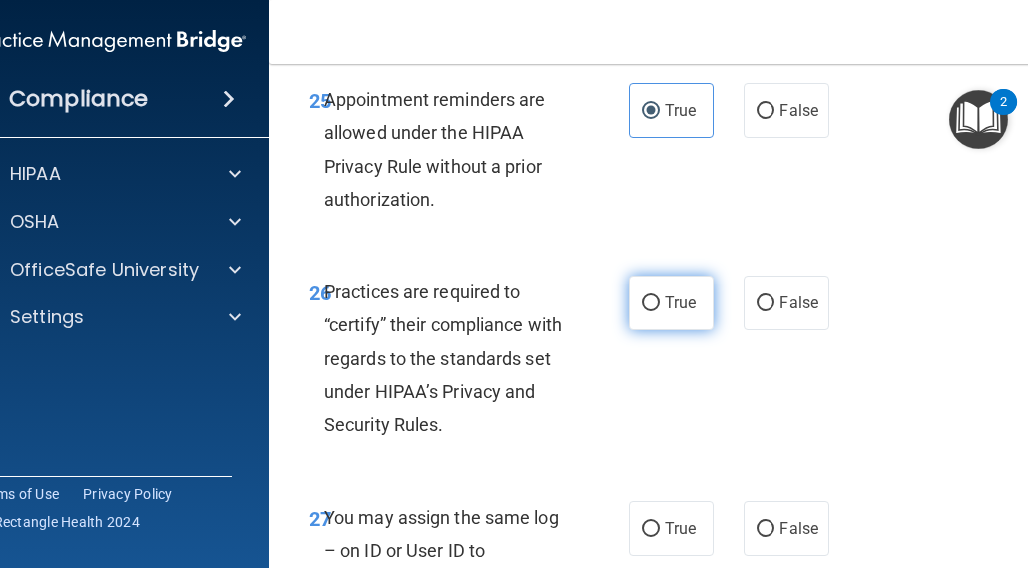
click at [653, 305] on label "True" at bounding box center [671, 302] width 85 height 55
click at [653, 305] on input "True" at bounding box center [651, 303] width 18 height 15
radio input "true"
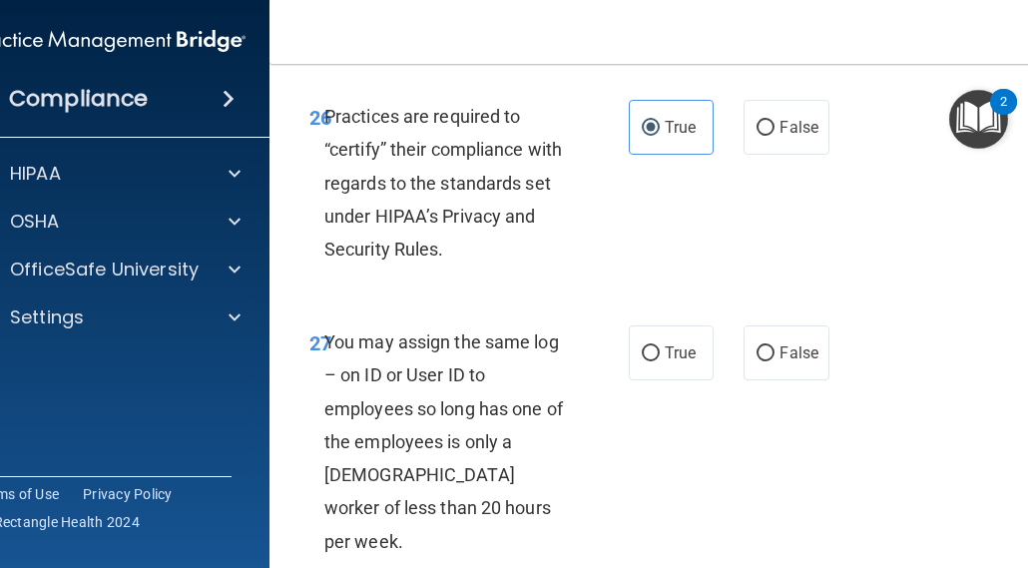
scroll to position [6089, 0]
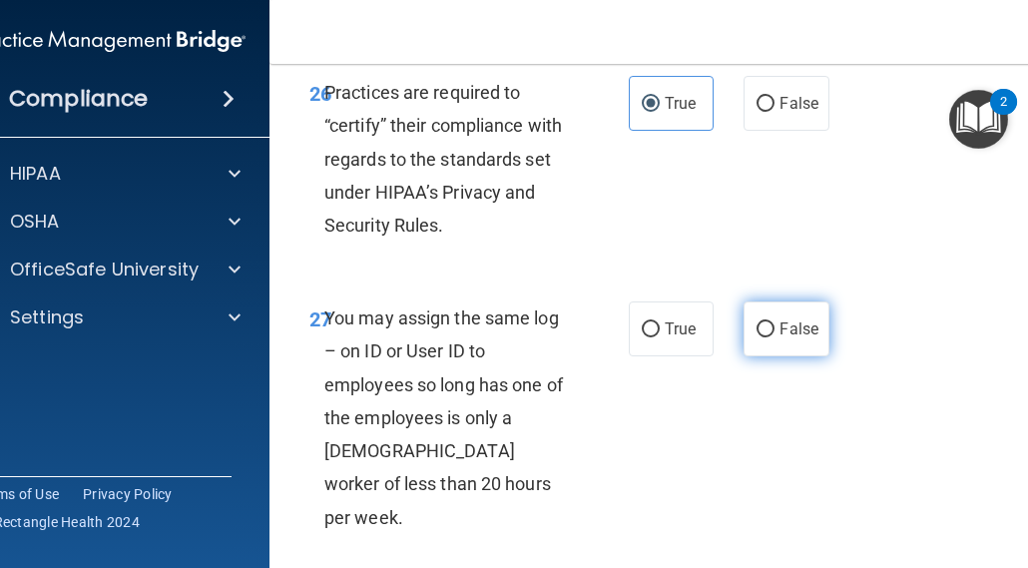
click at [765, 339] on label "False" at bounding box center [786, 328] width 85 height 55
click at [765, 337] on input "False" at bounding box center [766, 329] width 18 height 15
radio input "true"
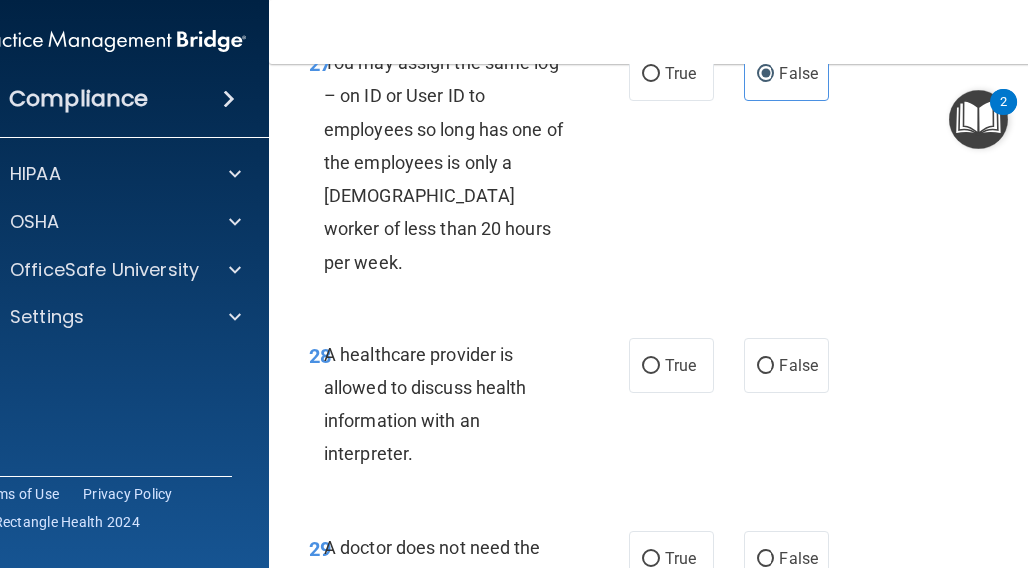
scroll to position [6388, 0]
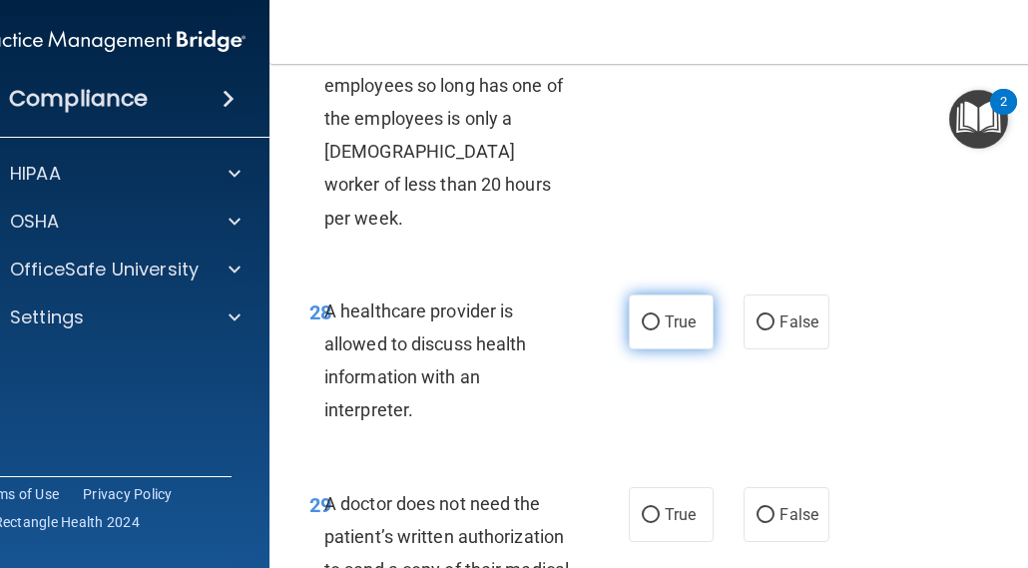
click at [676, 312] on span "True" at bounding box center [680, 321] width 31 height 19
click at [660, 315] on input "True" at bounding box center [651, 322] width 18 height 15
radio input "true"
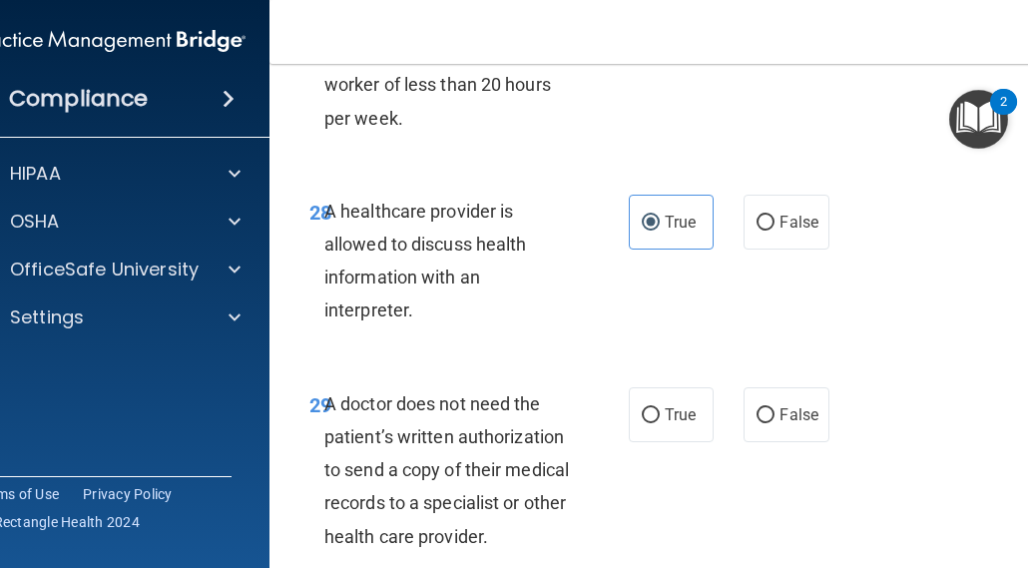
scroll to position [6588, 0]
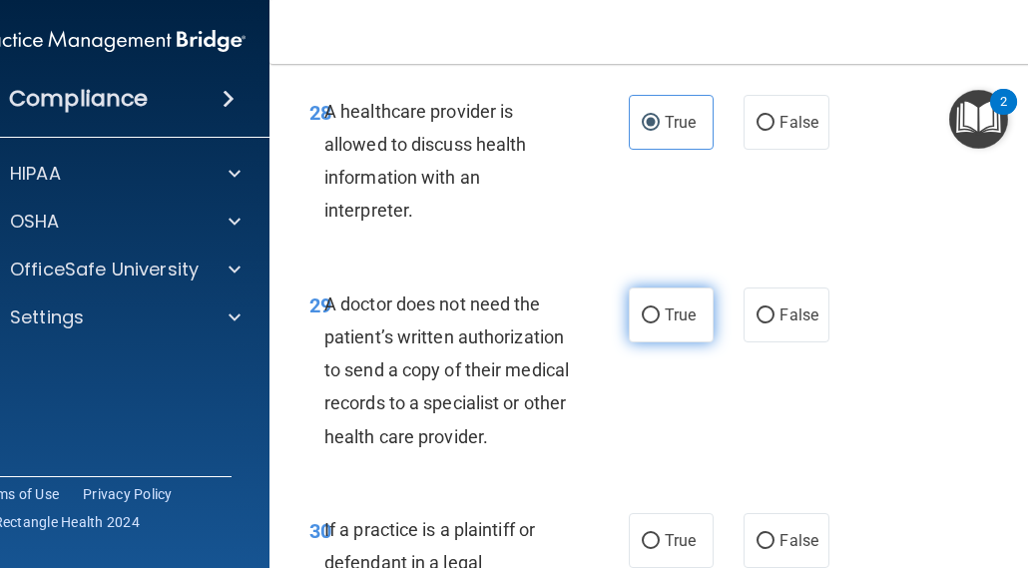
click at [644, 308] on input "True" at bounding box center [651, 315] width 18 height 15
radio input "true"
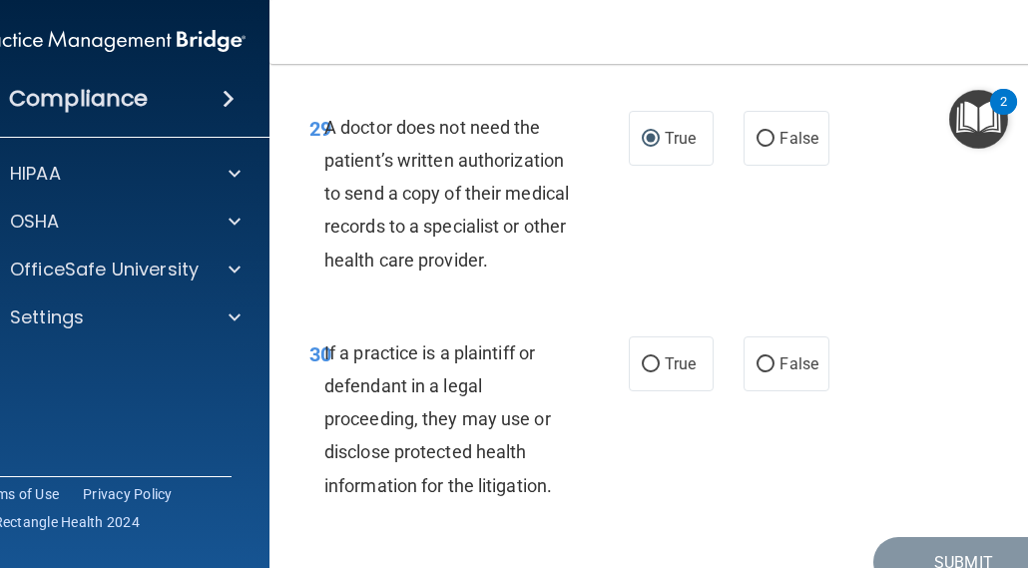
scroll to position [6787, 0]
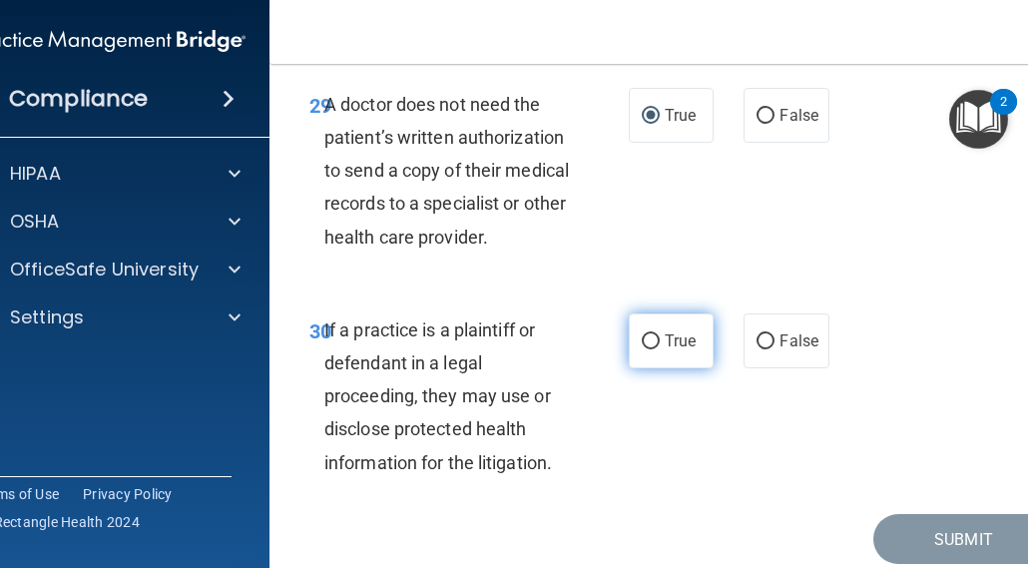
click at [644, 334] on input "True" at bounding box center [651, 341] width 18 height 15
radio input "true"
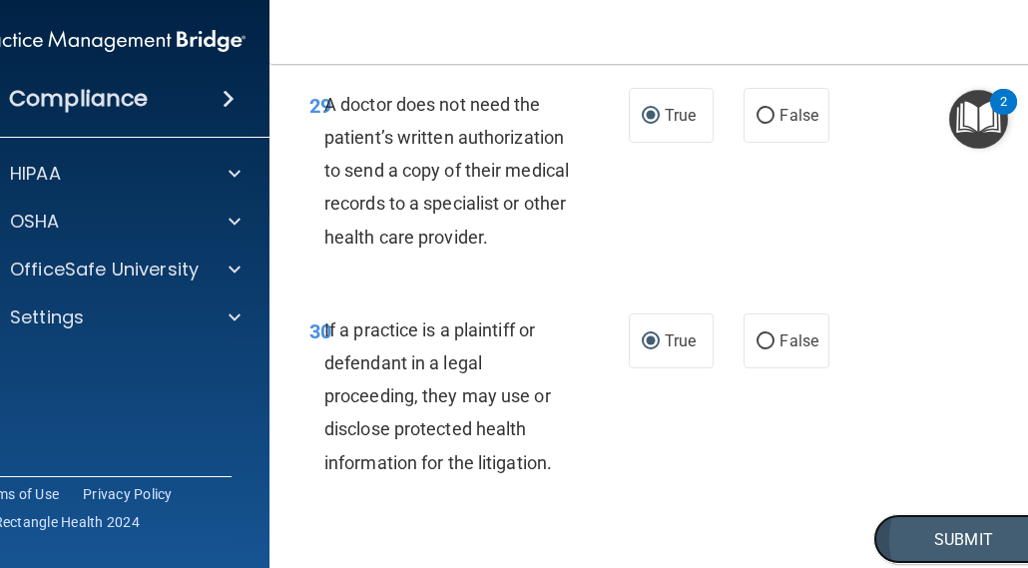
click at [919, 514] on button "Submit" at bounding box center [963, 539] width 180 height 51
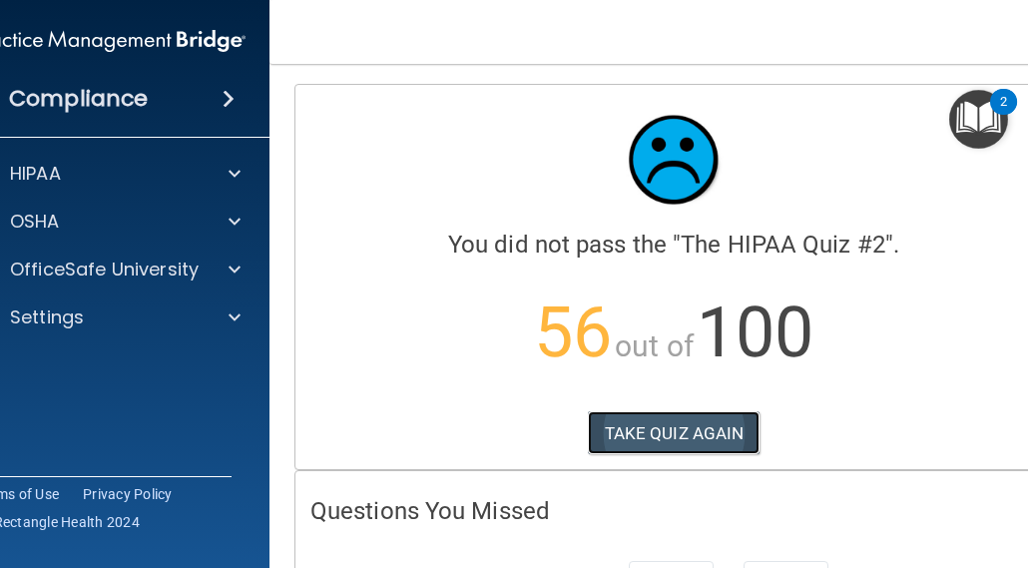
click at [653, 429] on button "TAKE QUIZ AGAIN" at bounding box center [674, 433] width 173 height 44
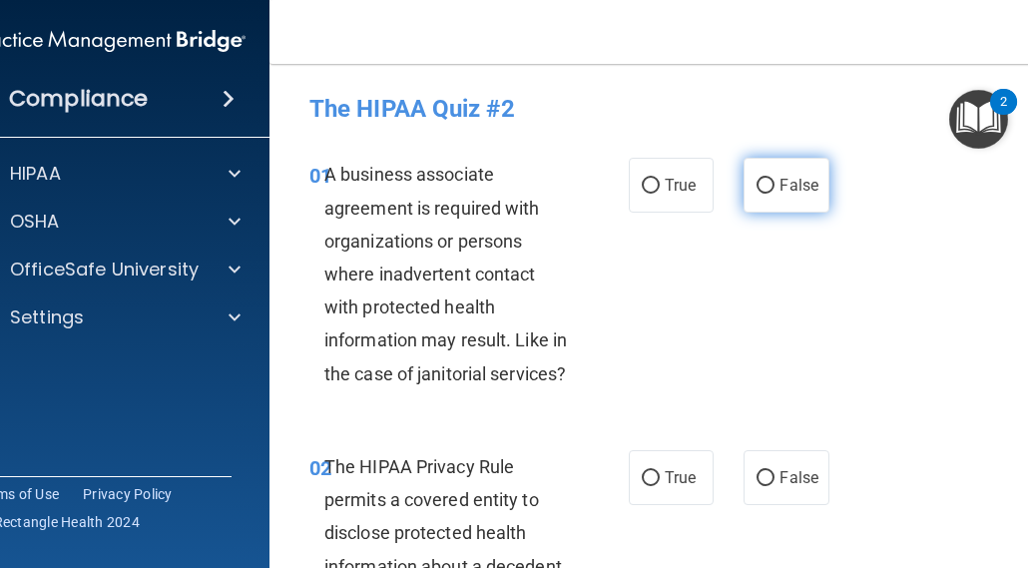
drag, startPoint x: 758, startPoint y: 182, endPoint x: 741, endPoint y: 208, distance: 31.0
click at [757, 182] on input "False" at bounding box center [766, 186] width 18 height 15
radio input "true"
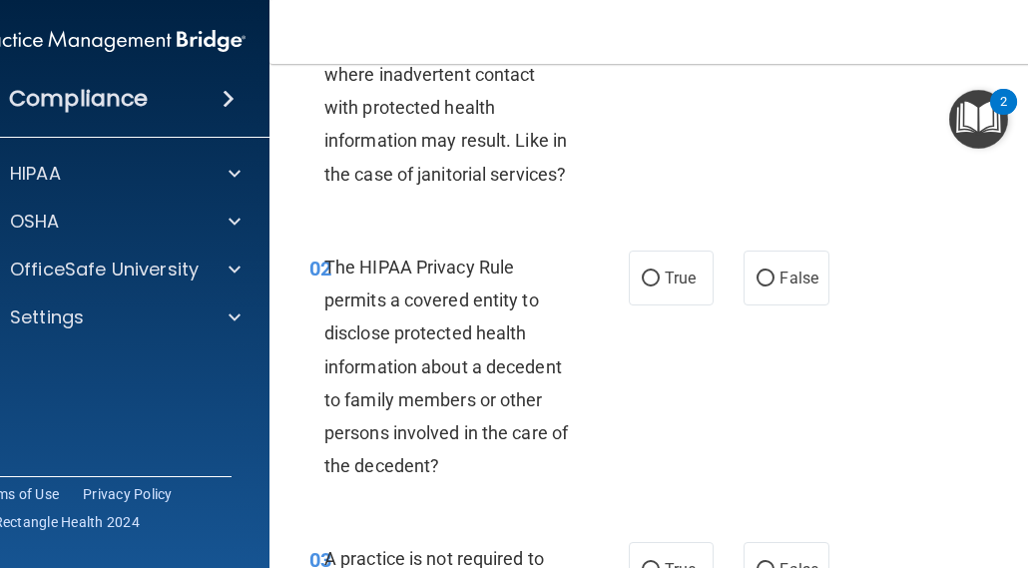
scroll to position [299, 0]
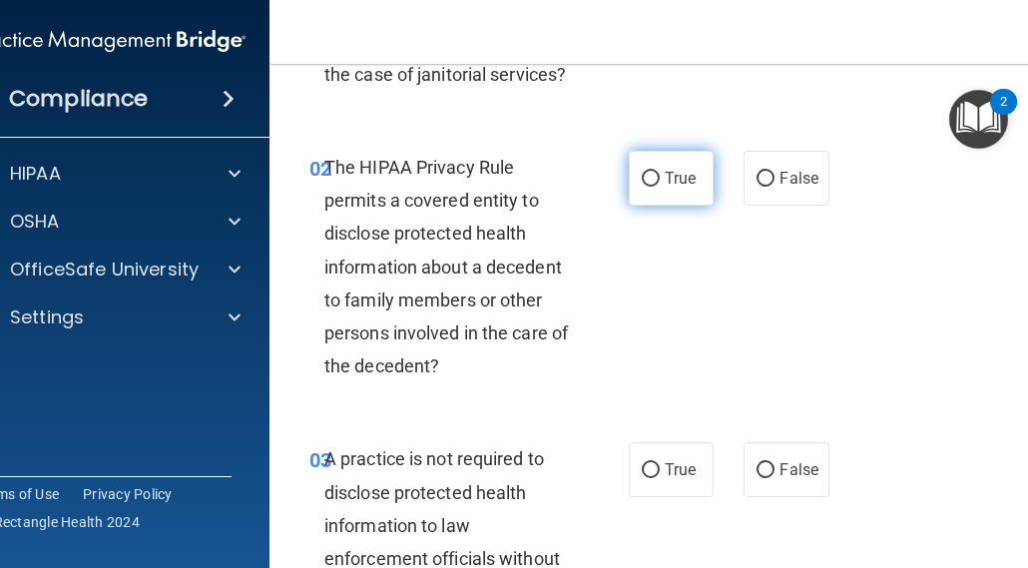
drag, startPoint x: 638, startPoint y: 174, endPoint x: 635, endPoint y: 184, distance: 10.4
click at [642, 177] on input "True" at bounding box center [651, 179] width 18 height 15
radio input "true"
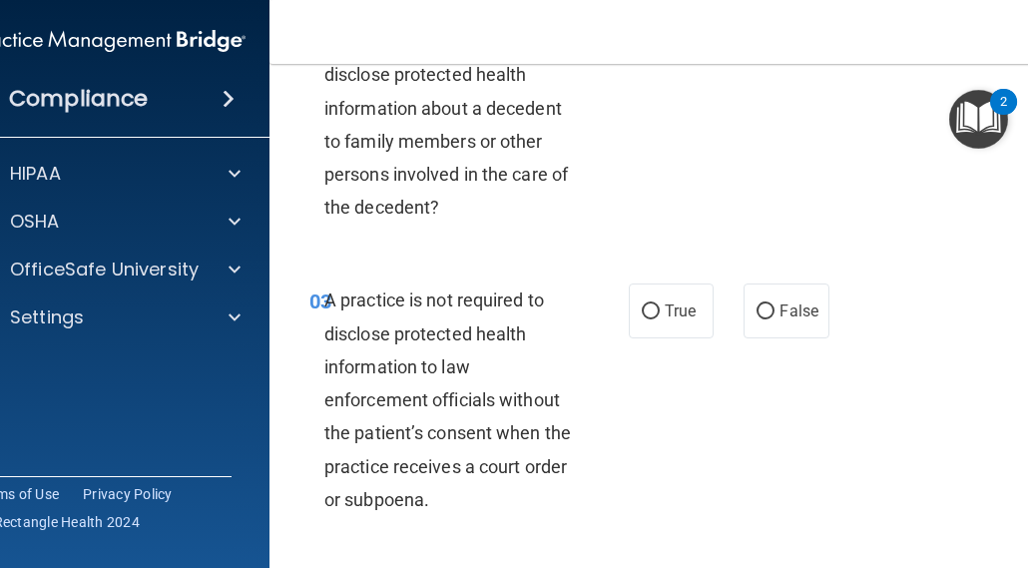
scroll to position [499, 0]
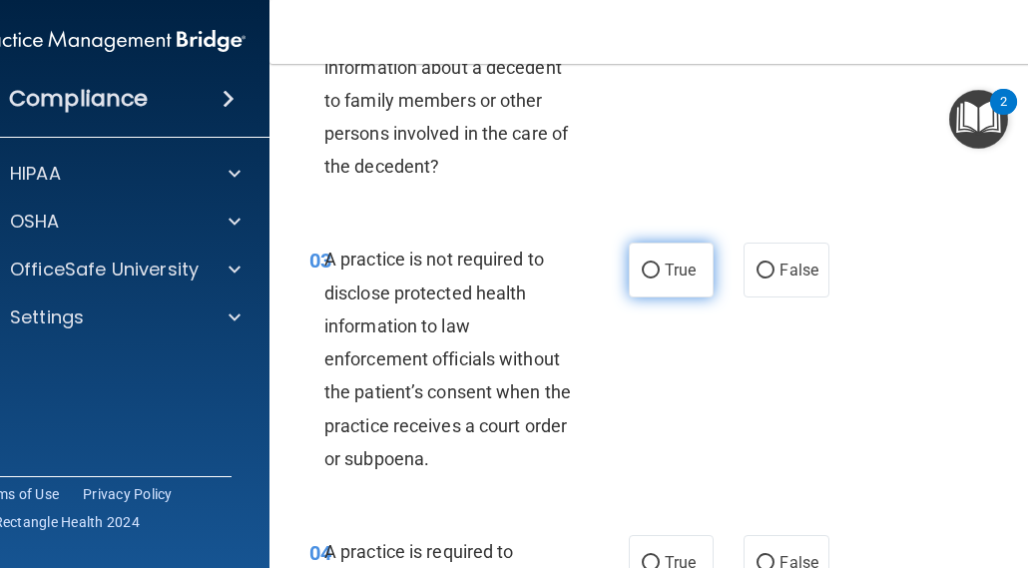
click at [642, 272] on input "True" at bounding box center [651, 271] width 18 height 15
radio input "true"
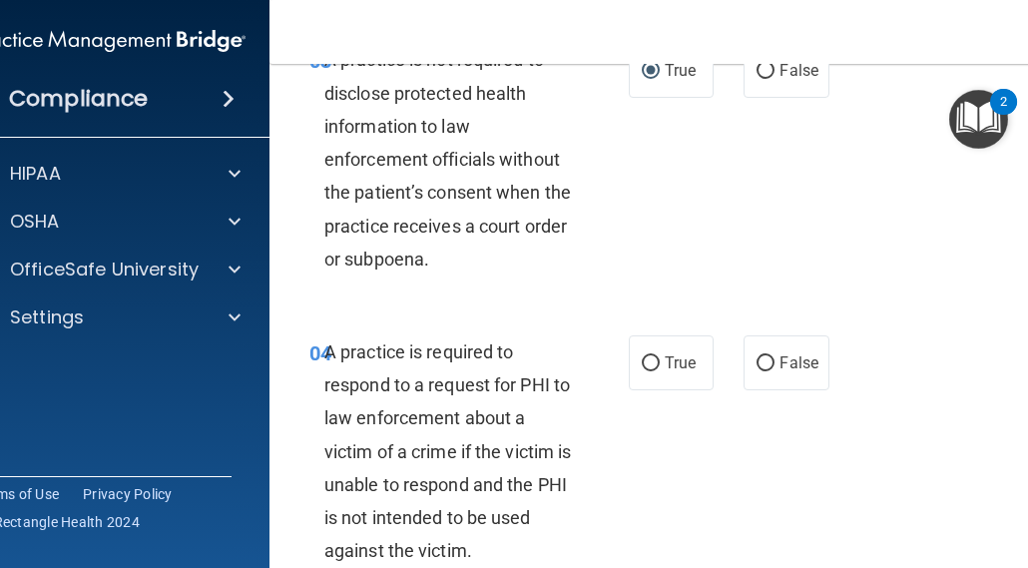
scroll to position [799, 0]
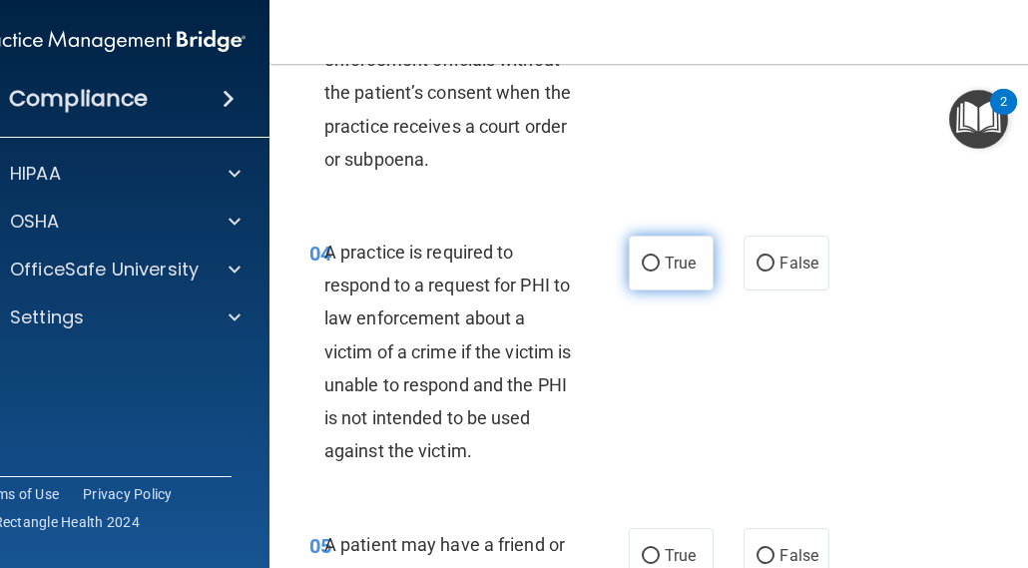
click at [642, 259] on input "True" at bounding box center [651, 264] width 18 height 15
radio input "true"
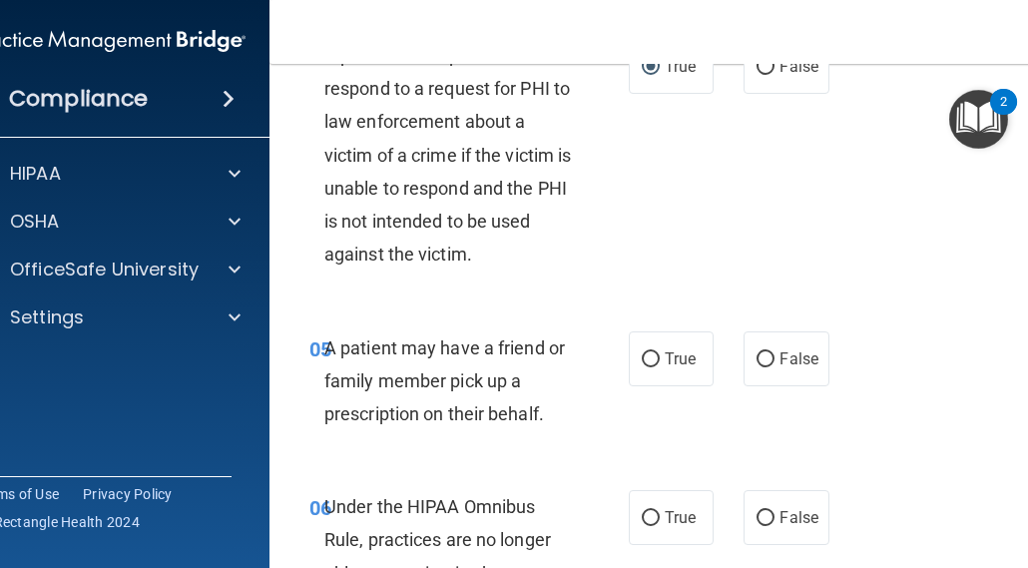
scroll to position [1098, 0]
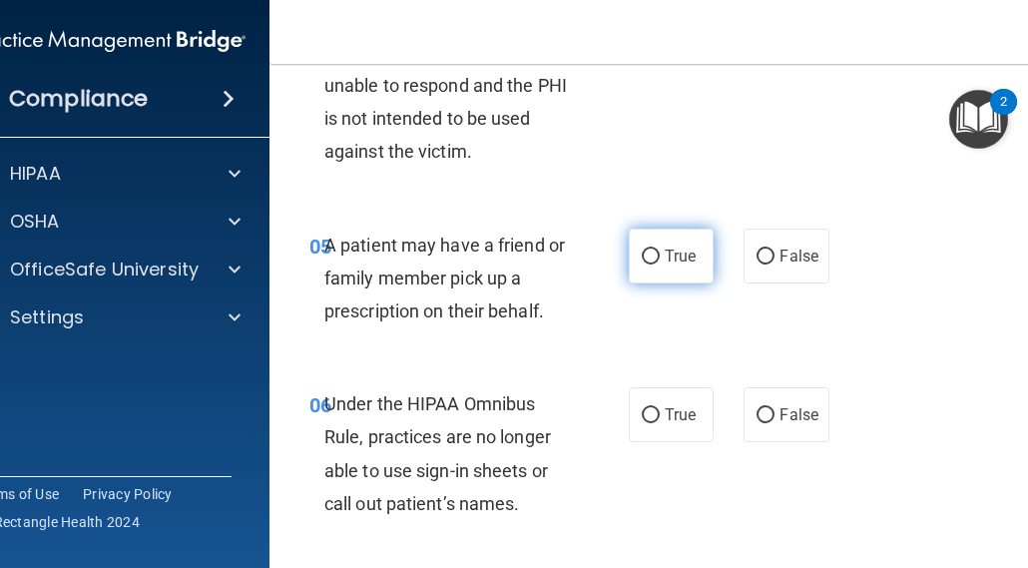
click at [655, 253] on label "True" at bounding box center [671, 256] width 85 height 55
click at [655, 253] on input "True" at bounding box center [651, 257] width 18 height 15
radio input "true"
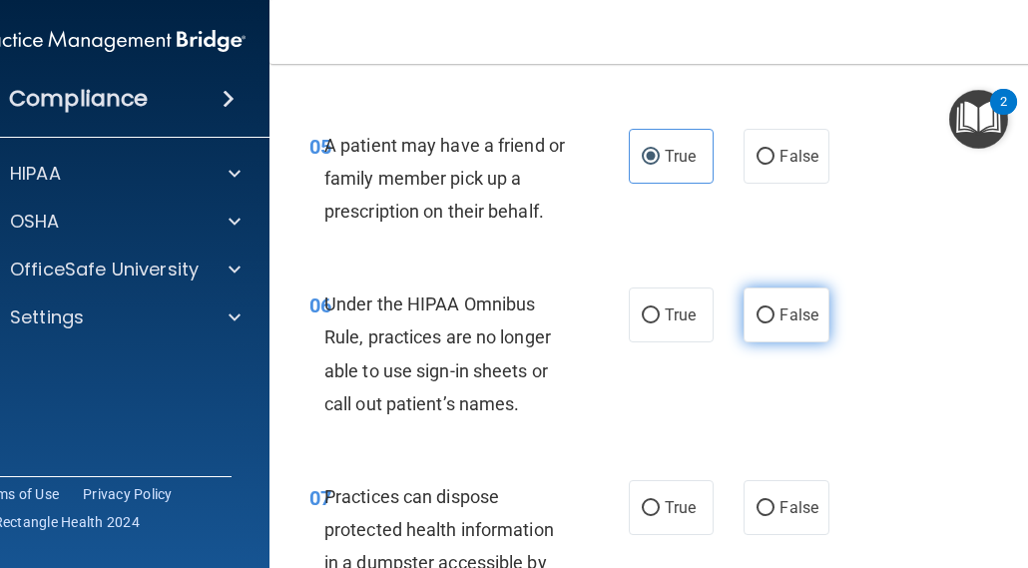
click at [761, 314] on input "False" at bounding box center [766, 315] width 18 height 15
radio input "true"
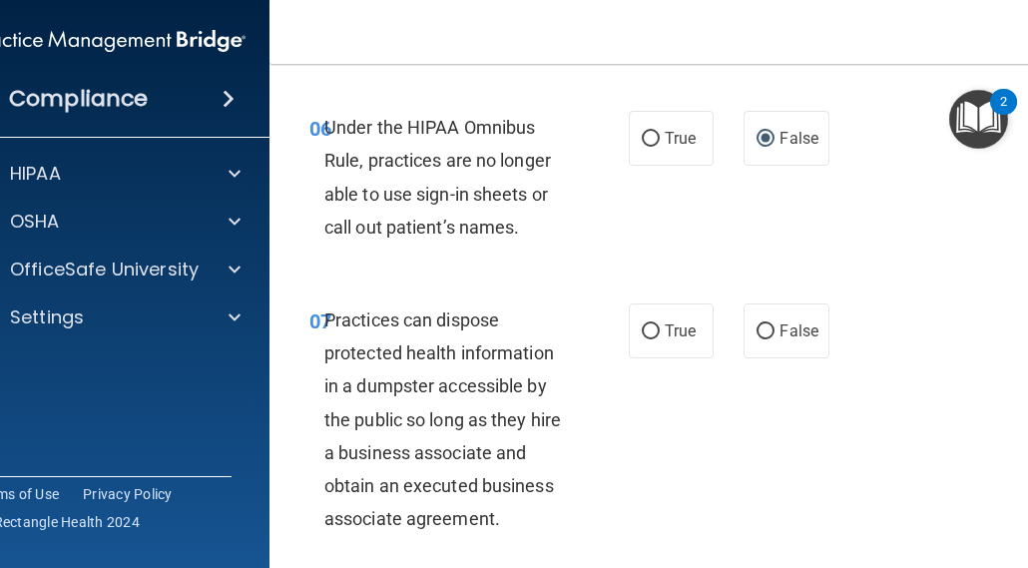
scroll to position [1397, 0]
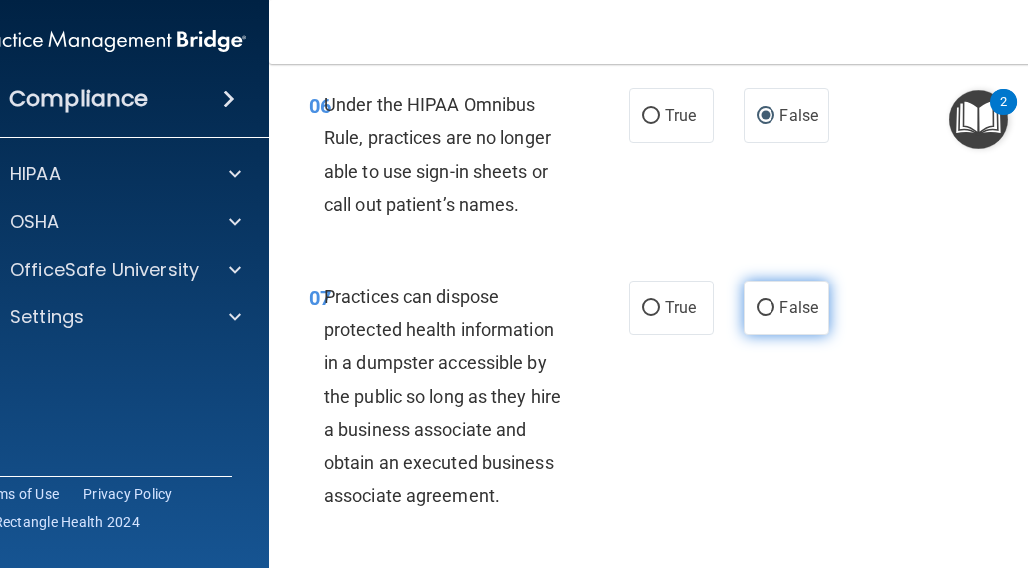
click at [780, 303] on span "False" at bounding box center [799, 307] width 39 height 19
click at [774, 303] on input "False" at bounding box center [766, 308] width 18 height 15
radio input "true"
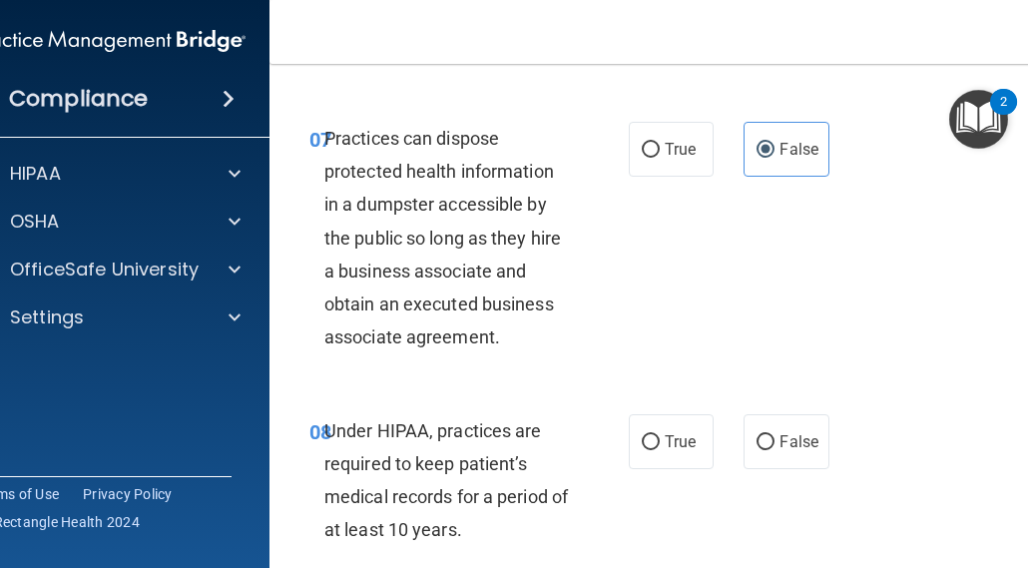
scroll to position [1597, 0]
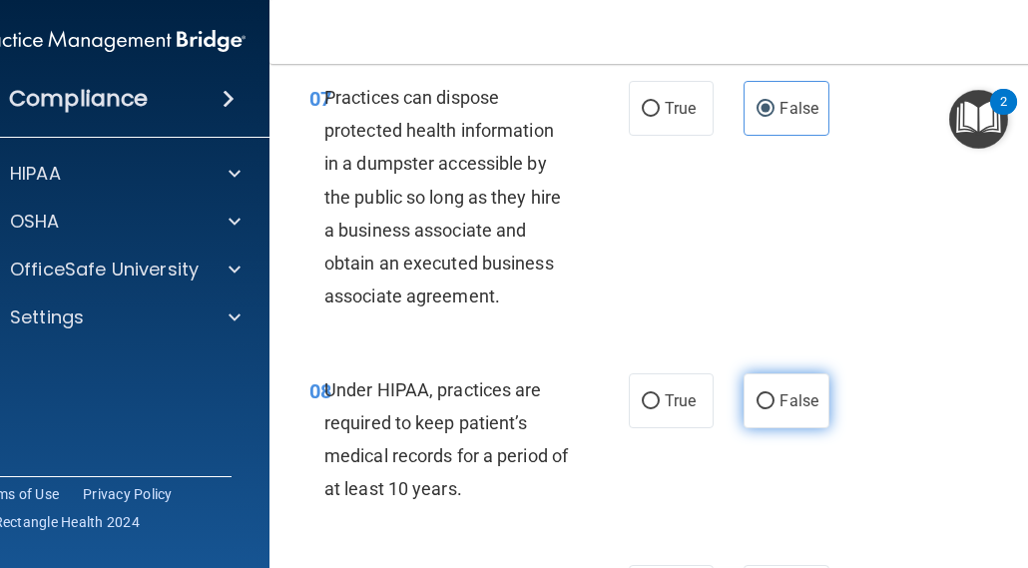
click at [757, 403] on input "False" at bounding box center [766, 401] width 18 height 15
radio input "true"
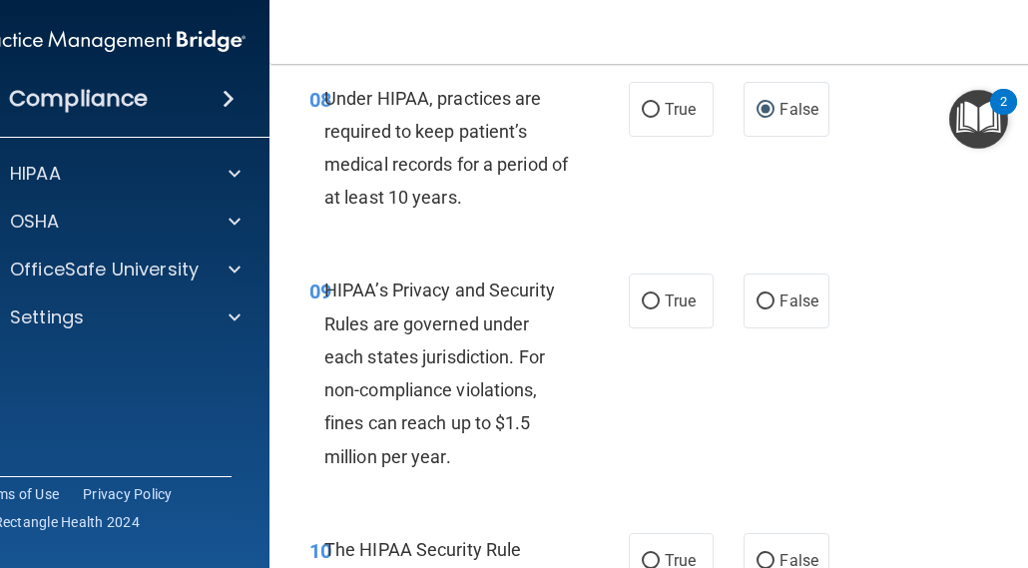
scroll to position [1896, 0]
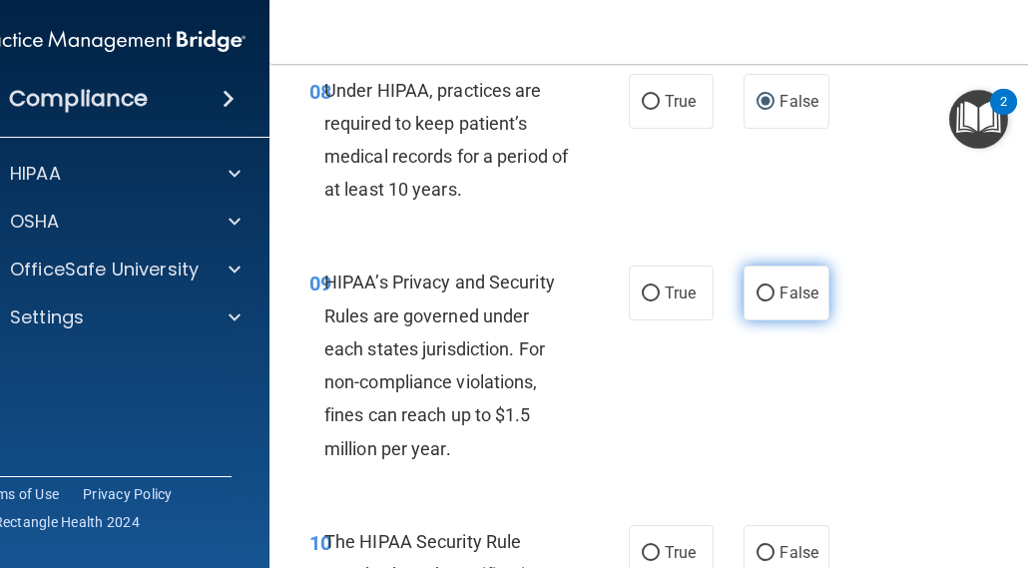
click at [757, 291] on input "False" at bounding box center [766, 293] width 18 height 15
radio input "true"
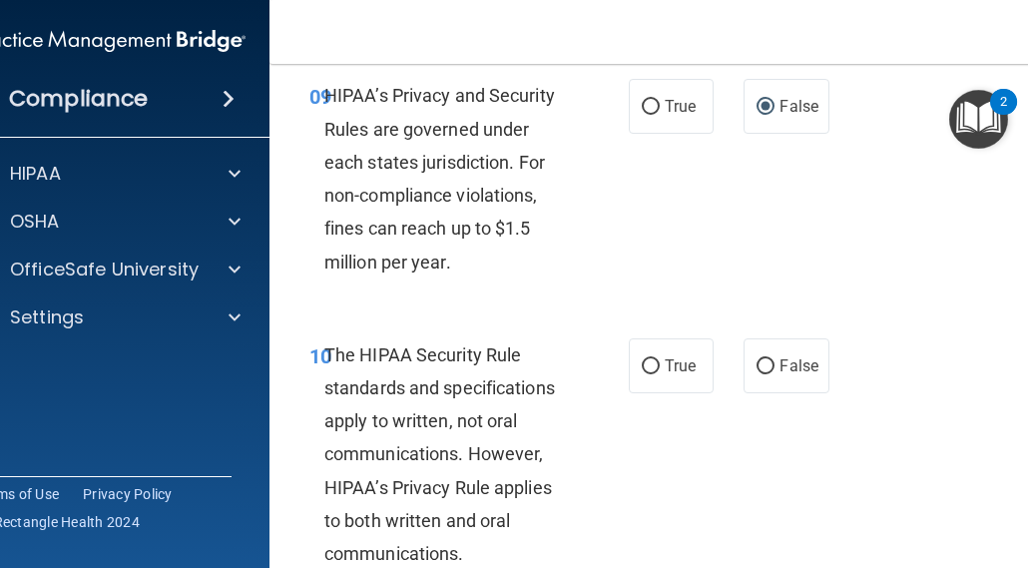
scroll to position [2196, 0]
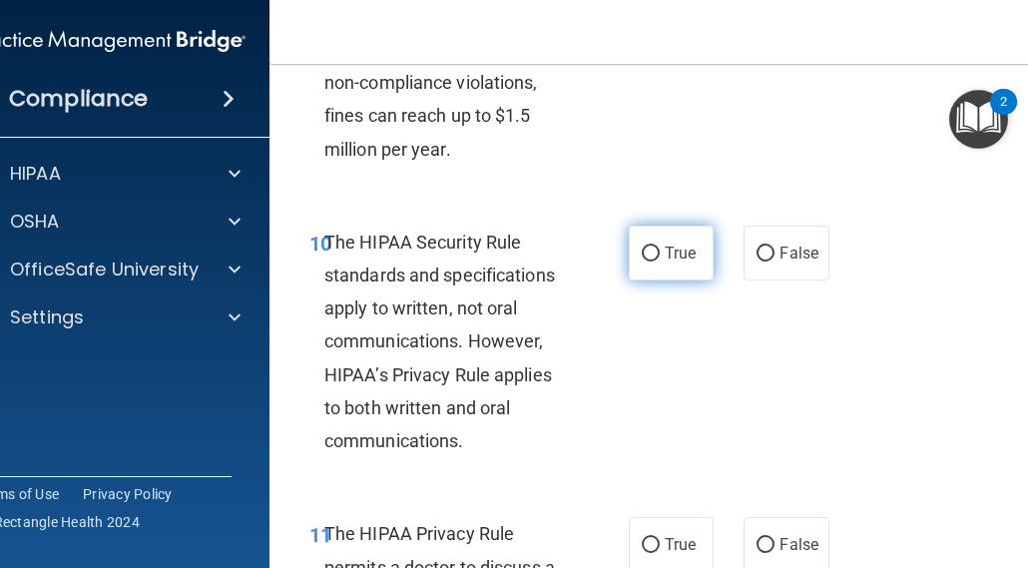
click at [644, 251] on input "True" at bounding box center [651, 254] width 18 height 15
radio input "true"
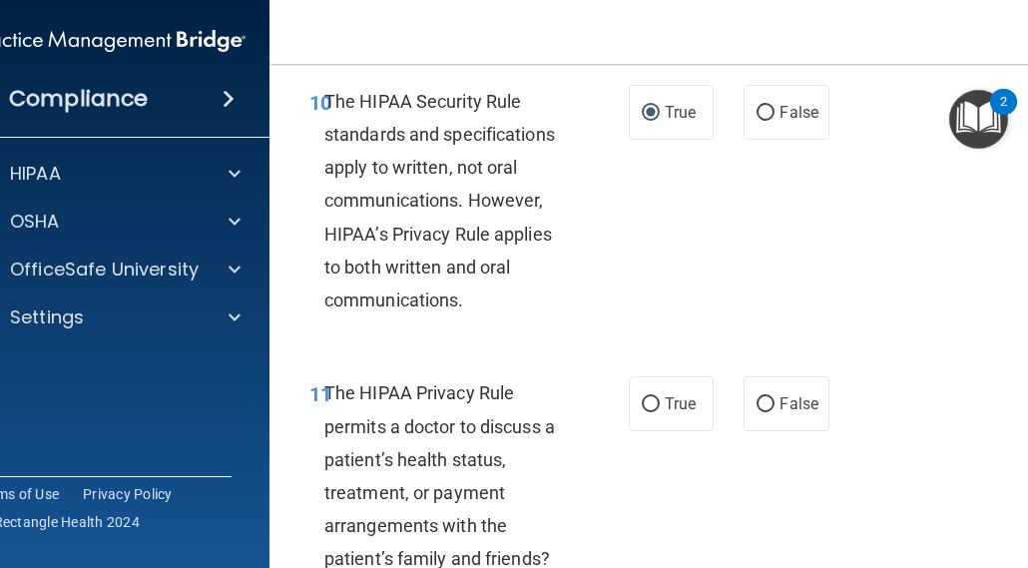
scroll to position [2396, 0]
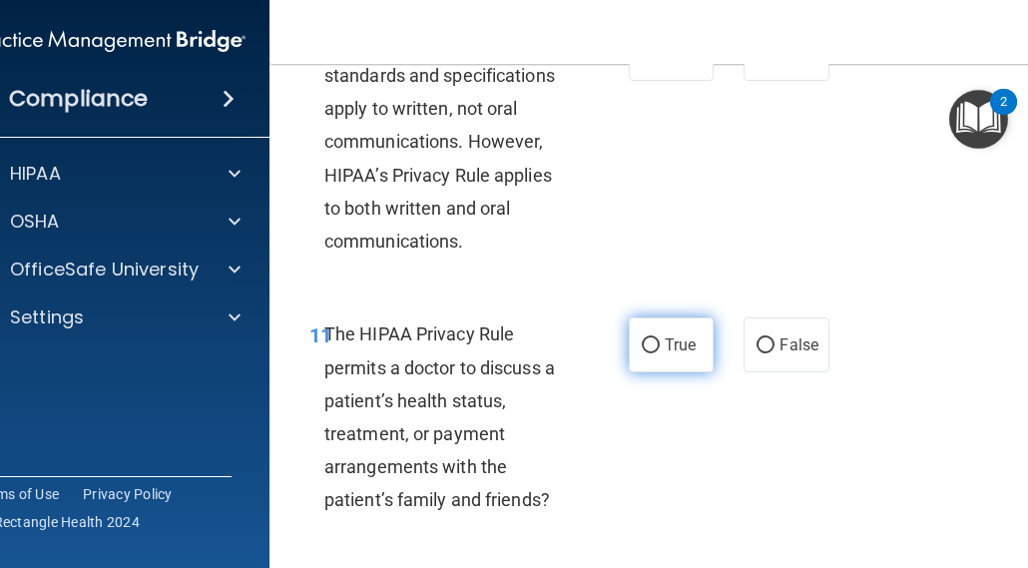
click at [645, 350] on input "True" at bounding box center [651, 345] width 18 height 15
radio input "true"
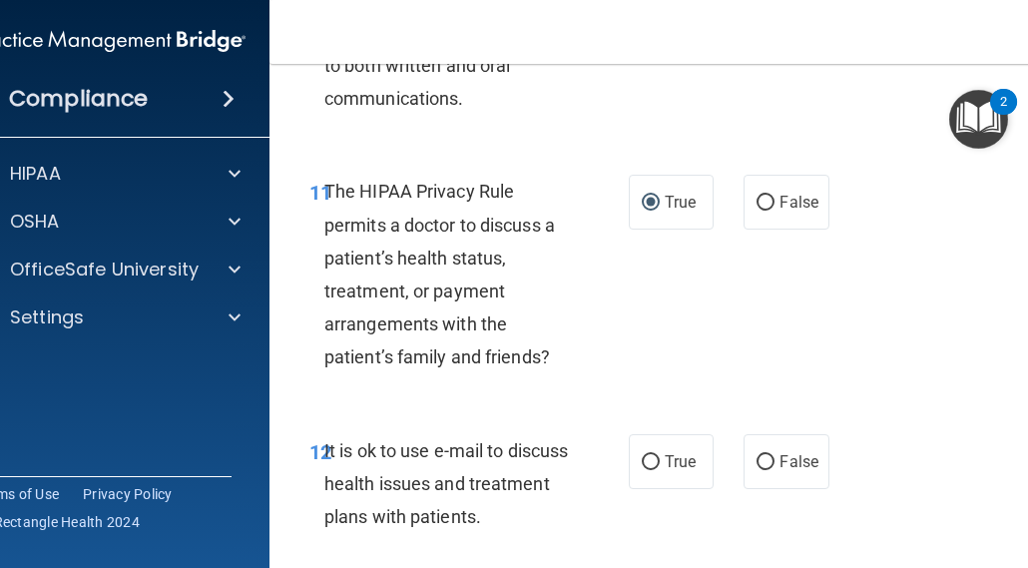
scroll to position [2595, 0]
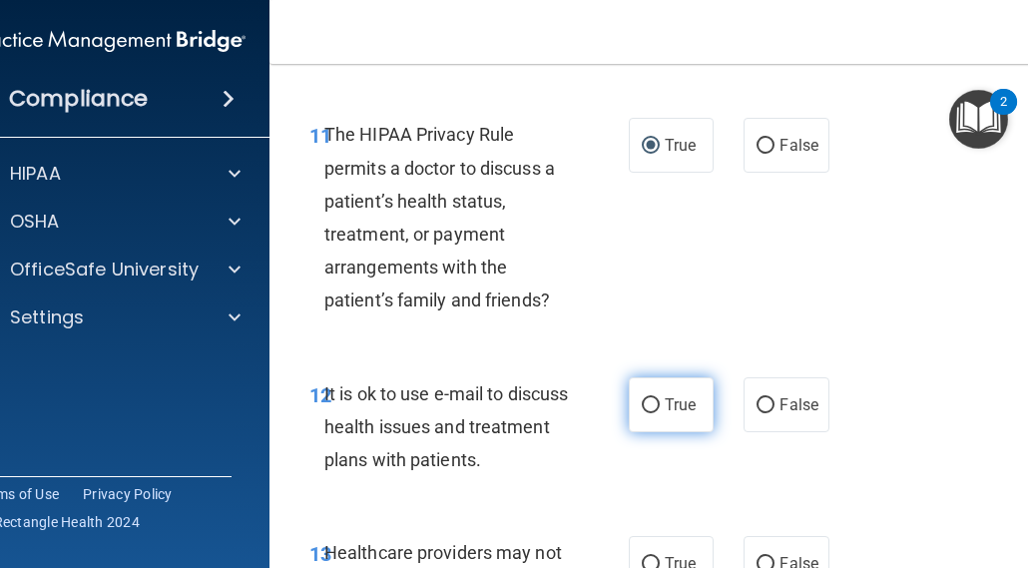
click at [669, 404] on span "True" at bounding box center [680, 404] width 31 height 19
click at [660, 404] on input "True" at bounding box center [651, 405] width 18 height 15
radio input "true"
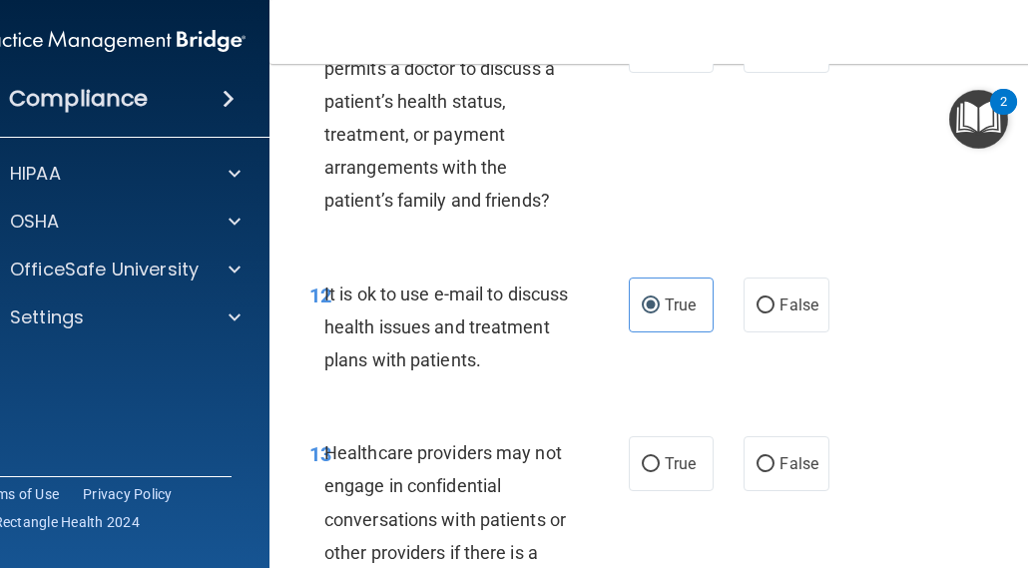
scroll to position [2795, 0]
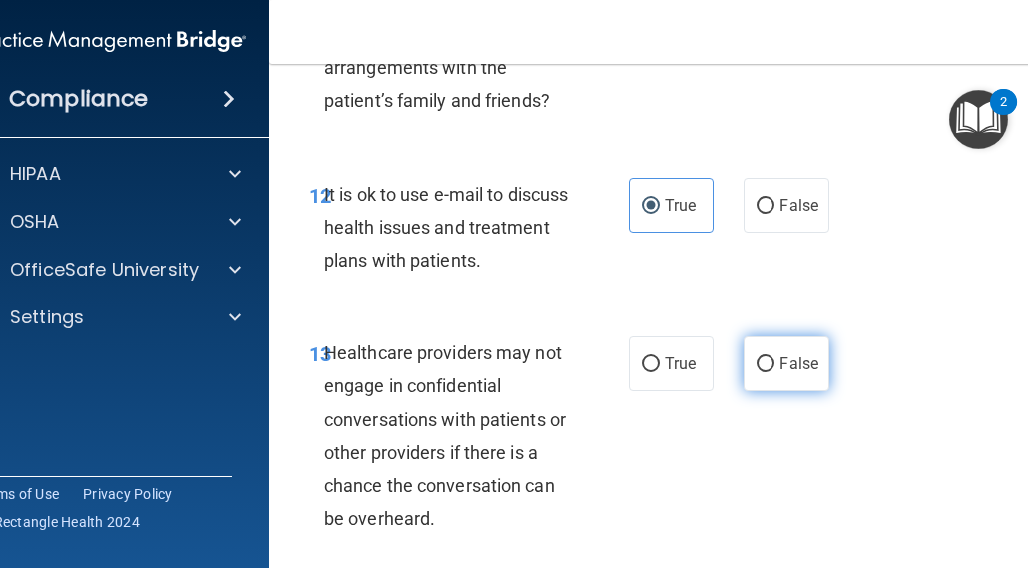
drag, startPoint x: 758, startPoint y: 361, endPoint x: 740, endPoint y: 367, distance: 18.9
click at [757, 361] on input "False" at bounding box center [766, 364] width 18 height 15
radio input "true"
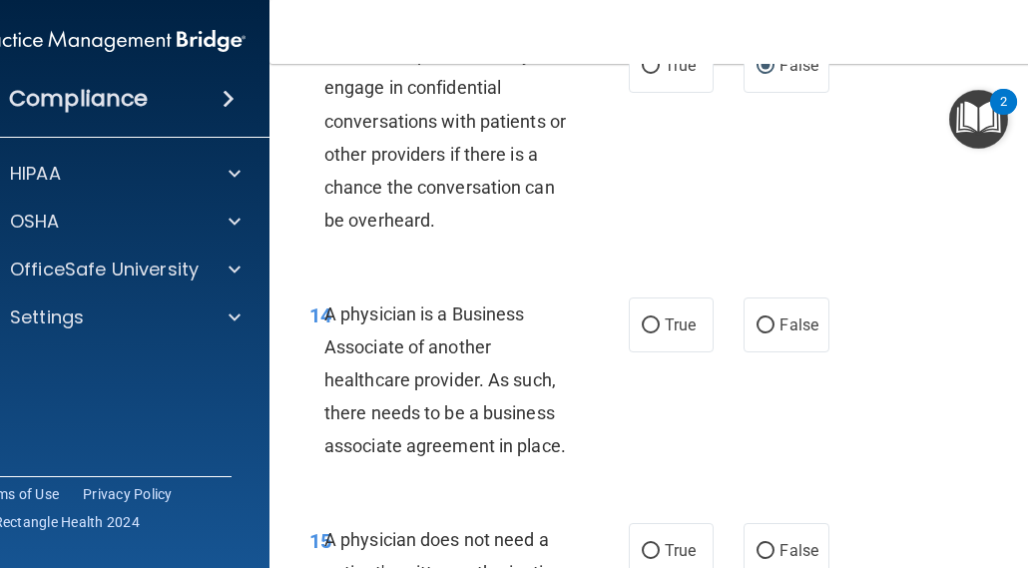
scroll to position [3094, 0]
click at [764, 321] on input "False" at bounding box center [766, 324] width 18 height 15
radio input "true"
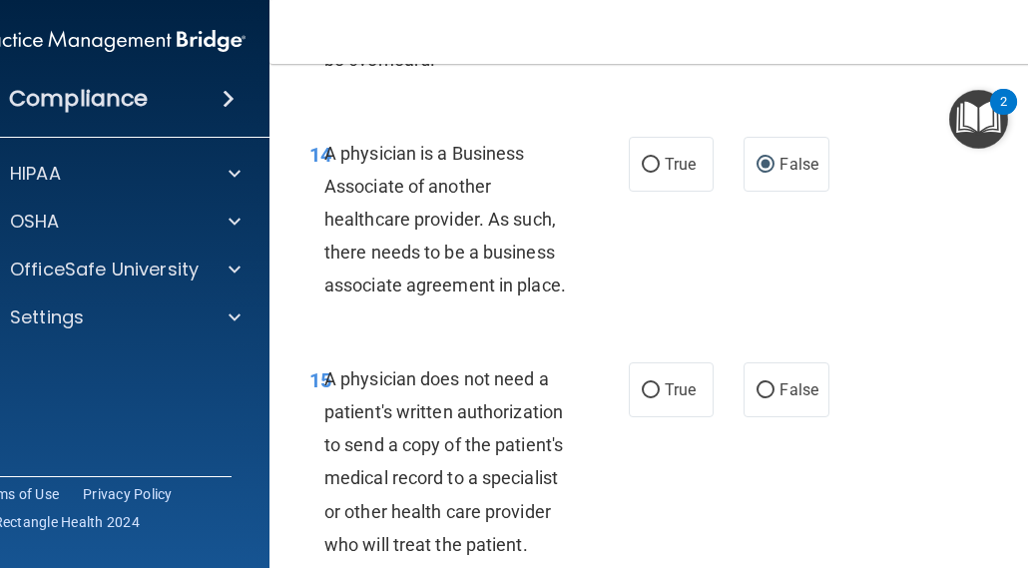
scroll to position [3294, 0]
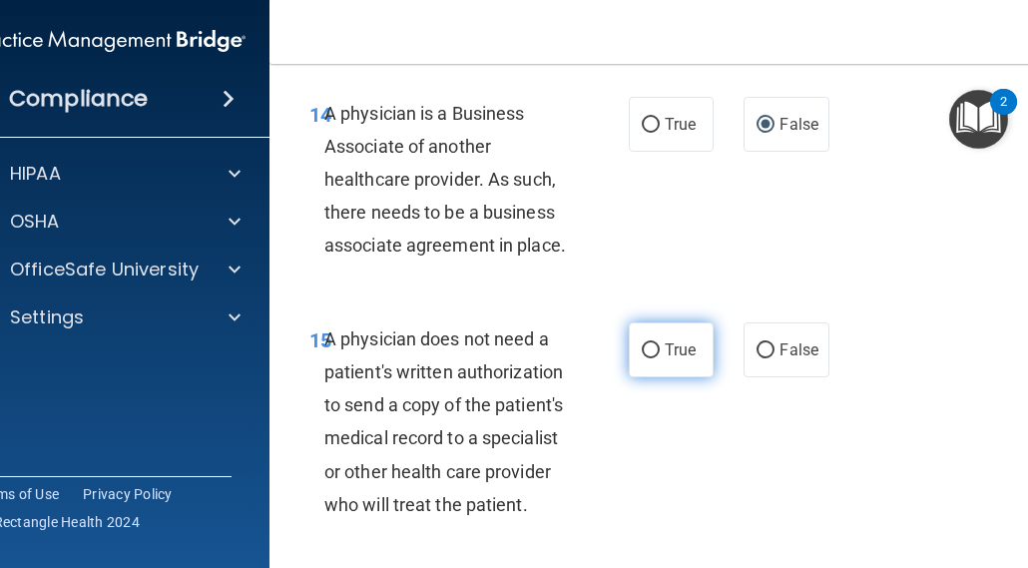
click at [646, 350] on input "True" at bounding box center [651, 350] width 18 height 15
radio input "true"
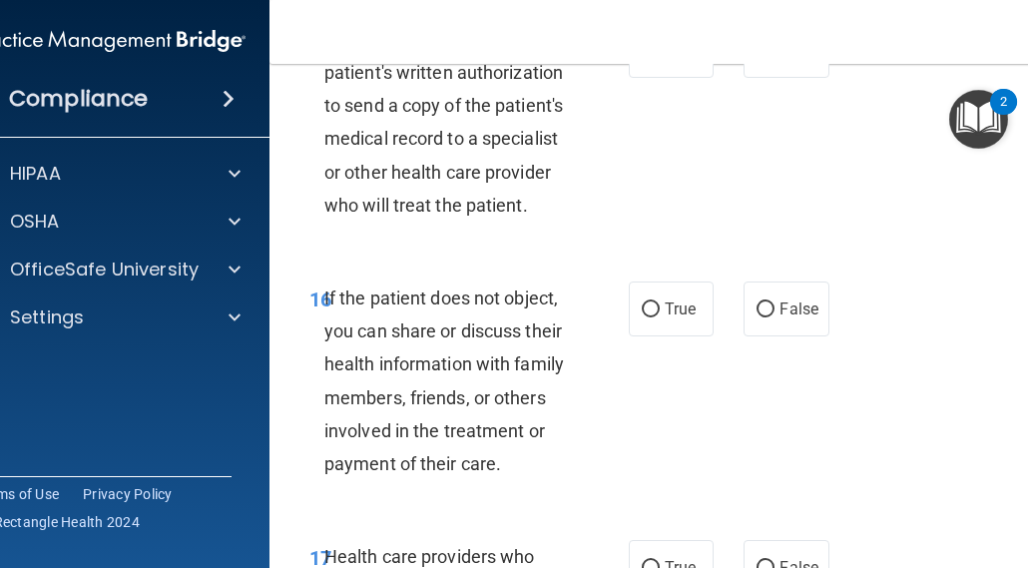
scroll to position [3693, 0]
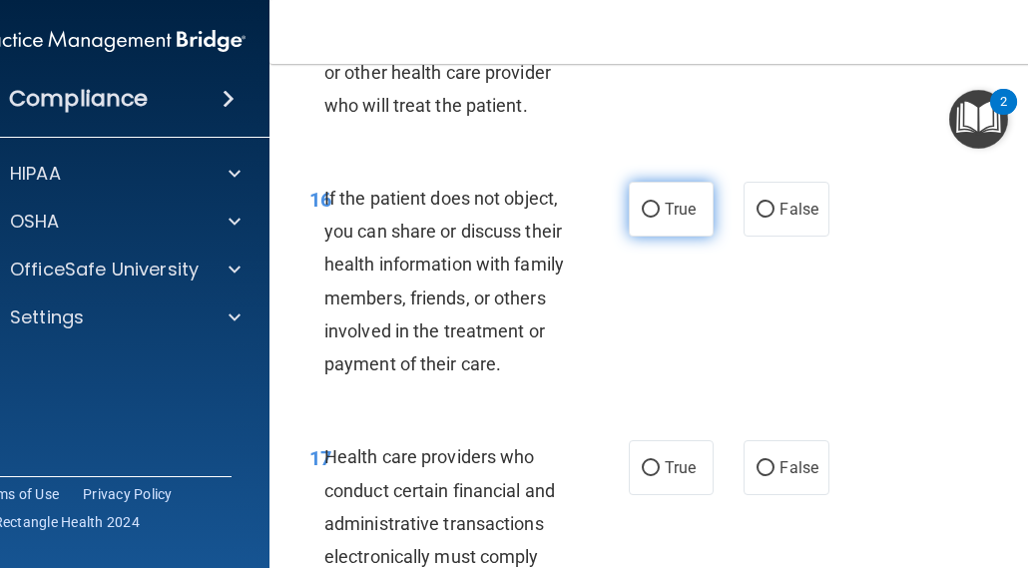
click at [643, 211] on input "True" at bounding box center [651, 210] width 18 height 15
radio input "true"
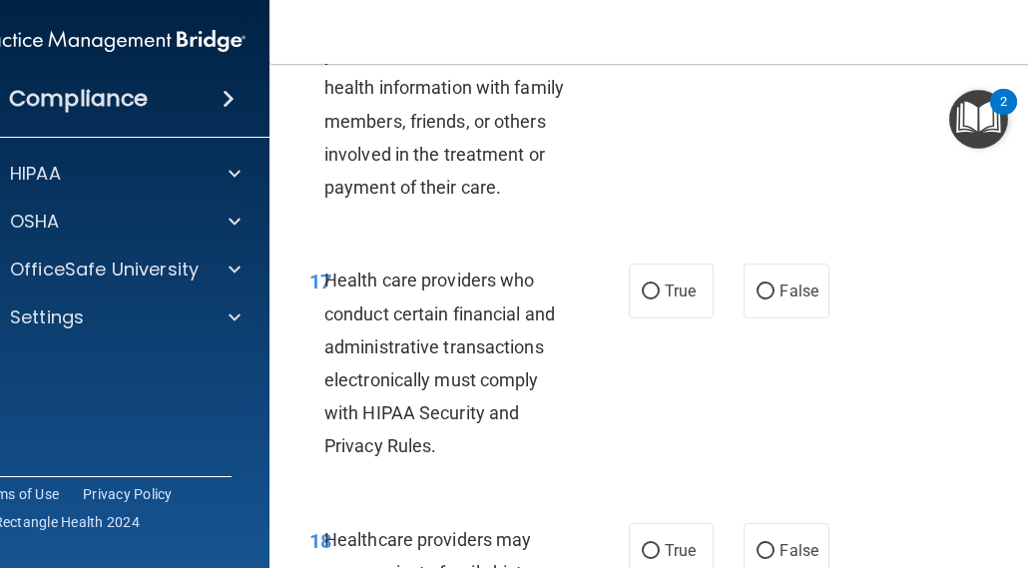
scroll to position [3893, 0]
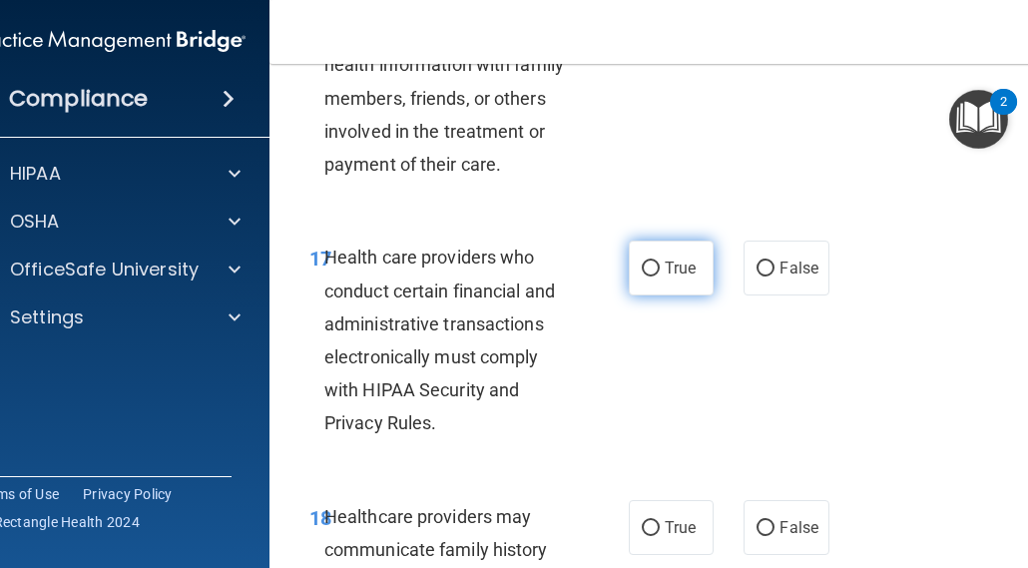
click at [665, 268] on span "True" at bounding box center [680, 268] width 31 height 19
click at [660, 268] on input "True" at bounding box center [651, 269] width 18 height 15
radio input "true"
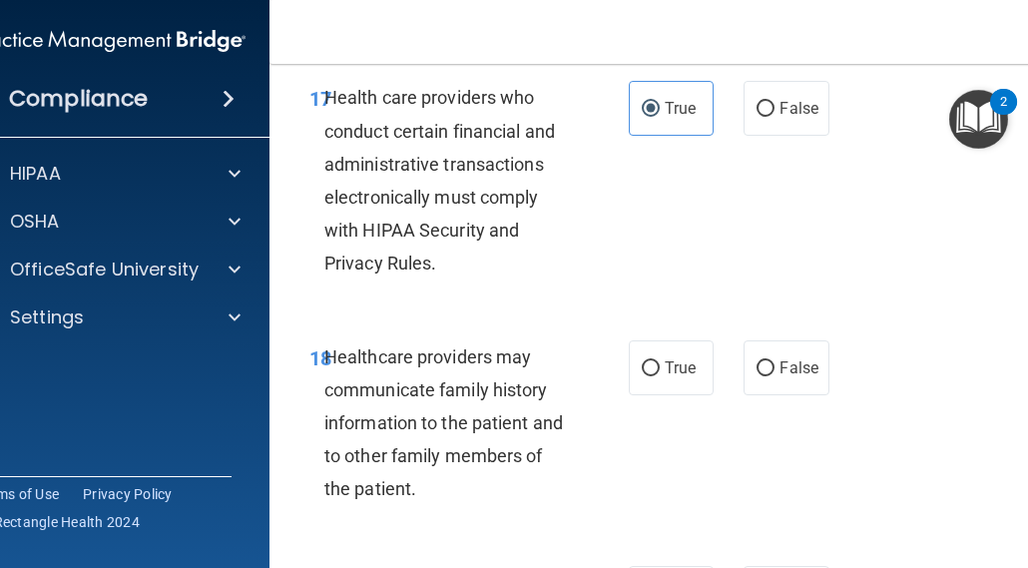
scroll to position [4092, 0]
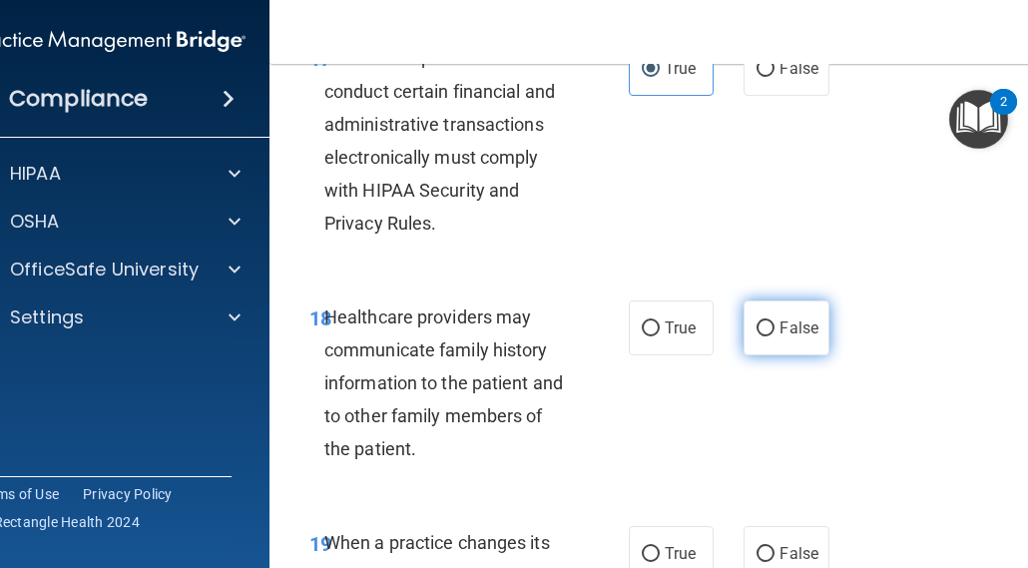
click at [767, 325] on input "False" at bounding box center [766, 328] width 18 height 15
radio input "true"
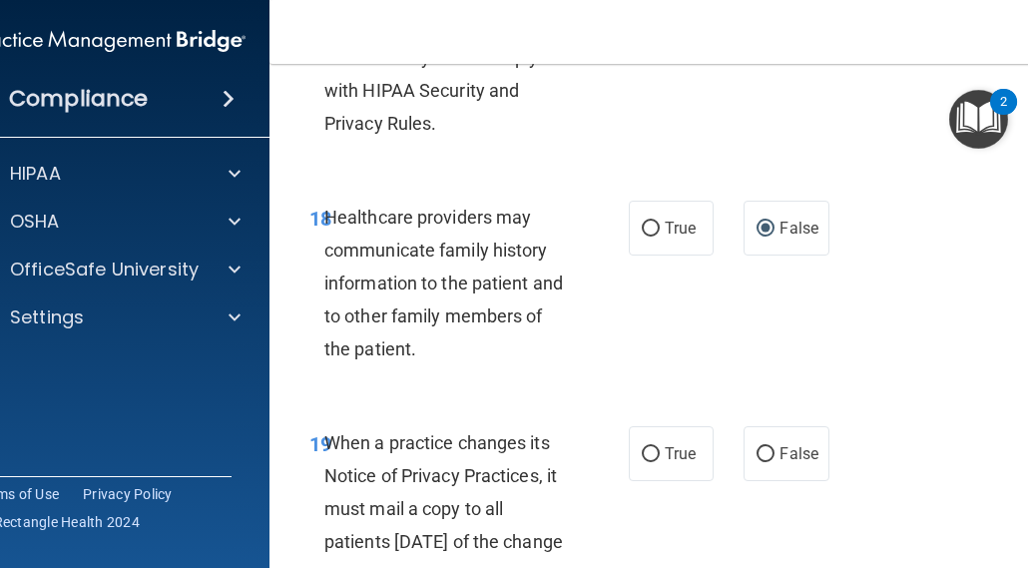
scroll to position [4292, 0]
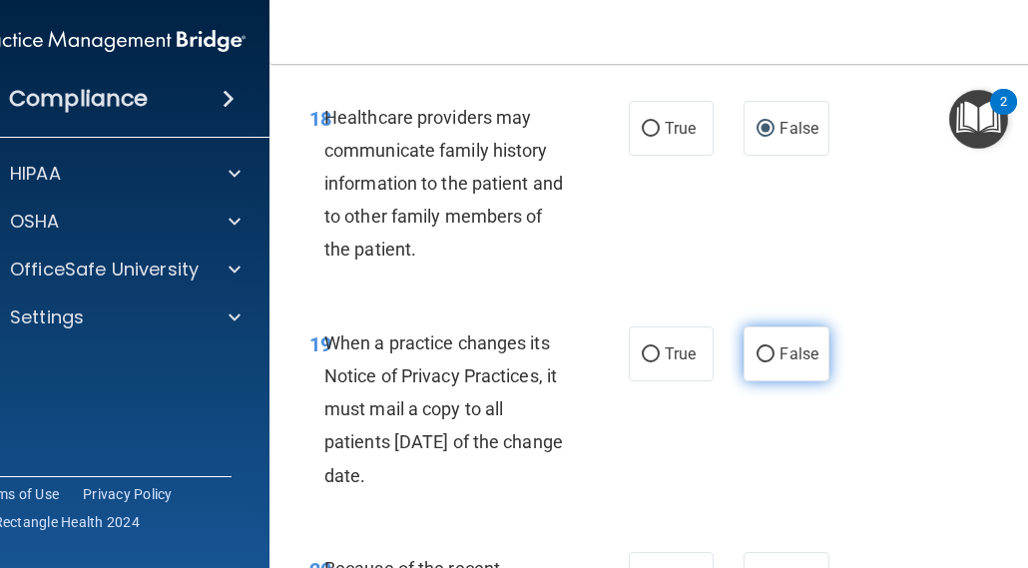
click at [765, 355] on input "False" at bounding box center [766, 354] width 18 height 15
radio input "true"
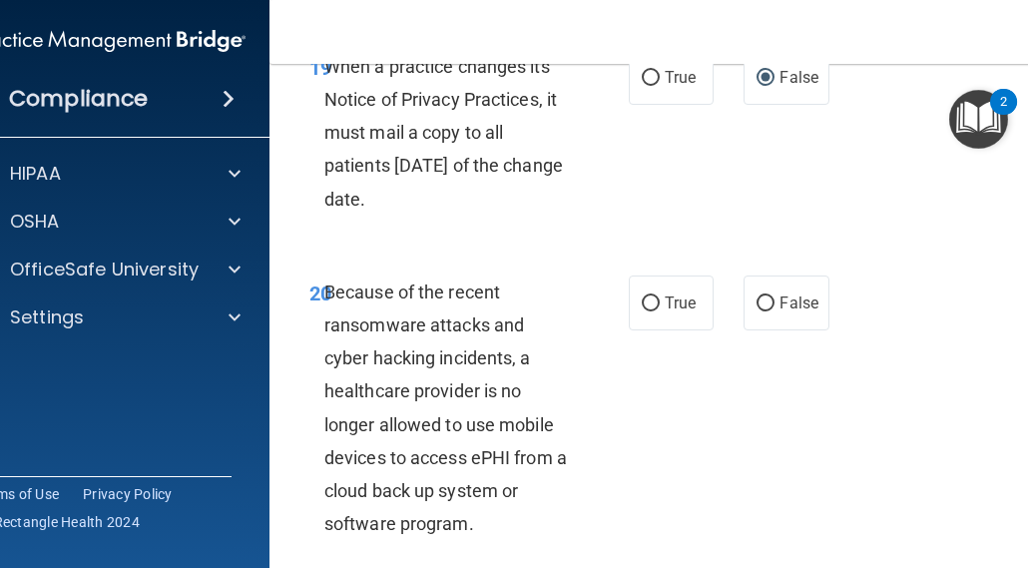
scroll to position [4591, 0]
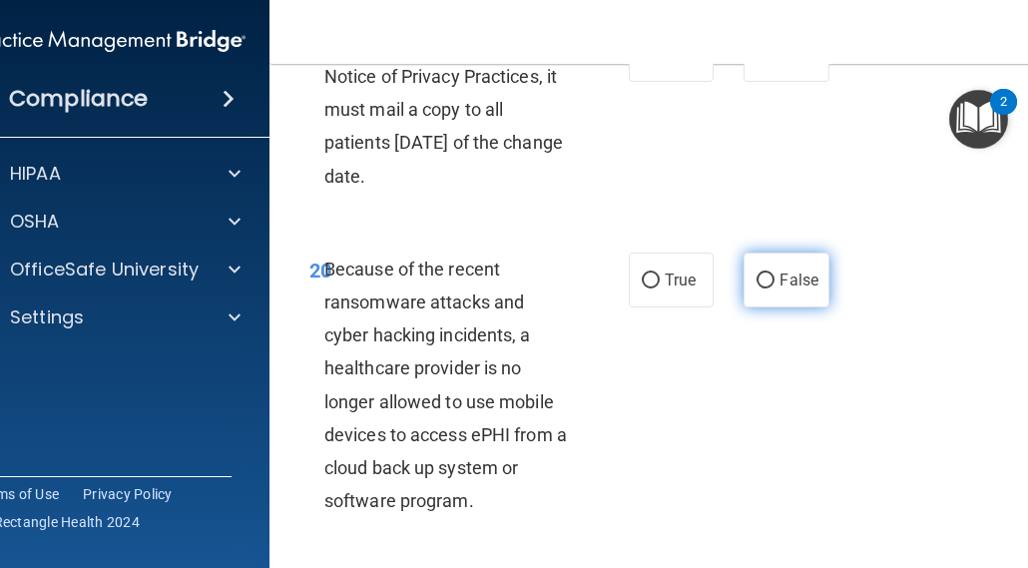
click at [757, 276] on input "False" at bounding box center [766, 280] width 18 height 15
radio input "true"
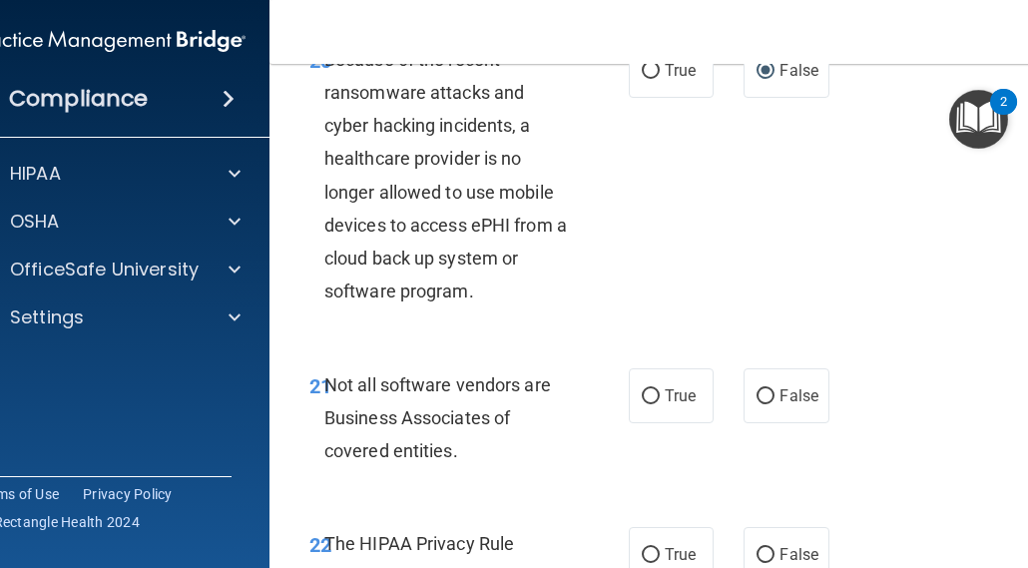
scroll to position [4891, 0]
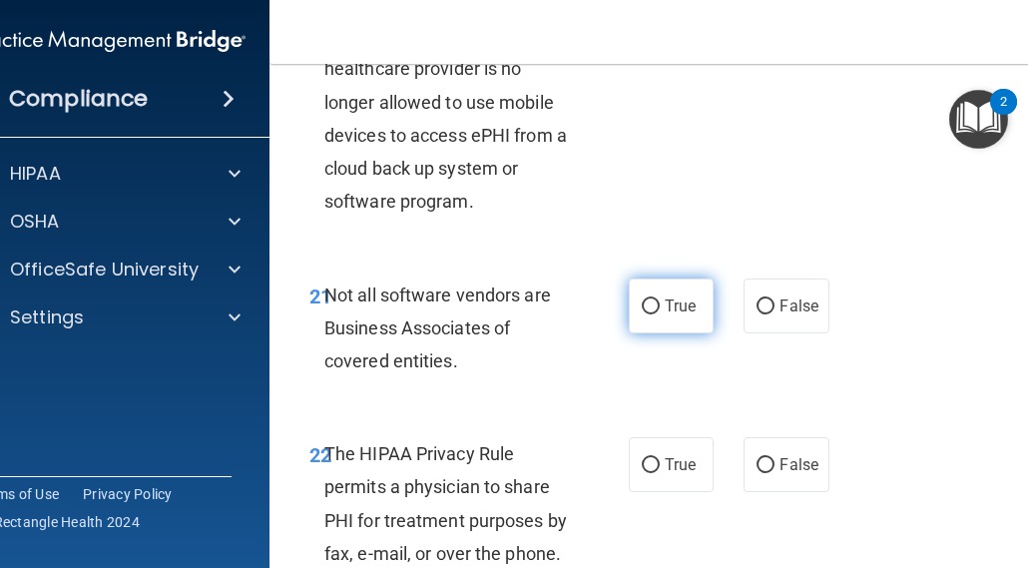
click at [646, 310] on input "True" at bounding box center [651, 306] width 18 height 15
radio input "true"
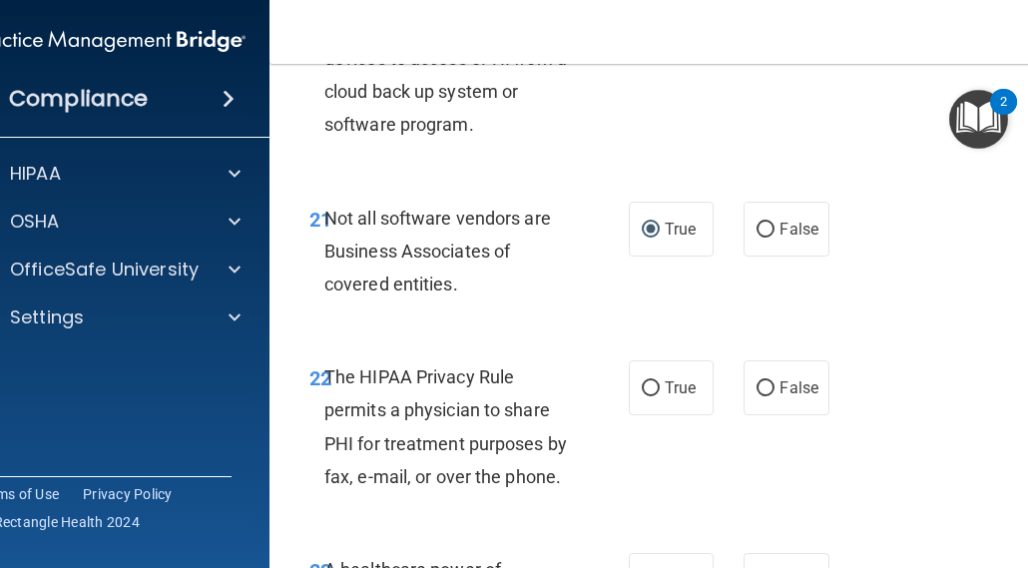
scroll to position [5090, 0]
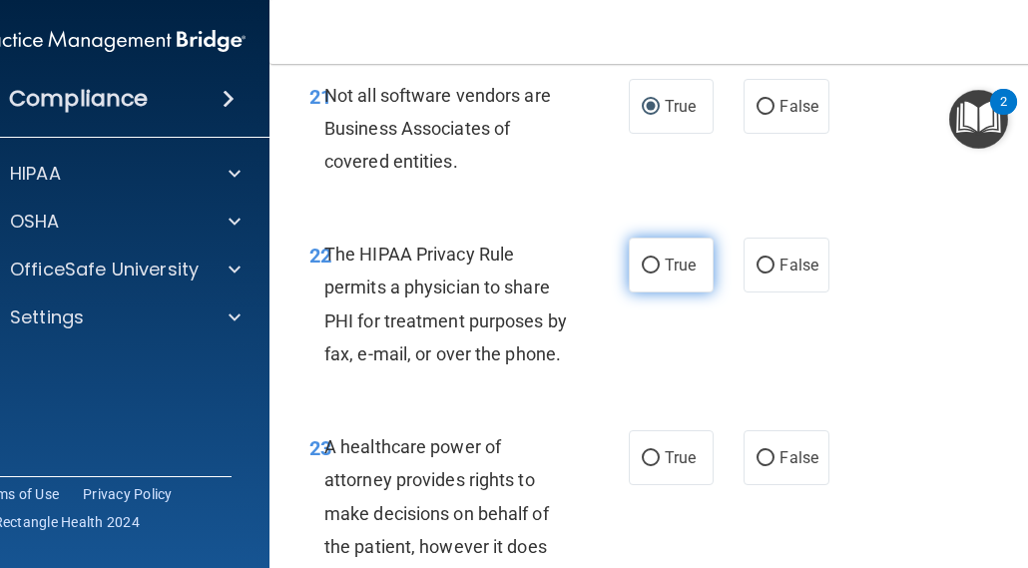
click at [665, 260] on span "True" at bounding box center [680, 265] width 31 height 19
click at [660, 260] on input "True" at bounding box center [651, 266] width 18 height 15
radio input "true"
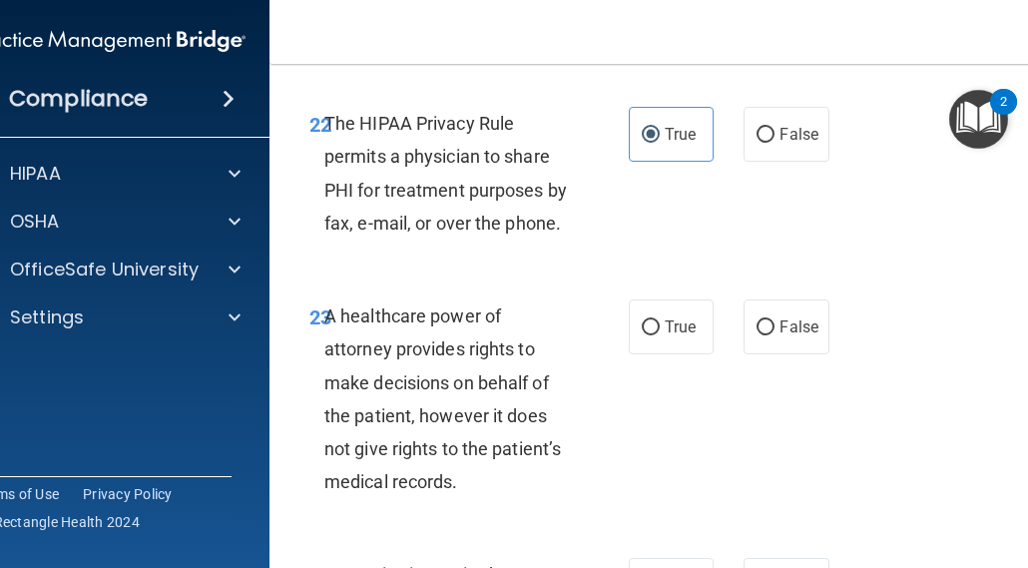
scroll to position [5290, 0]
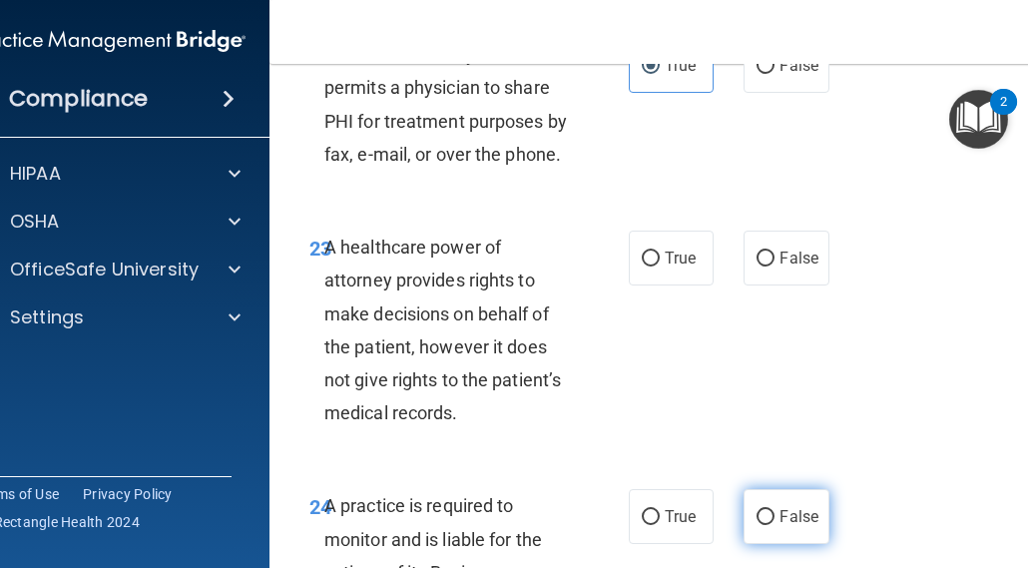
click at [757, 513] on input "False" at bounding box center [766, 517] width 18 height 15
radio input "true"
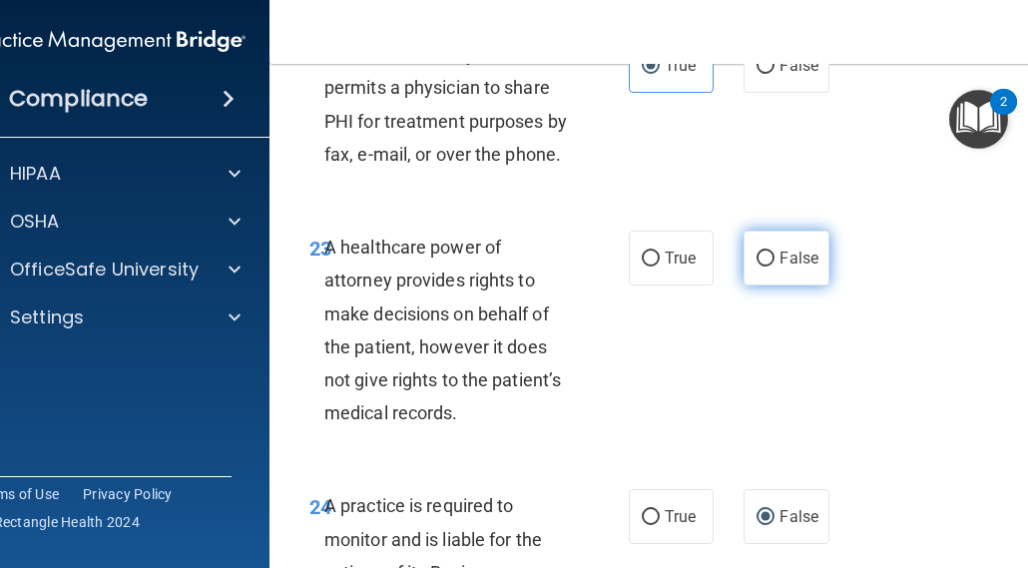
click at [759, 261] on input "False" at bounding box center [766, 259] width 18 height 15
radio input "true"
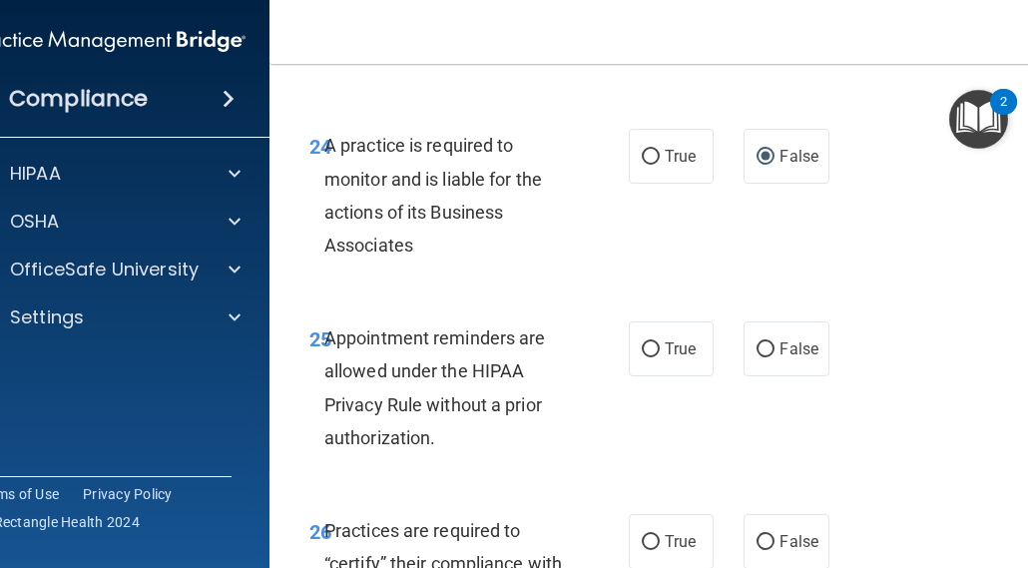
scroll to position [5689, 0]
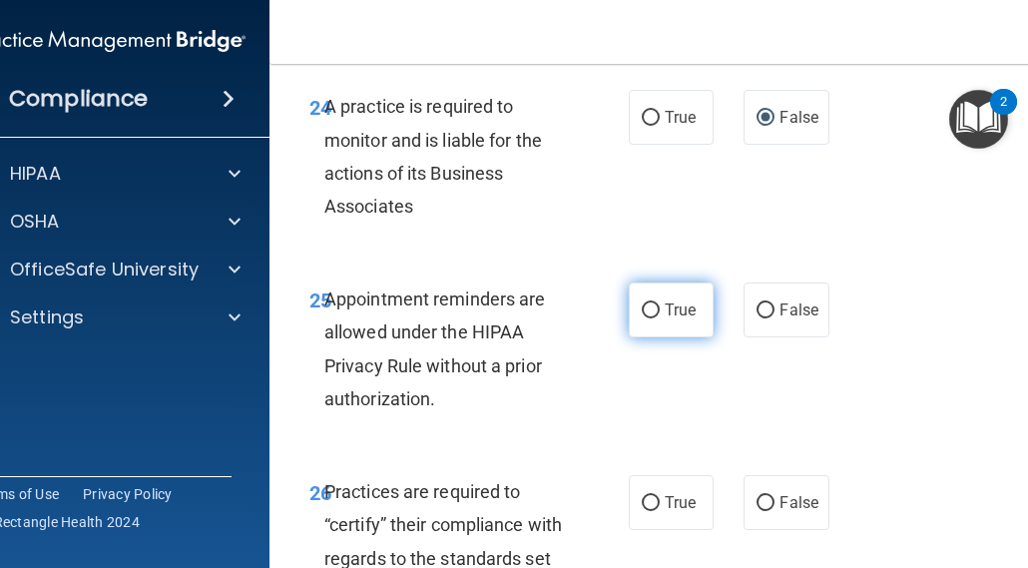
click at [642, 310] on input "True" at bounding box center [651, 310] width 18 height 15
radio input "true"
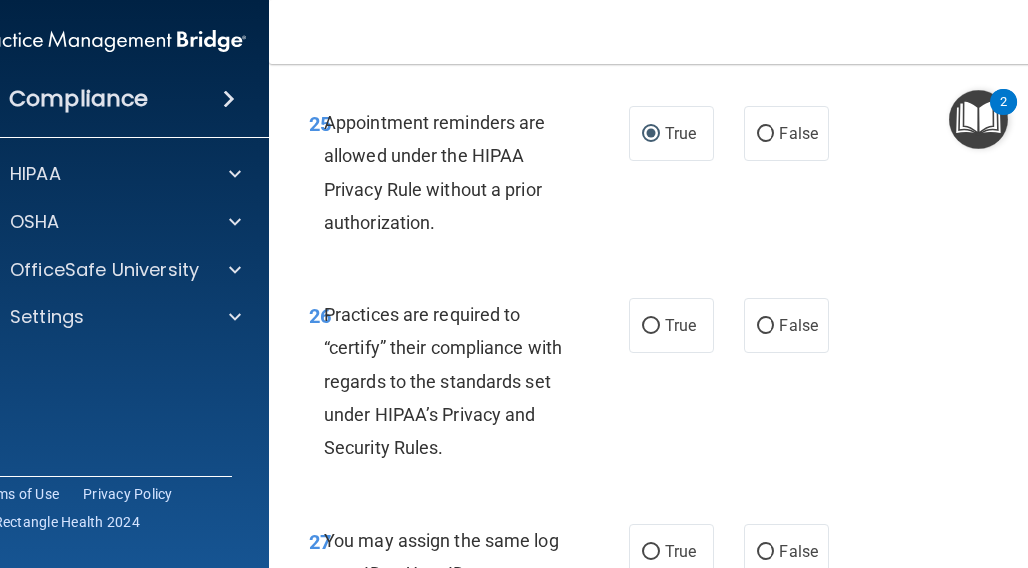
scroll to position [5889, 0]
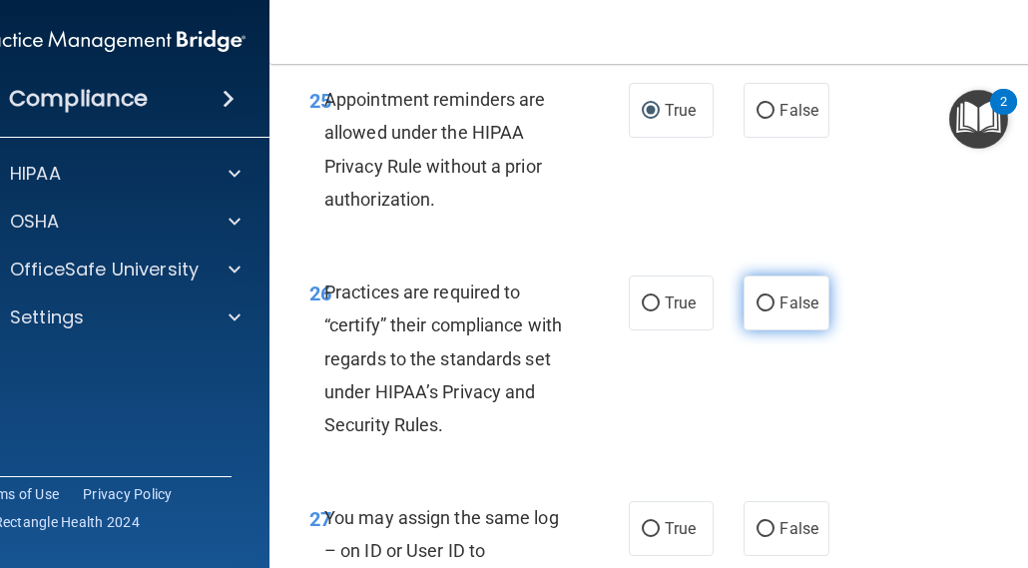
click at [760, 301] on input "False" at bounding box center [766, 303] width 18 height 15
radio input "true"
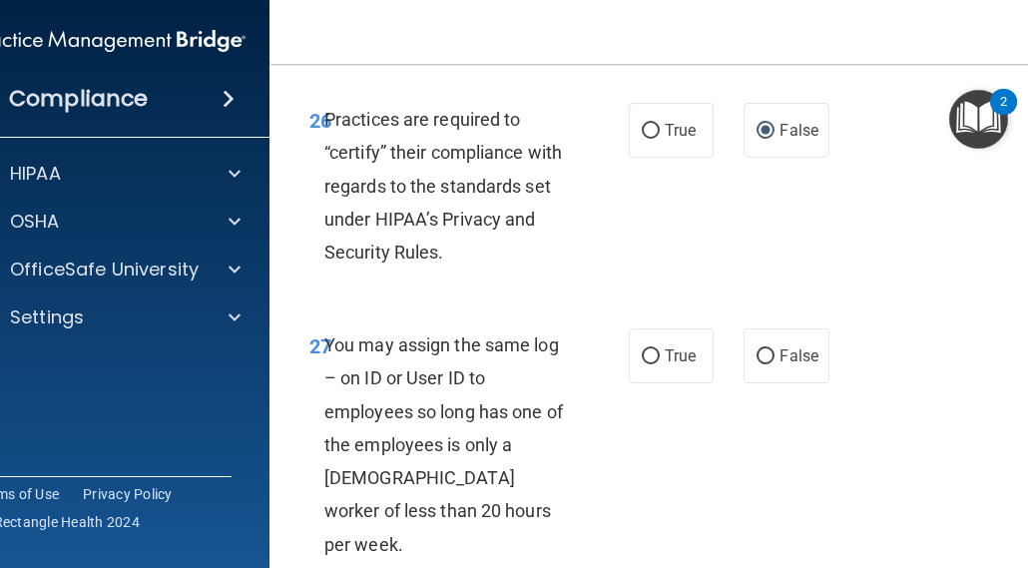
scroll to position [6188, 0]
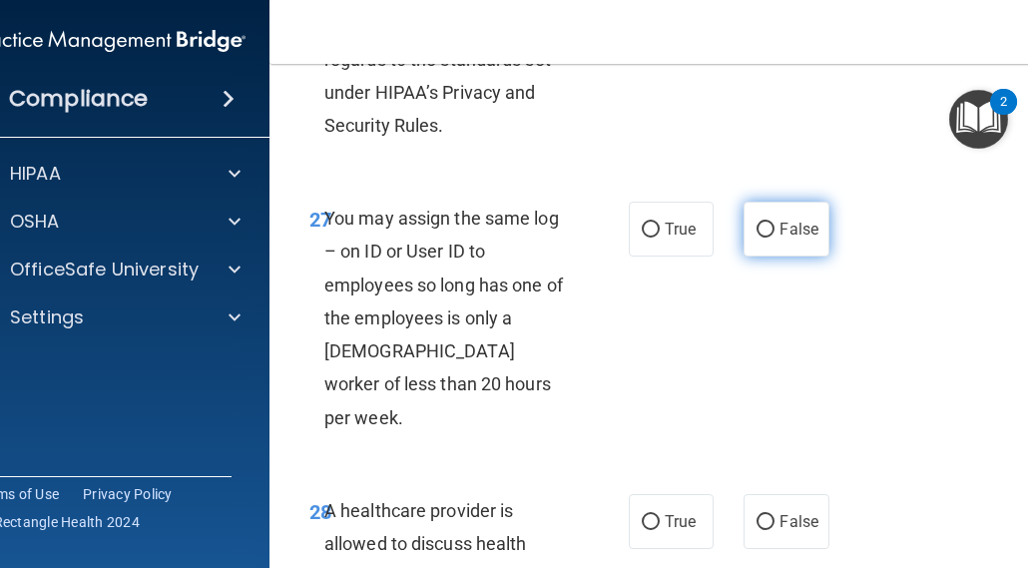
drag, startPoint x: 771, startPoint y: 230, endPoint x: 752, endPoint y: 244, distance: 23.6
click at [771, 230] on label "False" at bounding box center [786, 229] width 85 height 55
click at [771, 230] on input "False" at bounding box center [766, 230] width 18 height 15
radio input "true"
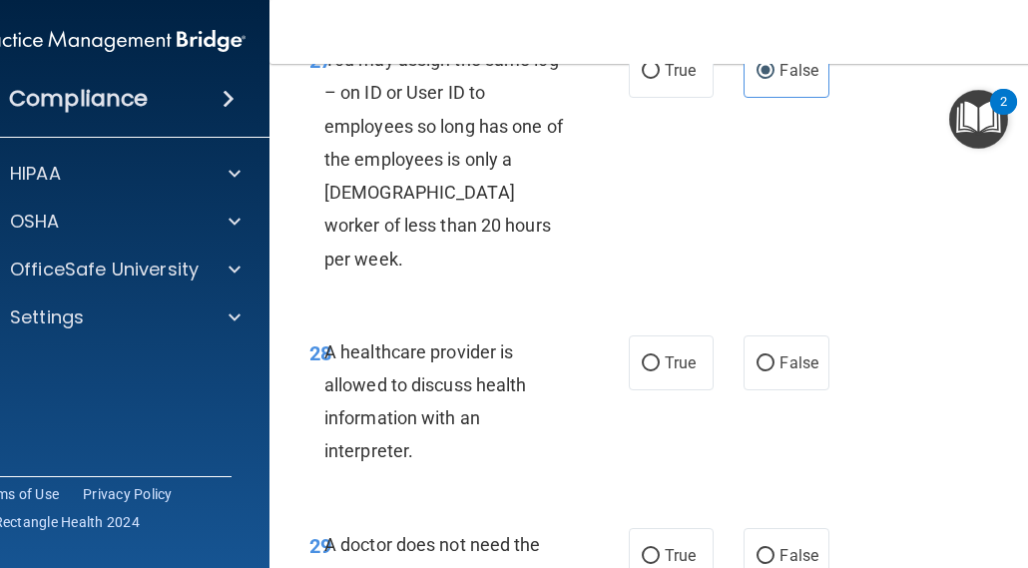
scroll to position [6388, 0]
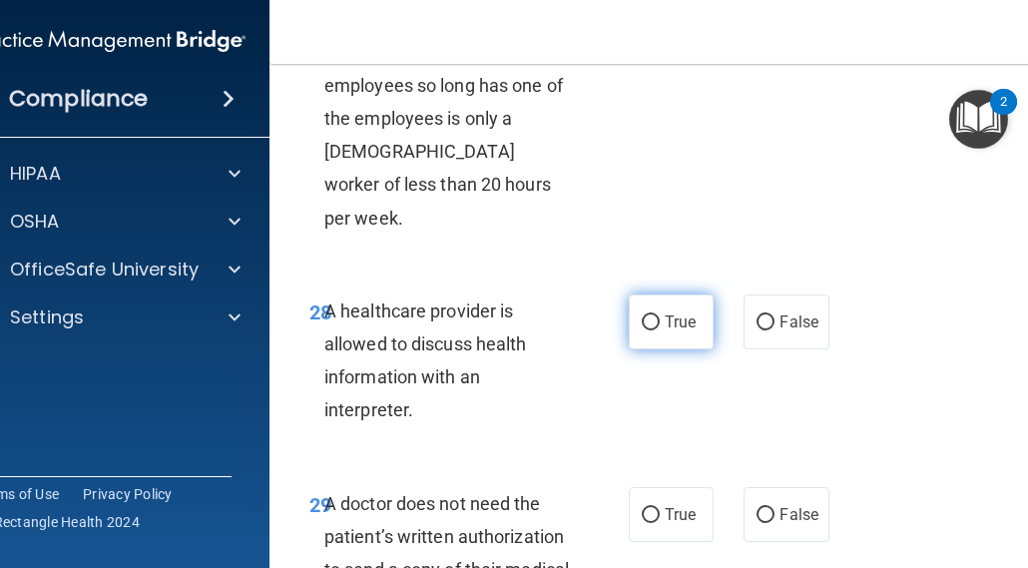
click at [666, 312] on span "True" at bounding box center [680, 321] width 31 height 19
click at [660, 315] on input "True" at bounding box center [651, 322] width 18 height 15
radio input "true"
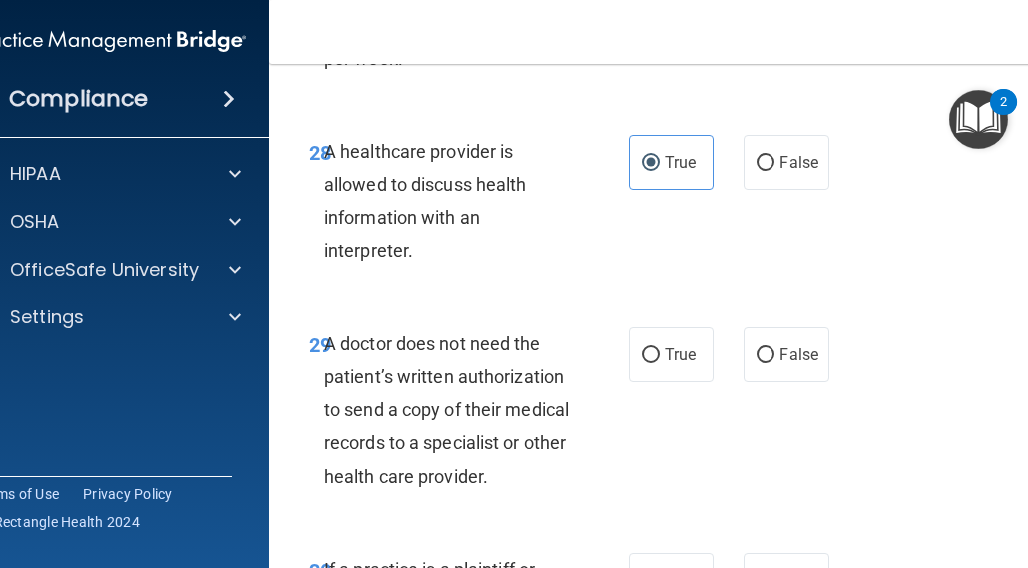
scroll to position [6588, 0]
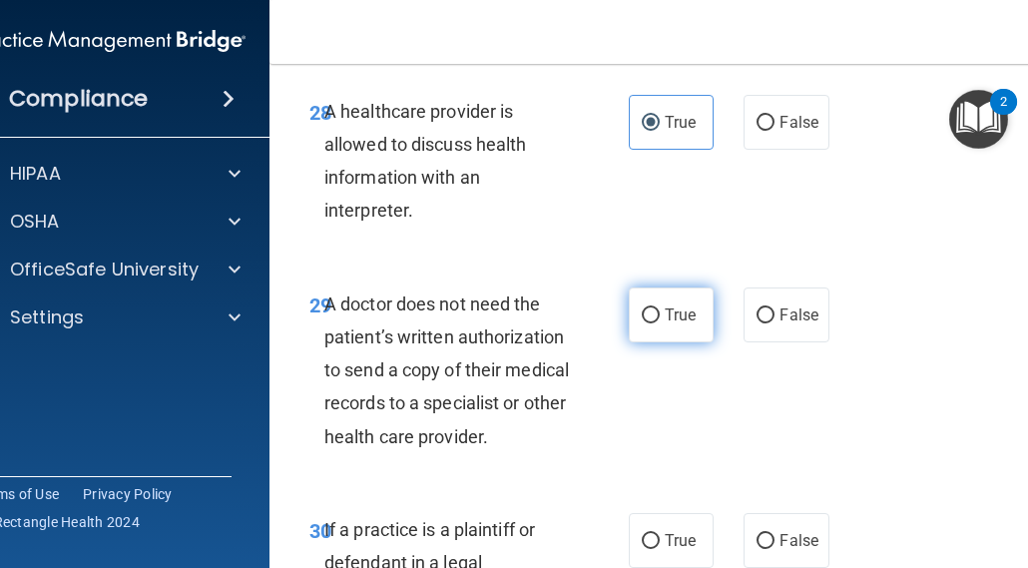
click at [643, 308] on input "True" at bounding box center [651, 315] width 18 height 15
radio input "true"
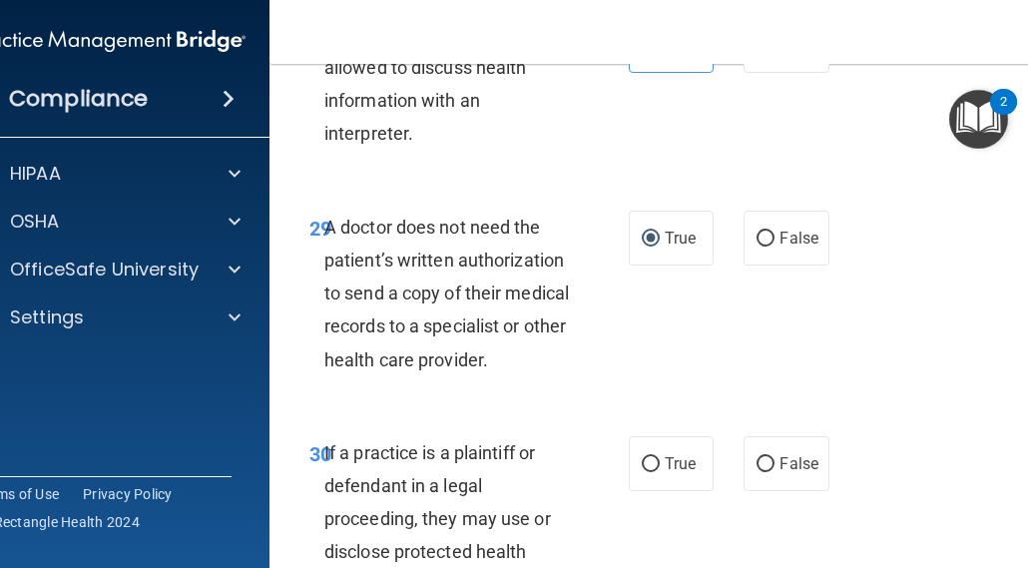
scroll to position [6787, 0]
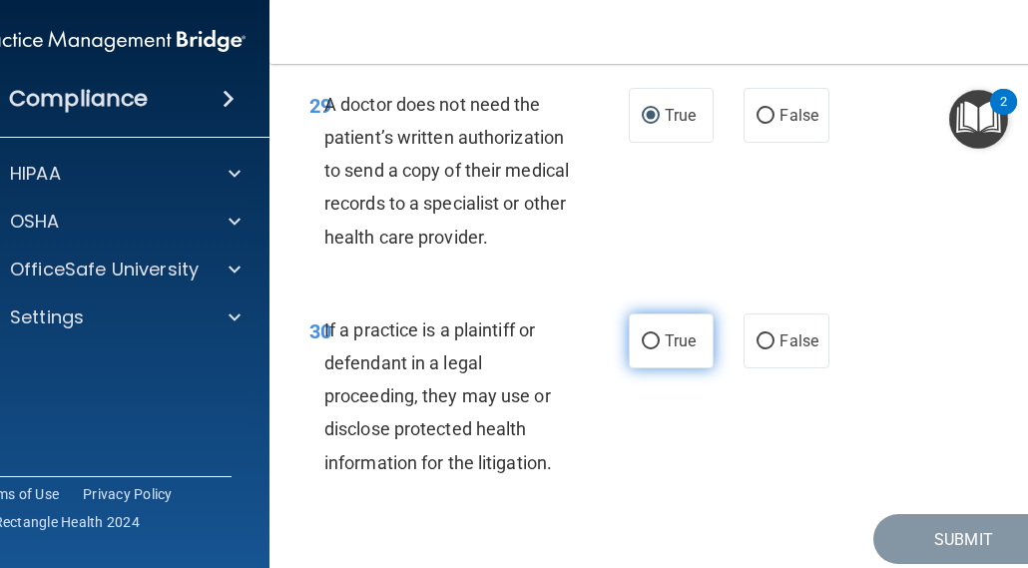
click at [674, 331] on span "True" at bounding box center [680, 340] width 31 height 19
click at [660, 334] on input "True" at bounding box center [651, 341] width 18 height 15
radio input "true"
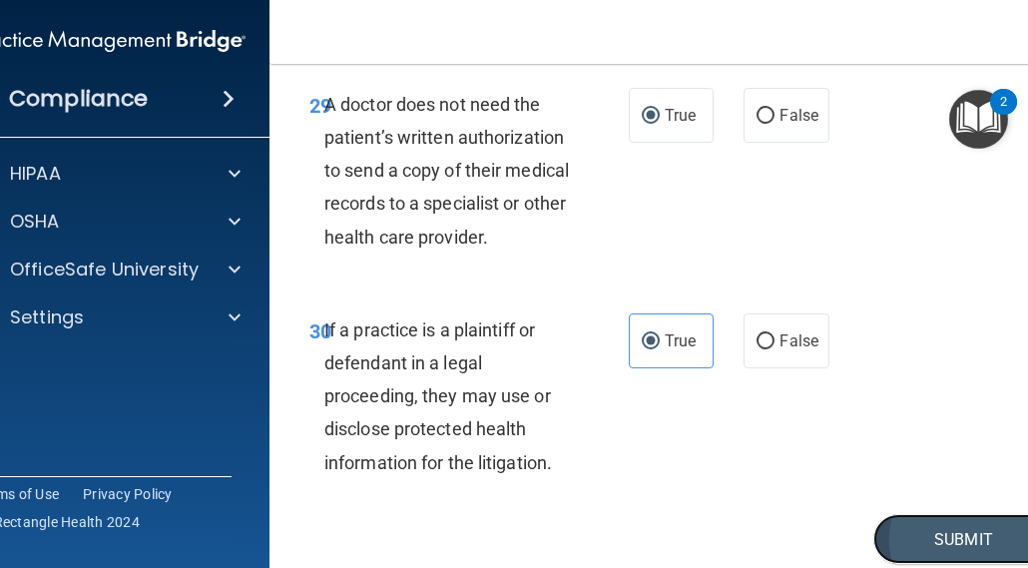
click at [934, 514] on button "Submit" at bounding box center [963, 539] width 180 height 51
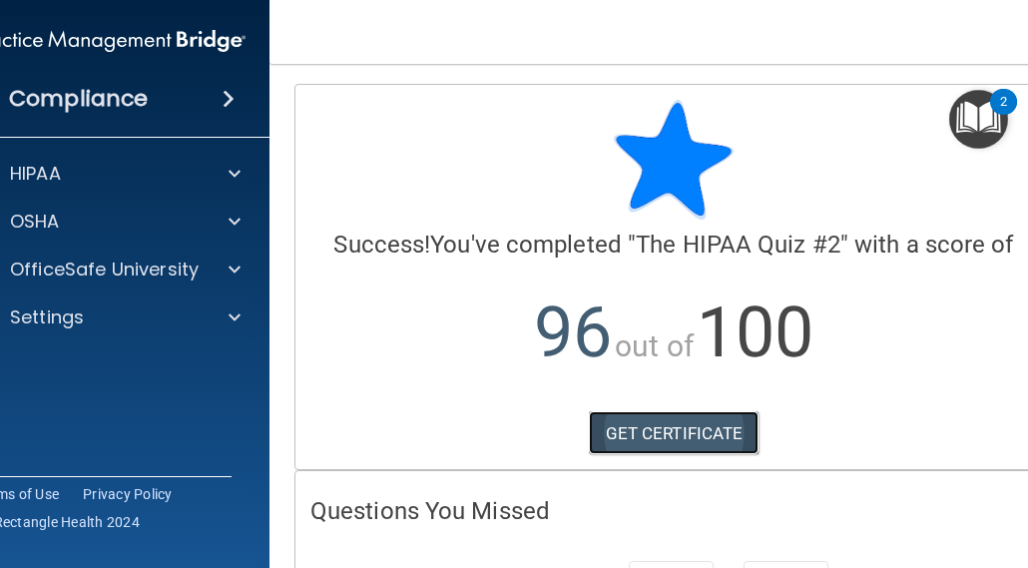
click at [659, 438] on link "GET CERTIFICATE" at bounding box center [674, 433] width 171 height 44
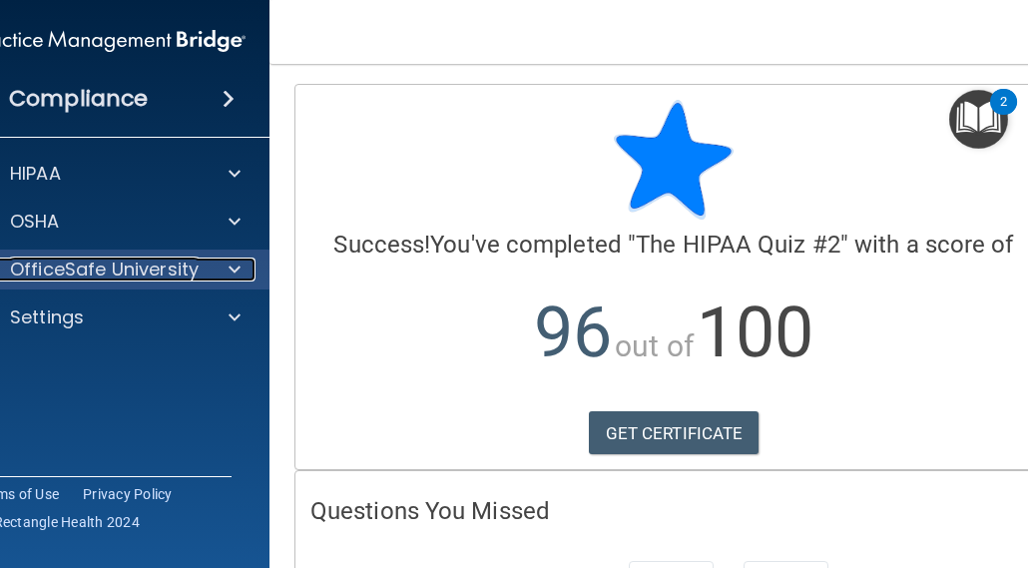
click at [218, 274] on div at bounding box center [232, 270] width 50 height 24
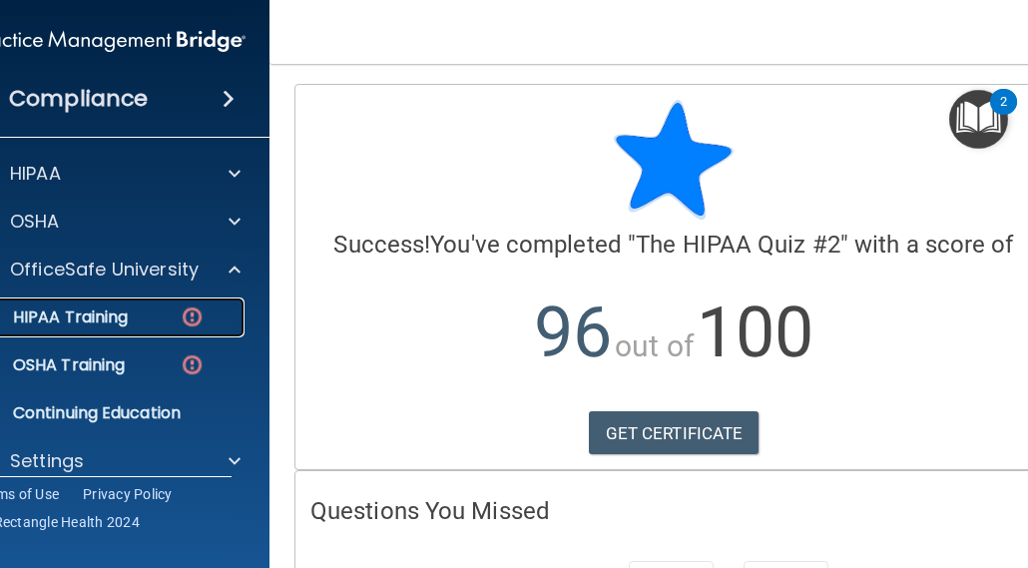
click at [212, 323] on div "HIPAA Training" at bounding box center [99, 317] width 272 height 20
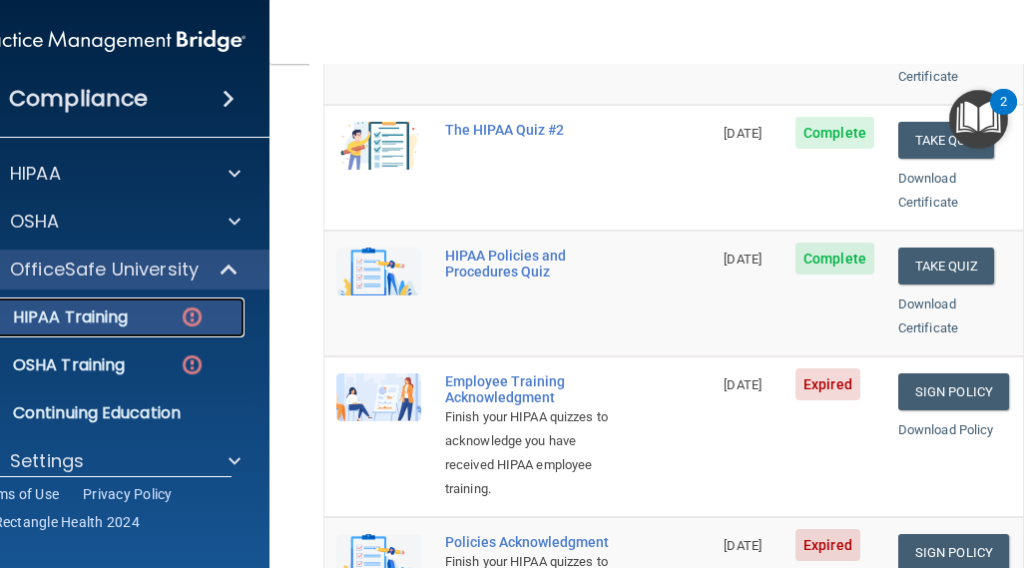
scroll to position [399, 0]
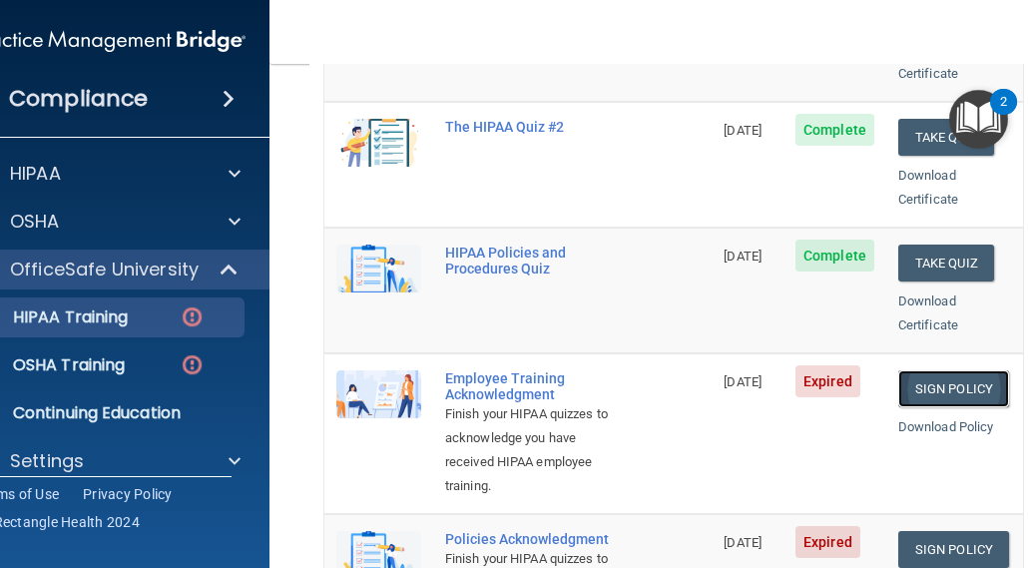
click at [939, 370] on link "Sign Policy" at bounding box center [953, 388] width 111 height 37
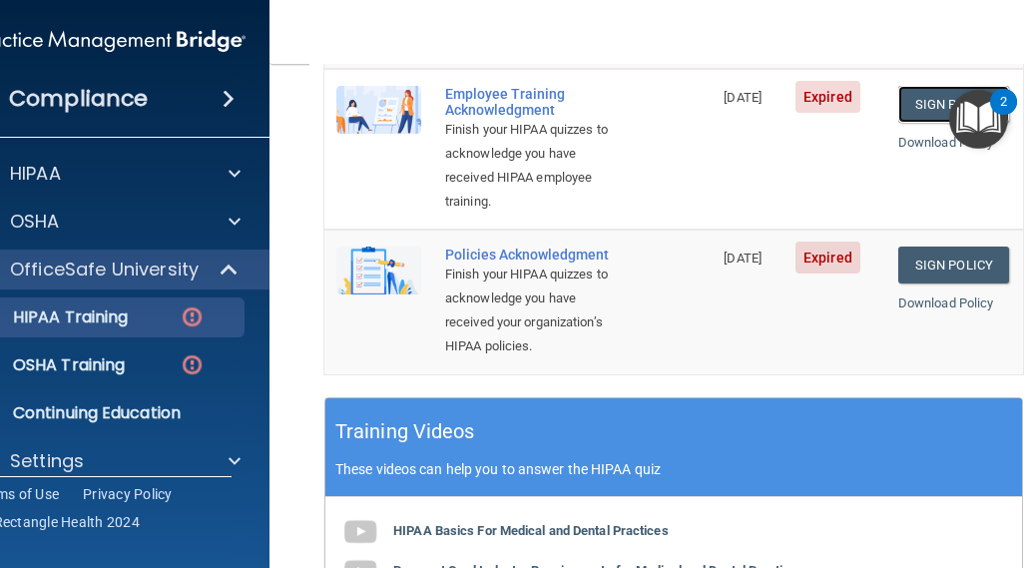
scroll to position [499, 0]
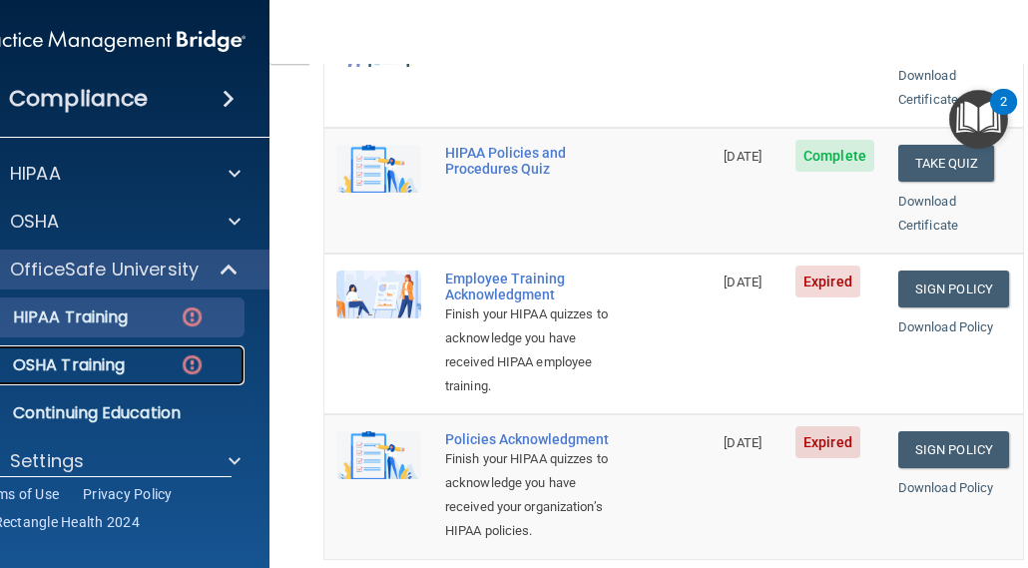
click at [111, 377] on link "OSHA Training" at bounding box center [87, 365] width 314 height 40
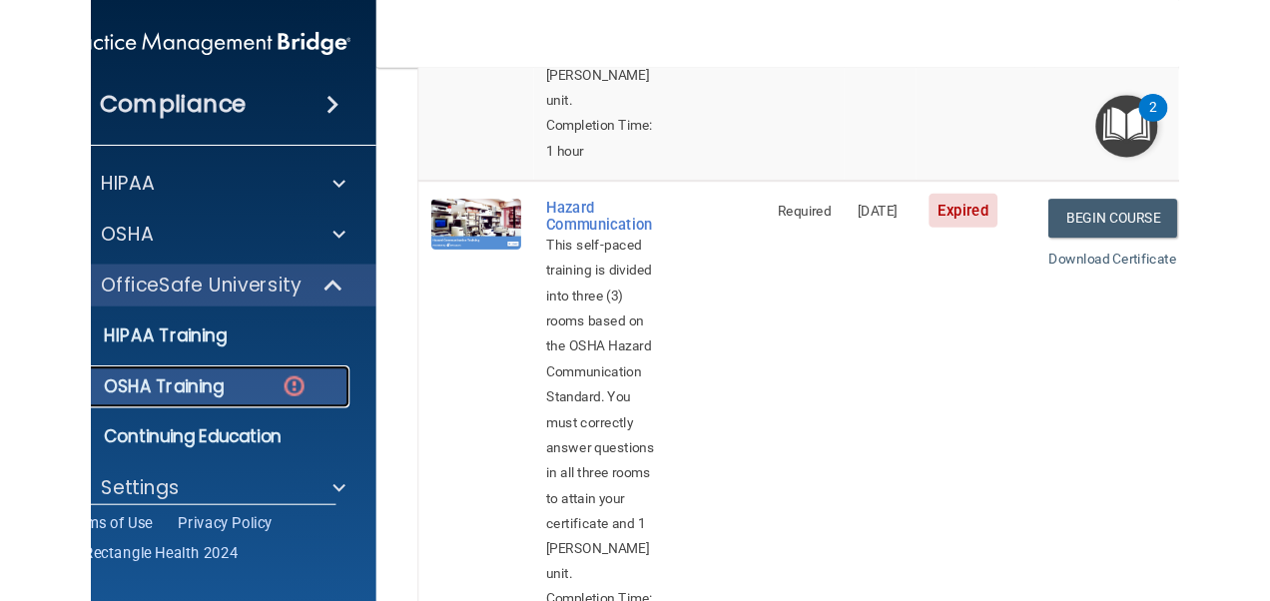
scroll to position [599, 0]
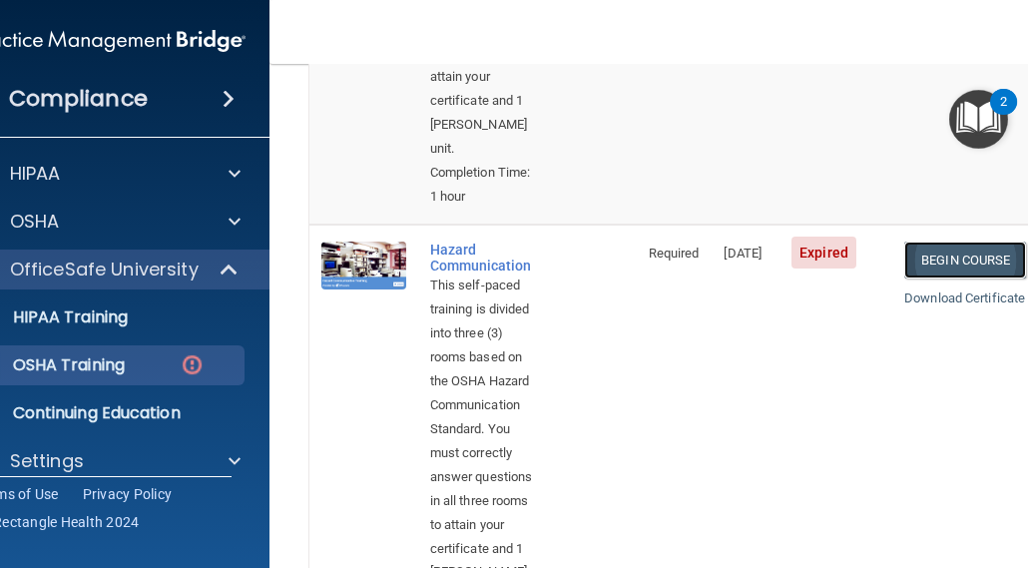
click at [950, 242] on link "Begin Course" at bounding box center [965, 260] width 122 height 37
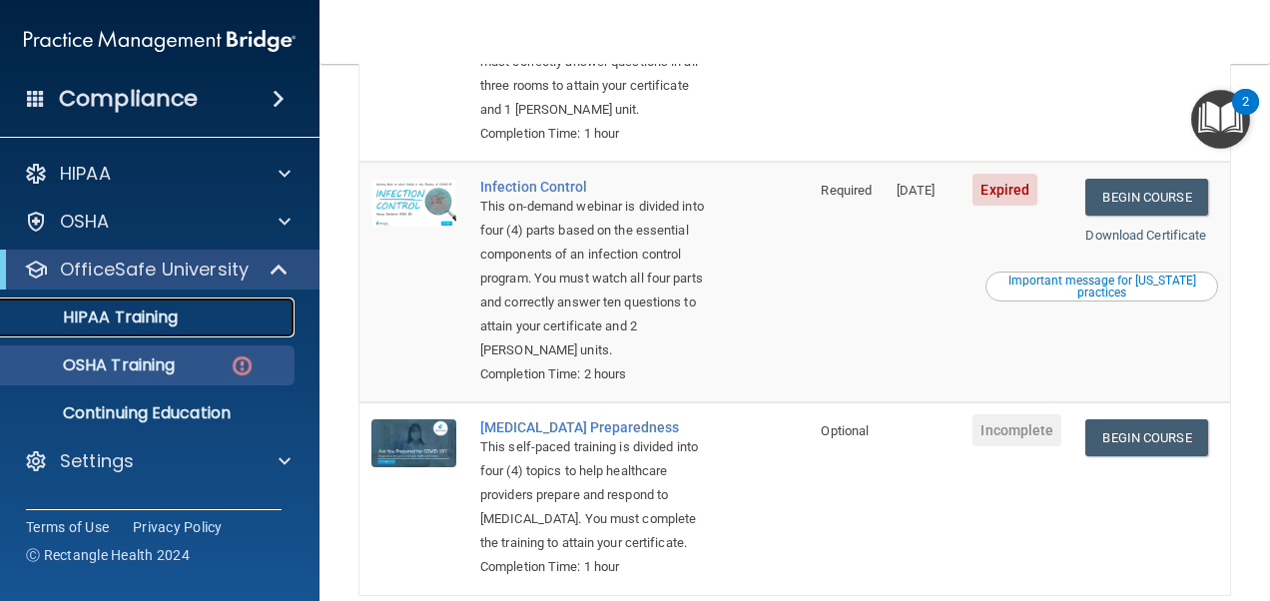
click at [190, 325] on div "HIPAA Training" at bounding box center [149, 317] width 272 height 20
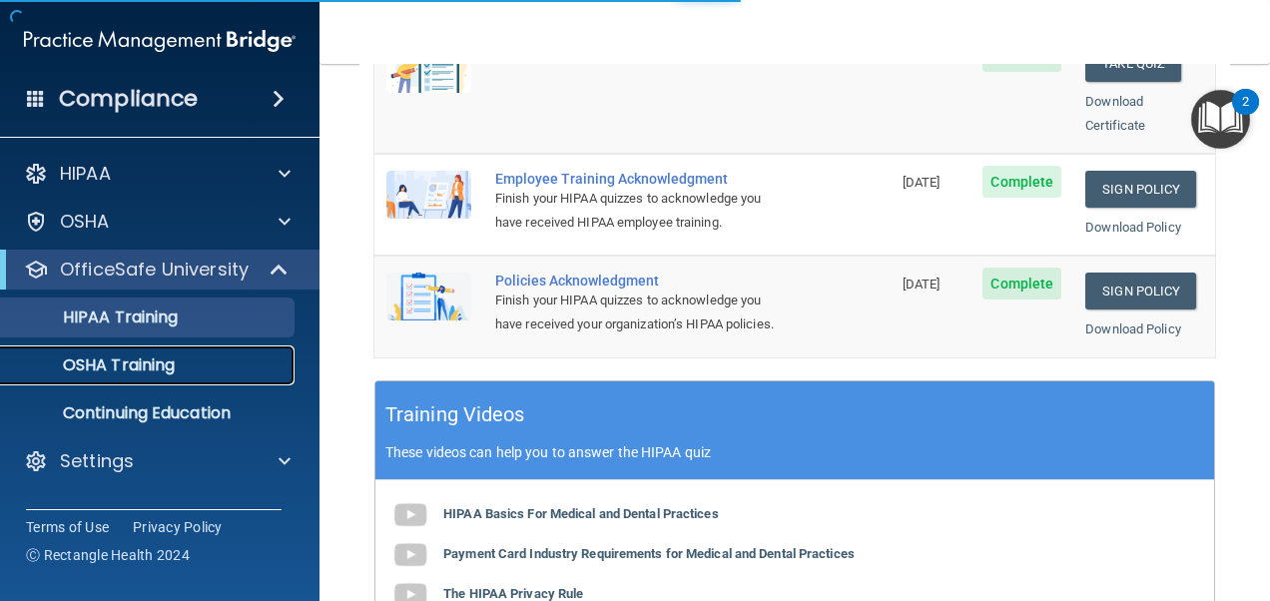
click at [180, 356] on div "OSHA Training" at bounding box center [149, 365] width 272 height 20
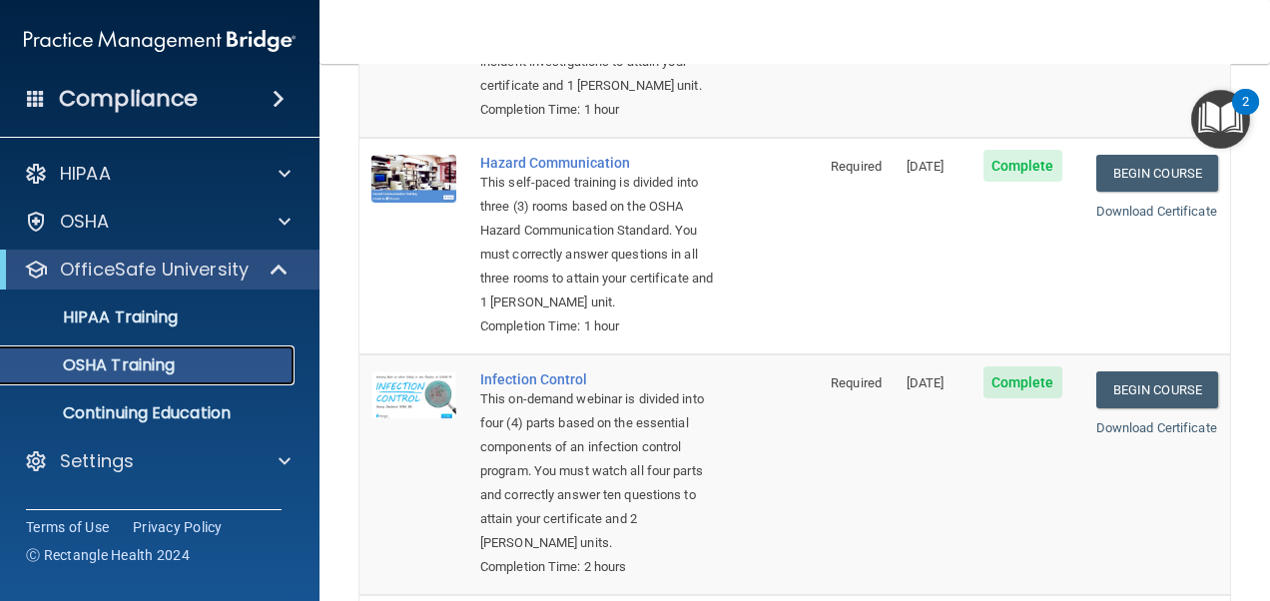
scroll to position [423, 0]
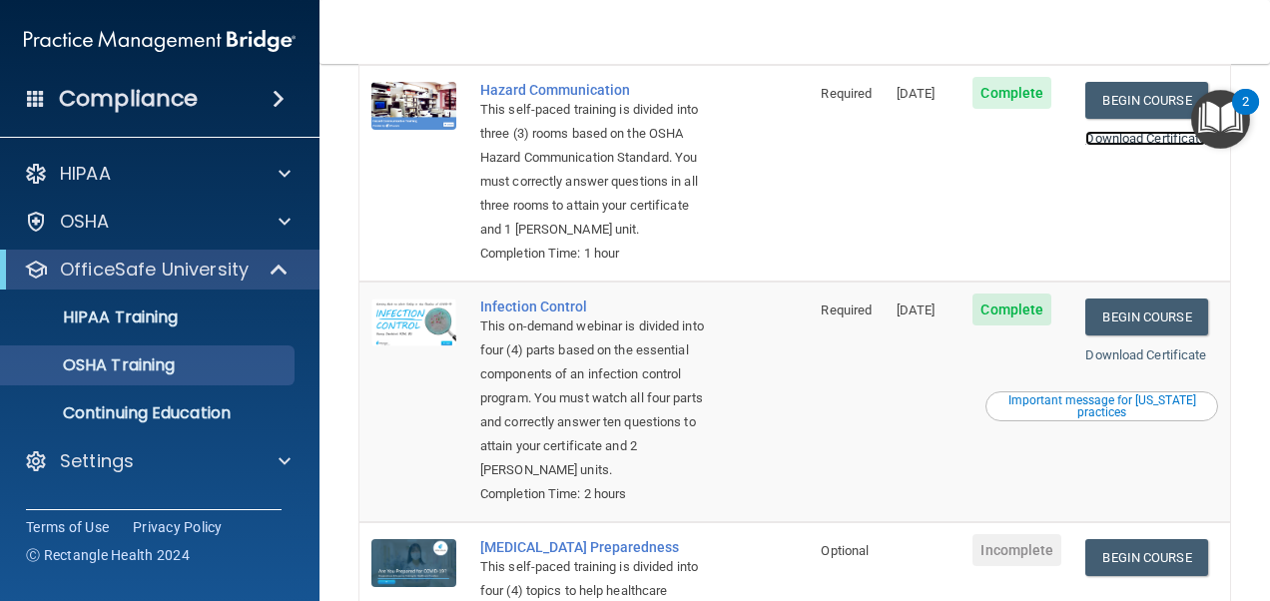
click at [1027, 135] on link "Download Certificate" at bounding box center [1145, 138] width 121 height 15
click at [1027, 362] on link "Download Certificate" at bounding box center [1145, 354] width 121 height 15
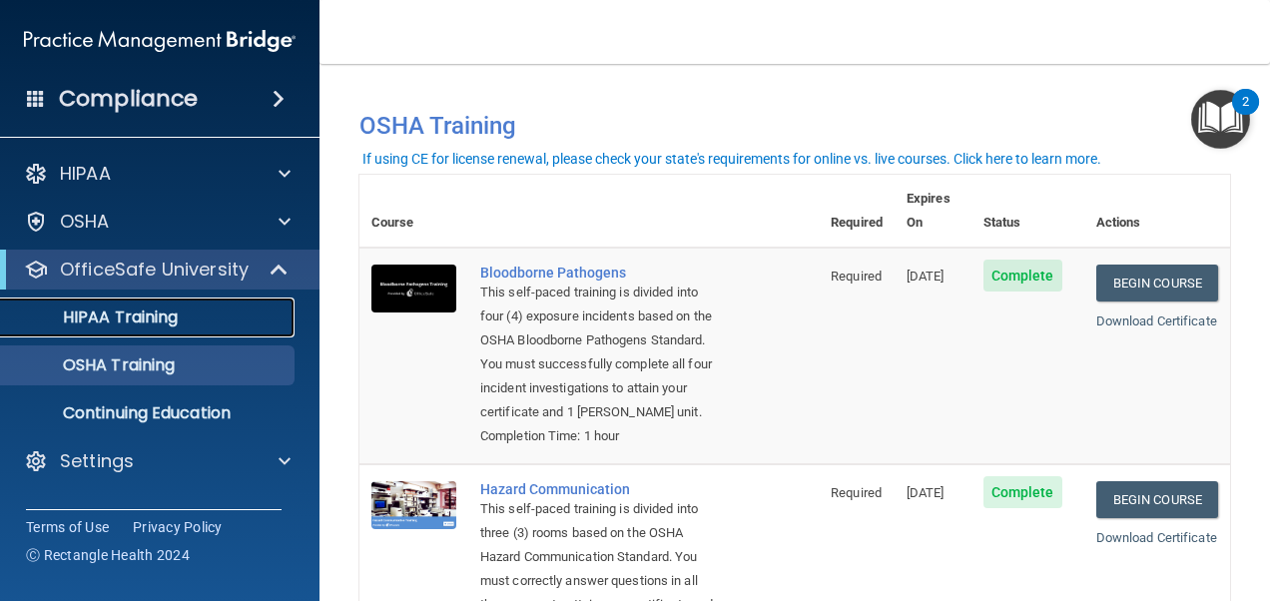
scroll to position [100, 0]
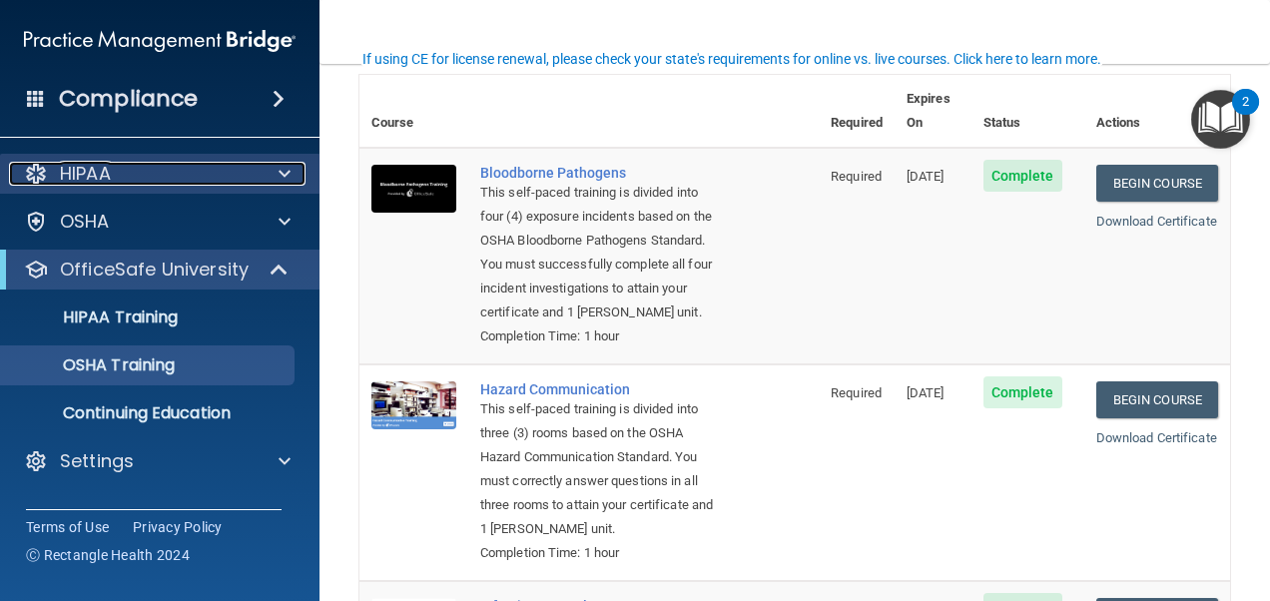
click at [280, 179] on span at bounding box center [284, 174] width 12 height 24
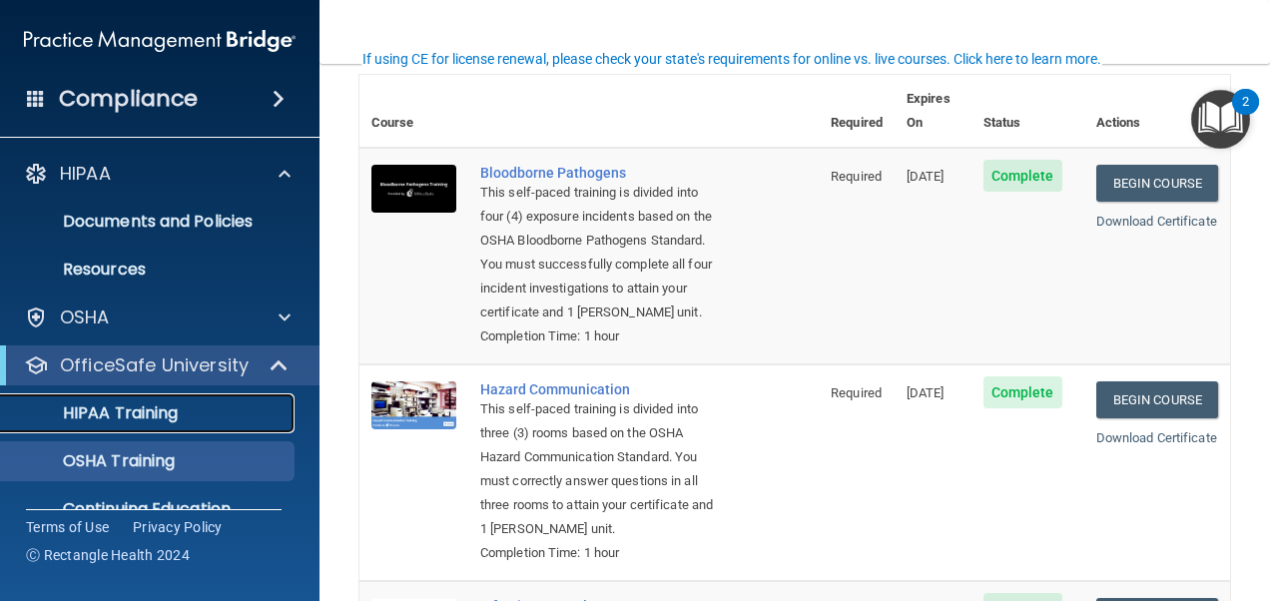
click at [162, 410] on p "HIPAA Training" at bounding box center [95, 413] width 165 height 20
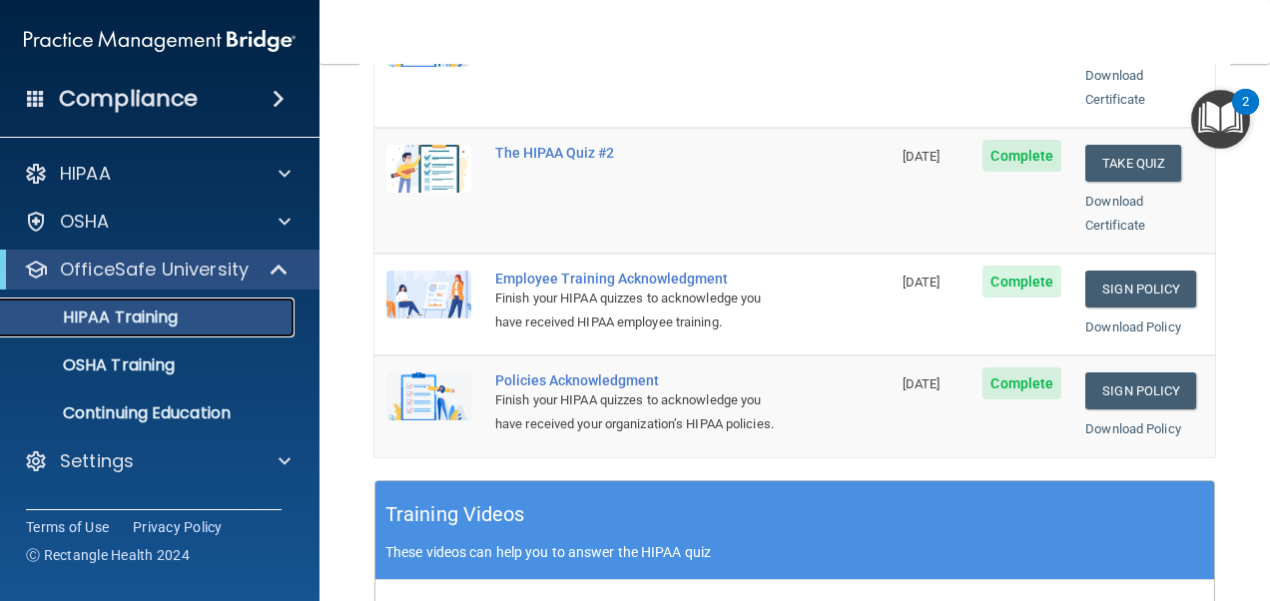
scroll to position [599, 0]
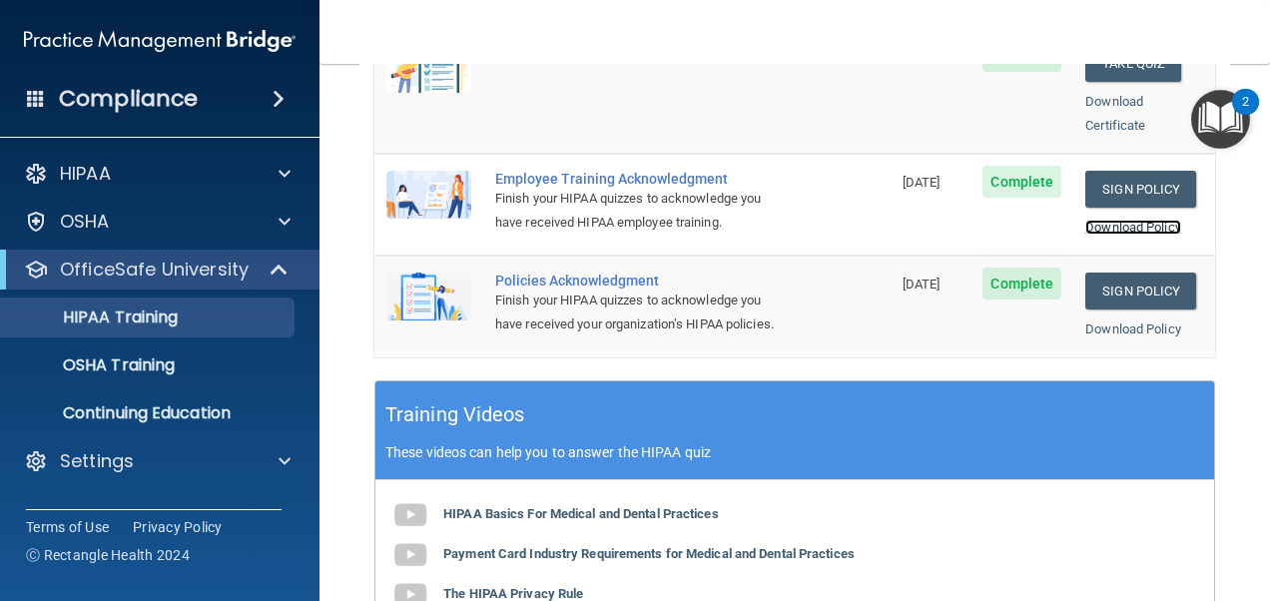
click at [1027, 220] on link "Download Policy" at bounding box center [1133, 227] width 96 height 15
click at [1027, 321] on link "Download Policy" at bounding box center [1133, 328] width 96 height 15
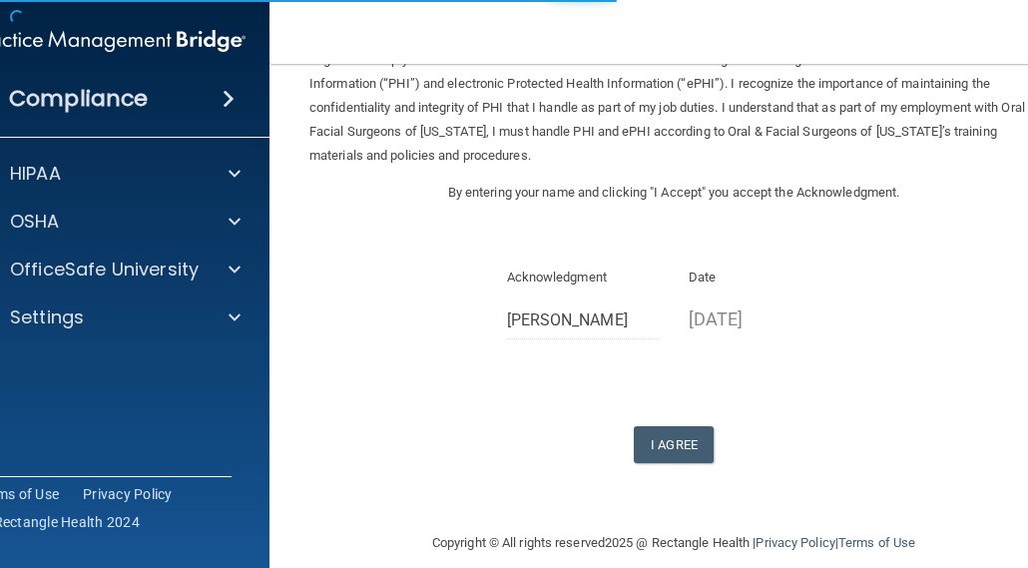
scroll to position [154, 0]
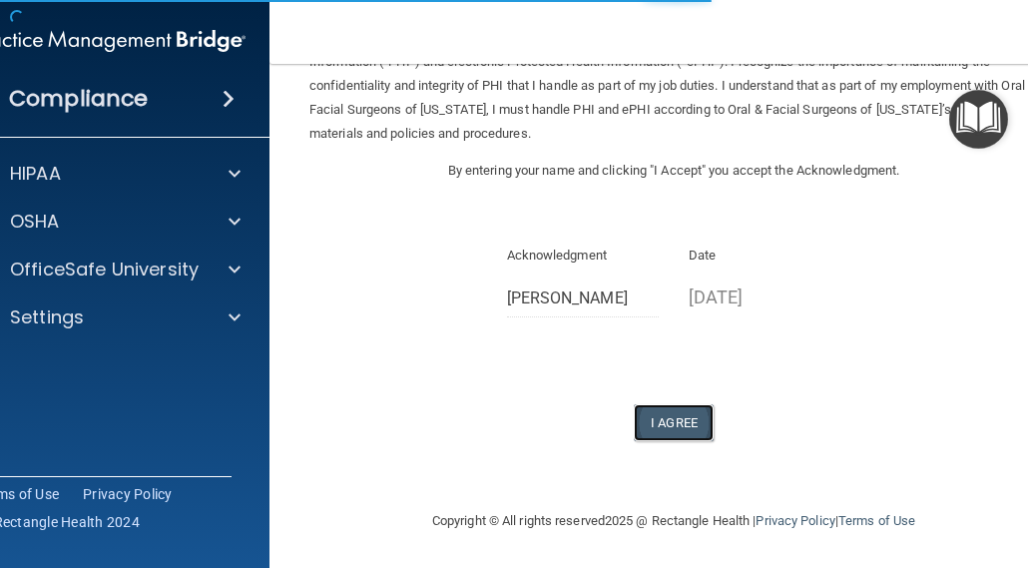
click at [655, 422] on button "I Agree" at bounding box center [674, 422] width 80 height 37
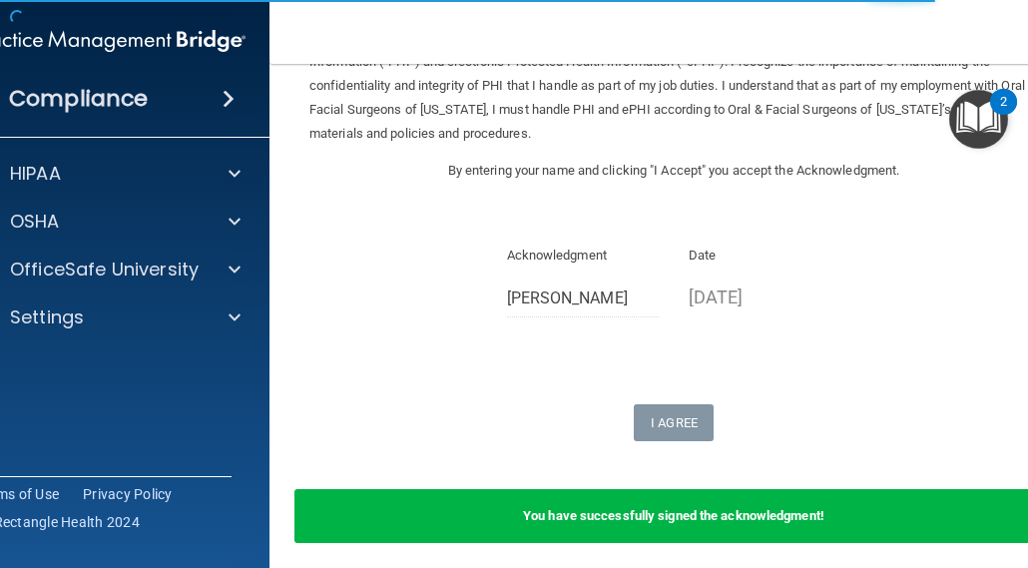
scroll to position [232, 0]
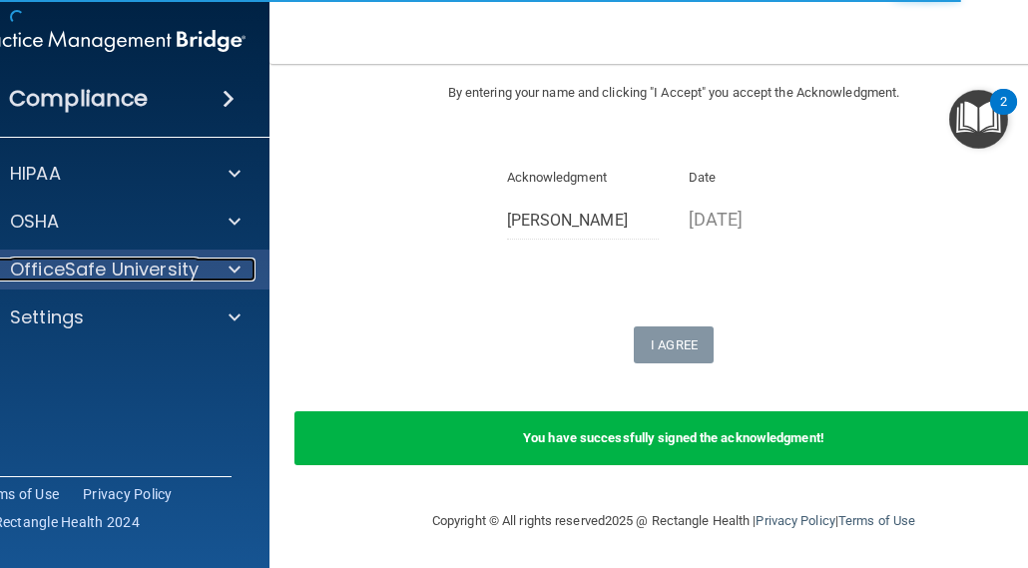
click at [185, 273] on p "OfficeSafe University" at bounding box center [104, 270] width 189 height 24
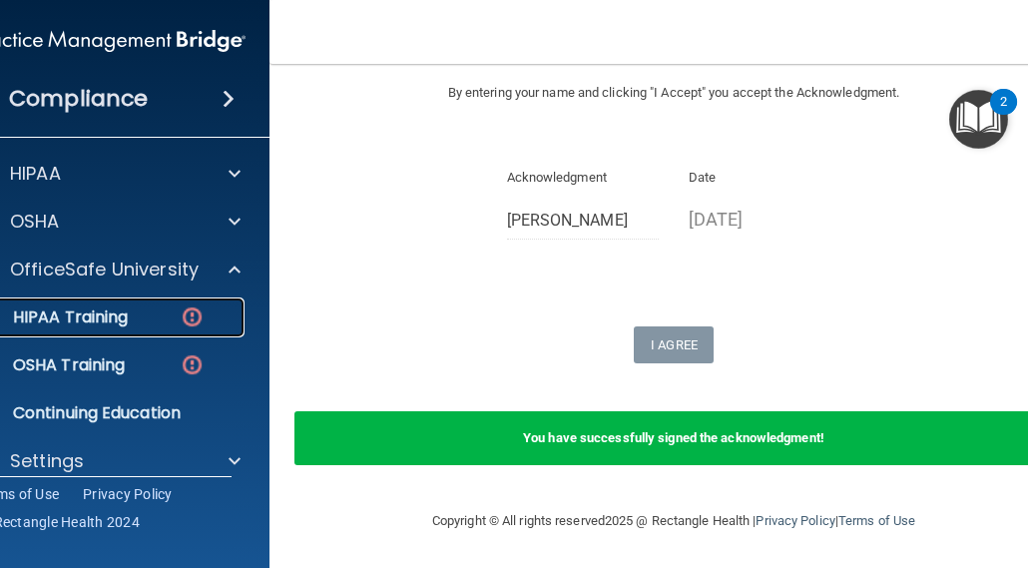
click at [200, 318] on div "HIPAA Training" at bounding box center [99, 317] width 272 height 20
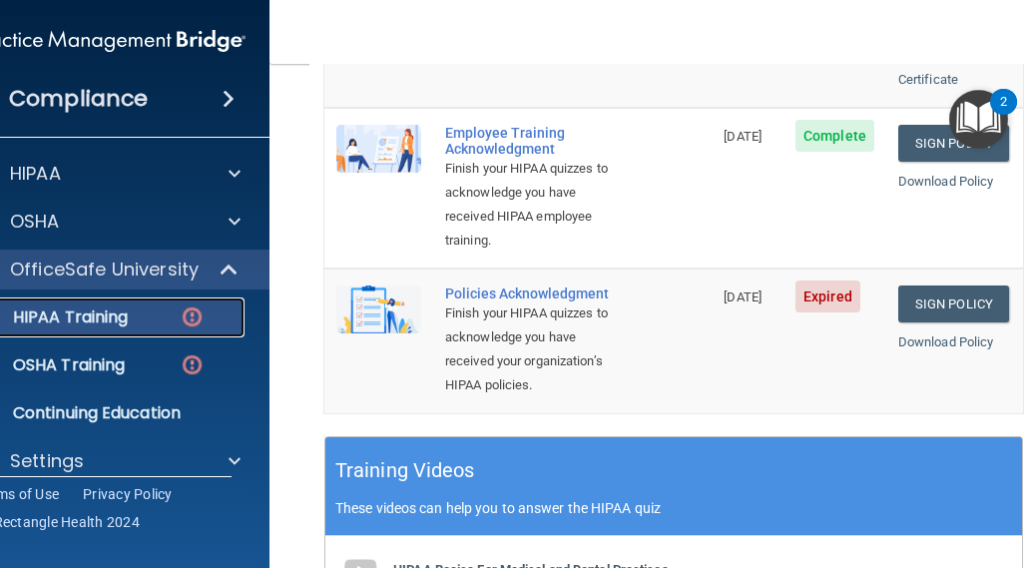
scroll to position [553, 0]
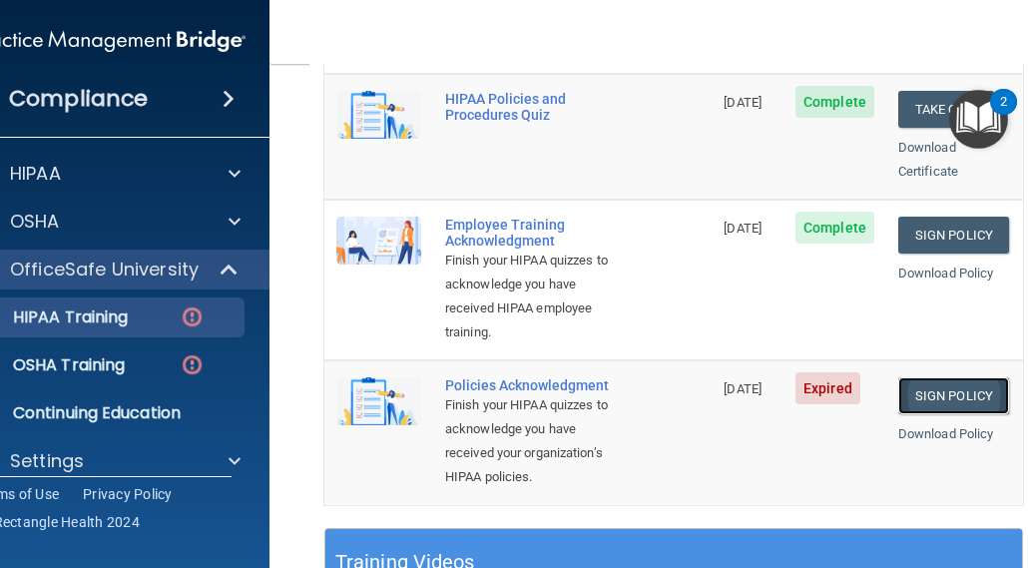
click at [935, 377] on link "Sign Policy" at bounding box center [953, 395] width 111 height 37
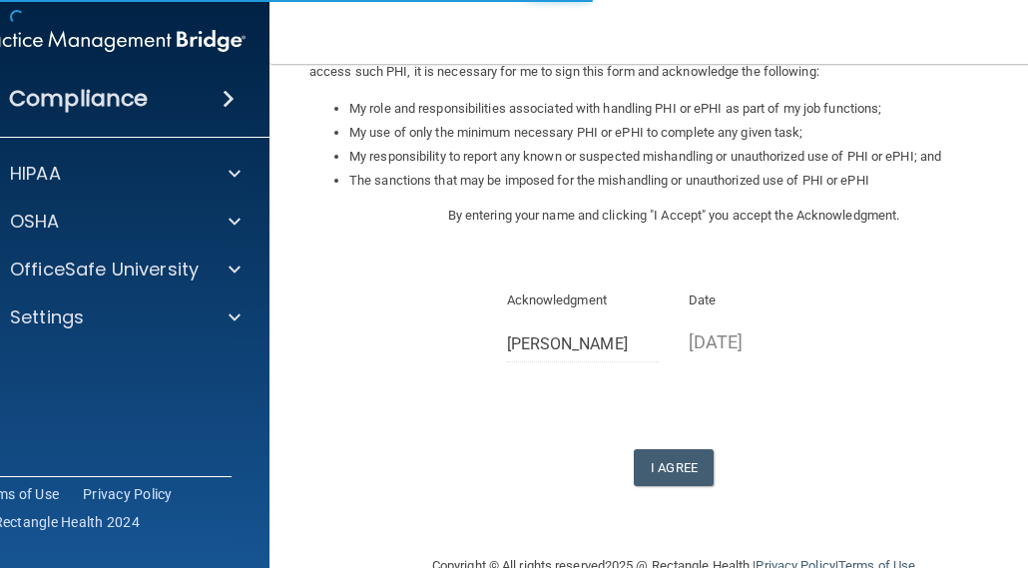
scroll to position [346, 0]
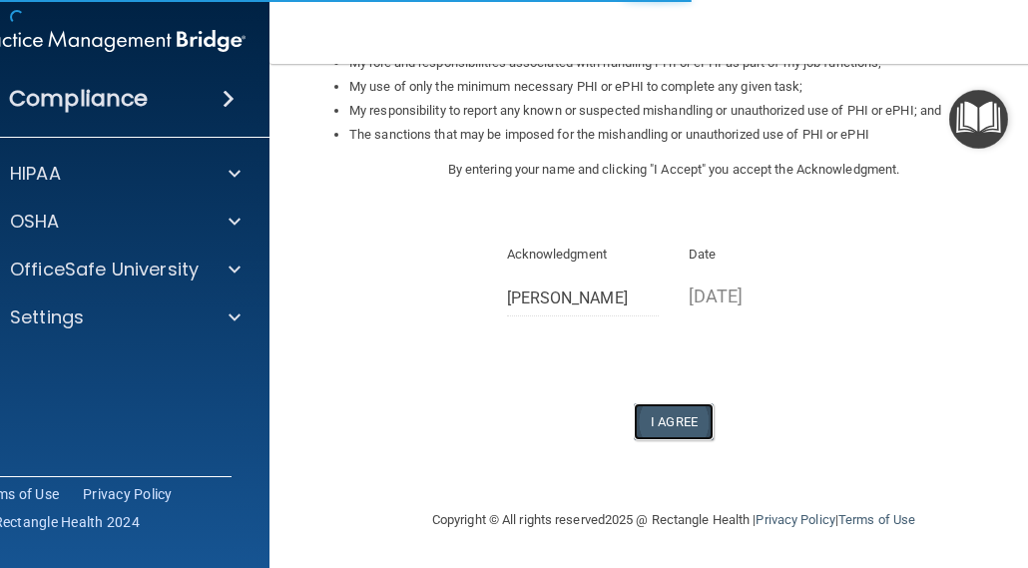
click at [669, 423] on button "I Agree" at bounding box center [674, 421] width 80 height 37
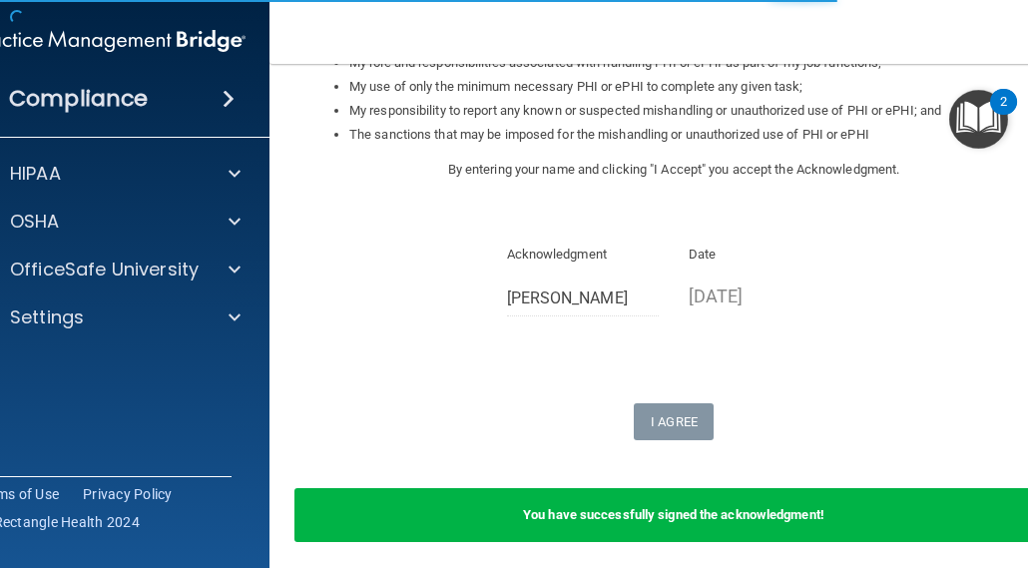
scroll to position [424, 0]
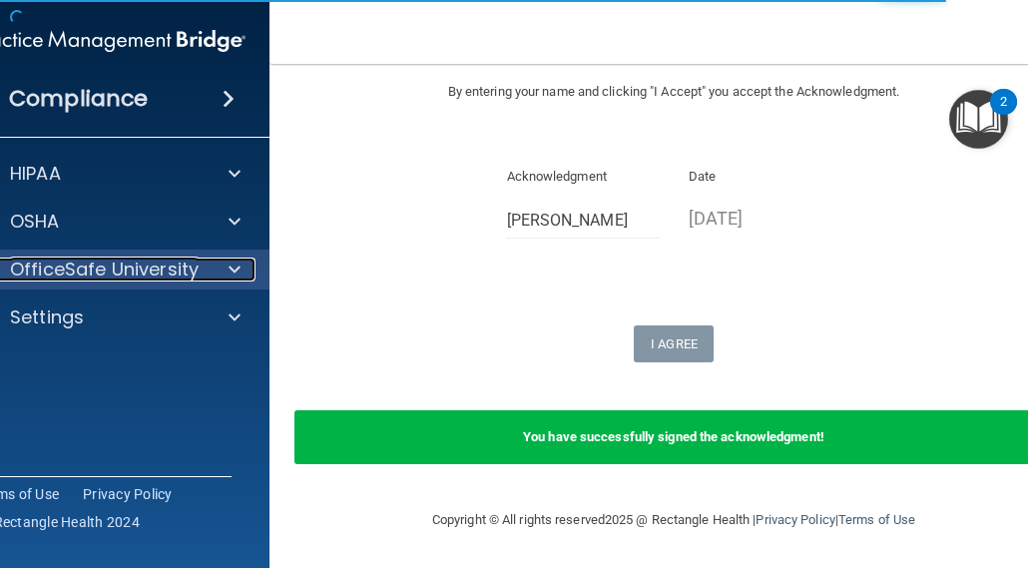
click at [189, 271] on p "OfficeSafe University" at bounding box center [104, 270] width 189 height 24
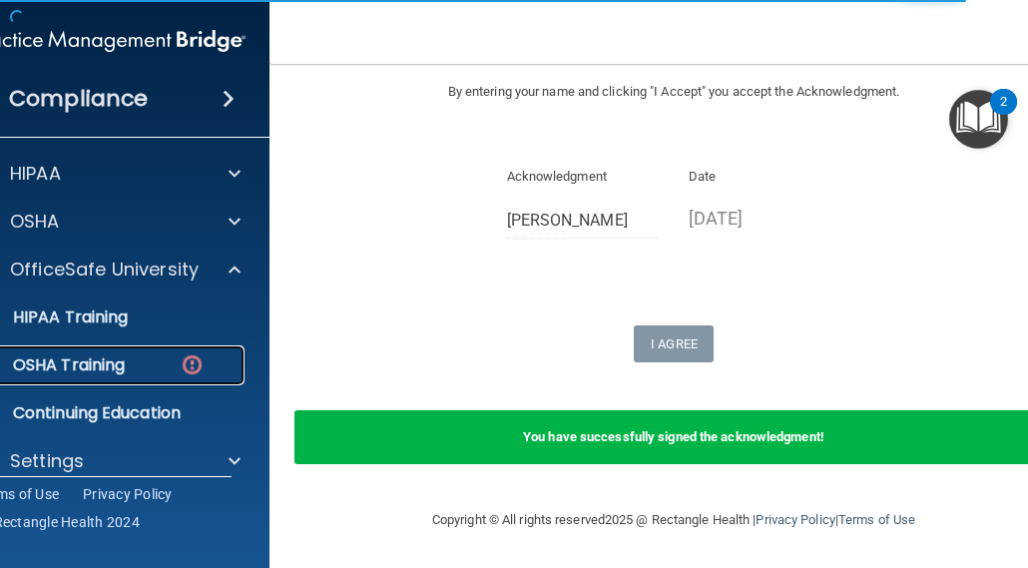
click at [180, 355] on img at bounding box center [192, 364] width 25 height 25
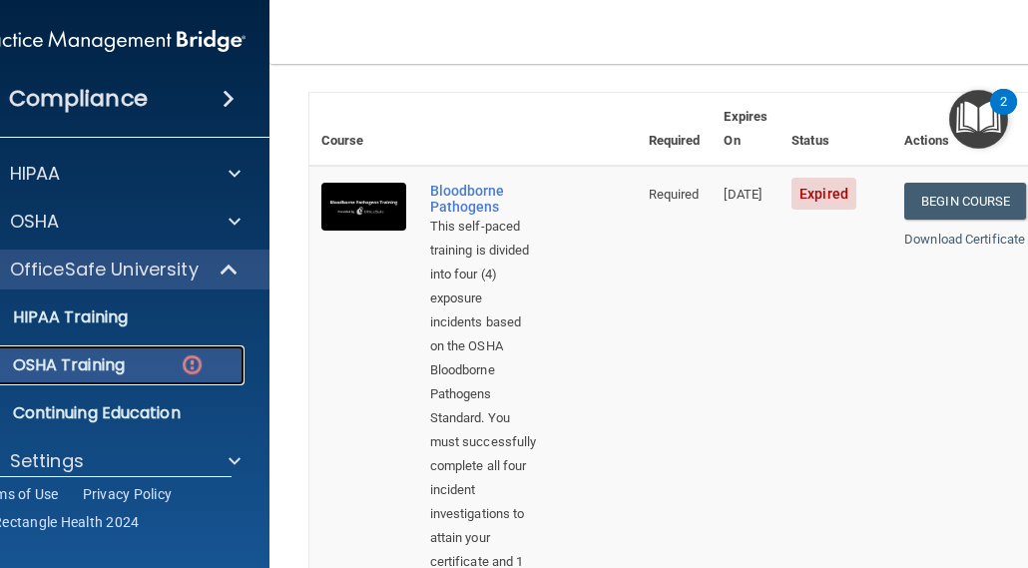
scroll to position [38, 0]
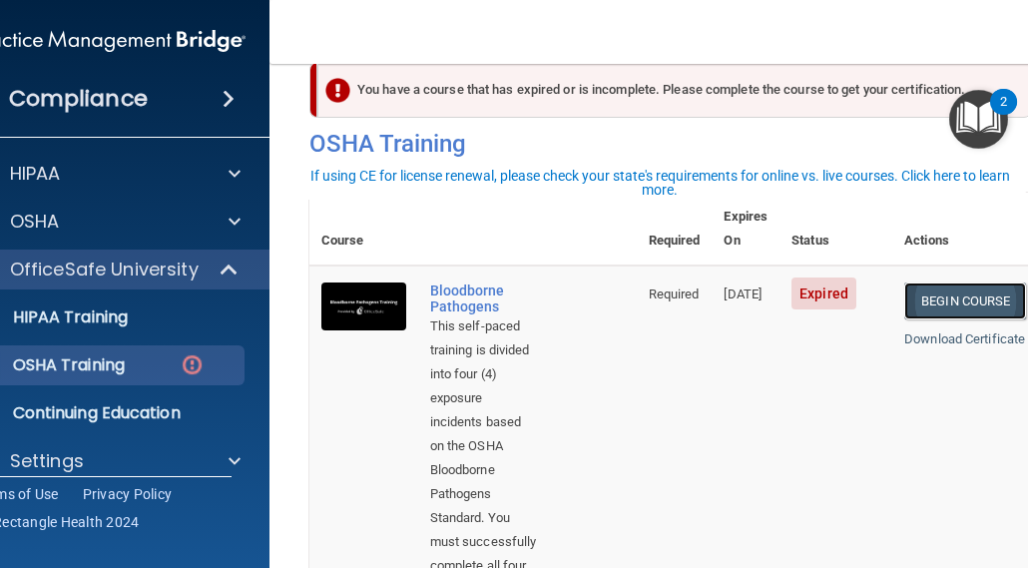
click at [940, 282] on link "Begin Course" at bounding box center [965, 300] width 122 height 37
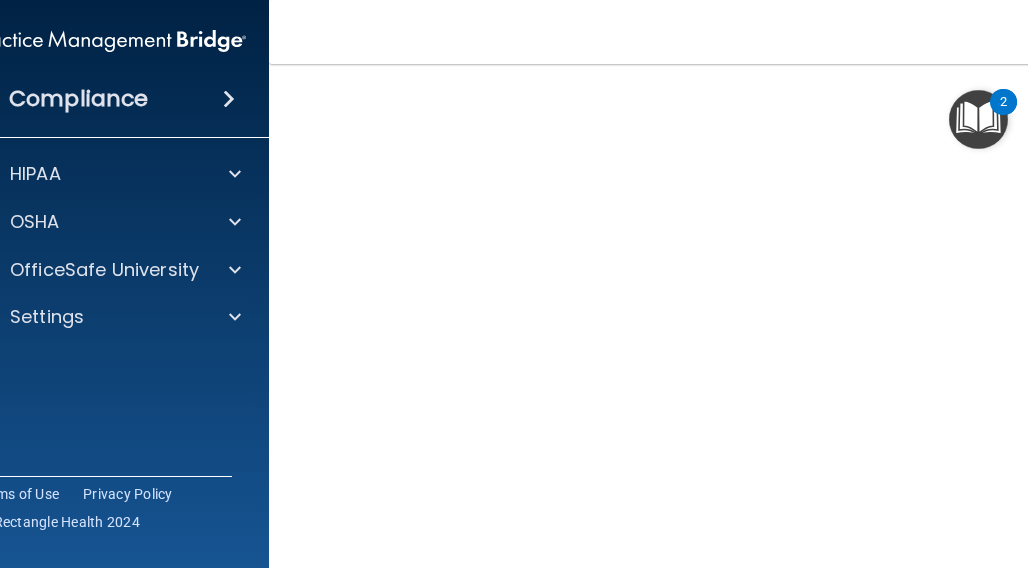
scroll to position [78, 0]
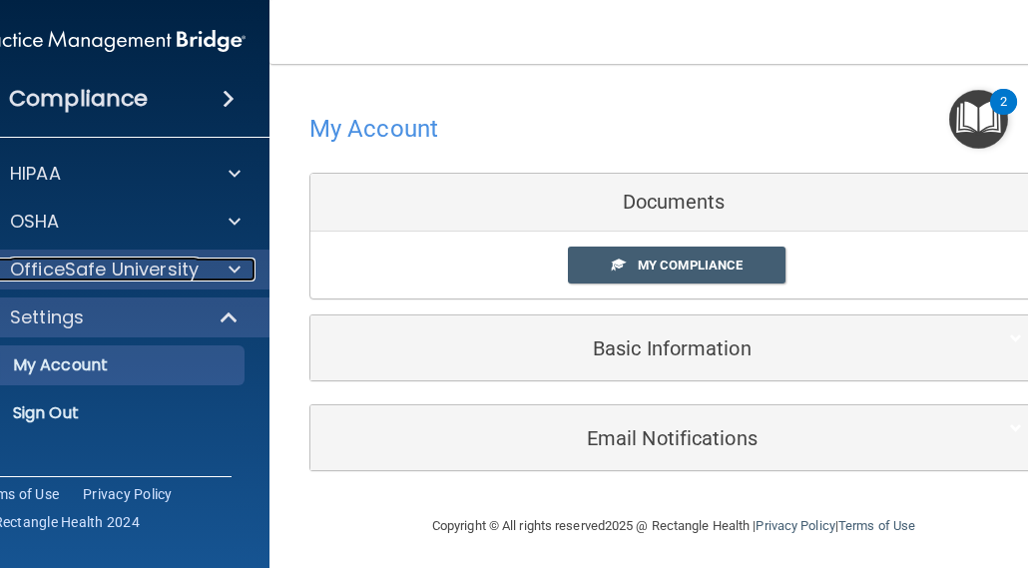
click at [207, 275] on div at bounding box center [232, 270] width 50 height 24
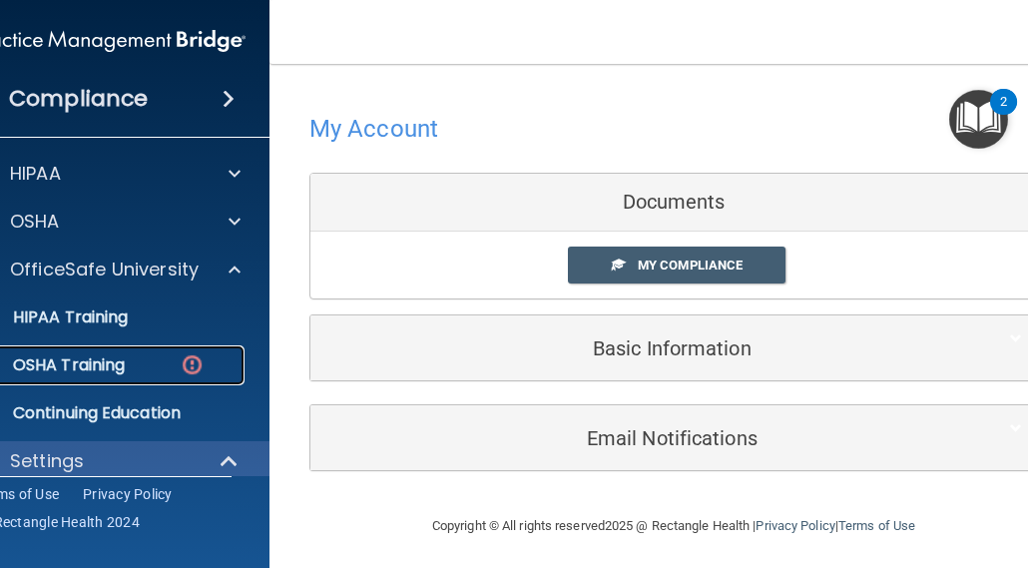
click at [168, 361] on div "OSHA Training" at bounding box center [99, 365] width 272 height 20
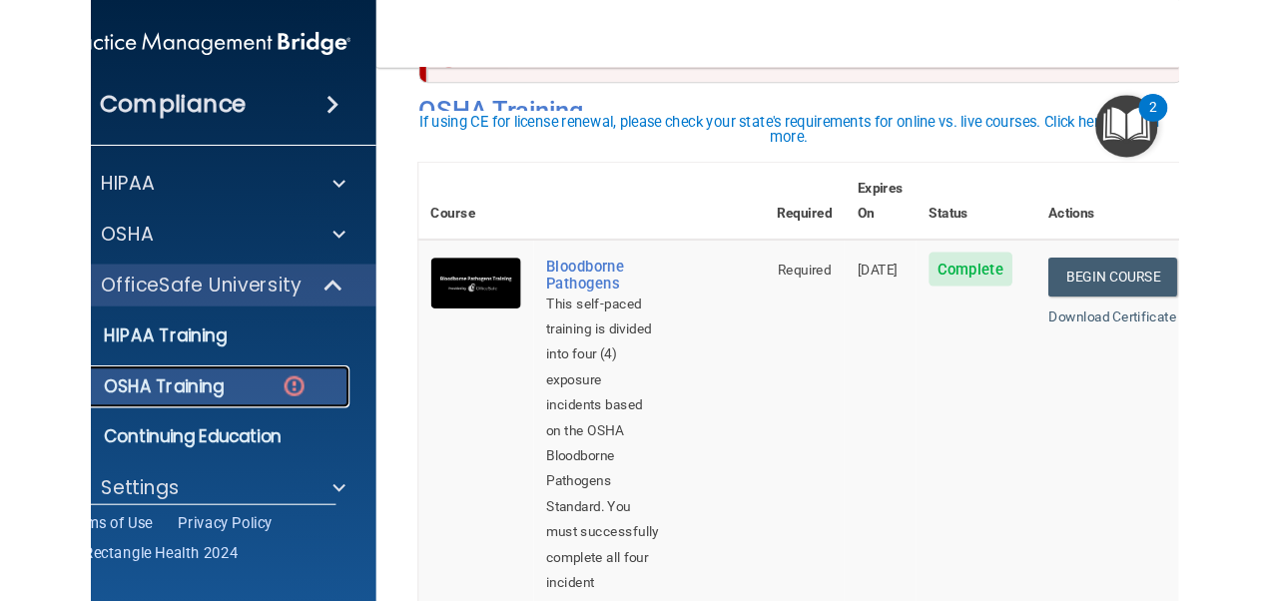
scroll to position [100, 0]
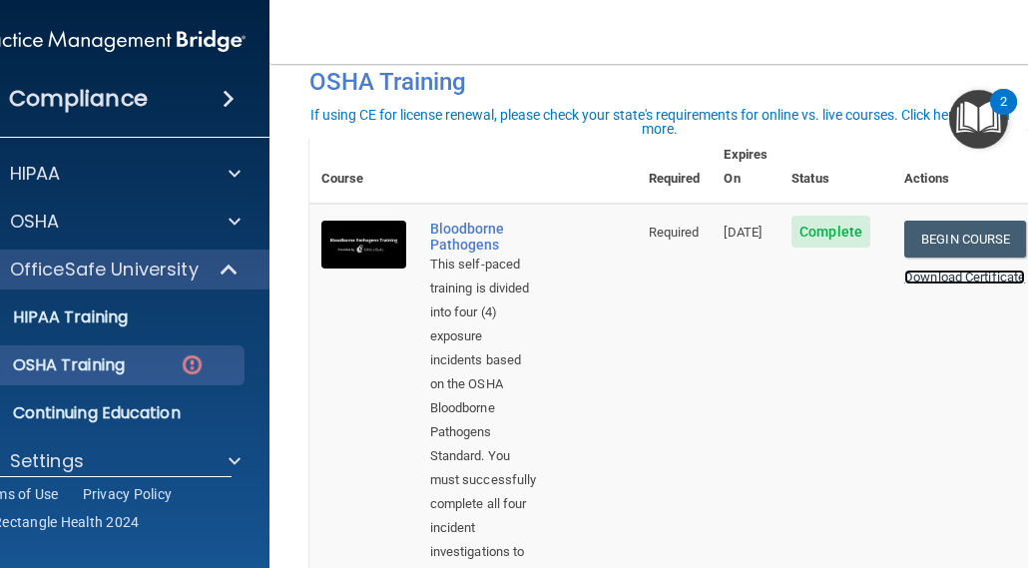
click at [929, 269] on link "Download Certificate" at bounding box center [964, 276] width 121 height 15
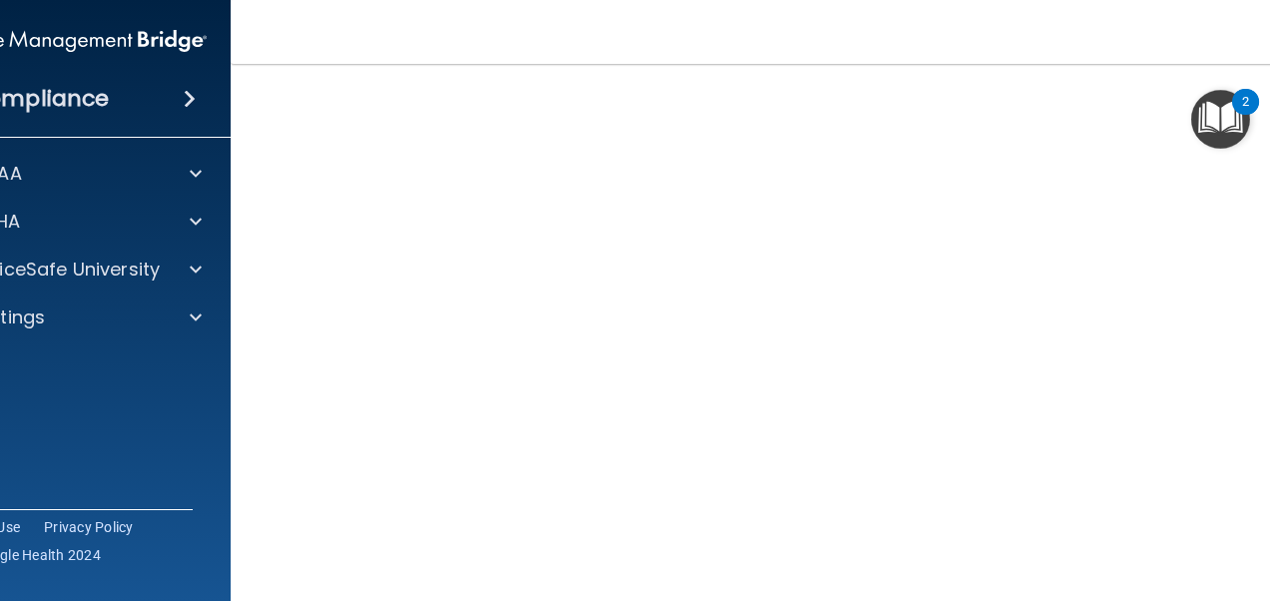
scroll to position [126, 0]
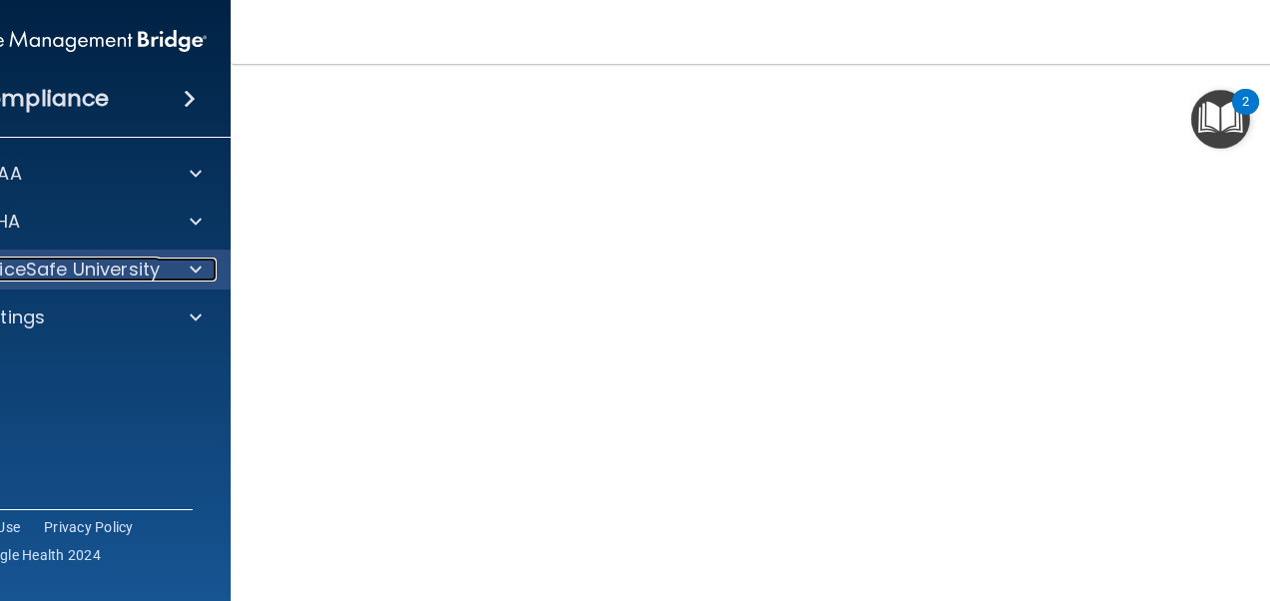
click at [174, 263] on div at bounding box center [193, 270] width 50 height 24
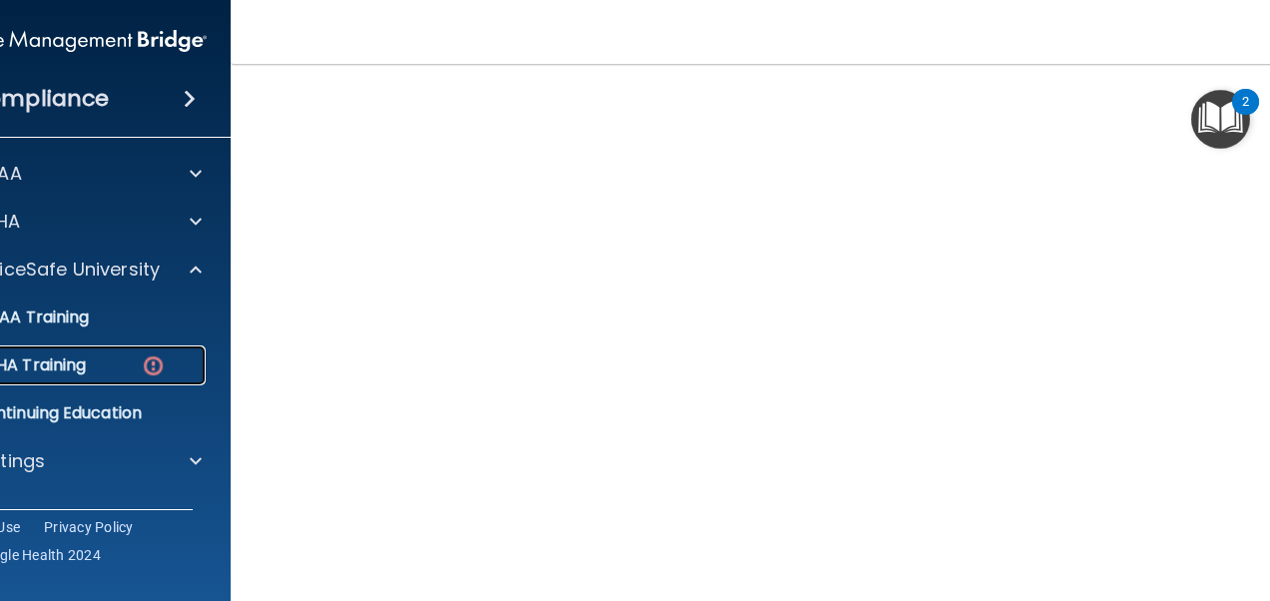
click at [167, 359] on div "OSHA Training" at bounding box center [60, 365] width 272 height 20
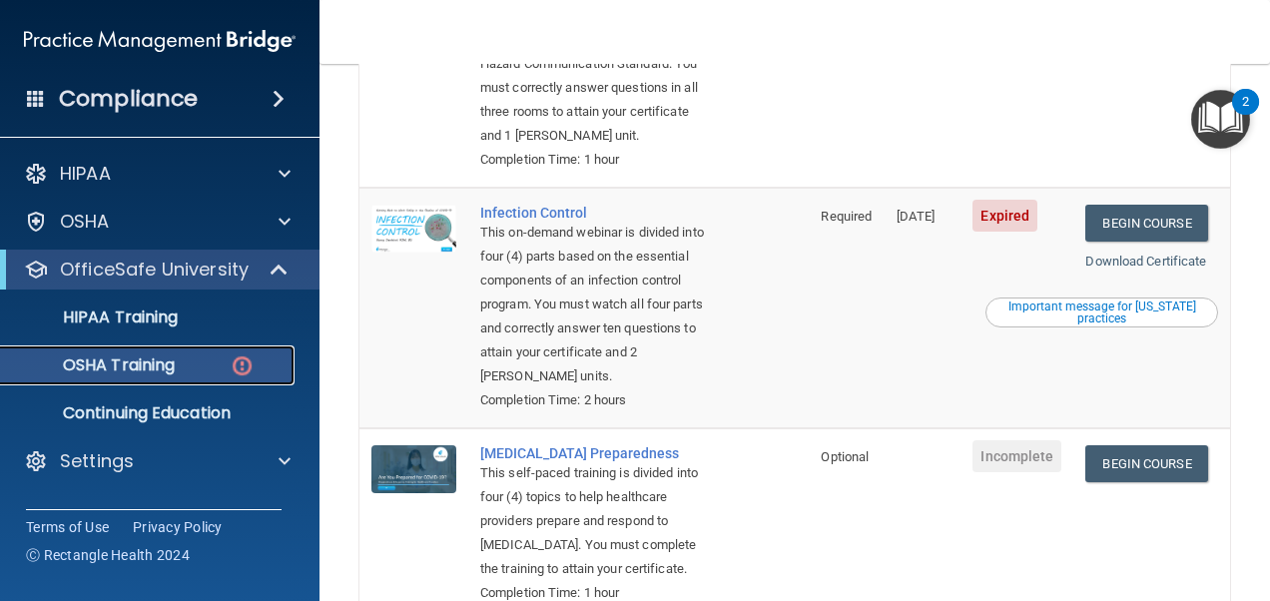
scroll to position [472, 0]
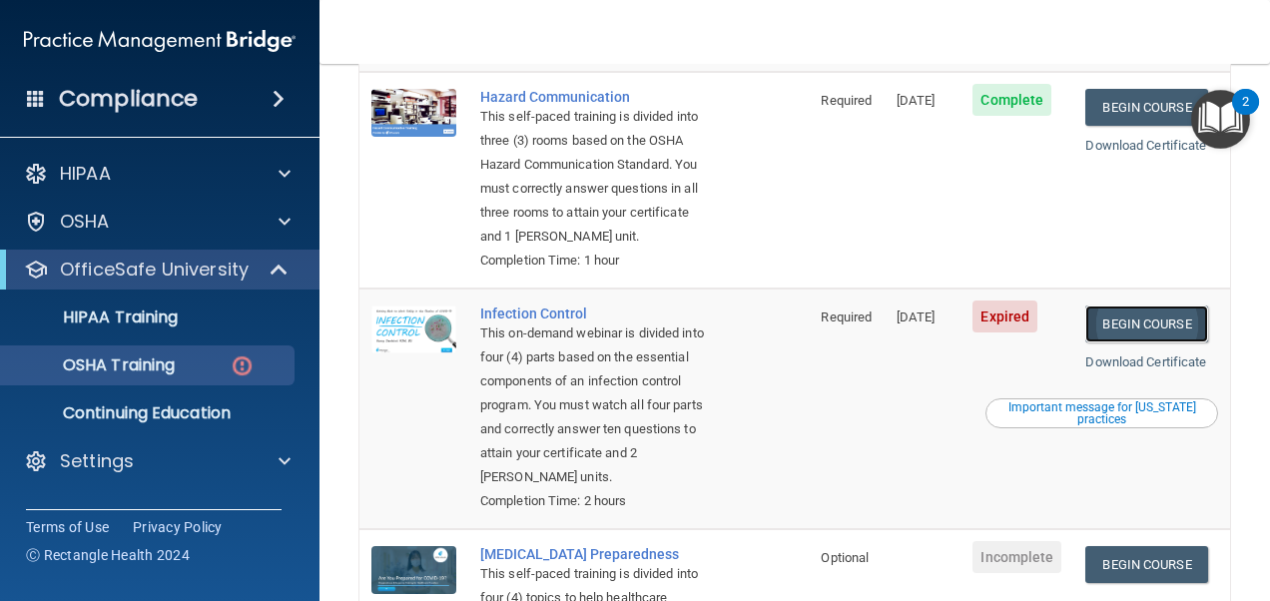
click at [1027, 342] on link "Begin Course" at bounding box center [1146, 323] width 122 height 37
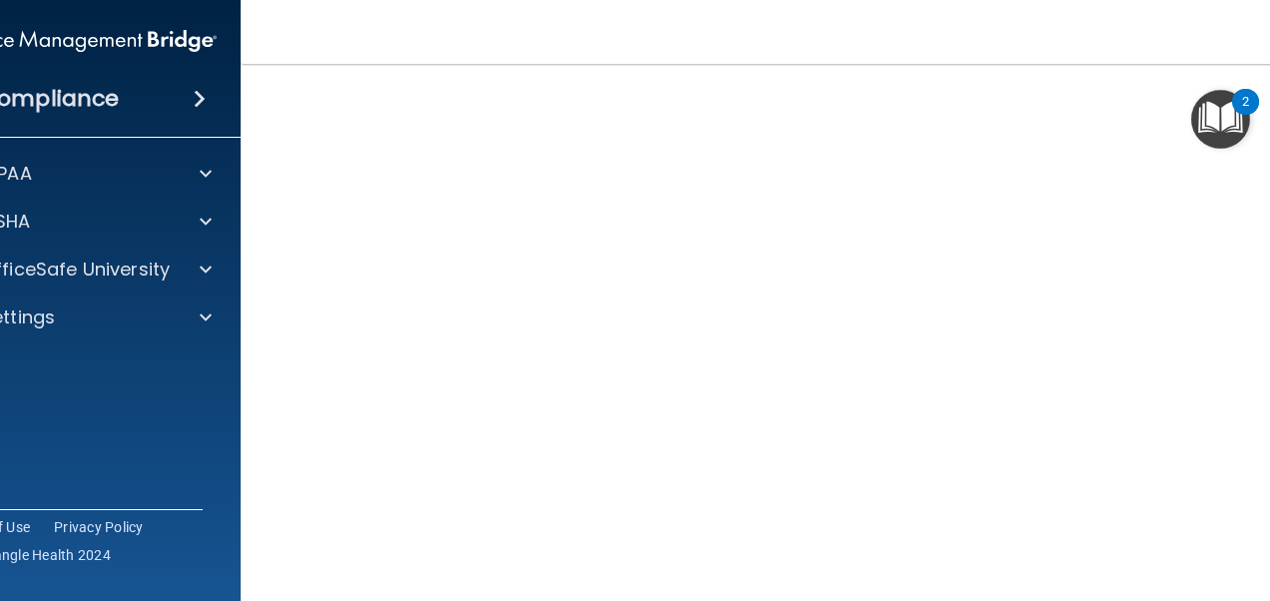
scroll to position [100, 0]
